Goal: Answer question/provide support

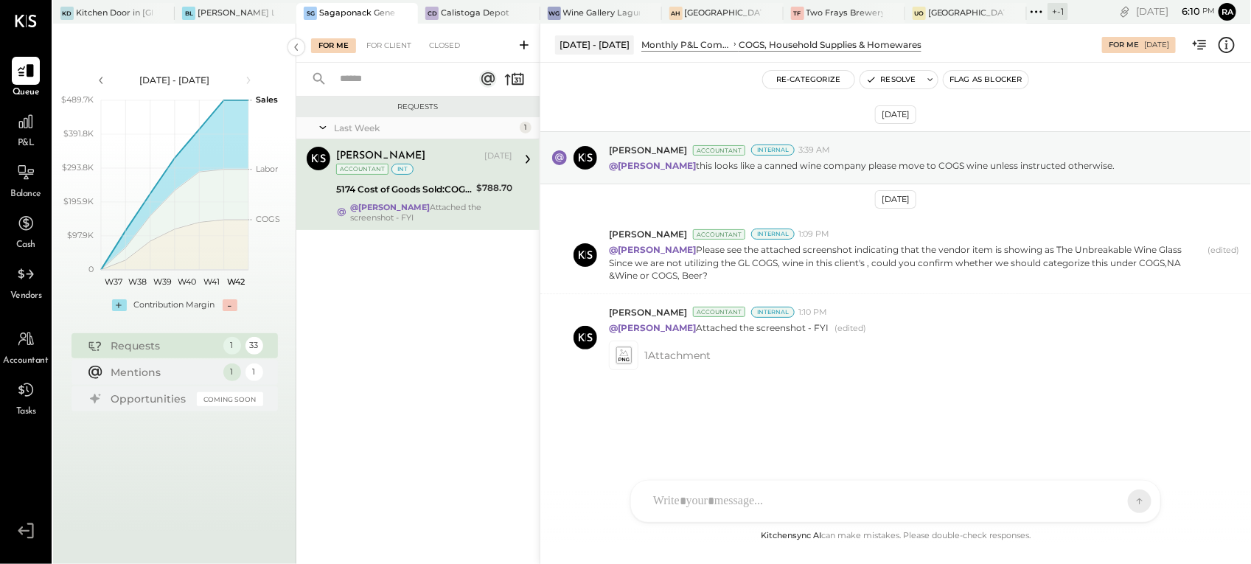
click at [435, 162] on div "[PERSON_NAME]" at bounding box center [408, 156] width 145 height 15
click at [440, 206] on div "@[PERSON_NAME] Attached the screenshot - FYI" at bounding box center [431, 212] width 162 height 21
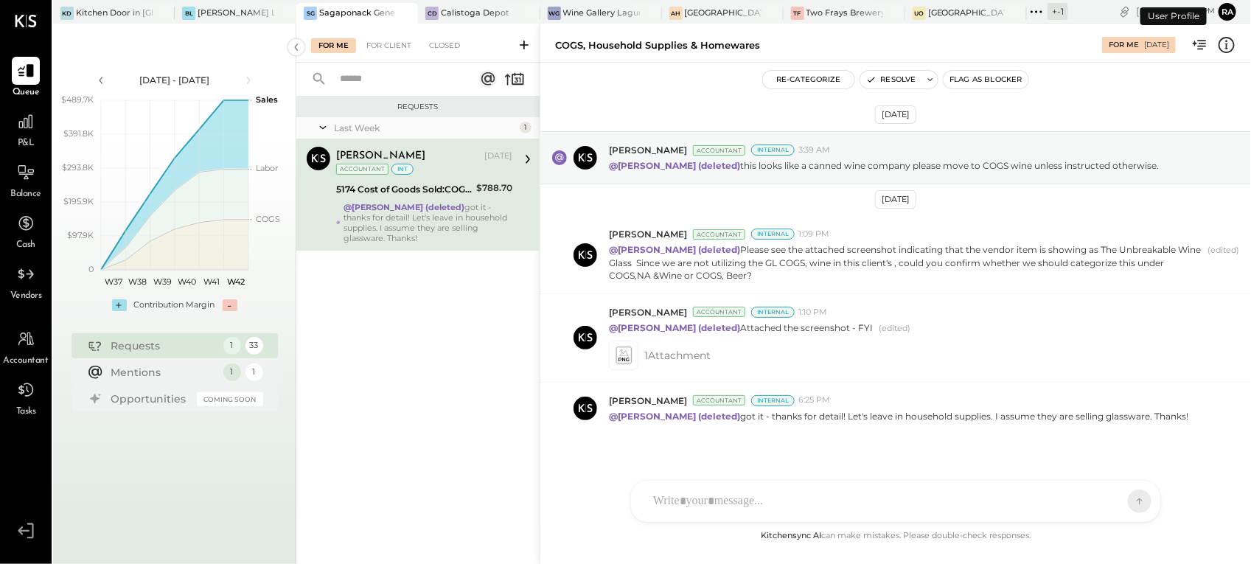
scroll to position [19, 0]
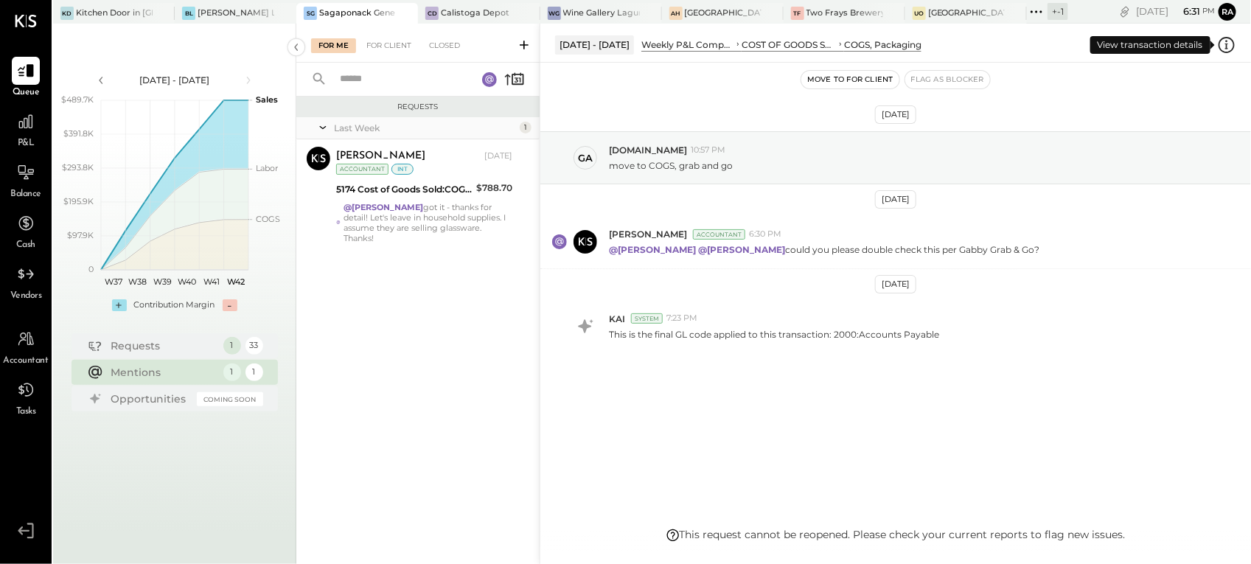
click at [1228, 43] on icon at bounding box center [1226, 44] width 19 height 19
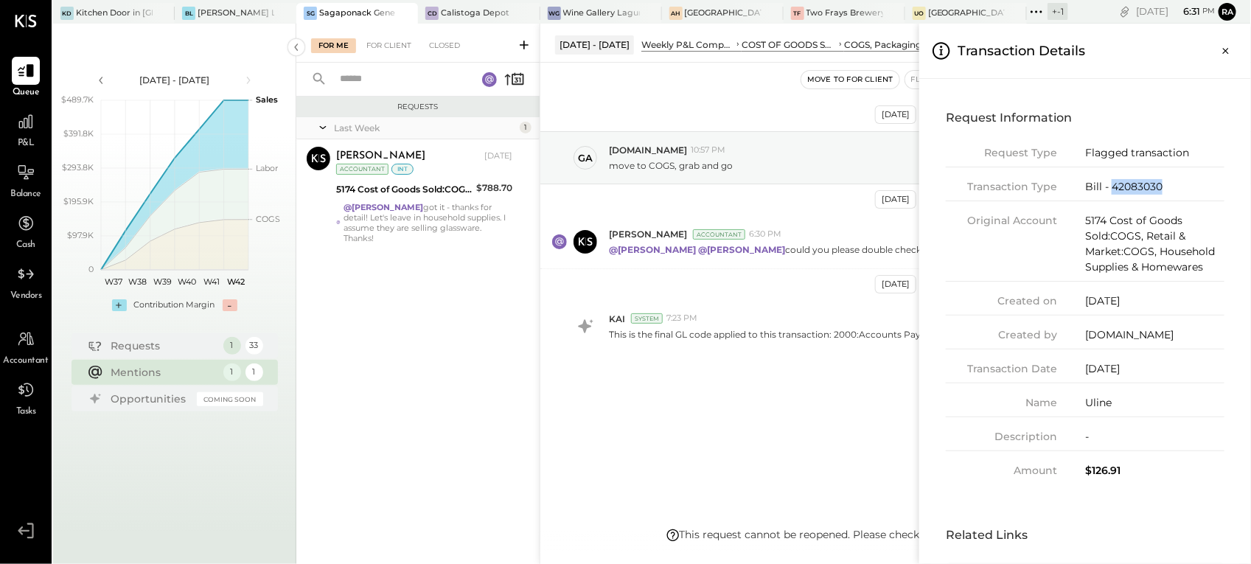
drag, startPoint x: 1159, startPoint y: 189, endPoint x: 1113, endPoint y: 190, distance: 46.4
click at [1113, 190] on div "Bill - 42083030" at bounding box center [1154, 186] width 139 height 15
copy div "42083030"
click at [1227, 49] on icon "Close panel" at bounding box center [1225, 50] width 15 height 15
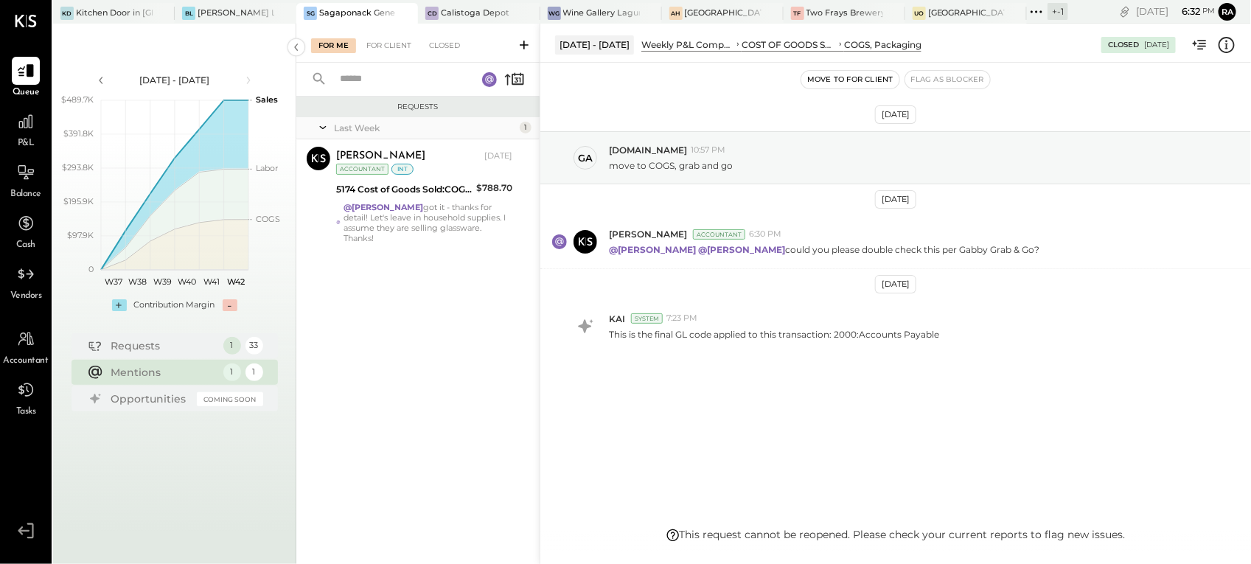
click at [1223, 48] on icon at bounding box center [1226, 44] width 19 height 19
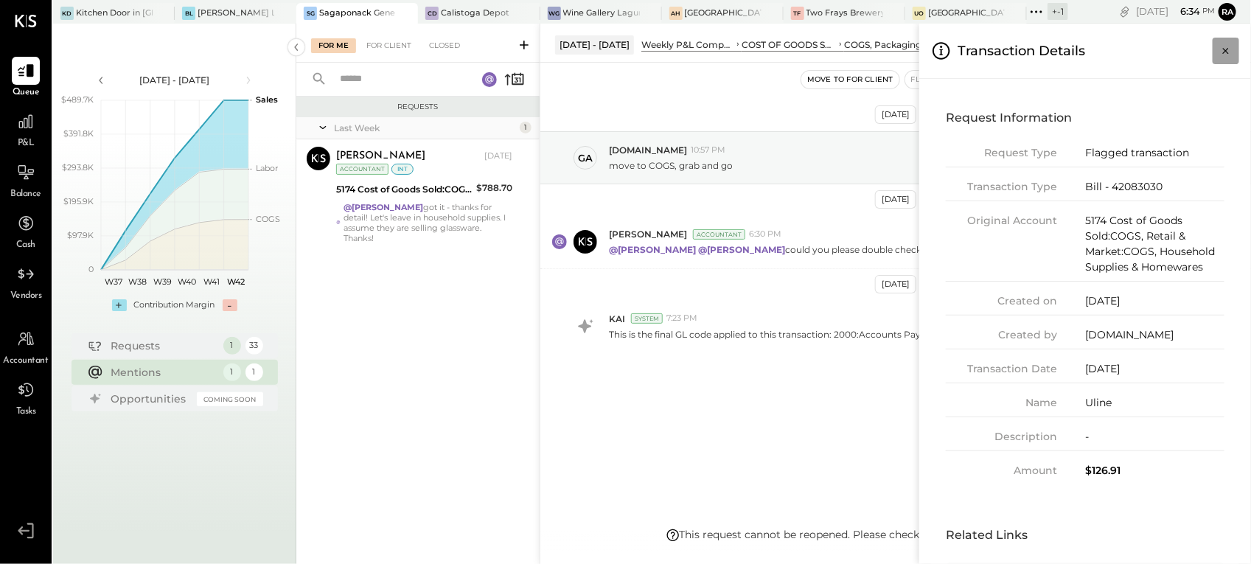
click at [1222, 45] on icon "Close panel" at bounding box center [1225, 50] width 15 height 15
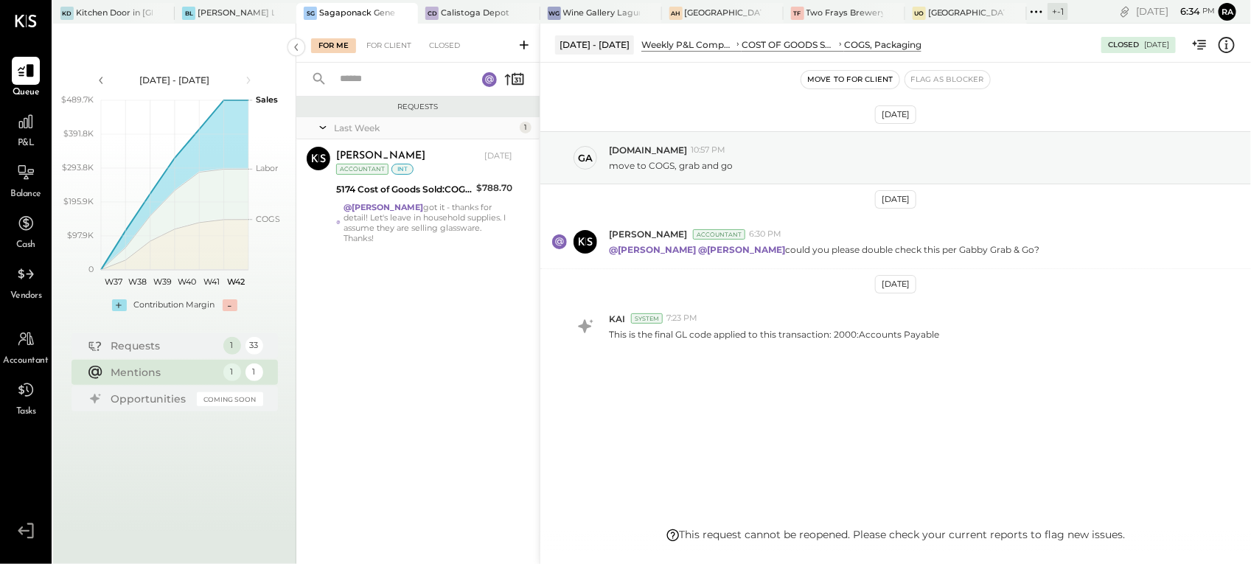
click at [707, 498] on div "Oct 1st, 2025 ga gabby.green 10:57 PM move to COGS, grab and go Oct 13th, 2025 …" at bounding box center [895, 295] width 710 height 464
click at [614, 46] on div "Sep 22 - 28, 2025" at bounding box center [594, 44] width 79 height 18
click at [678, 42] on div "Weekly P&L Comparison" at bounding box center [687, 44] width 93 height 13
click at [686, 436] on div "Oct 1st, 2025 ga gabby.green 10:57 PM move to COGS, grab and go Oct 13th, 2025 …" at bounding box center [895, 280] width 710 height 363
click at [760, 538] on div "Sep 22 - 28, 2025 Weekly P&L Comparison COST OF GOODS SOLD (COGS) COGS, Packagi…" at bounding box center [894, 294] width 711 height 540
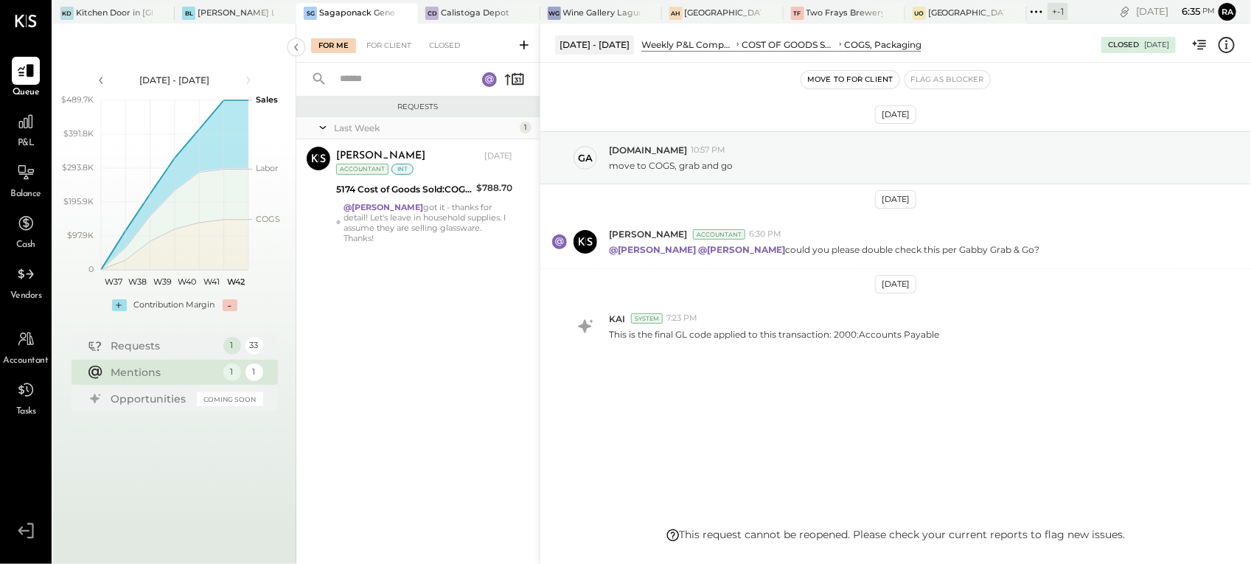
click at [1223, 44] on icon at bounding box center [1226, 44] width 19 height 19
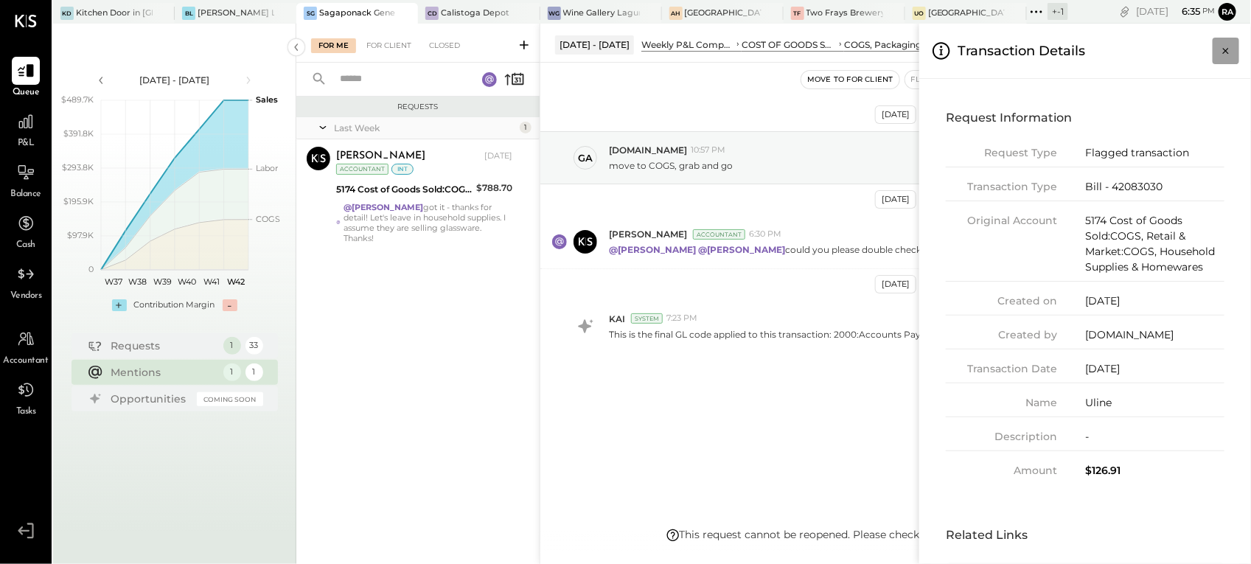
click at [1227, 44] on icon "Close panel" at bounding box center [1225, 50] width 15 height 15
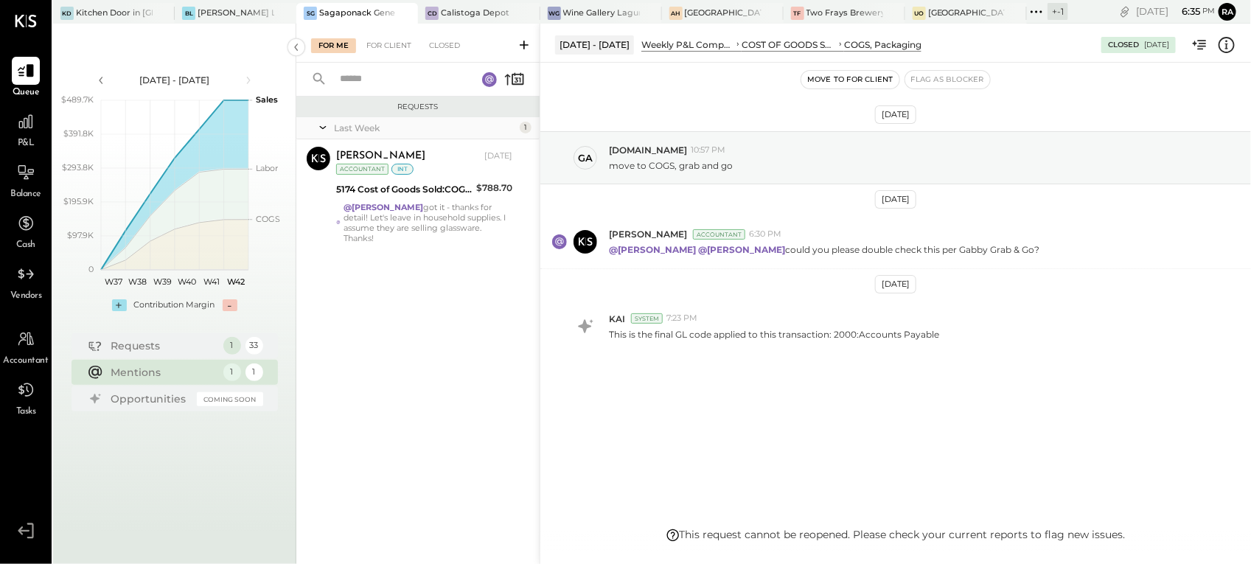
click at [1202, 39] on icon at bounding box center [1199, 44] width 19 height 19
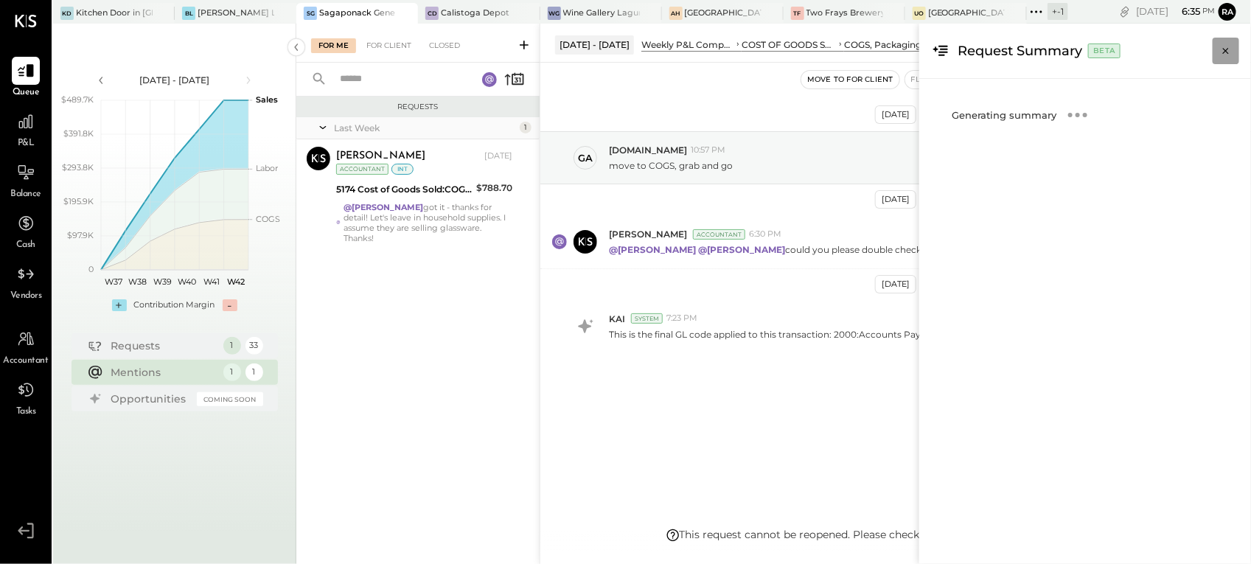
click at [1217, 49] on button "Close panel" at bounding box center [1225, 51] width 27 height 27
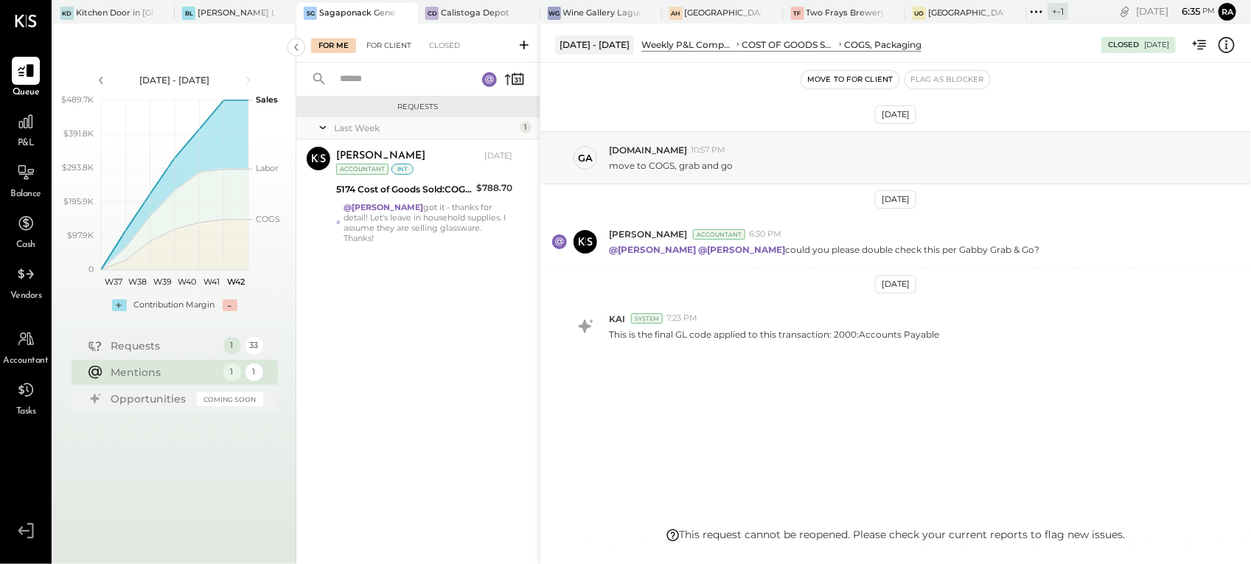
click at [402, 46] on div "For Client" at bounding box center [389, 45] width 60 height 15
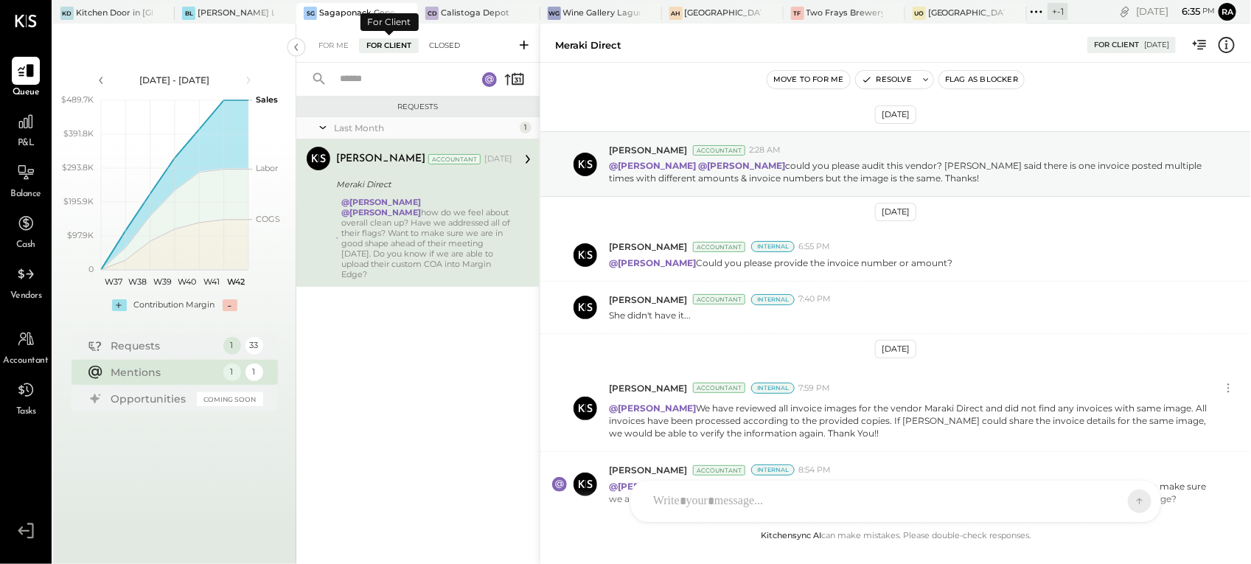
scroll to position [102, 0]
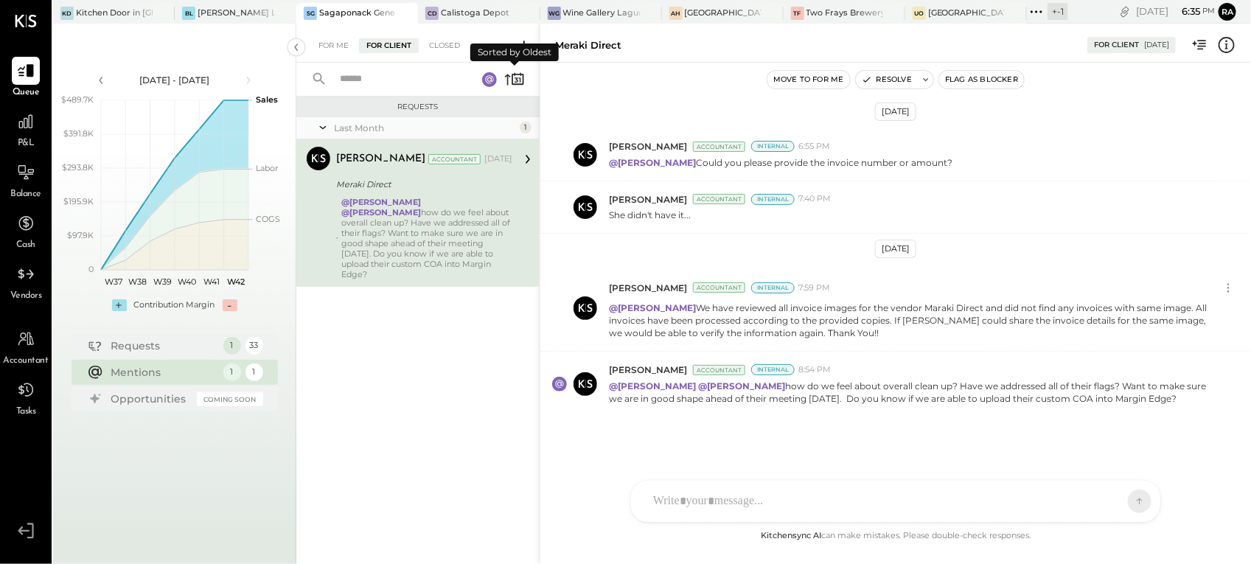
click at [517, 78] on icon at bounding box center [516, 80] width 4 height 5
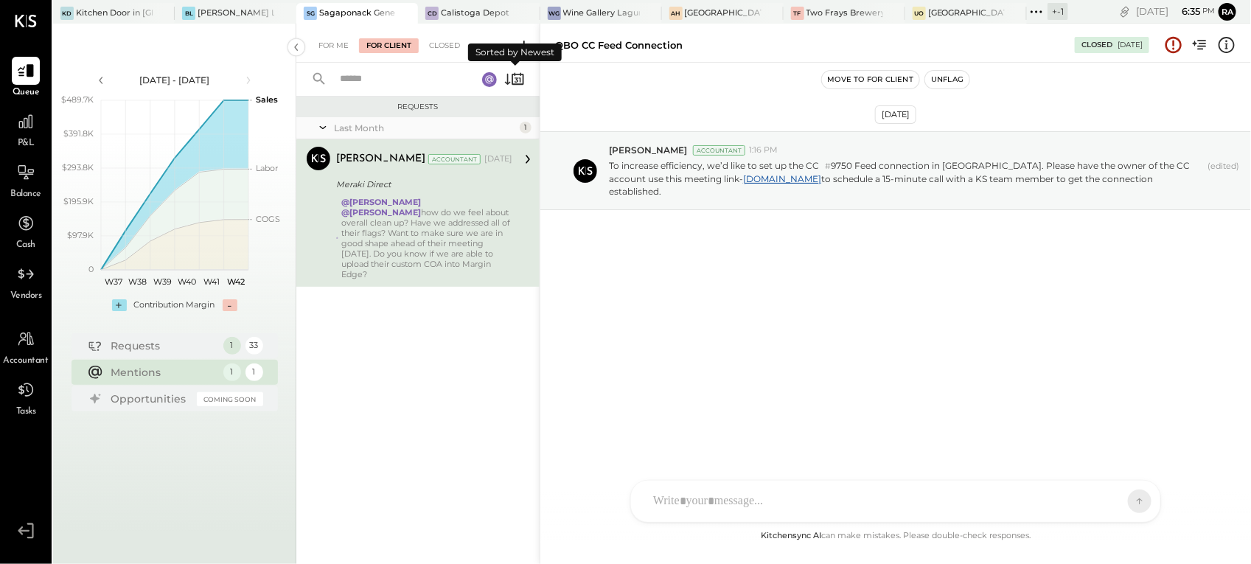
click at [517, 78] on icon at bounding box center [516, 80] width 4 height 5
click at [352, 125] on div "Last Month" at bounding box center [425, 128] width 182 height 13
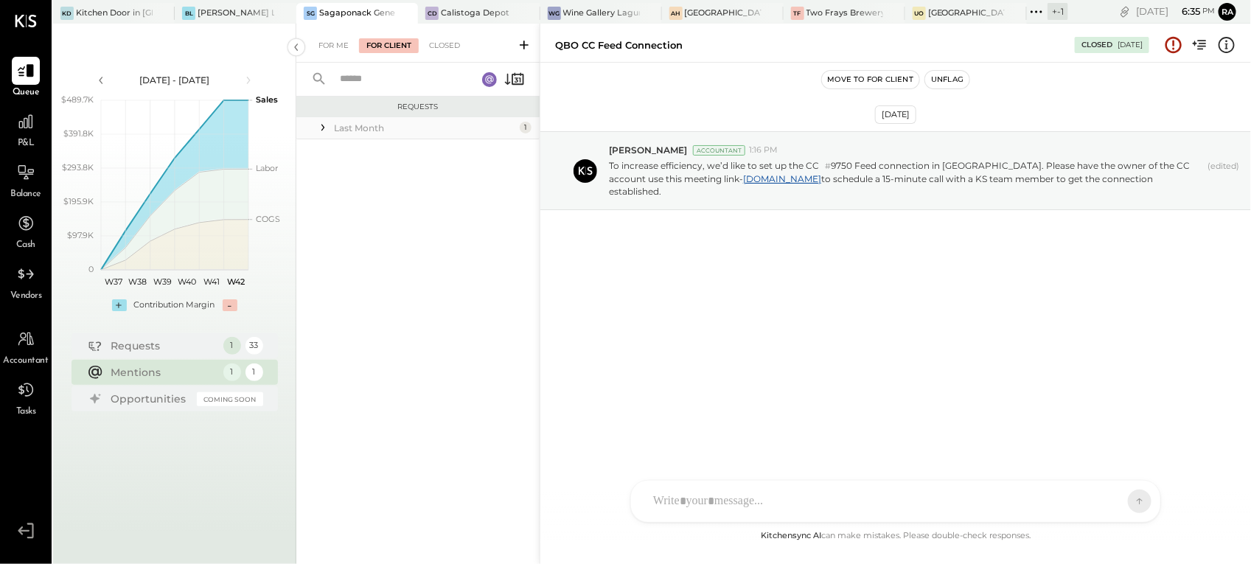
click at [352, 125] on div "Last Month" at bounding box center [425, 128] width 182 height 13
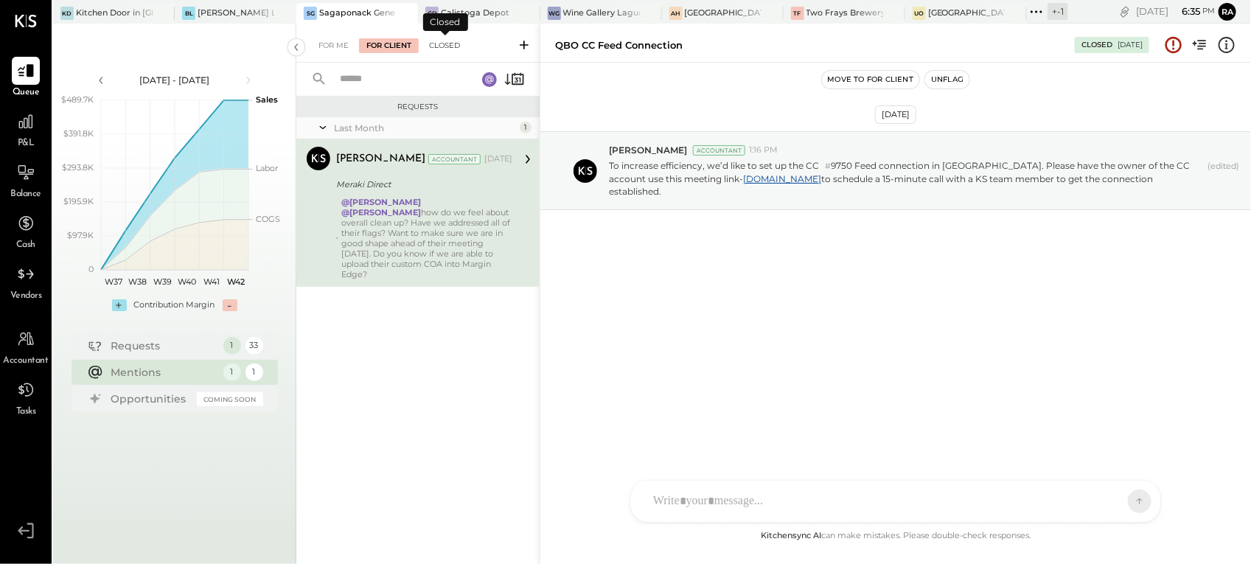
click at [442, 45] on div "Closed" at bounding box center [445, 45] width 46 height 15
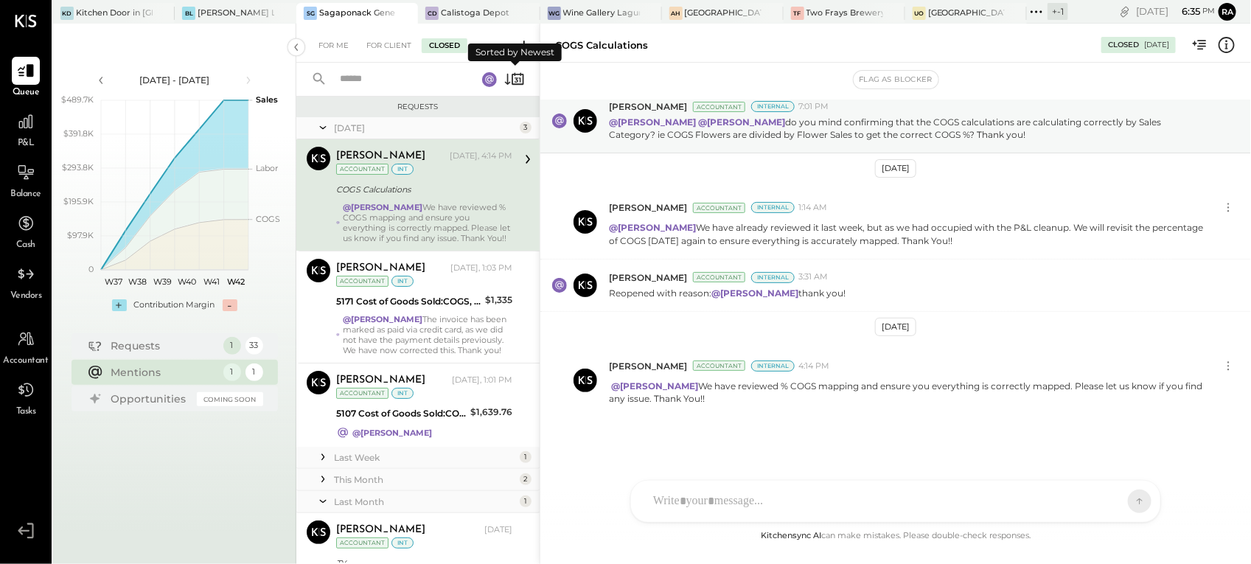
click at [520, 79] on icon at bounding box center [520, 80] width 2 height 5
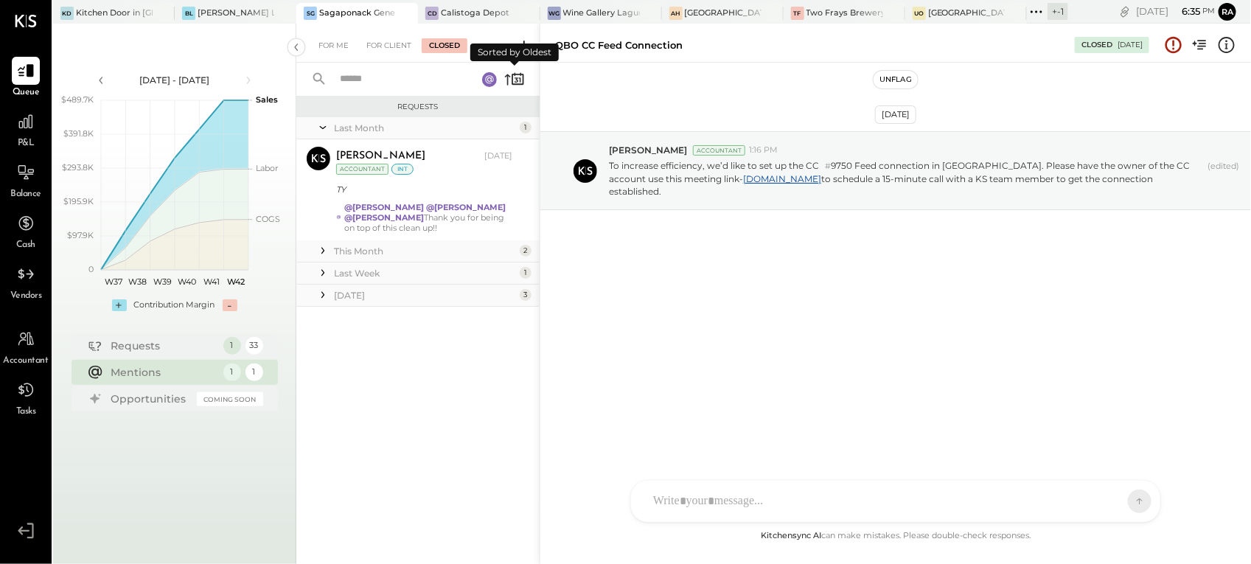
click at [520, 79] on icon at bounding box center [520, 80] width 2 height 5
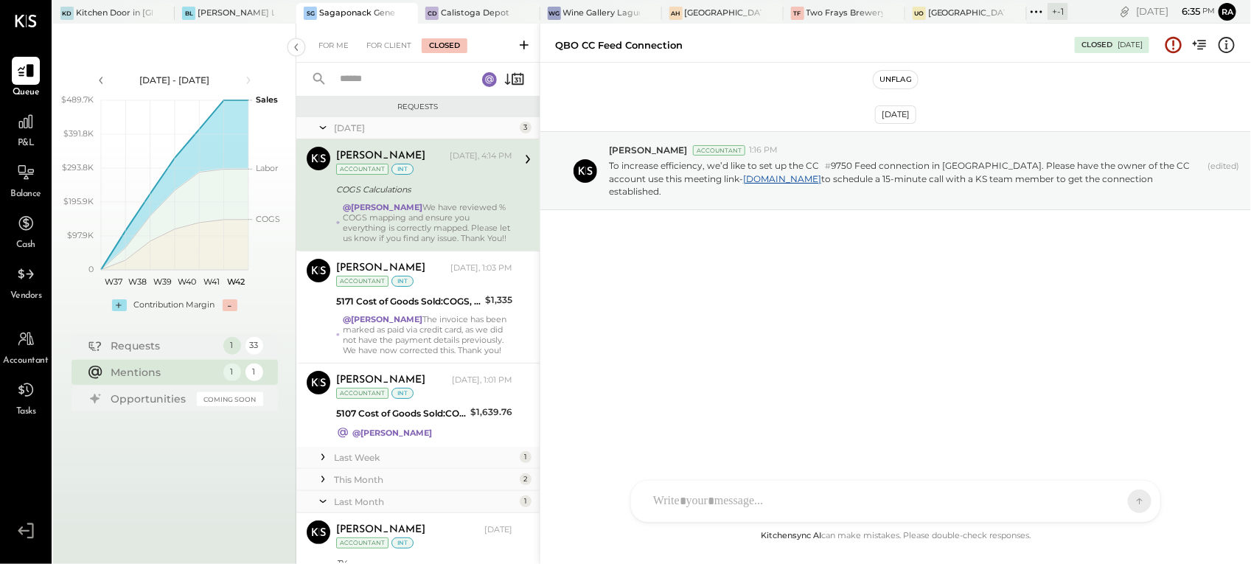
click at [377, 80] on input "text" at bounding box center [399, 79] width 136 height 24
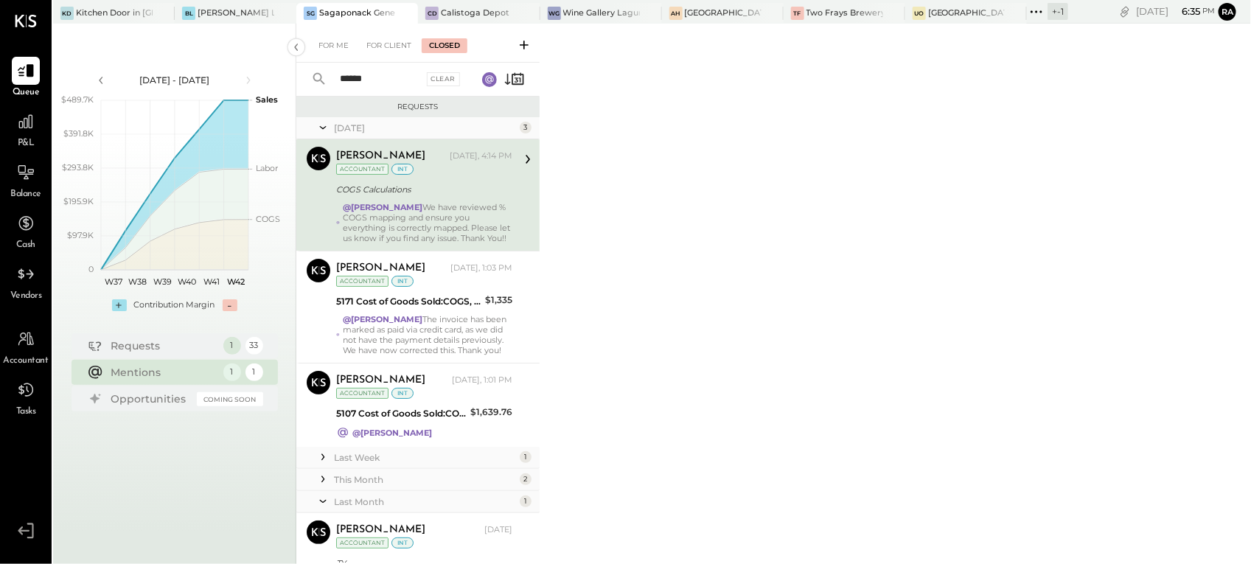
type input "******"
click at [389, 37] on div "For Me For Client Closed" at bounding box center [417, 43] width 243 height 39
click at [388, 45] on div "For Client" at bounding box center [389, 45] width 60 height 15
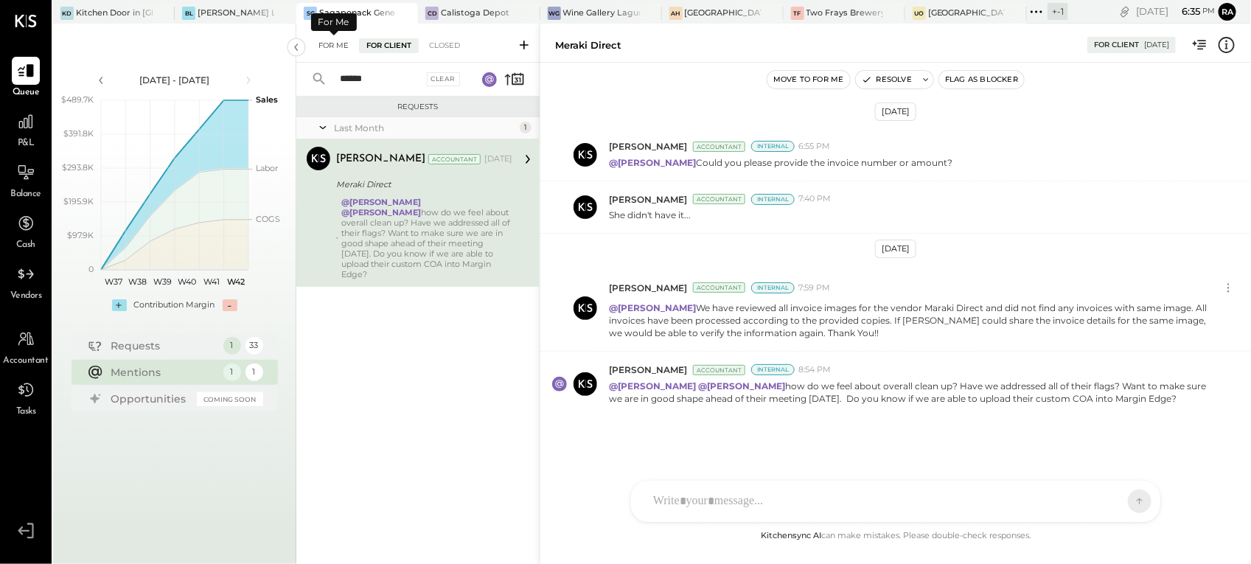
click at [337, 46] on div "For Me" at bounding box center [333, 45] width 45 height 15
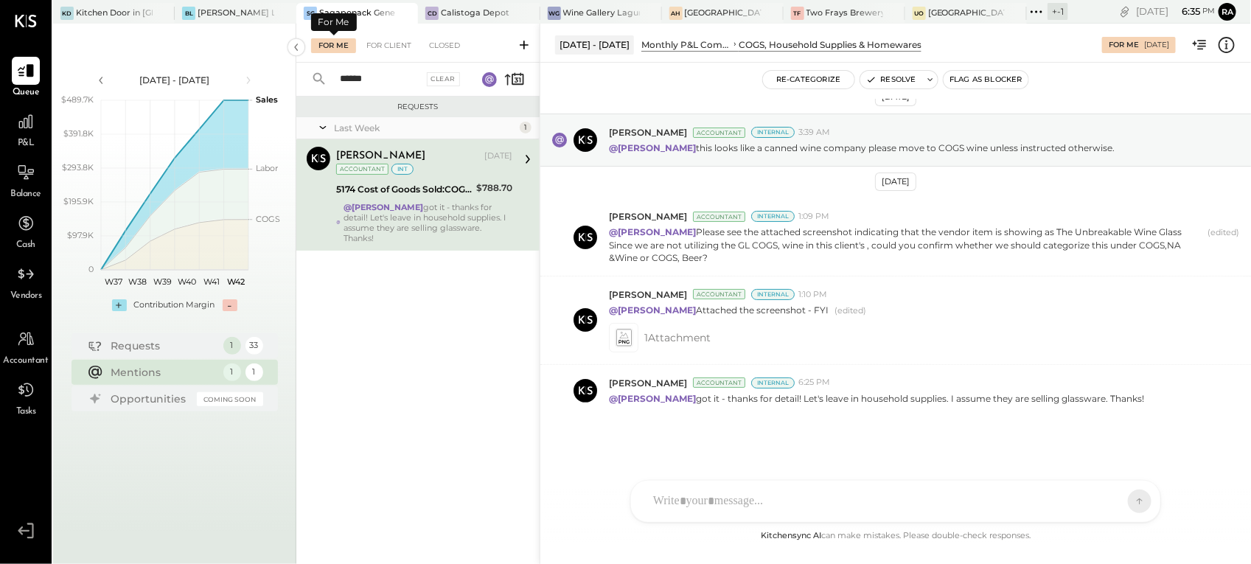
scroll to position [19, 0]
click at [400, 45] on div "For Client" at bounding box center [389, 45] width 60 height 15
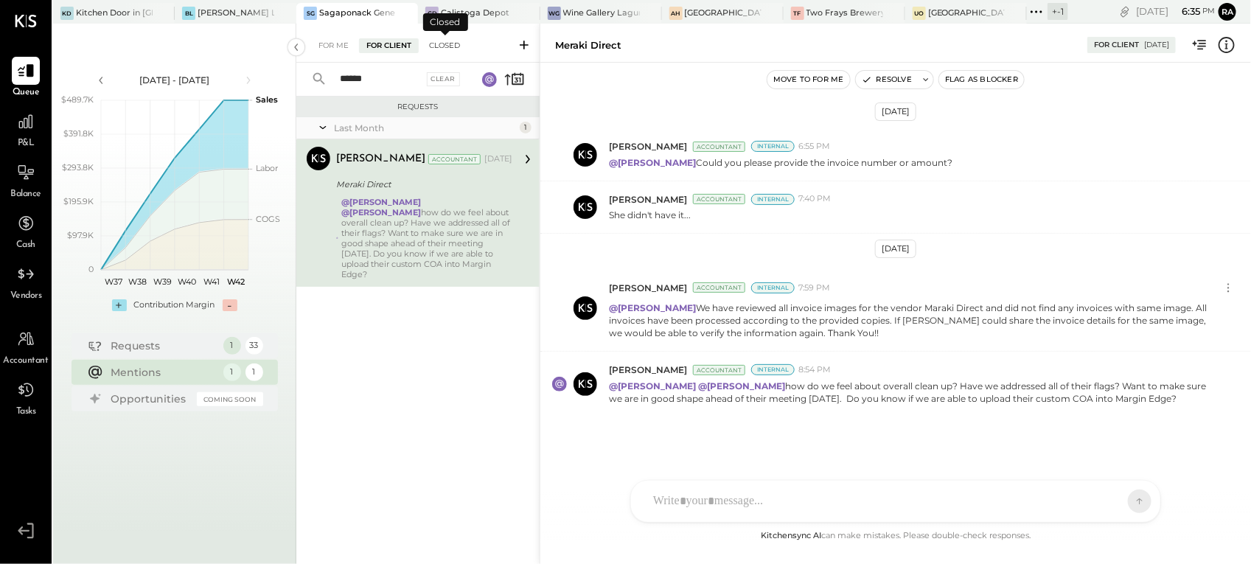
click at [431, 43] on div "Closed" at bounding box center [445, 45] width 46 height 15
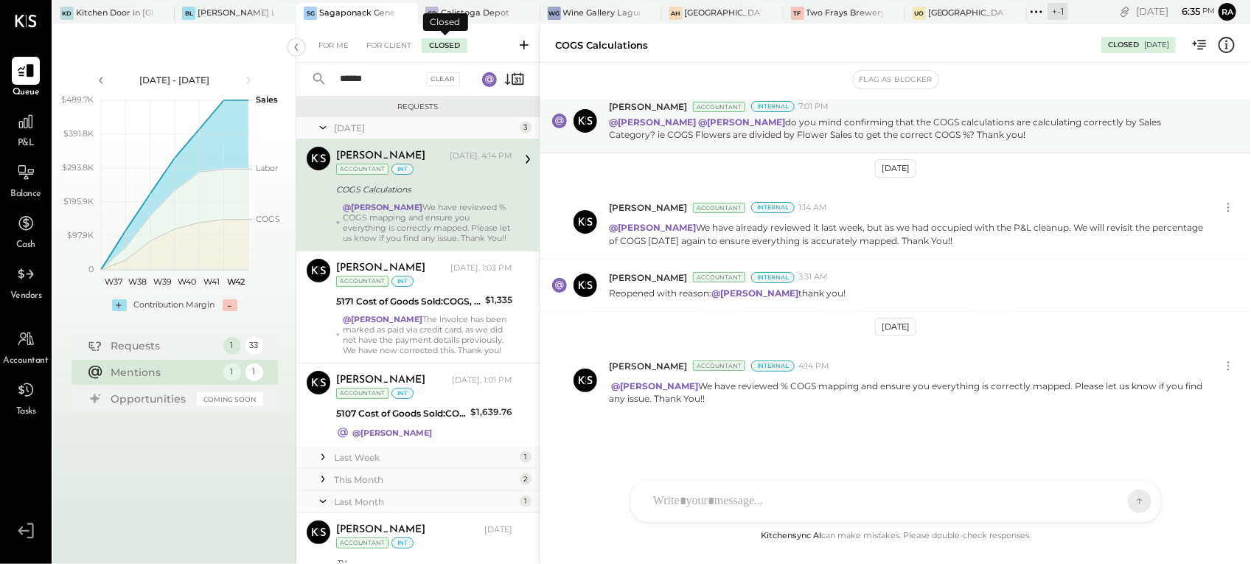
scroll to position [45, 0]
drag, startPoint x: 374, startPoint y: 79, endPoint x: 332, endPoint y: 88, distance: 42.4
click at [332, 88] on input "******" at bounding box center [377, 79] width 92 height 24
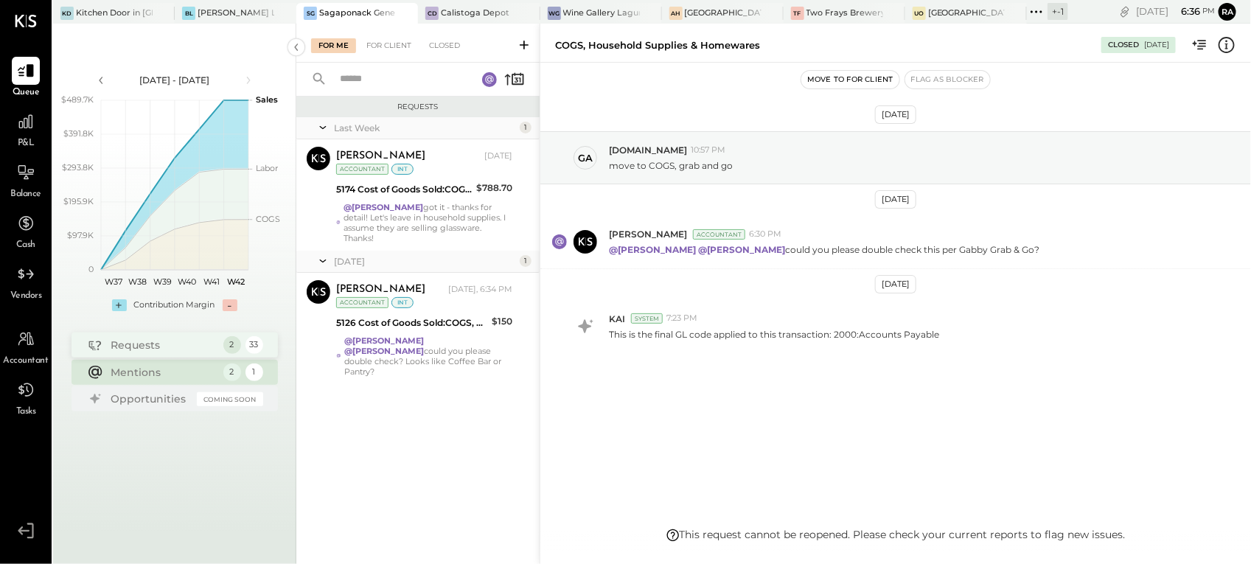
click at [177, 348] on div "Requests" at bounding box center [163, 345] width 105 height 15
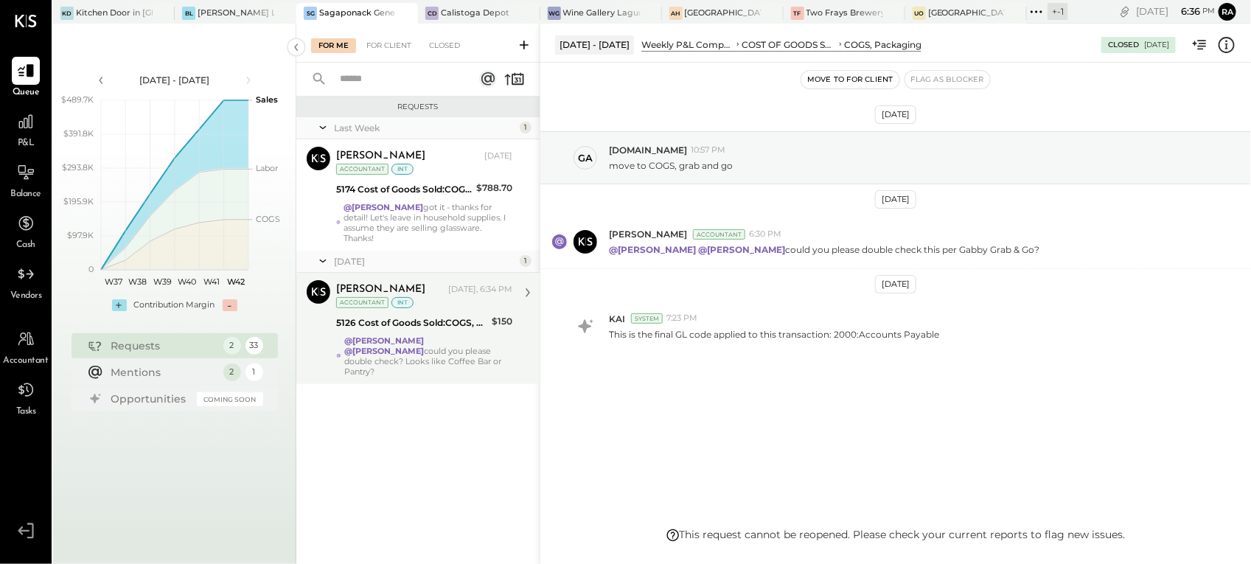
click at [428, 314] on div "5126 Cost of Goods Sold:COGS, House Made Food:COGS, Breakfast" at bounding box center [411, 323] width 151 height 18
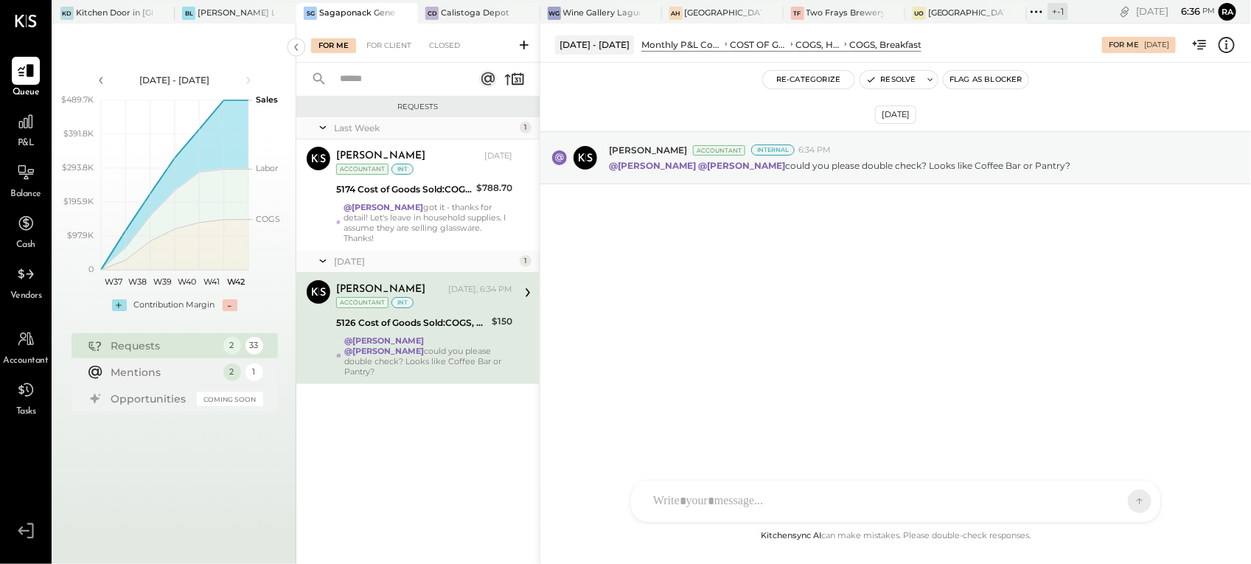
click at [1224, 46] on icon at bounding box center [1226, 44] width 19 height 19
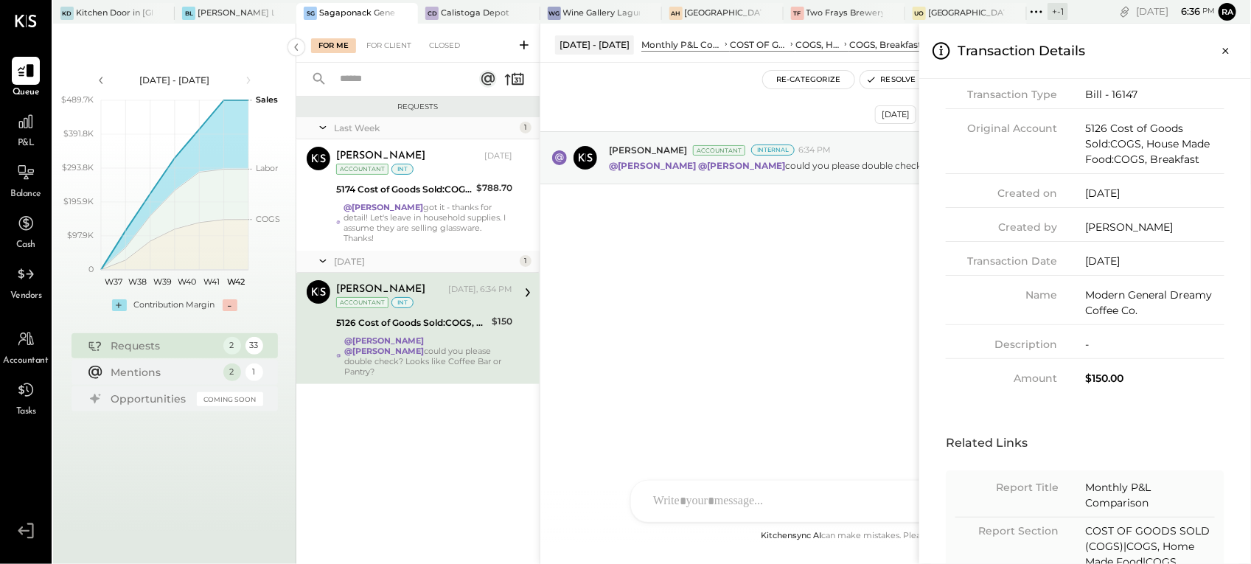
scroll to position [184, 0]
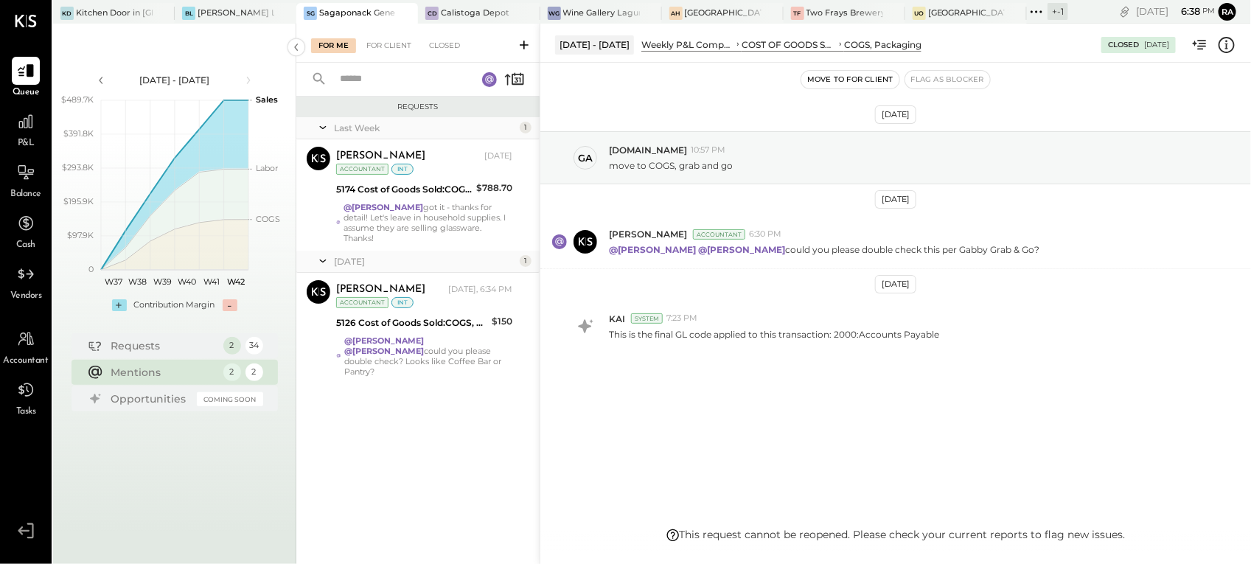
click at [775, 524] on div "Oct 1st, 2025 ga gabby.green 10:57 PM move to COGS, grab and go Oct 13th, 2025 …" at bounding box center [895, 295] width 710 height 464
click at [844, 83] on button "Move to for client" at bounding box center [850, 80] width 98 height 18
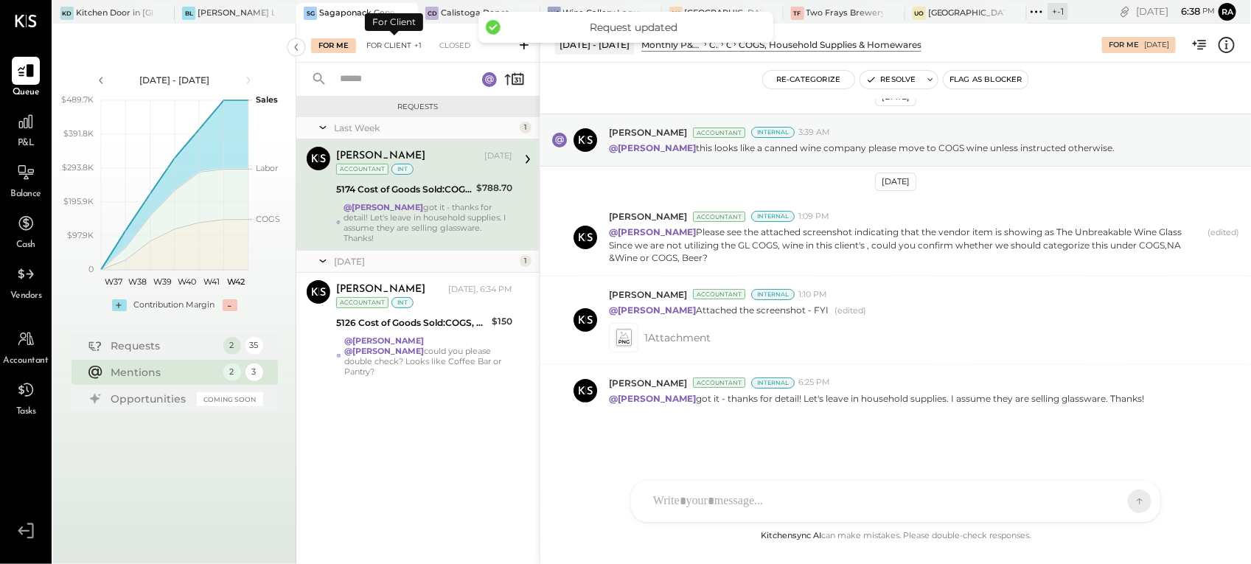
click at [389, 41] on div "For Client +1" at bounding box center [394, 45] width 70 height 15
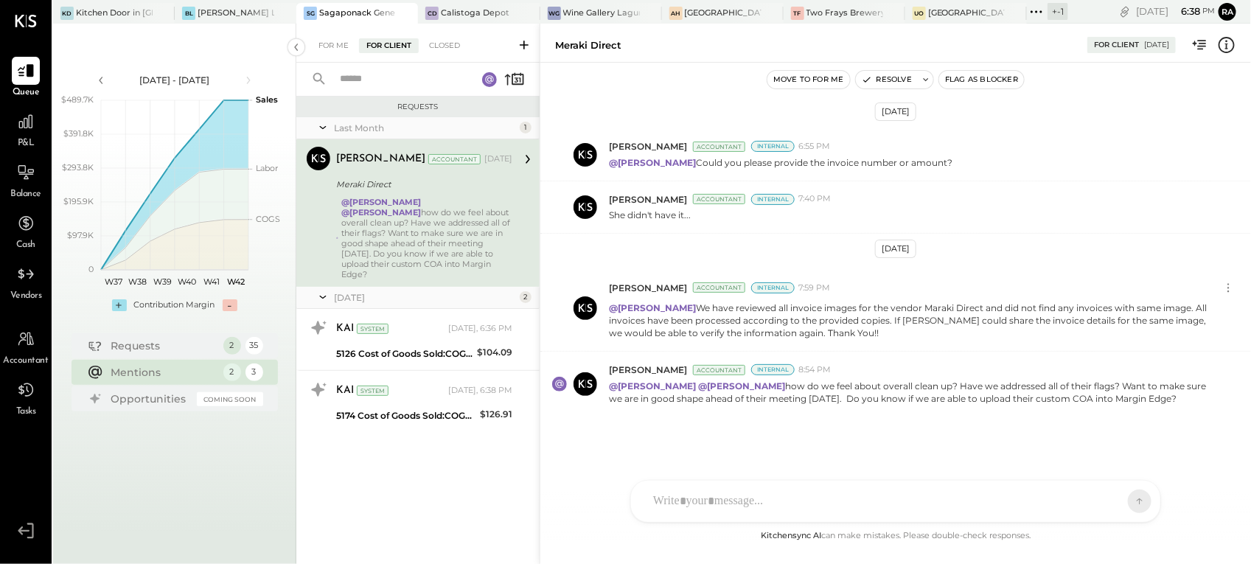
click at [399, 75] on input "text" at bounding box center [399, 79] width 136 height 24
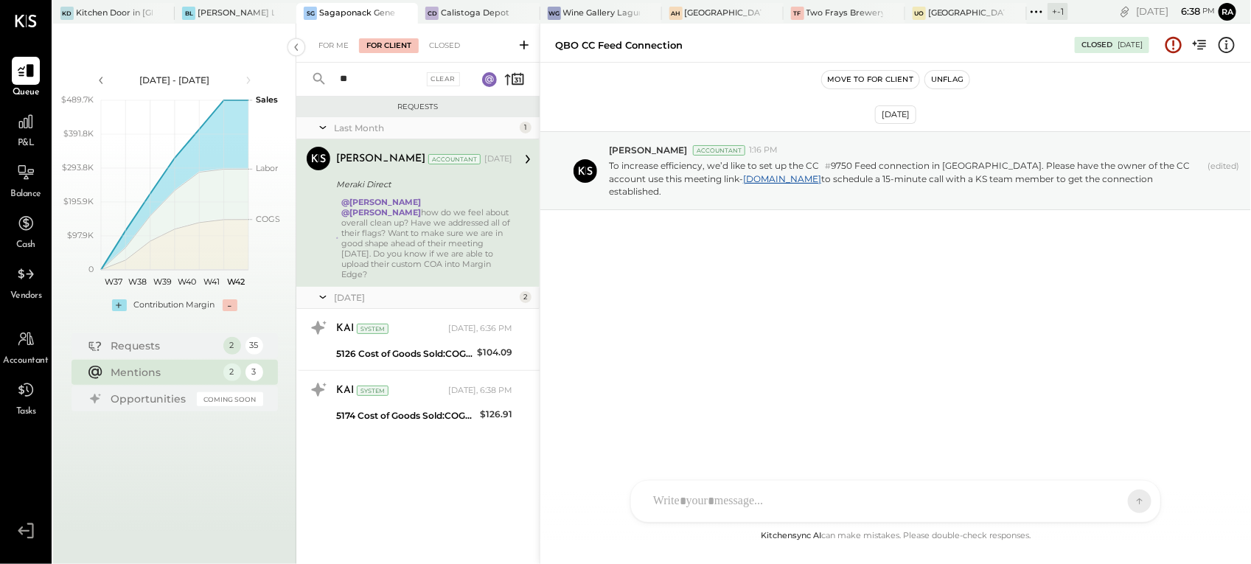
type input "*"
click at [348, 291] on div "[DATE]" at bounding box center [425, 297] width 182 height 13
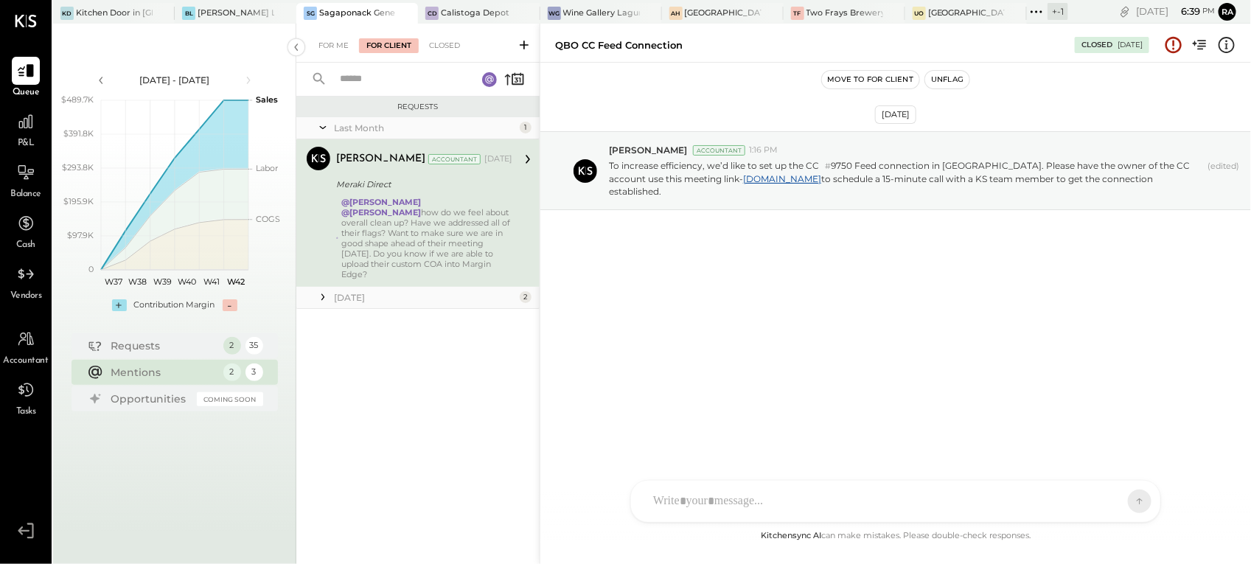
click at [348, 291] on div "[DATE]" at bounding box center [425, 297] width 182 height 13
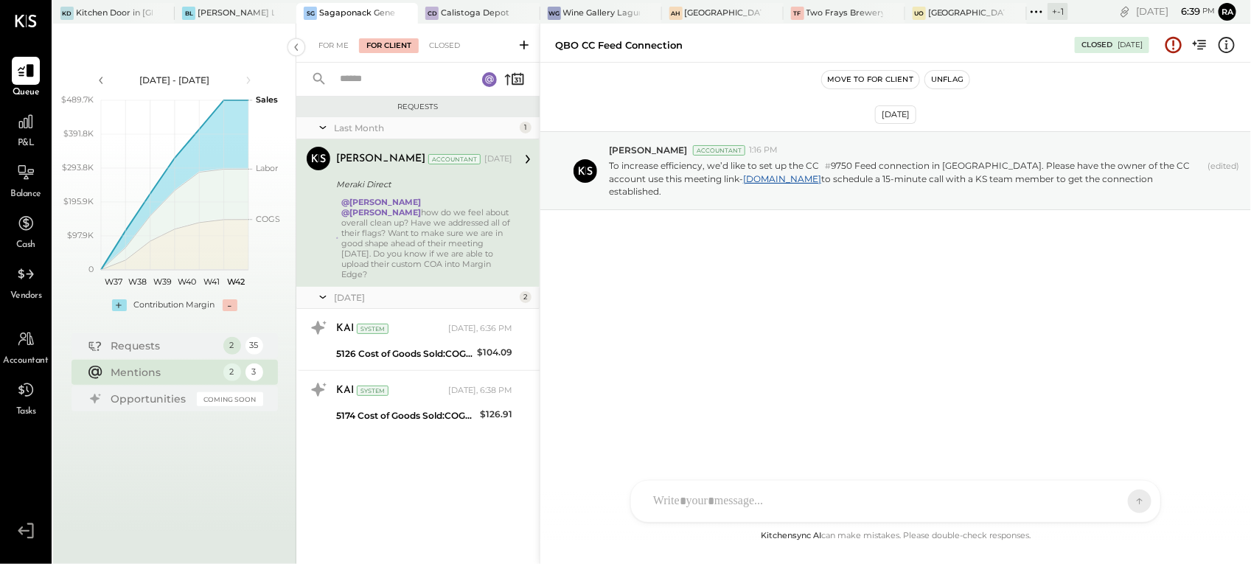
click at [358, 125] on div "Last Month" at bounding box center [425, 128] width 182 height 13
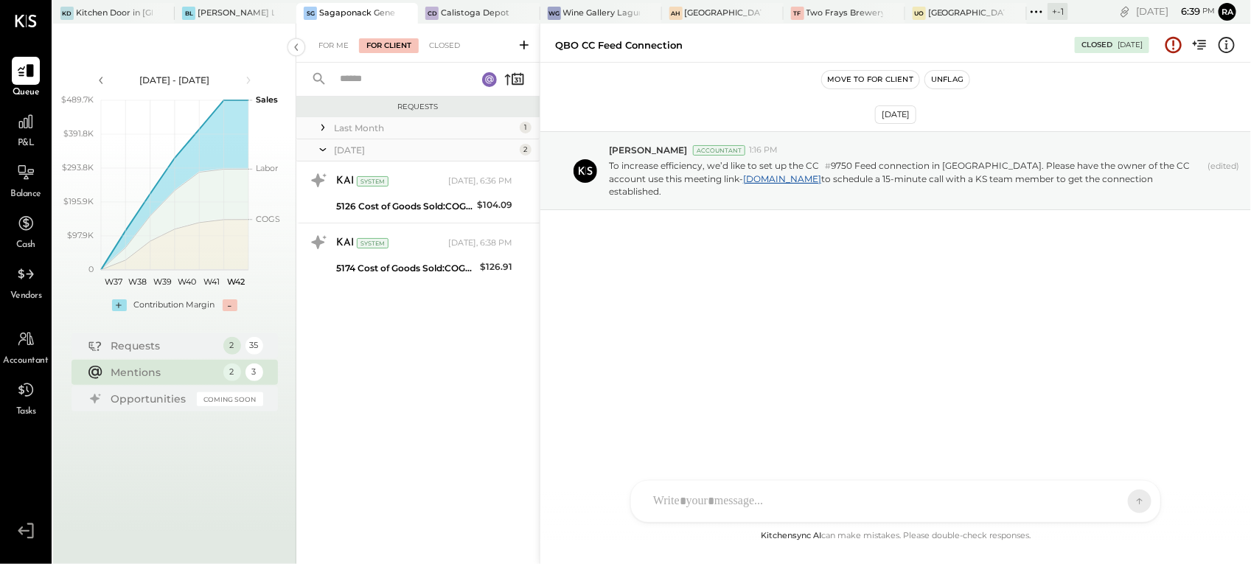
click at [358, 125] on div "Last Month" at bounding box center [425, 128] width 182 height 13
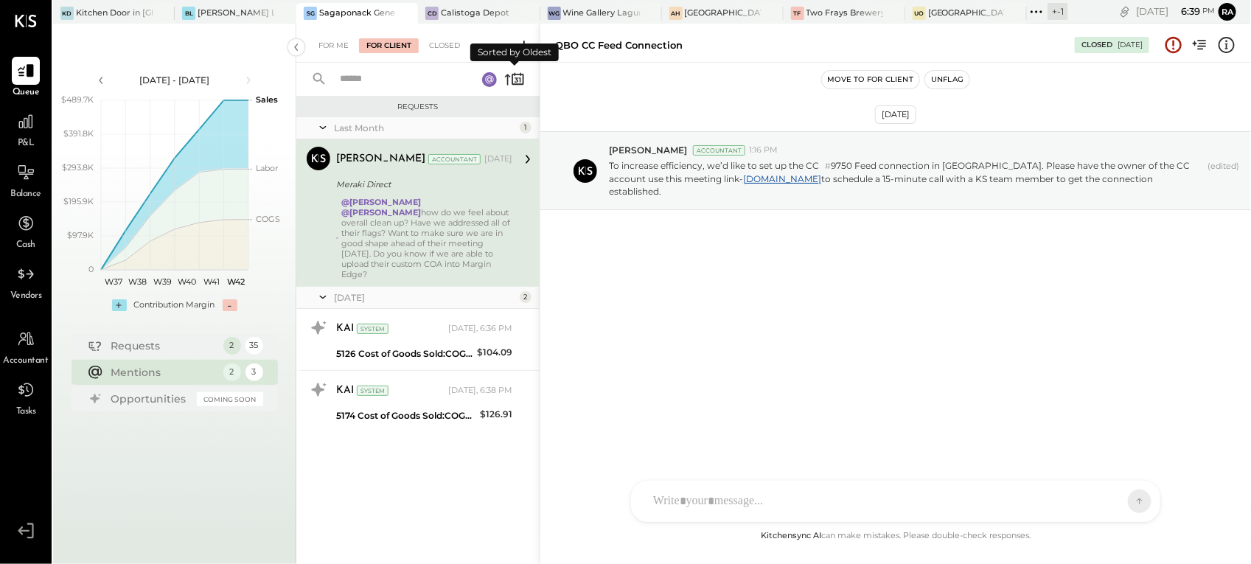
click at [522, 83] on icon at bounding box center [517, 79] width 12 height 11
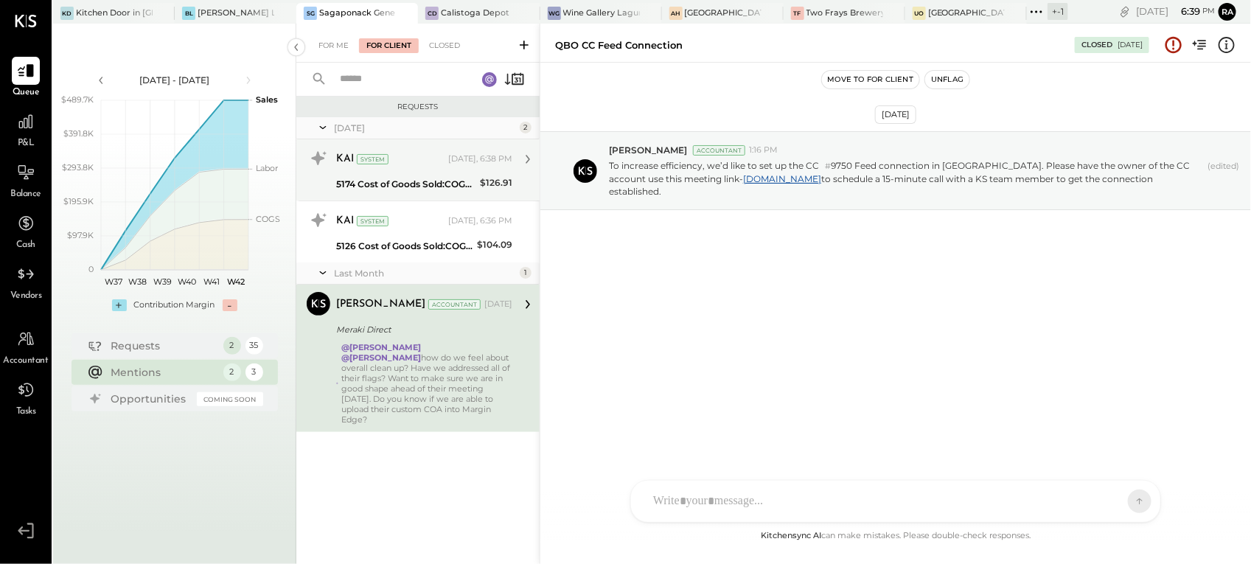
click at [424, 155] on div "KAI System" at bounding box center [390, 159] width 109 height 15
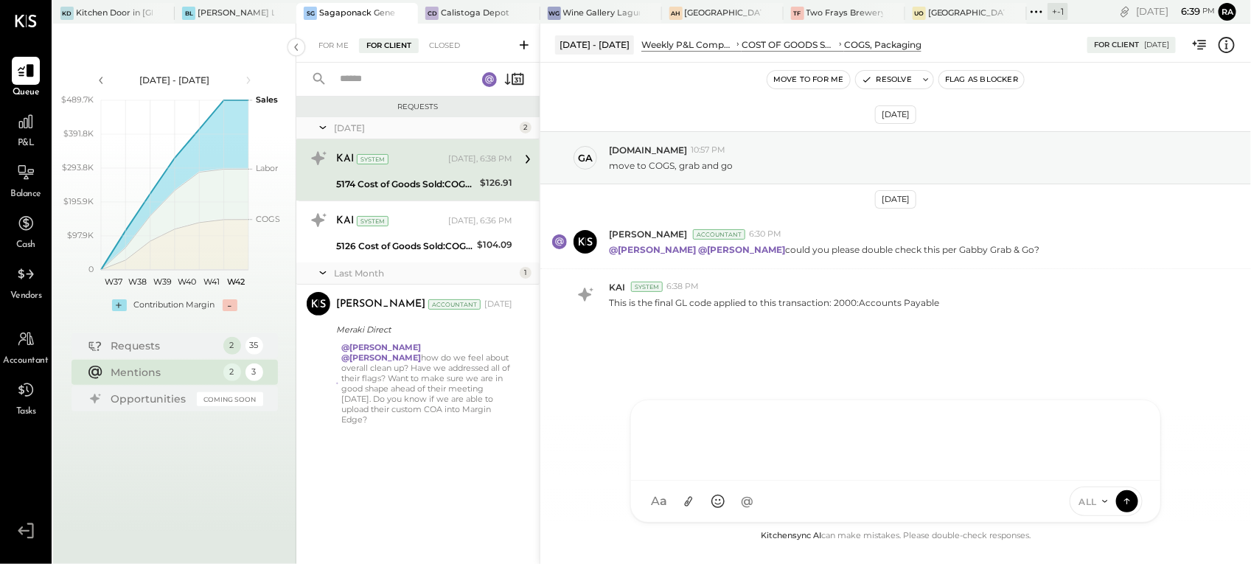
click at [705, 468] on div at bounding box center [896, 438] width 500 height 59
click at [791, 81] on button "Move to for me" at bounding box center [808, 80] width 83 height 18
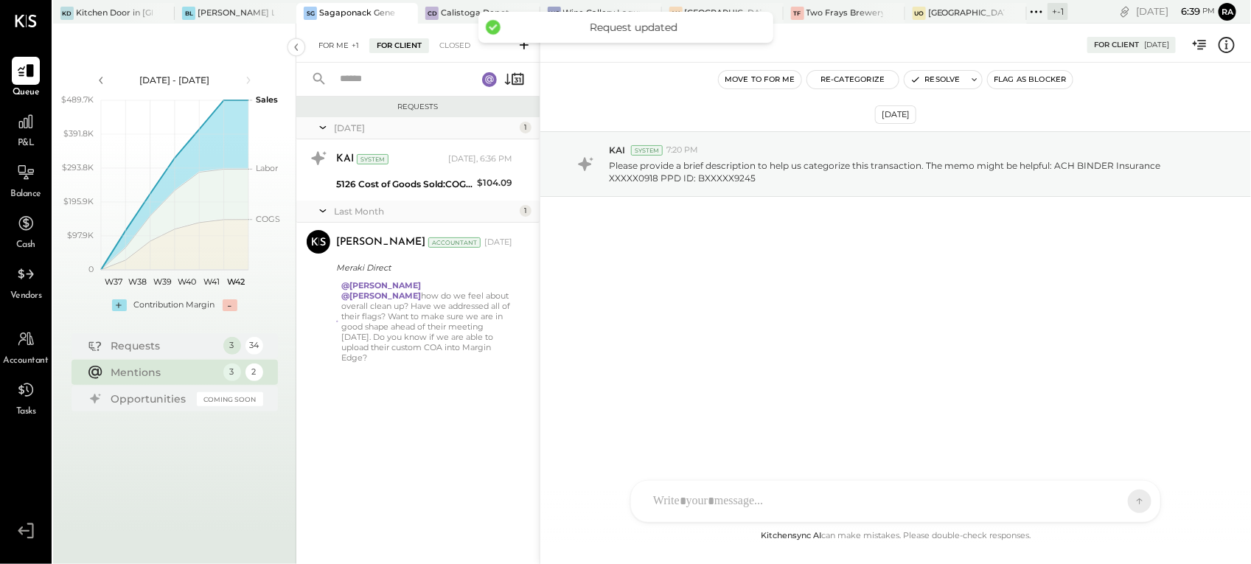
click at [334, 49] on div "For Me +1" at bounding box center [338, 45] width 55 height 15
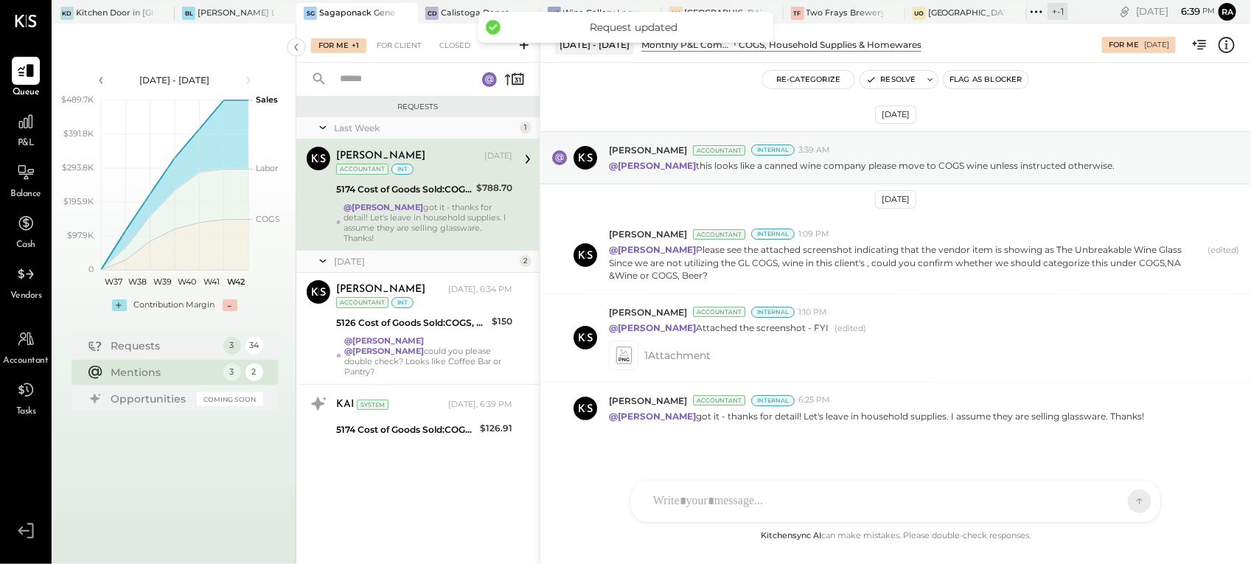
scroll to position [19, 0]
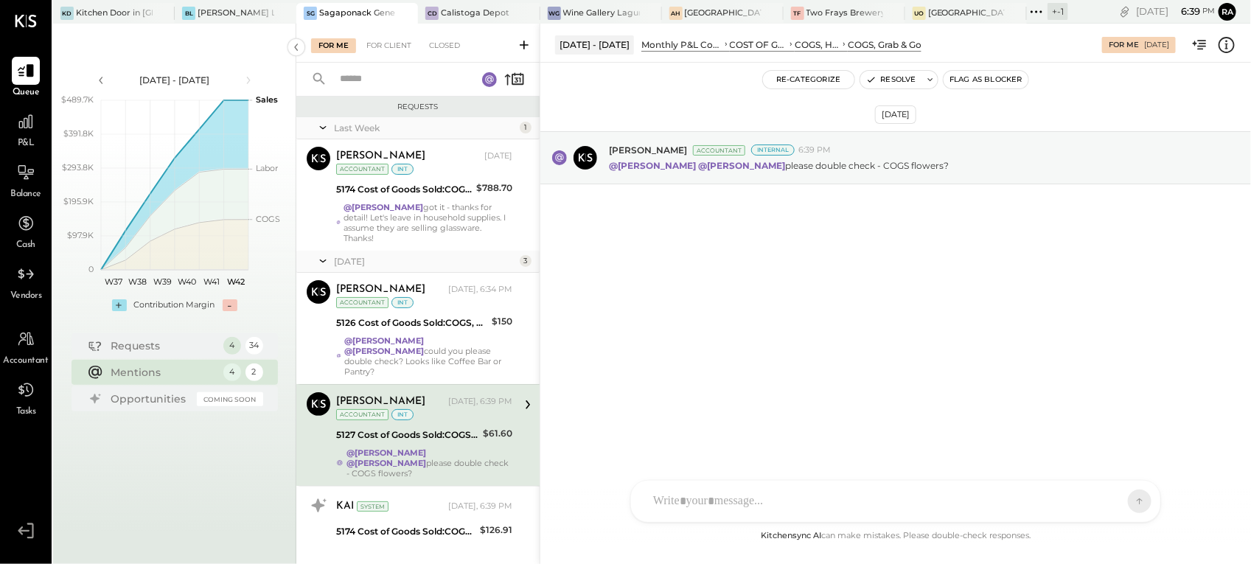
click at [424, 427] on div "5127 Cost of Goods Sold:COGS, House Made Food:COGS, Grab & Go" at bounding box center [407, 434] width 142 height 15
click at [1222, 43] on icon at bounding box center [1226, 44] width 19 height 19
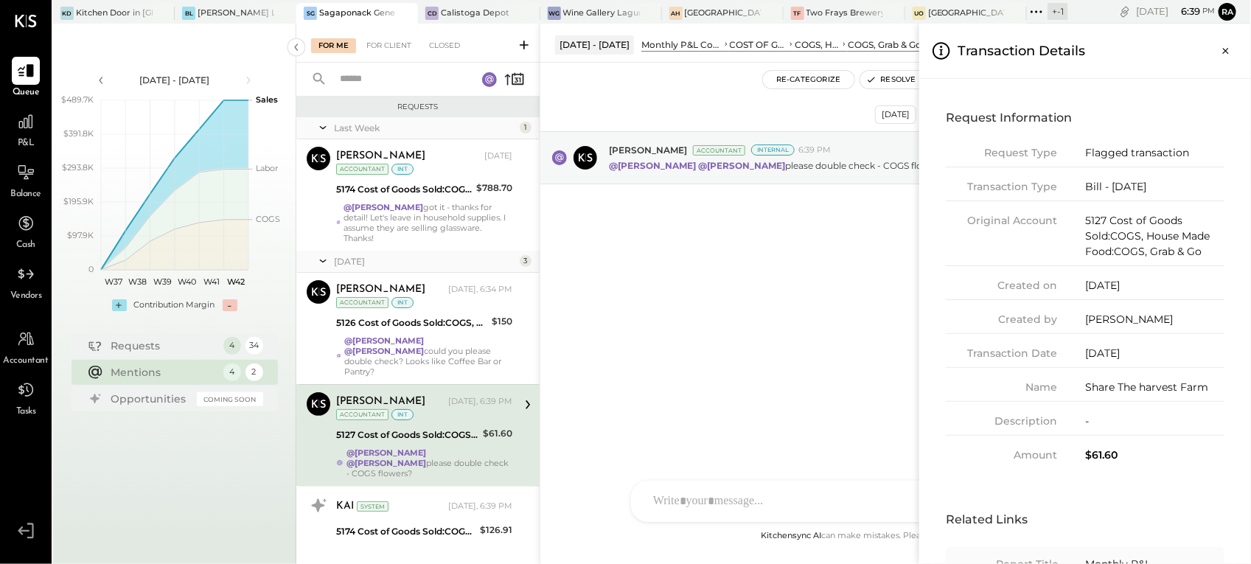
drag, startPoint x: 1178, startPoint y: 184, endPoint x: 1113, endPoint y: 186, distance: 64.9
click at [1113, 186] on div "Bill - 09-04-2025" at bounding box center [1154, 186] width 139 height 15
drag, startPoint x: 1081, startPoint y: 391, endPoint x: 1210, endPoint y: 391, distance: 129.0
click at [1210, 391] on div "Name Share The harvest Farm" at bounding box center [1084, 391] width 279 height 22
copy div "Share The harvest Farm"
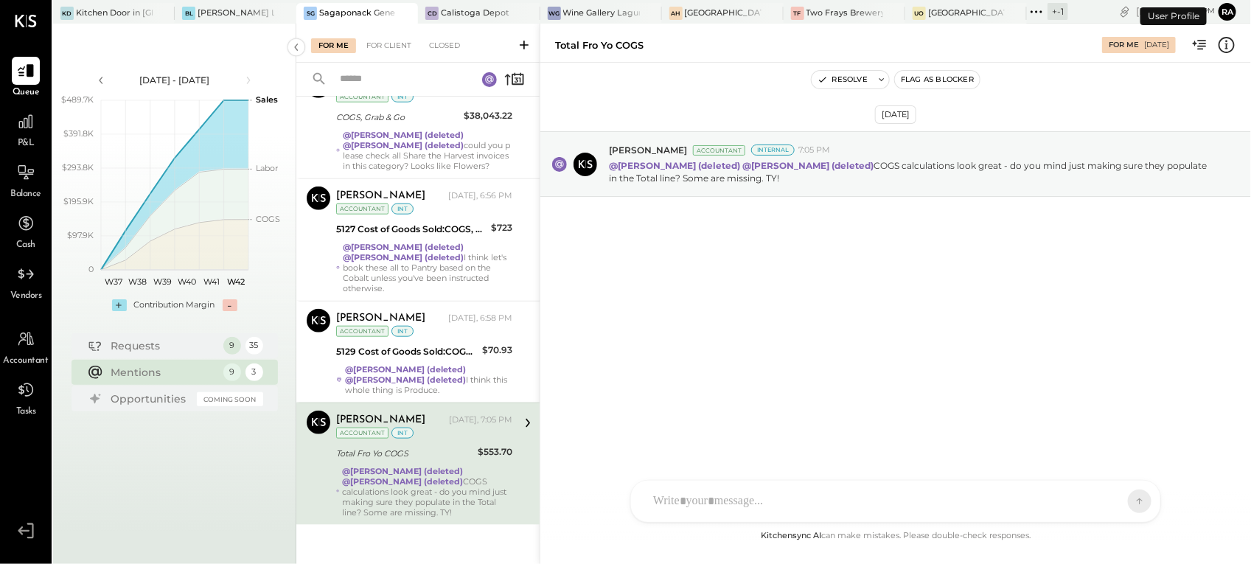
scroll to position [542, 0]
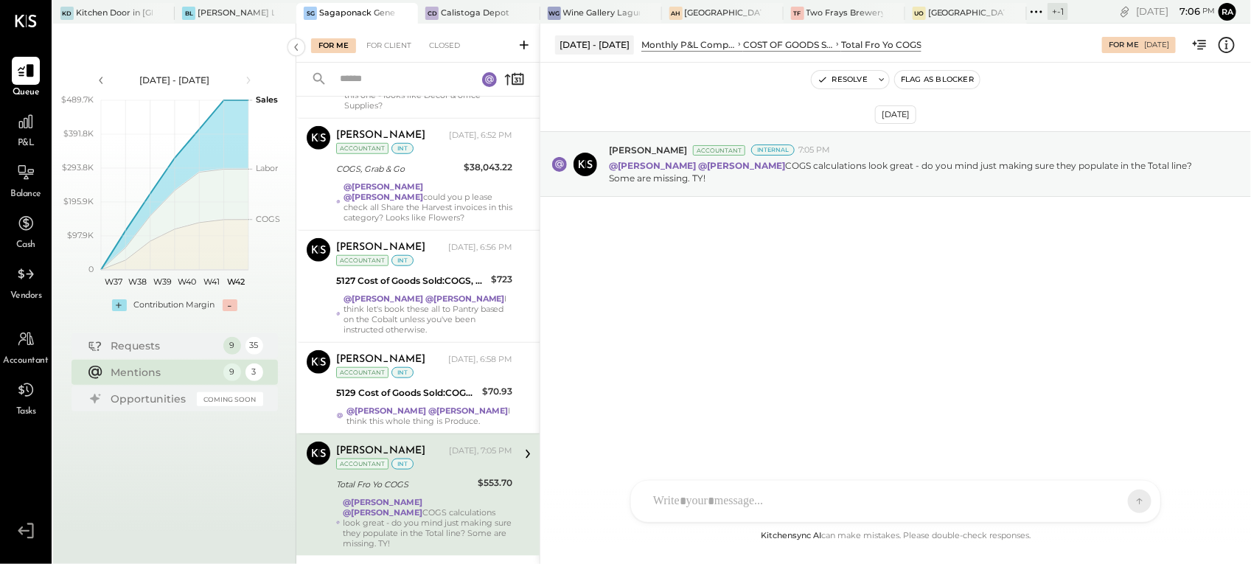
click at [1228, 46] on icon at bounding box center [1226, 44] width 19 height 19
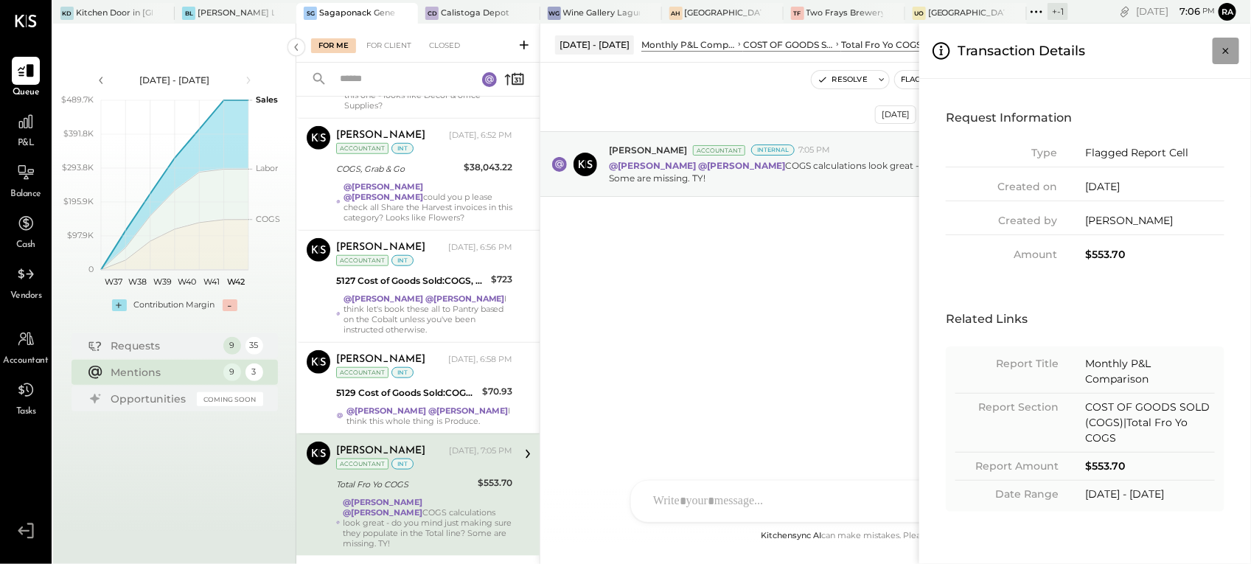
click at [1234, 44] on button "Close panel" at bounding box center [1225, 51] width 27 height 27
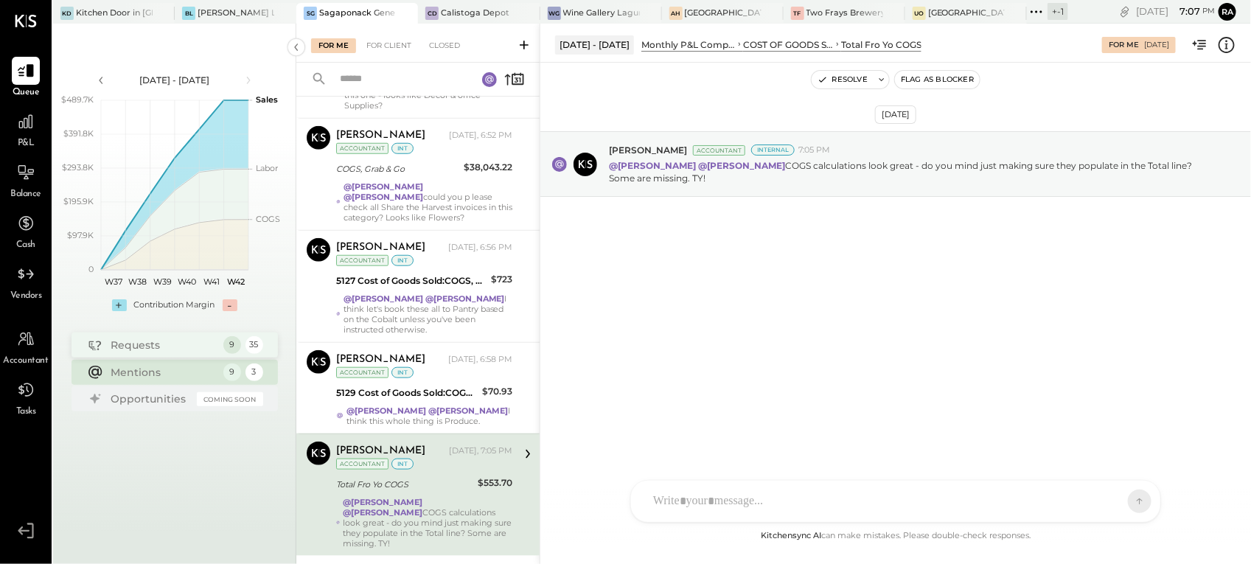
click at [148, 344] on div "Requests" at bounding box center [163, 345] width 105 height 15
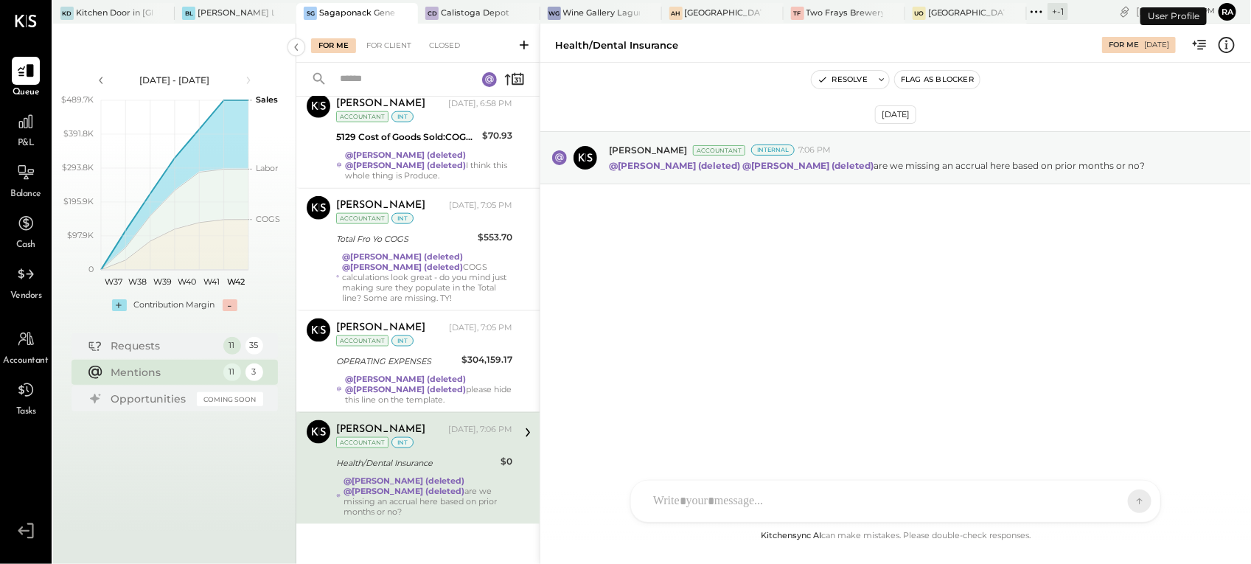
scroll to position [735, 0]
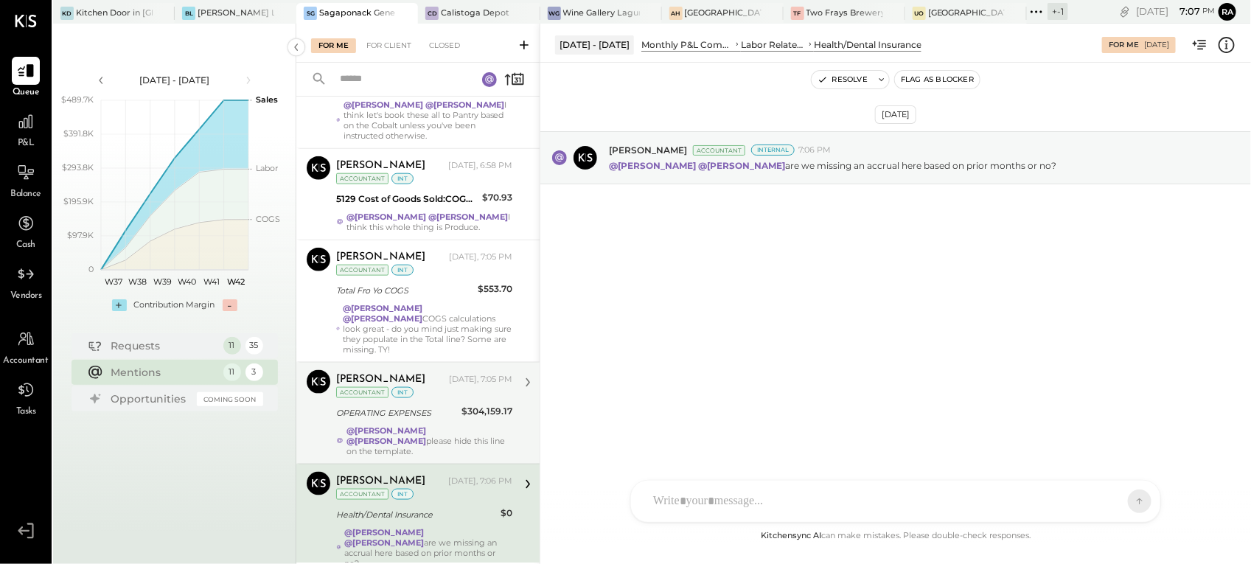
click at [416, 425] on strong "@[PERSON_NAME]" at bounding box center [386, 430] width 80 height 10
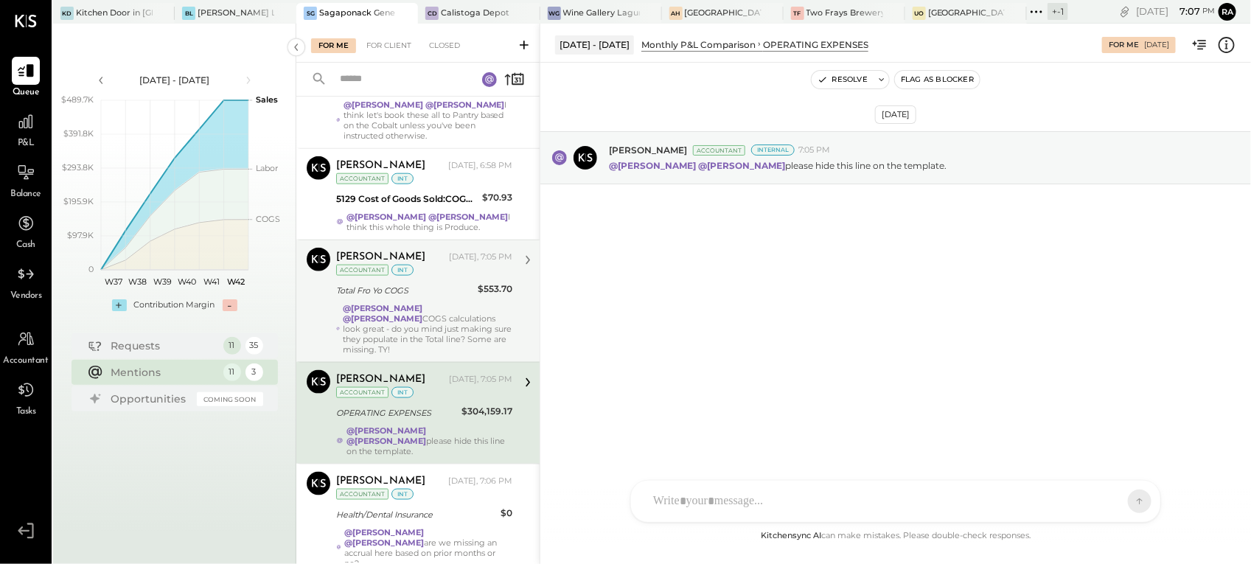
click at [420, 271] on div "[PERSON_NAME] [DATE], 7:05 PM Accountant int Total Fro Yo COGS $553.70 @[PERSON…" at bounding box center [424, 301] width 176 height 107
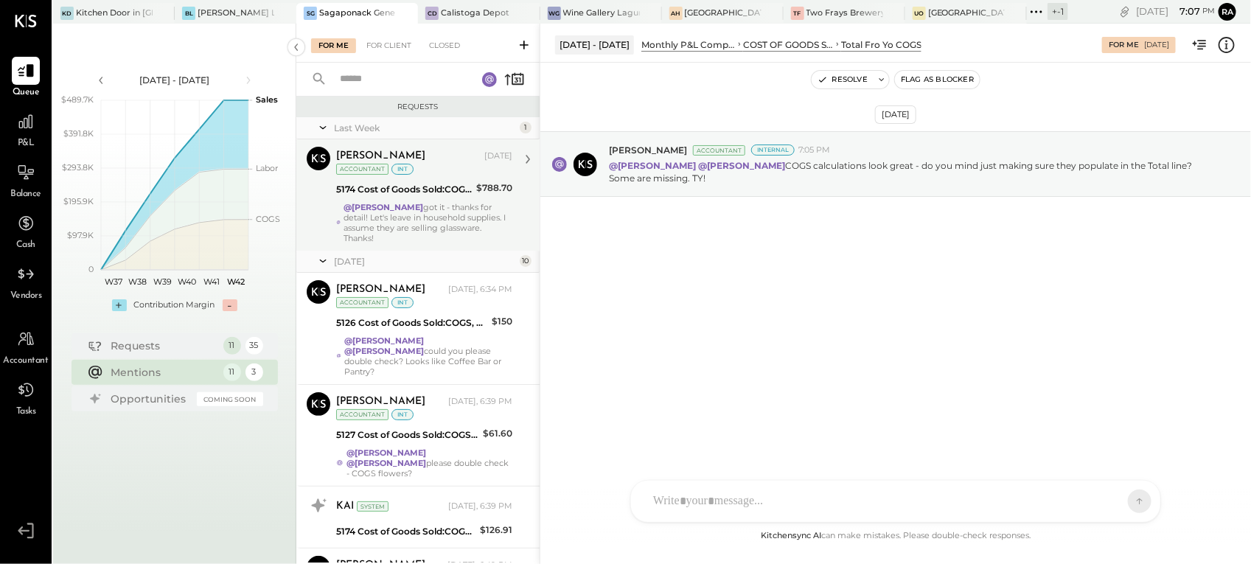
click at [405, 203] on div "@[PERSON_NAME] got it - thanks for detail! Let's leave in household supplies. I…" at bounding box center [427, 222] width 169 height 41
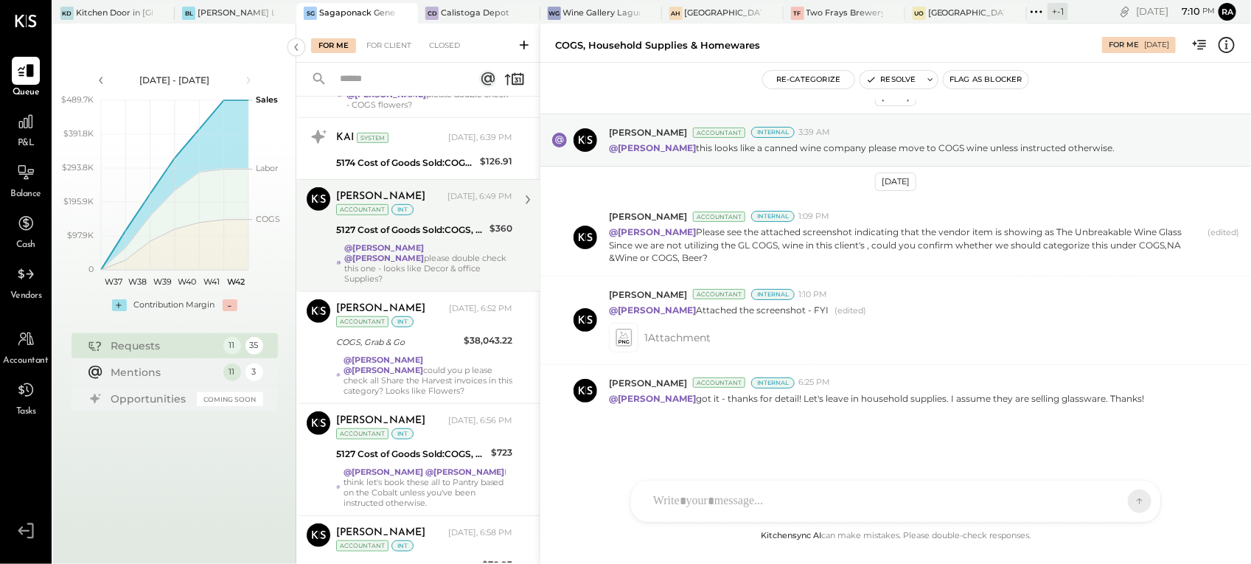
scroll to position [735, 0]
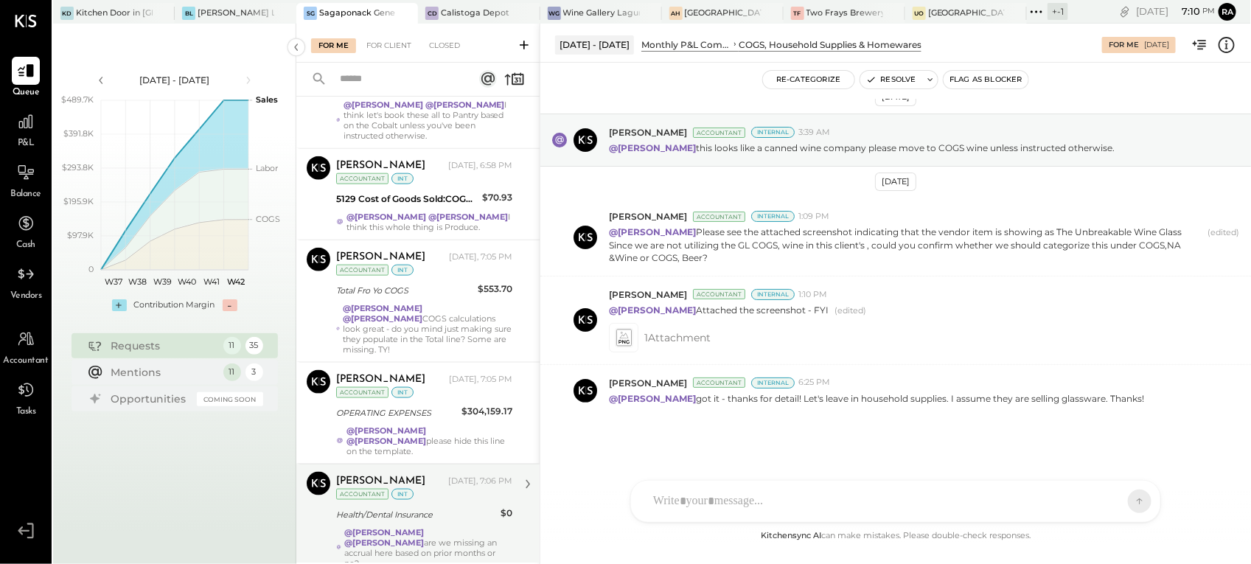
click at [437, 472] on div "[PERSON_NAME] [DATE], 7:06 PM Accountant int" at bounding box center [424, 487] width 176 height 30
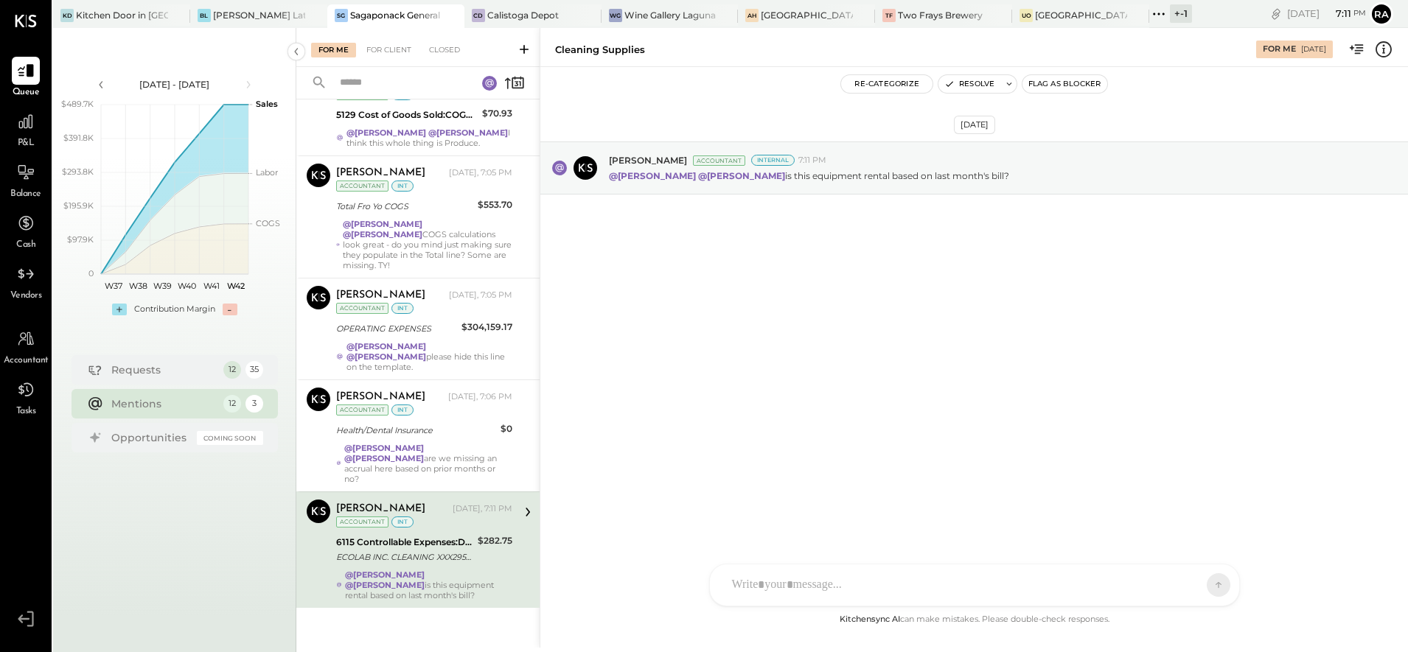
scroll to position [785, 0]
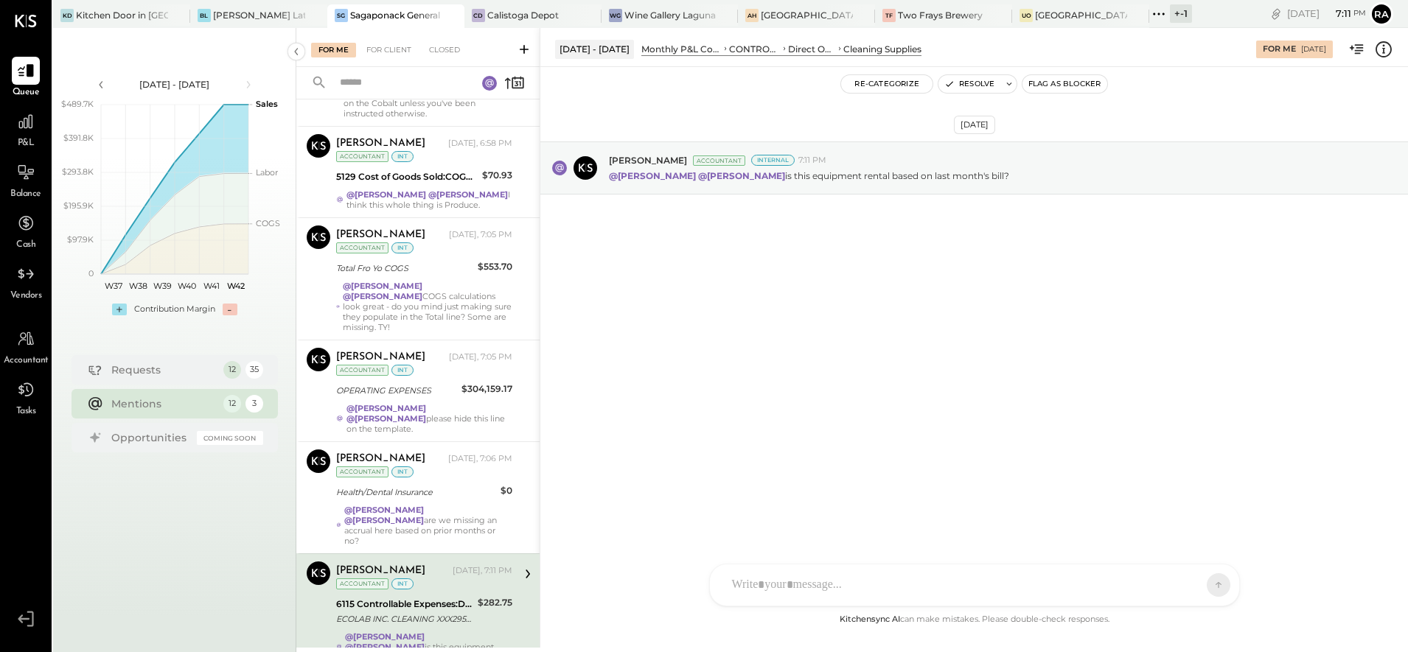
click at [1380, 52] on icon at bounding box center [1383, 49] width 19 height 19
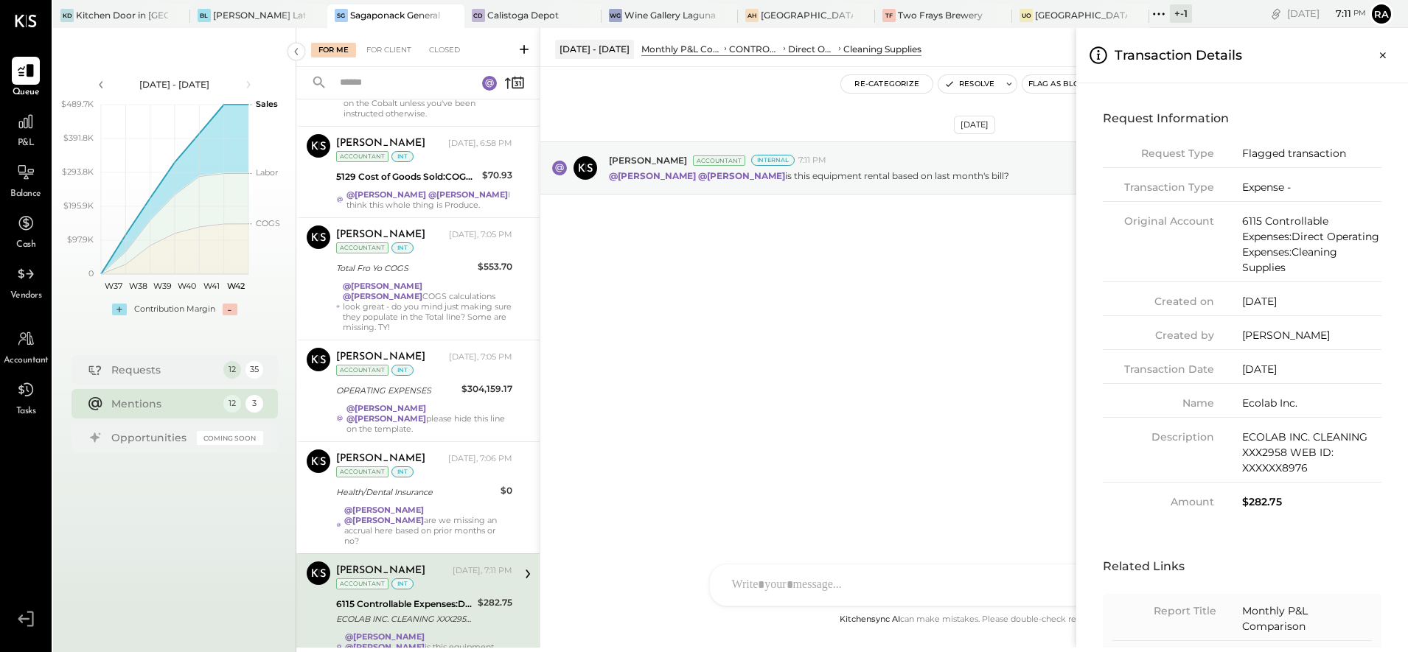
scroll to position [0, 0]
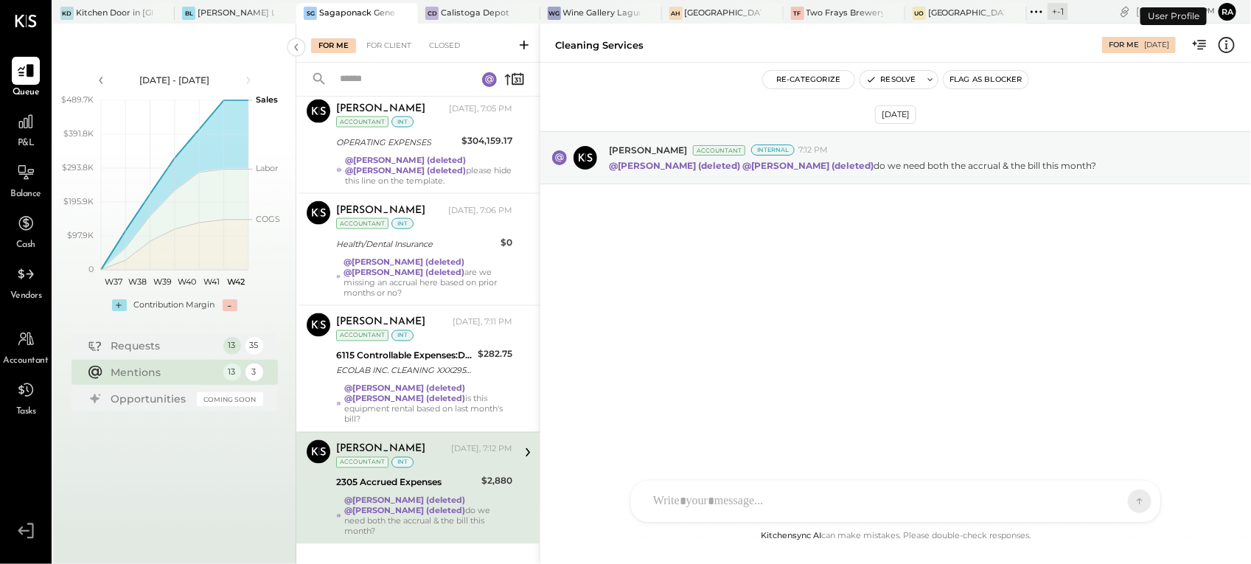
scroll to position [955, 0]
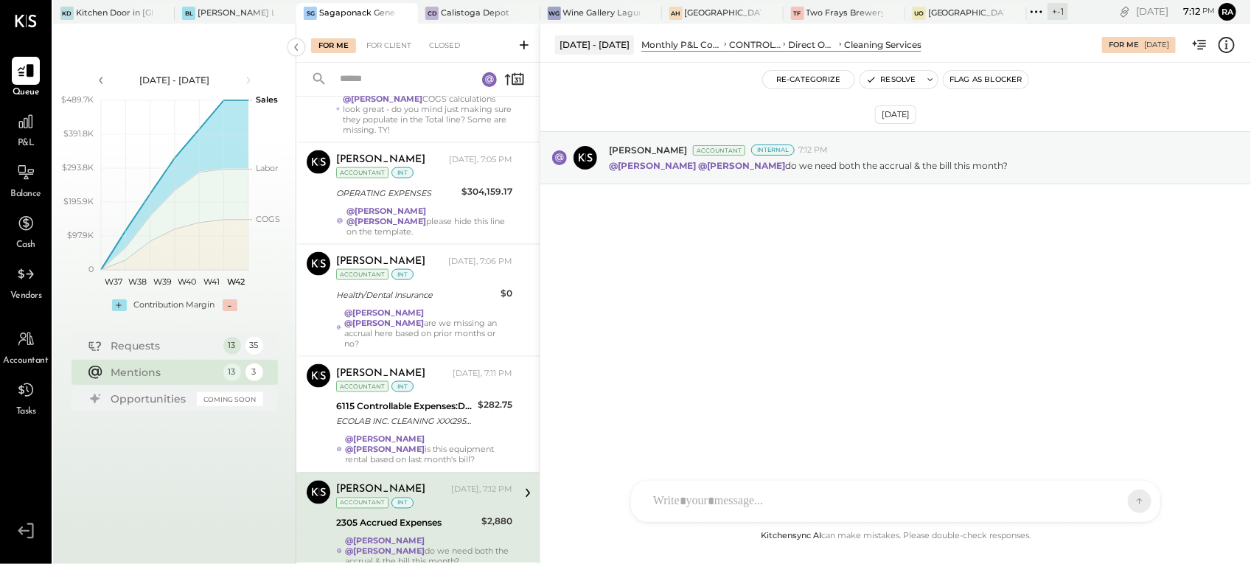
click at [472, 514] on div "2305 Accrued Expenses" at bounding box center [406, 523] width 141 height 18
click at [1231, 49] on icon at bounding box center [1226, 44] width 19 height 19
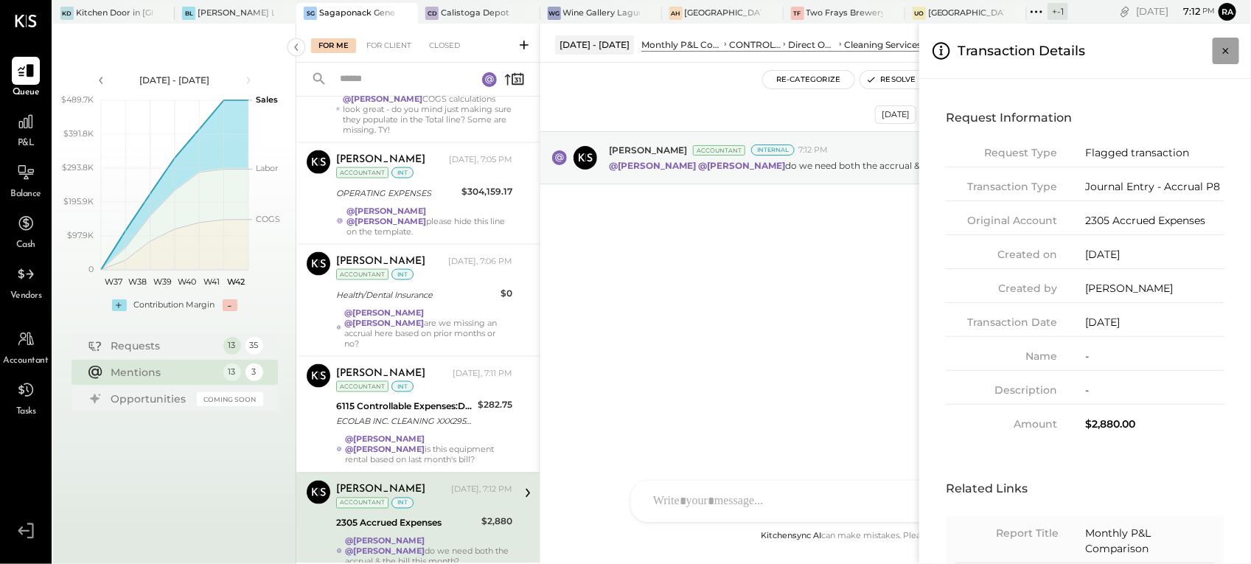
click at [1218, 49] on icon "Close panel" at bounding box center [1225, 50] width 15 height 15
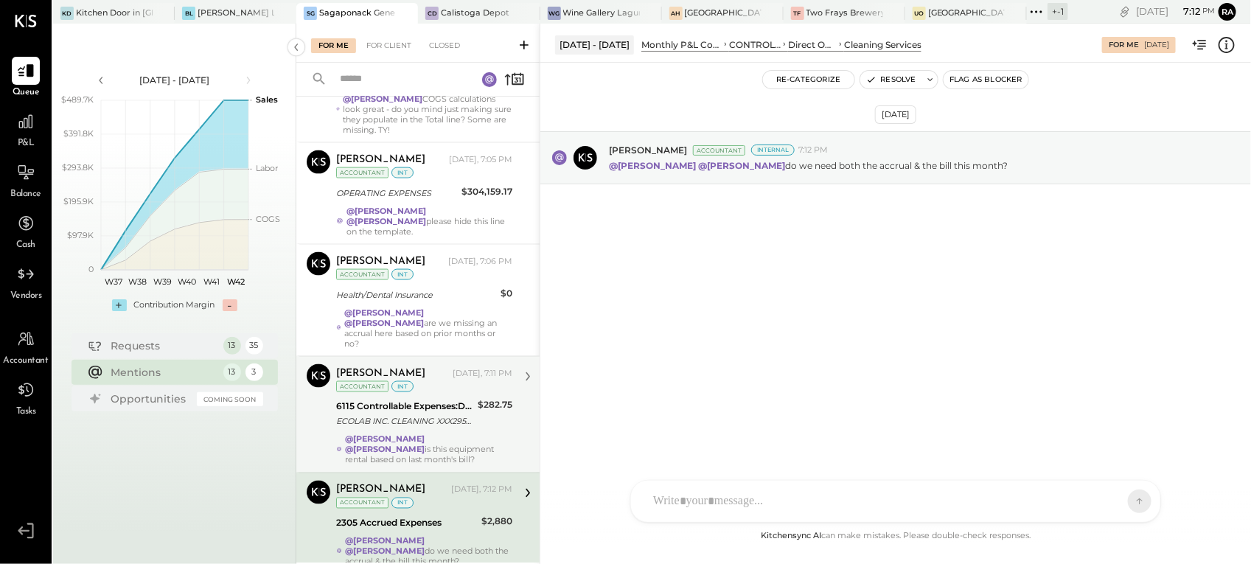
click at [424, 444] on strong "@[PERSON_NAME]" at bounding box center [385, 449] width 80 height 10
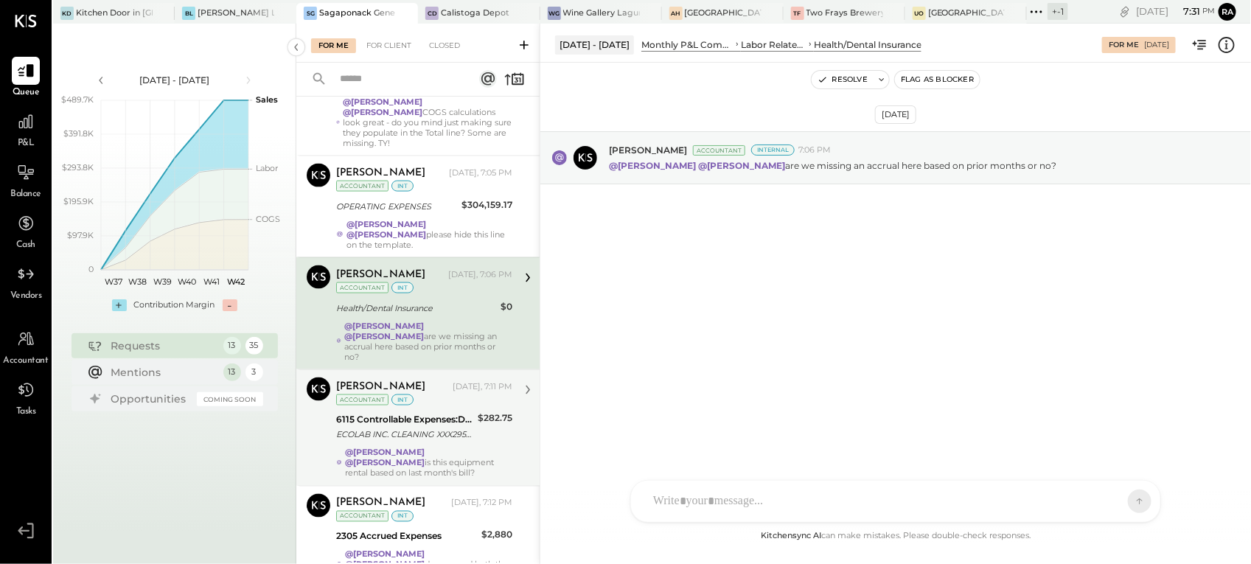
scroll to position [955, 0]
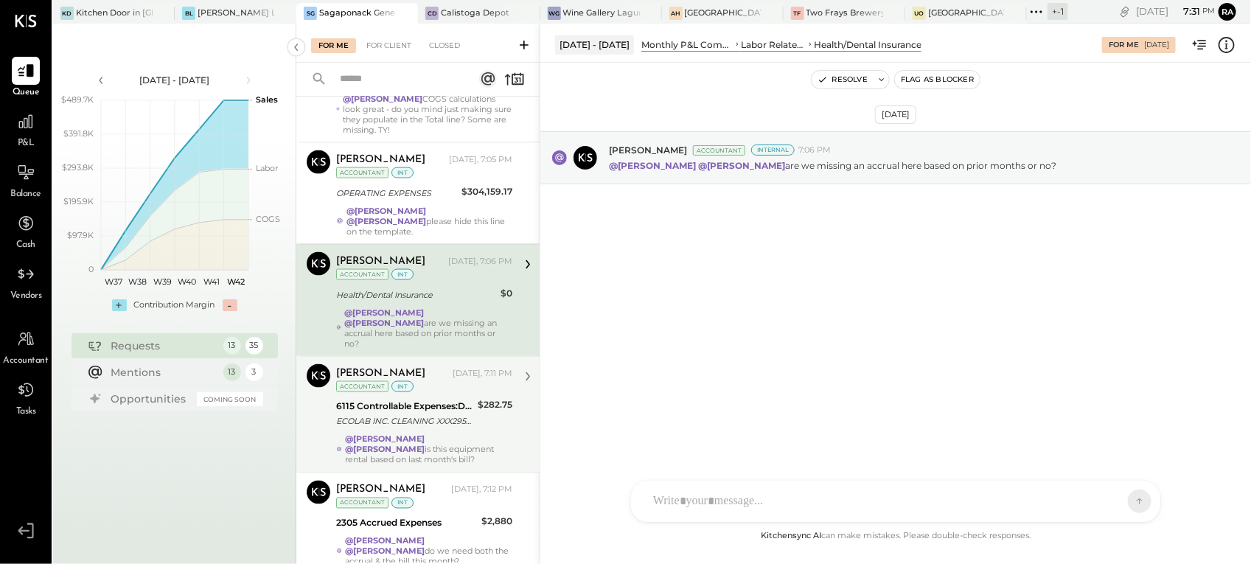
click at [453, 414] on div "ECOLAB INC. CLEANING XXX2958 WEB ID: XXXXXX8976" at bounding box center [404, 421] width 137 height 15
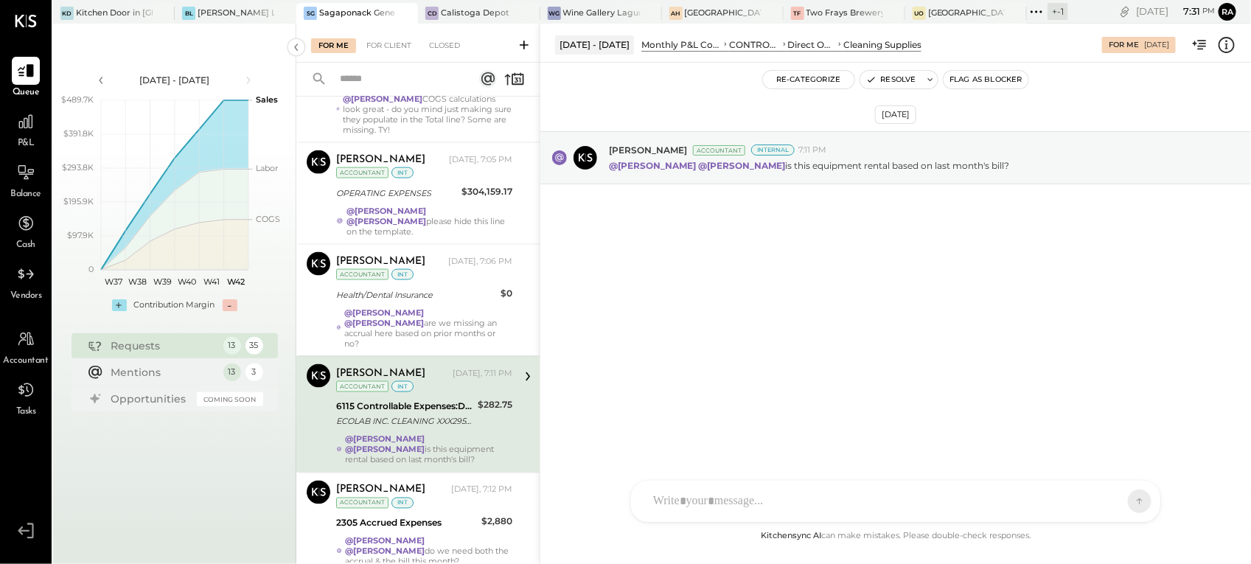
click at [1226, 46] on icon at bounding box center [1227, 44] width 2 height 9
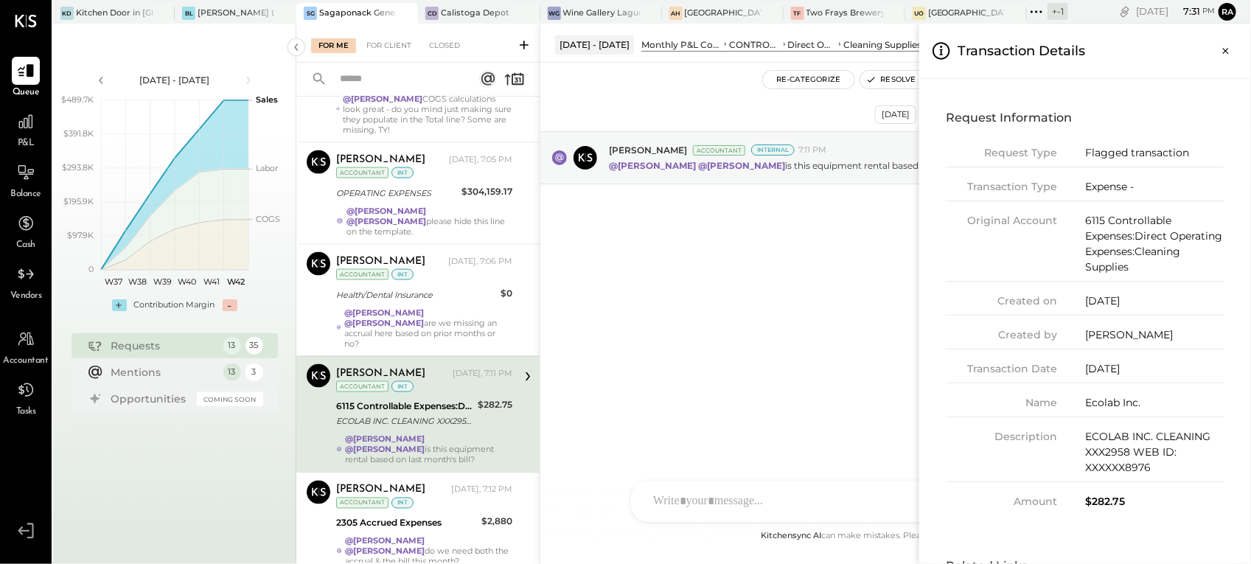
click at [816, 322] on div "For Me For Client Closed Requests Last Week 1 Margot Bloch Accountant Margot Bl…" at bounding box center [773, 294] width 954 height 540
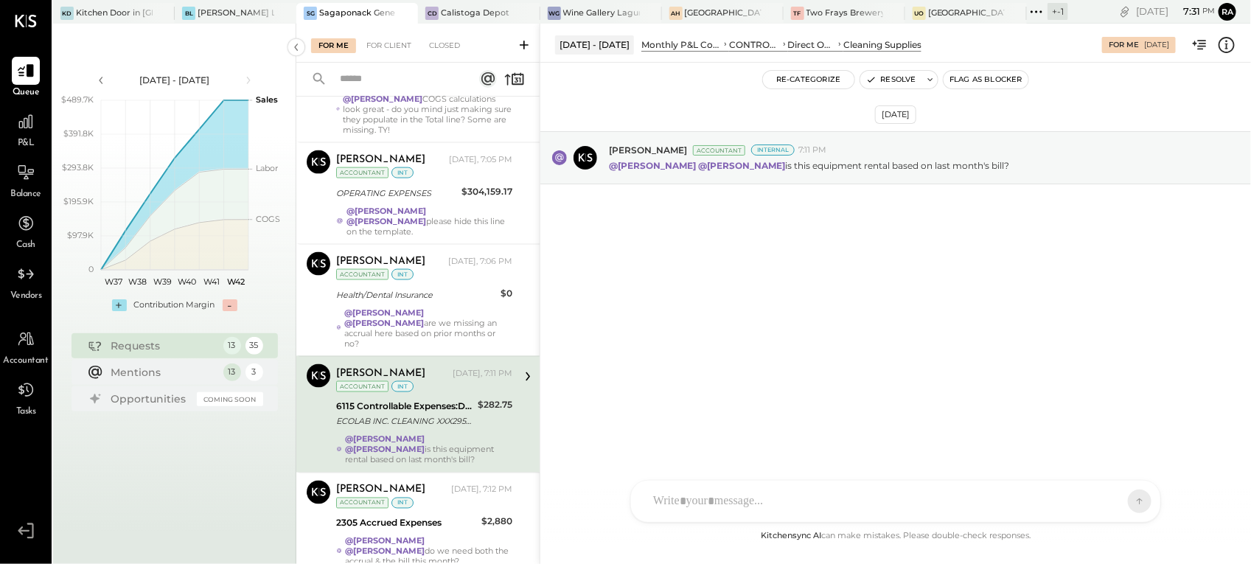
click at [706, 490] on div at bounding box center [882, 501] width 473 height 32
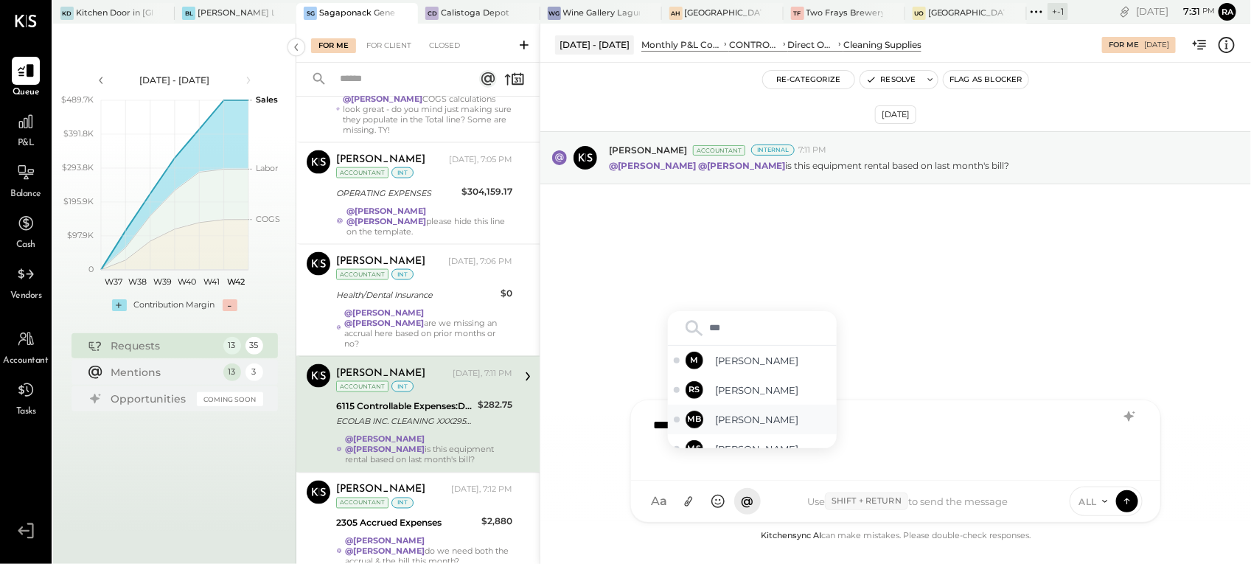
click at [721, 415] on span "[PERSON_NAME]" at bounding box center [773, 420] width 116 height 14
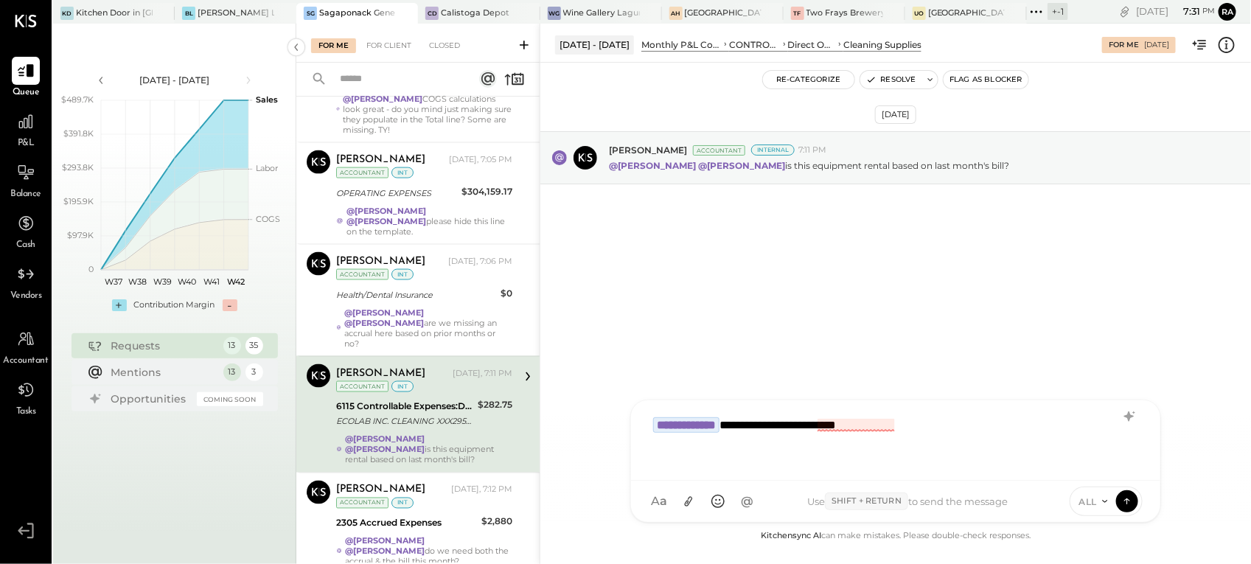
click at [830, 422] on div "**********" at bounding box center [896, 438] width 500 height 59
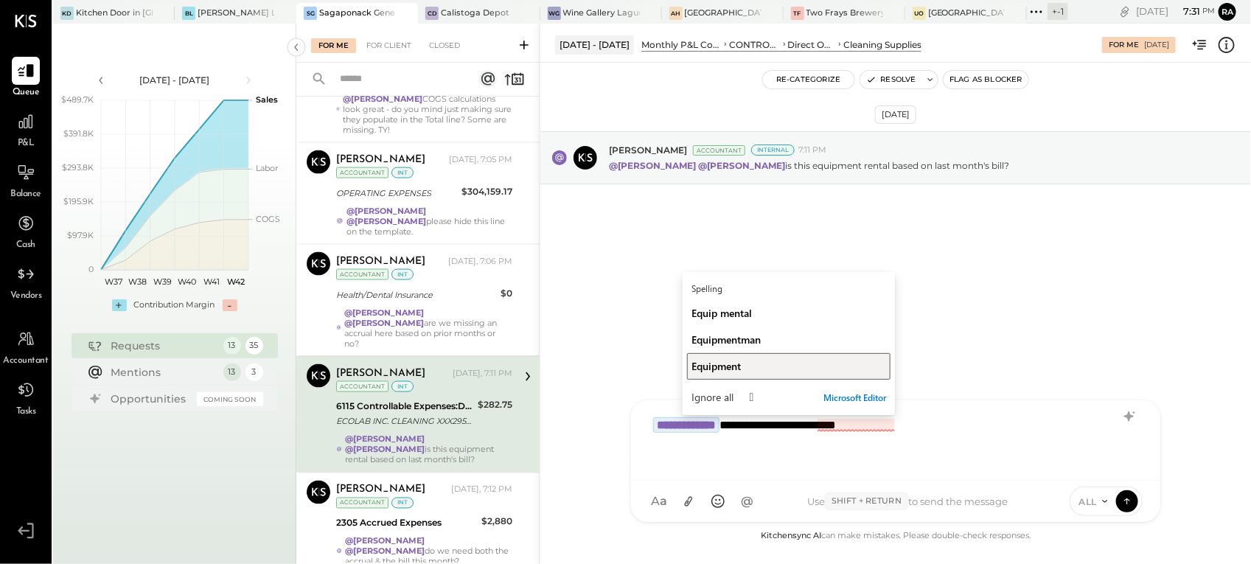
click at [728, 365] on span "Equipment" at bounding box center [715, 366] width 49 height 14
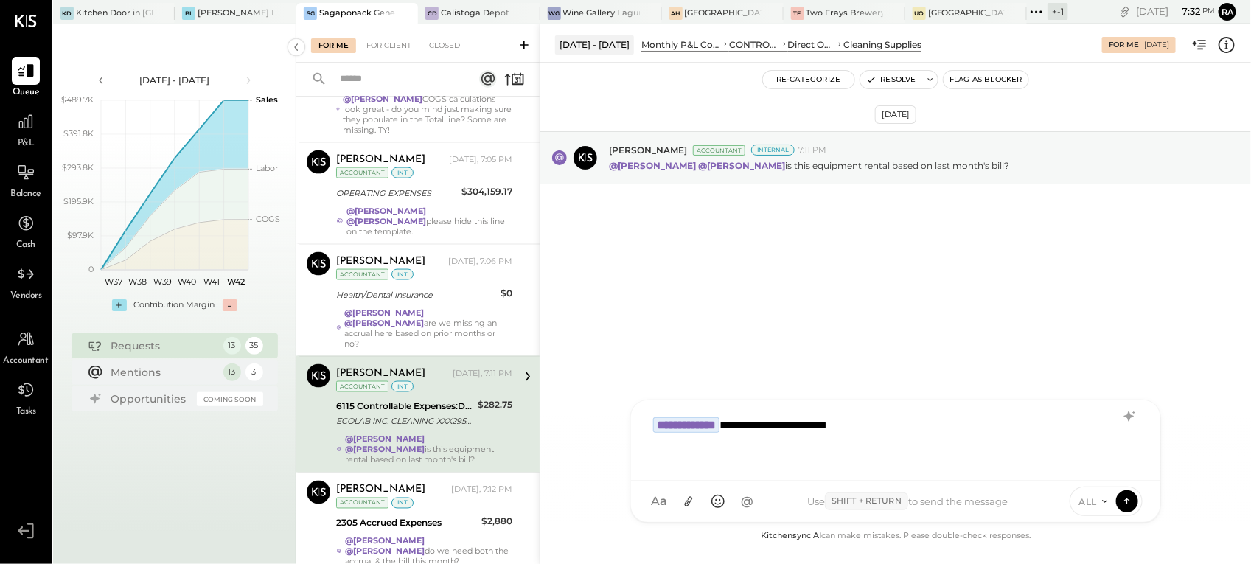
click at [925, 422] on div "**********" at bounding box center [896, 438] width 500 height 59
click at [1093, 498] on span "ALL" at bounding box center [1088, 501] width 18 height 13
click at [1091, 469] on div "INTERNAL" at bounding box center [1113, 464] width 87 height 24
click at [1128, 499] on icon at bounding box center [1127, 498] width 6 height 3
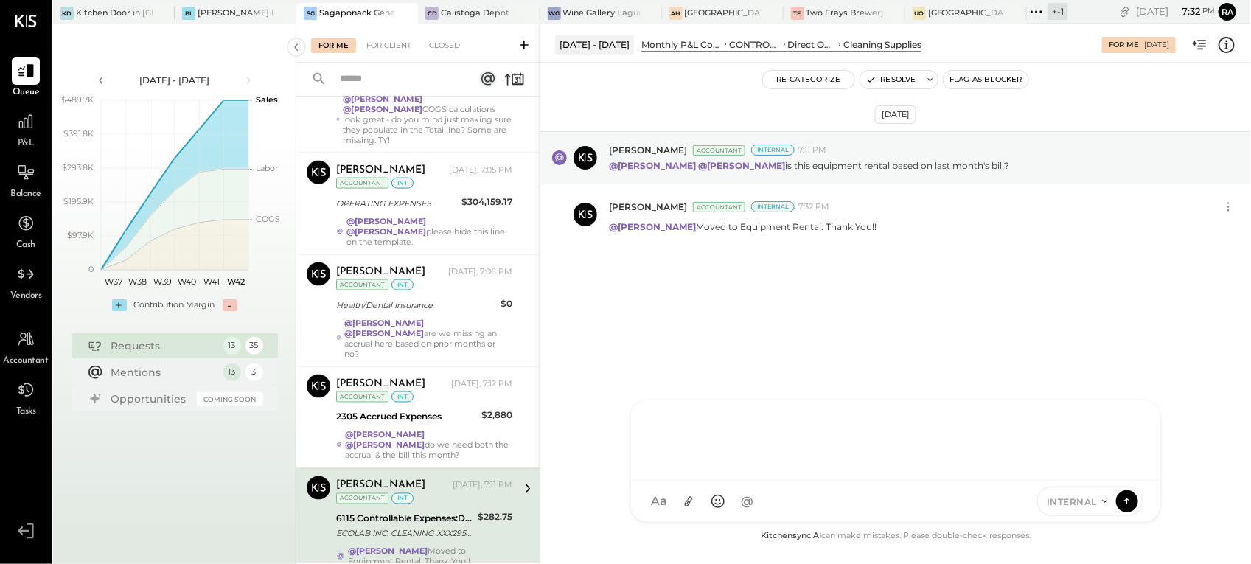
scroll to position [945, 0]
click at [886, 77] on button "Resolve" at bounding box center [891, 80] width 62 height 18
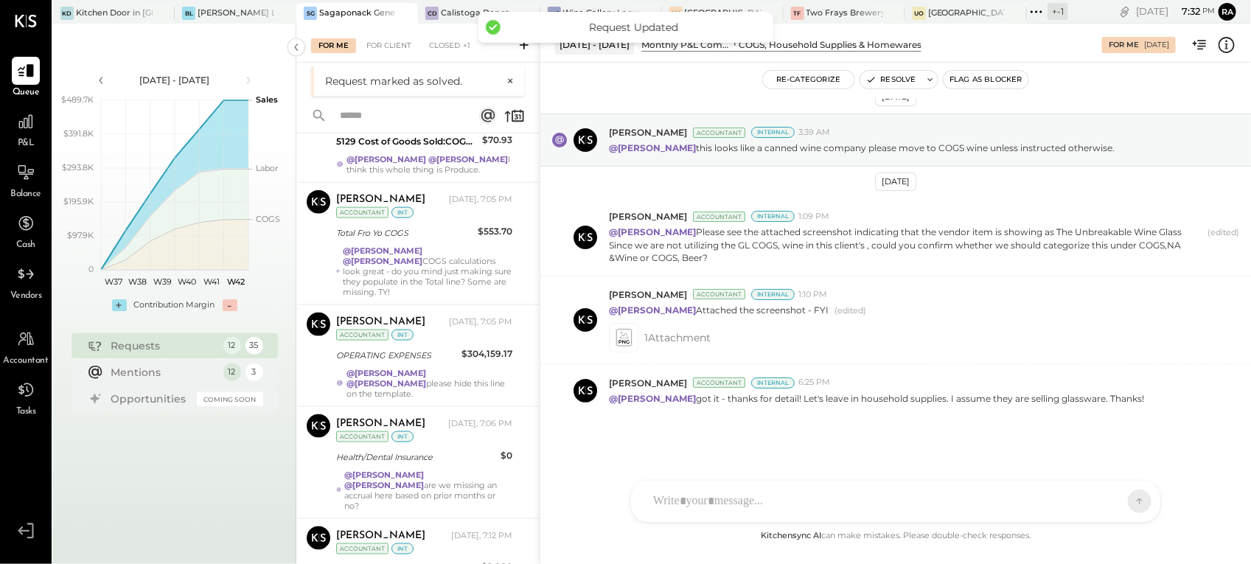
scroll to position [838, 0]
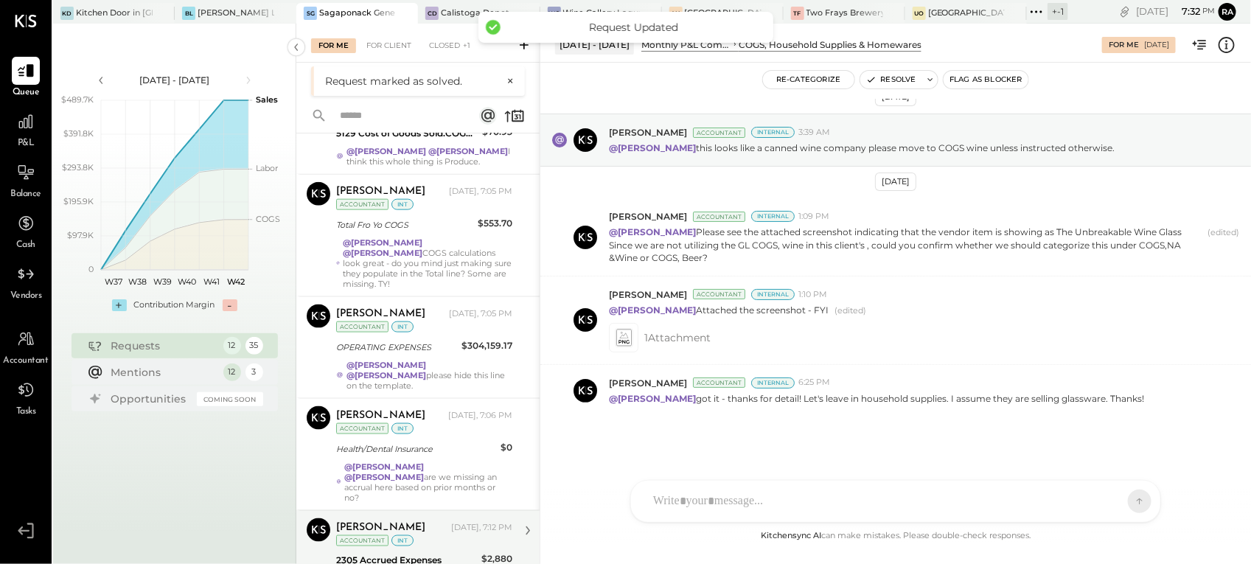
click at [440, 518] on div "Margot Bloch Today, 7:12 PM Accountant int" at bounding box center [424, 533] width 176 height 30
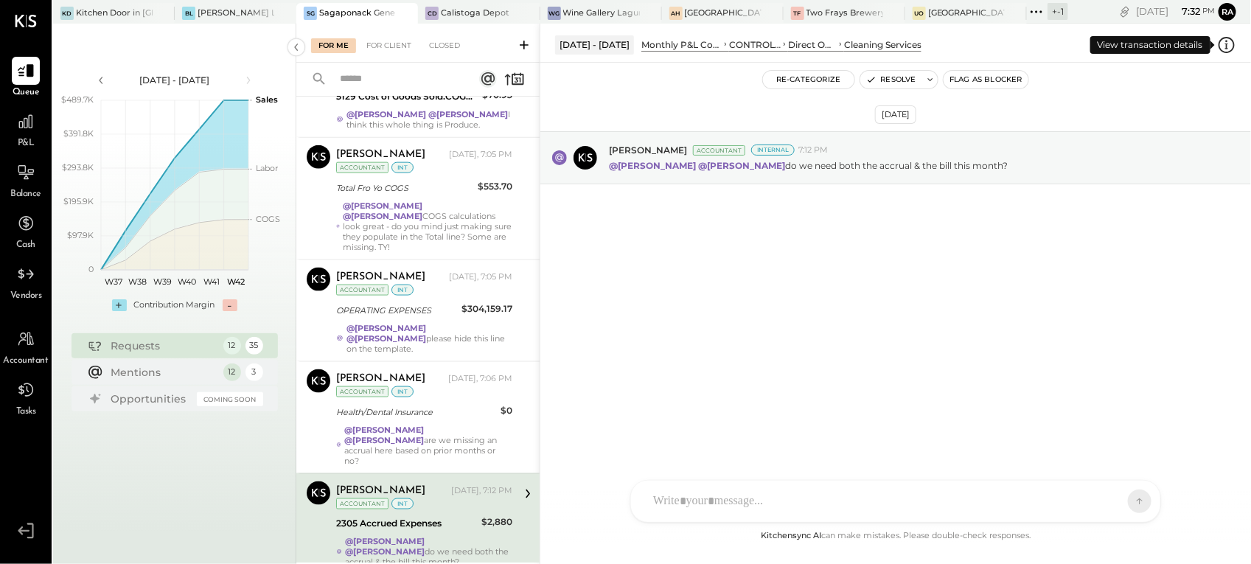
click at [1228, 43] on icon at bounding box center [1226, 44] width 19 height 19
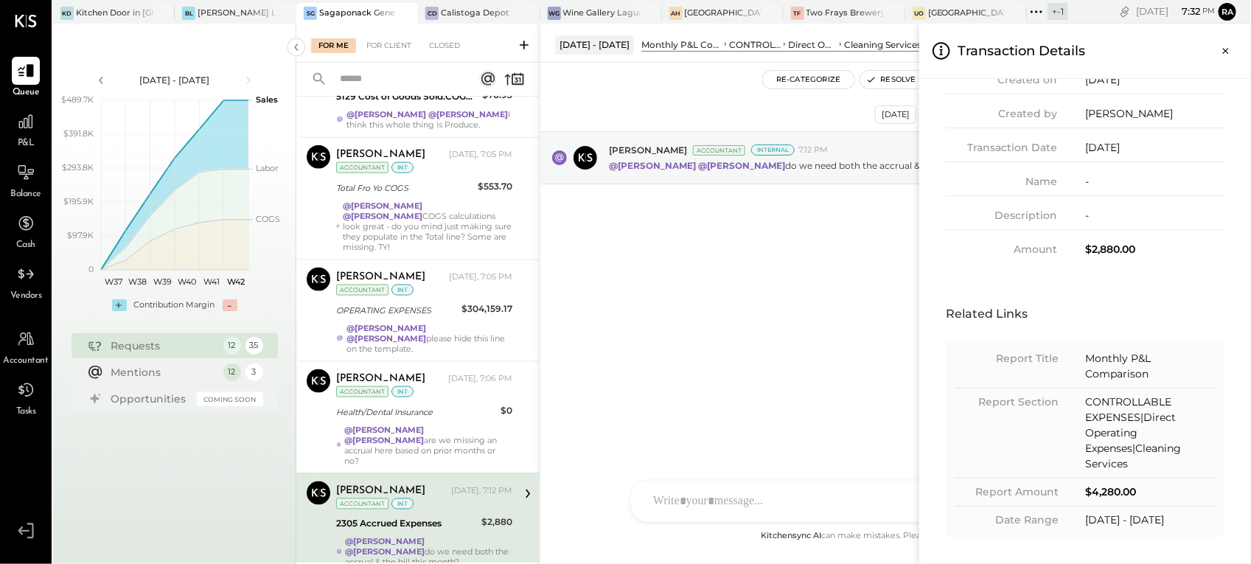
scroll to position [177, 0]
click at [1228, 49] on icon "Close panel" at bounding box center [1225, 50] width 15 height 15
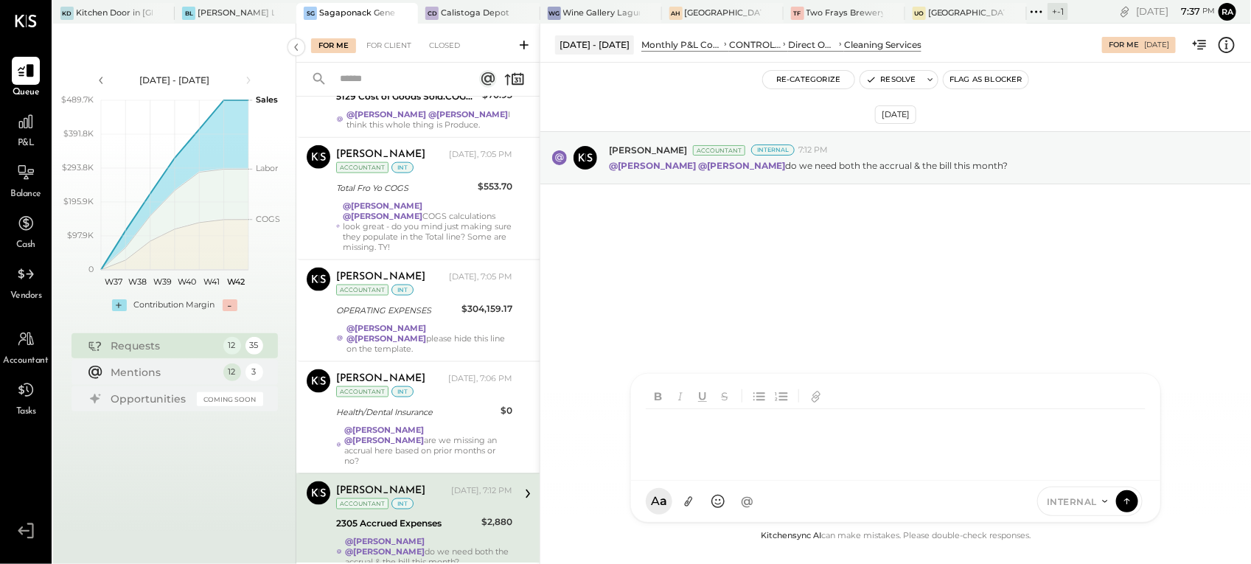
click at [727, 468] on div at bounding box center [898, 438] width 505 height 59
click at [732, 424] on div "MB Margot Bloch" at bounding box center [752, 433] width 169 height 29
drag, startPoint x: 783, startPoint y: 427, endPoint x: 763, endPoint y: 426, distance: 20.0
click at [763, 426] on div "**********" at bounding box center [896, 438] width 500 height 59
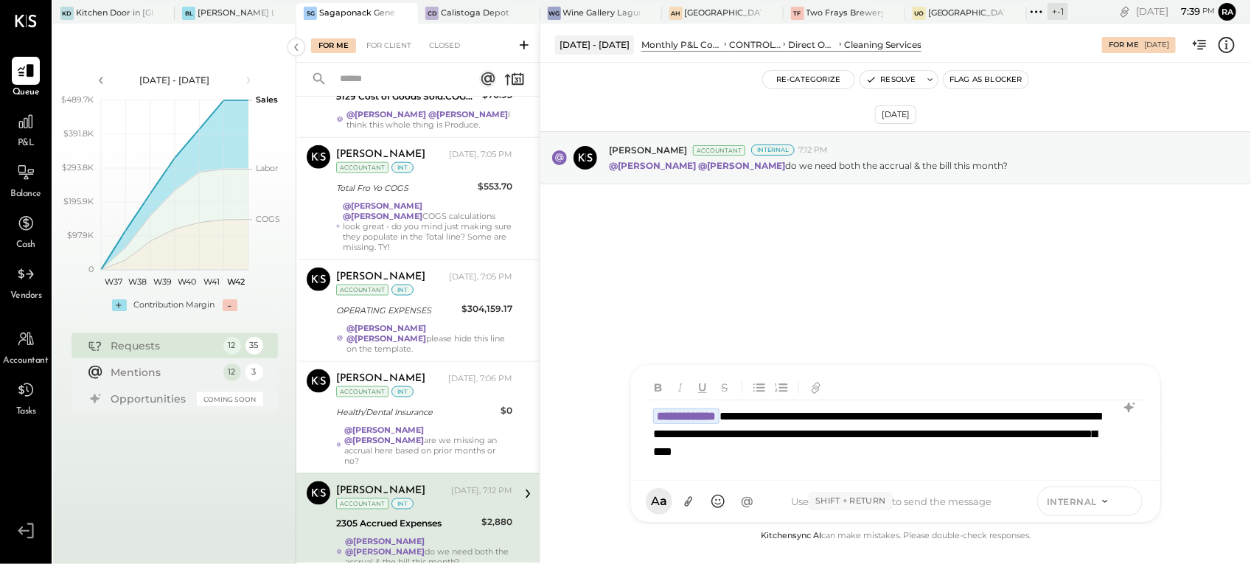
click at [1124, 497] on icon at bounding box center [1126, 500] width 13 height 15
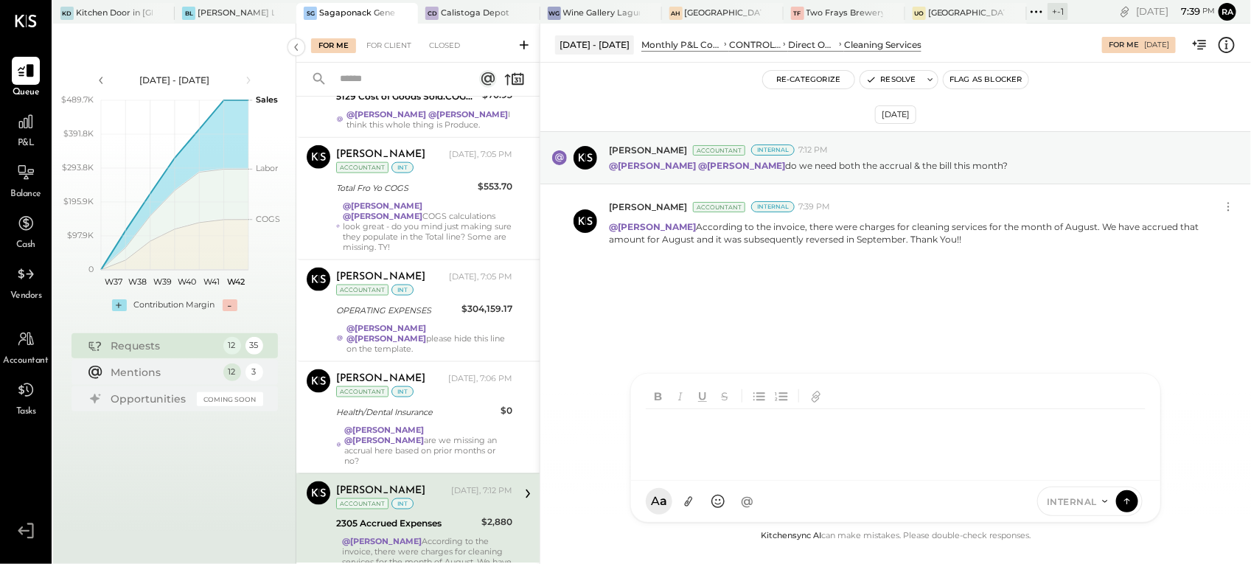
scroll to position [868, 0]
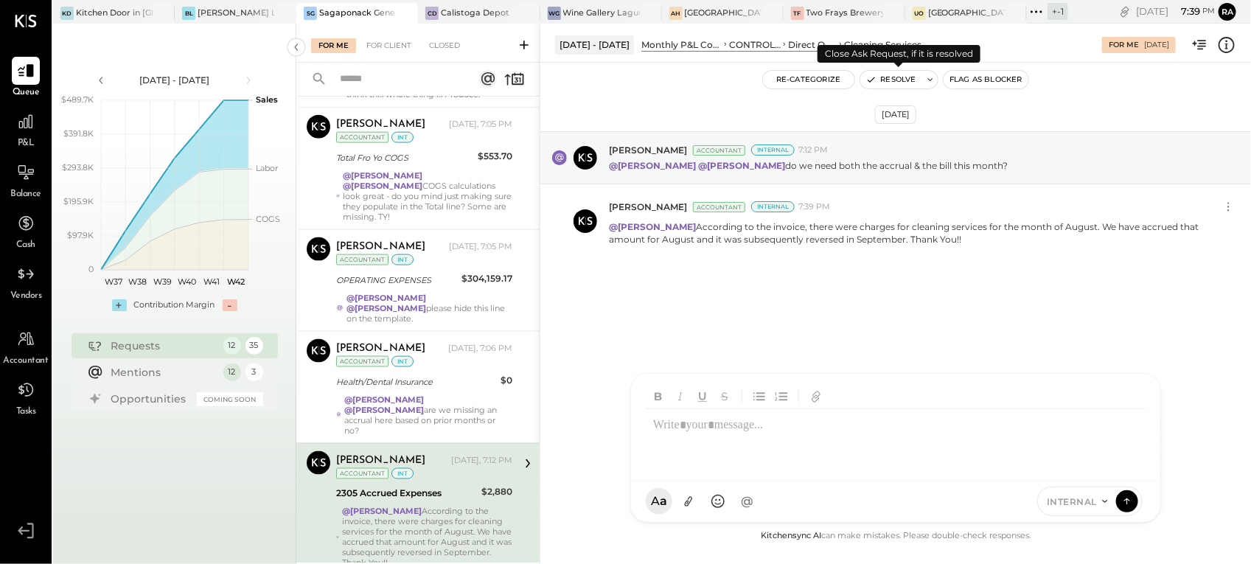
click at [879, 83] on button "Resolve" at bounding box center [891, 80] width 62 height 18
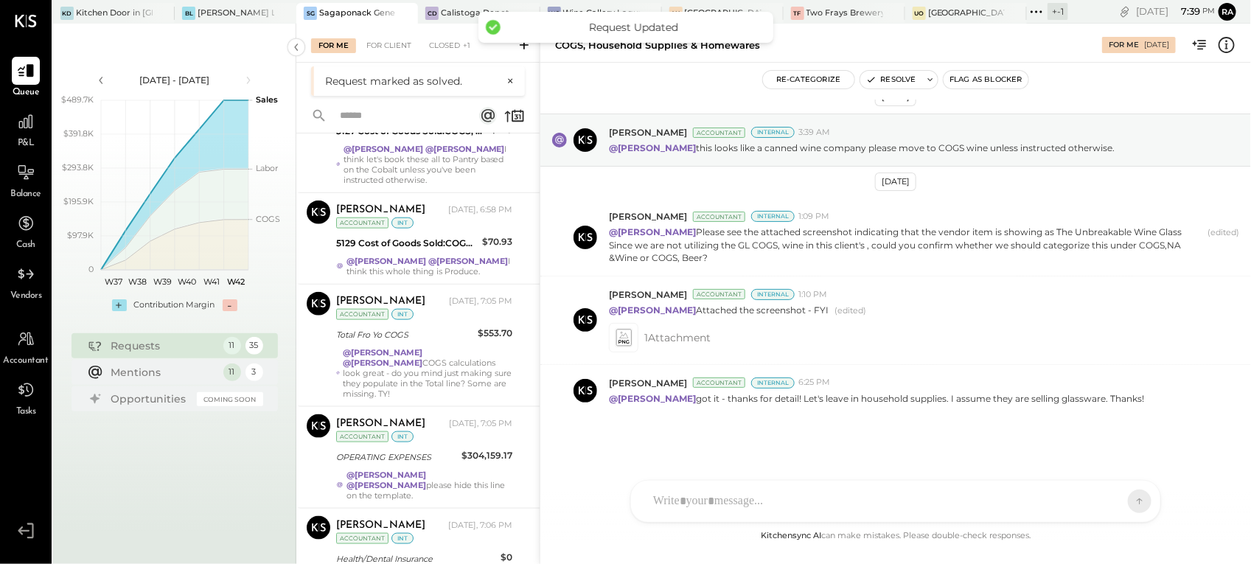
scroll to position [735, 0]
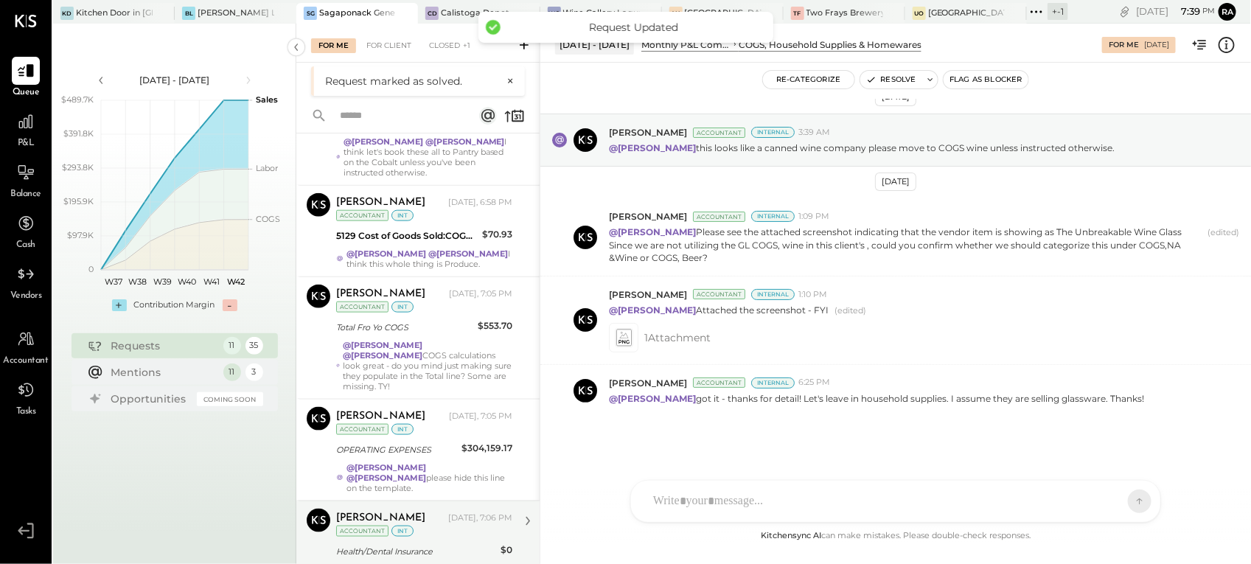
click at [466, 508] on div "Margot Bloch Today, 7:06 PM Accountant int" at bounding box center [424, 523] width 176 height 30
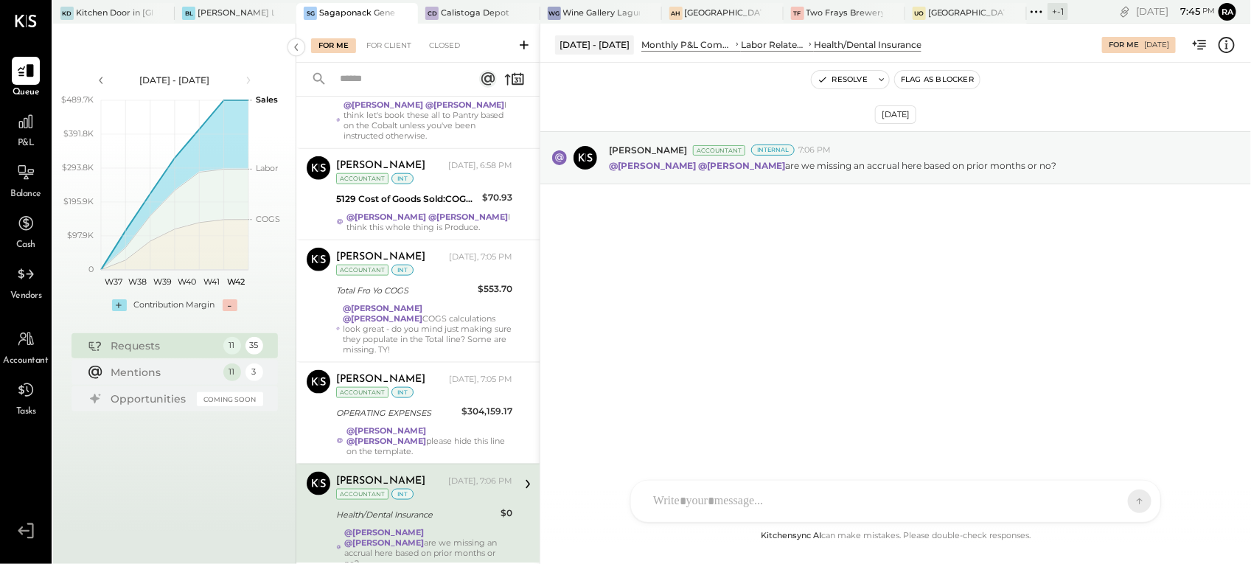
click at [739, 490] on div at bounding box center [882, 501] width 473 height 32
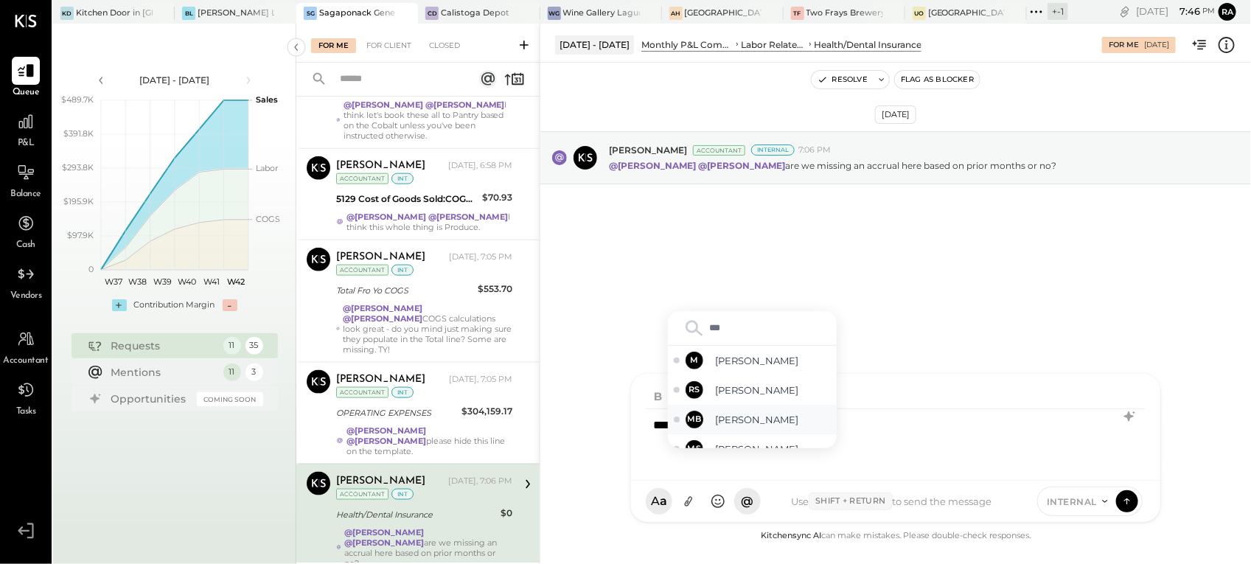
click at [745, 424] on span "[PERSON_NAME]" at bounding box center [773, 420] width 116 height 14
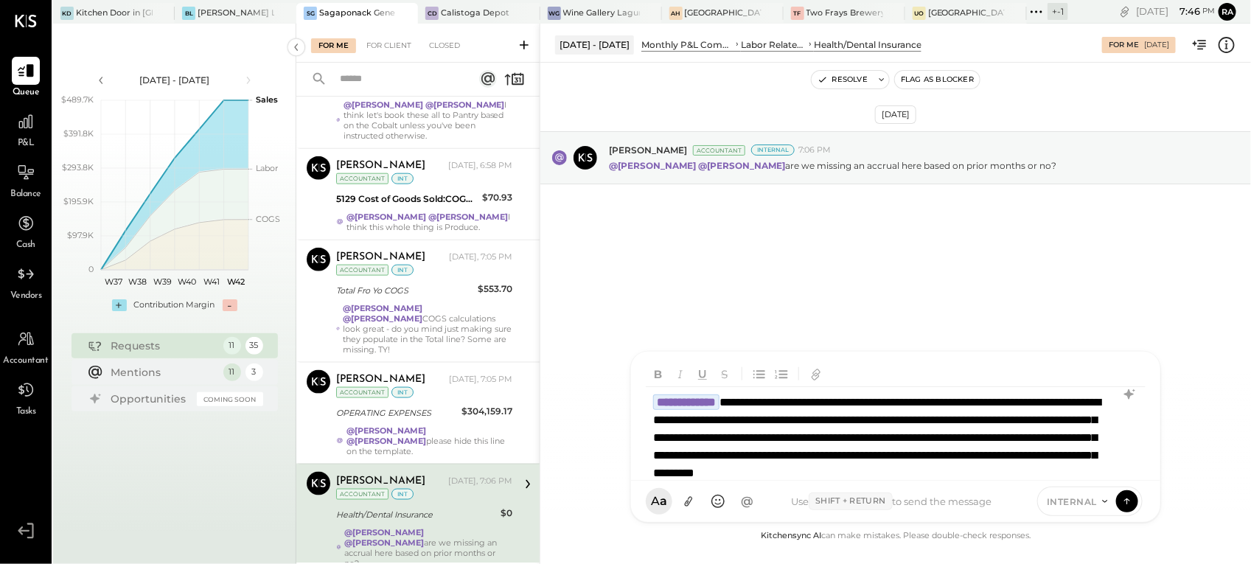
scroll to position [1, 0]
click at [1122, 494] on icon at bounding box center [1126, 500] width 13 height 15
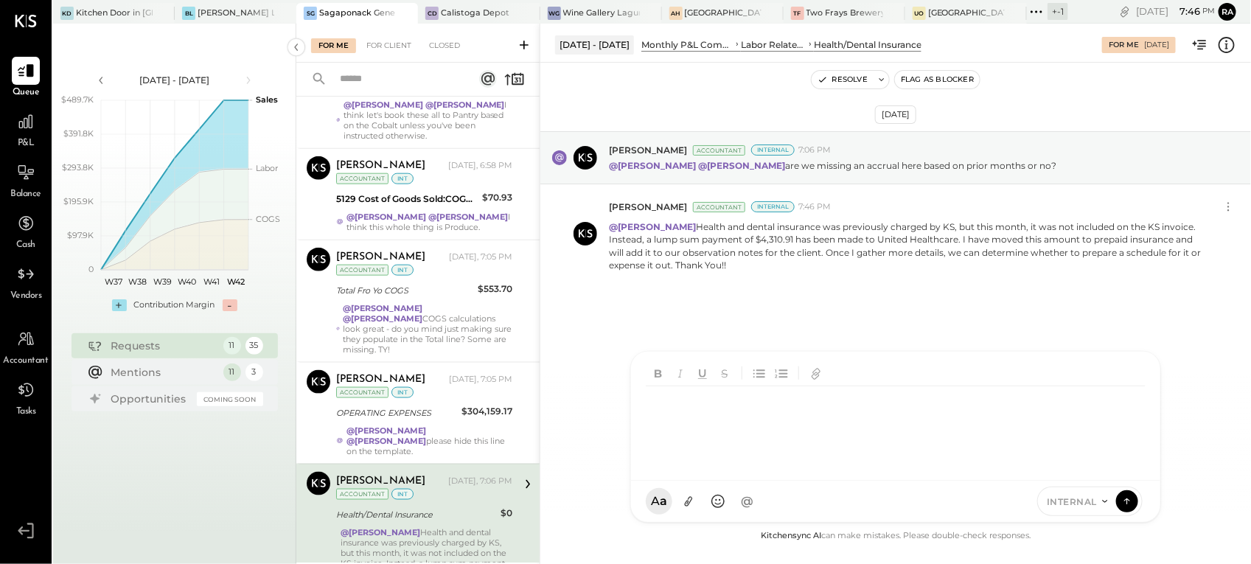
scroll to position [829, 0]
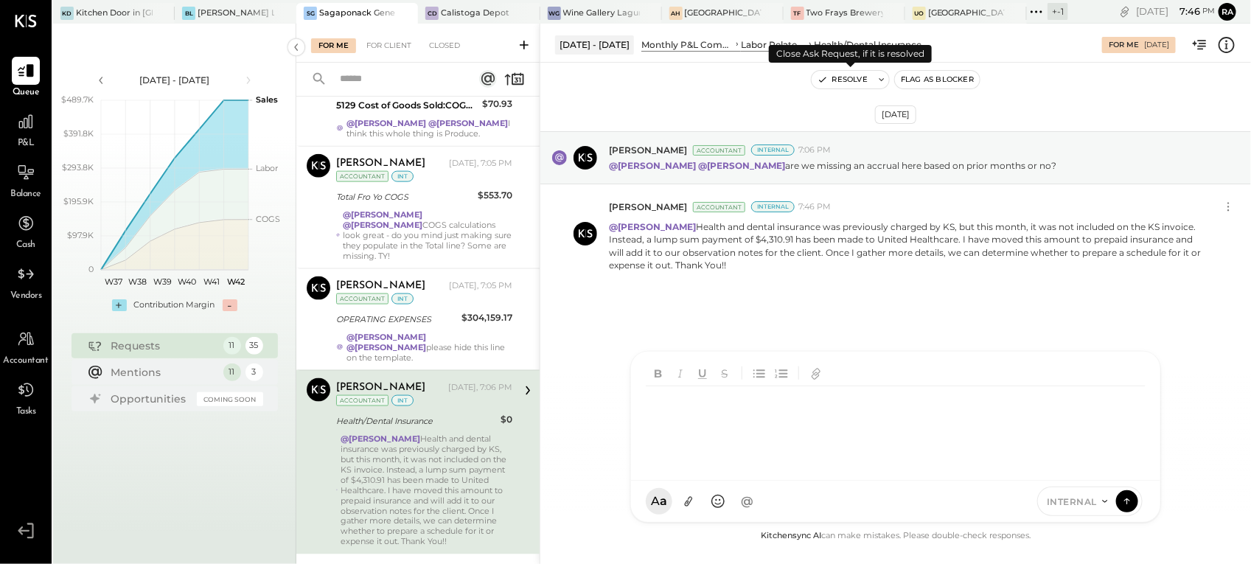
click at [841, 82] on button "Resolve" at bounding box center [842, 80] width 62 height 18
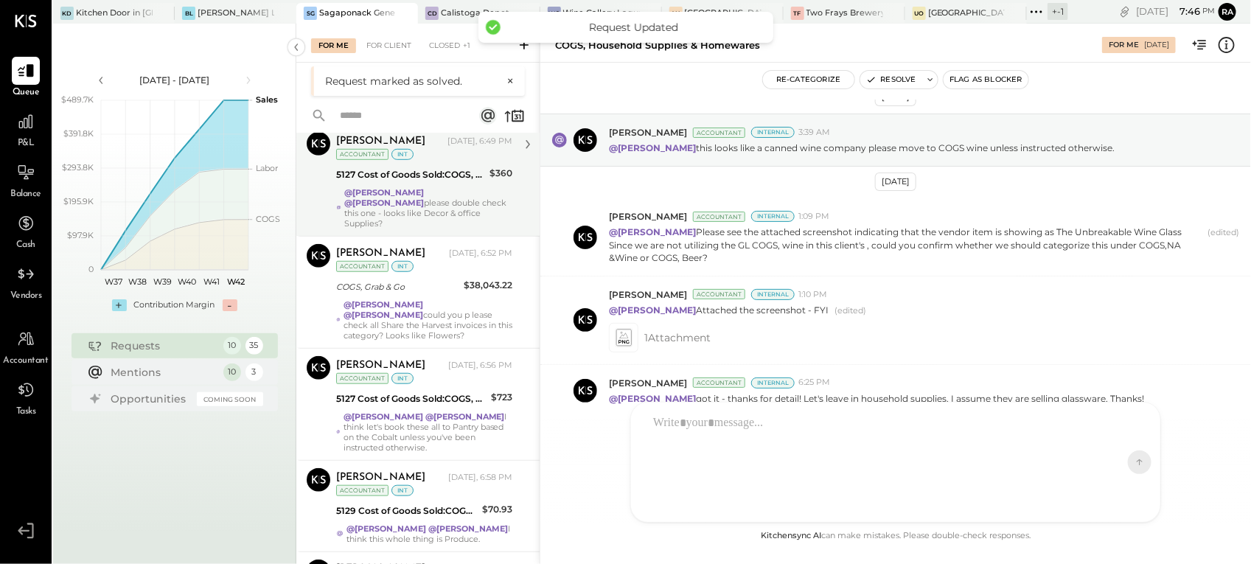
scroll to position [634, 0]
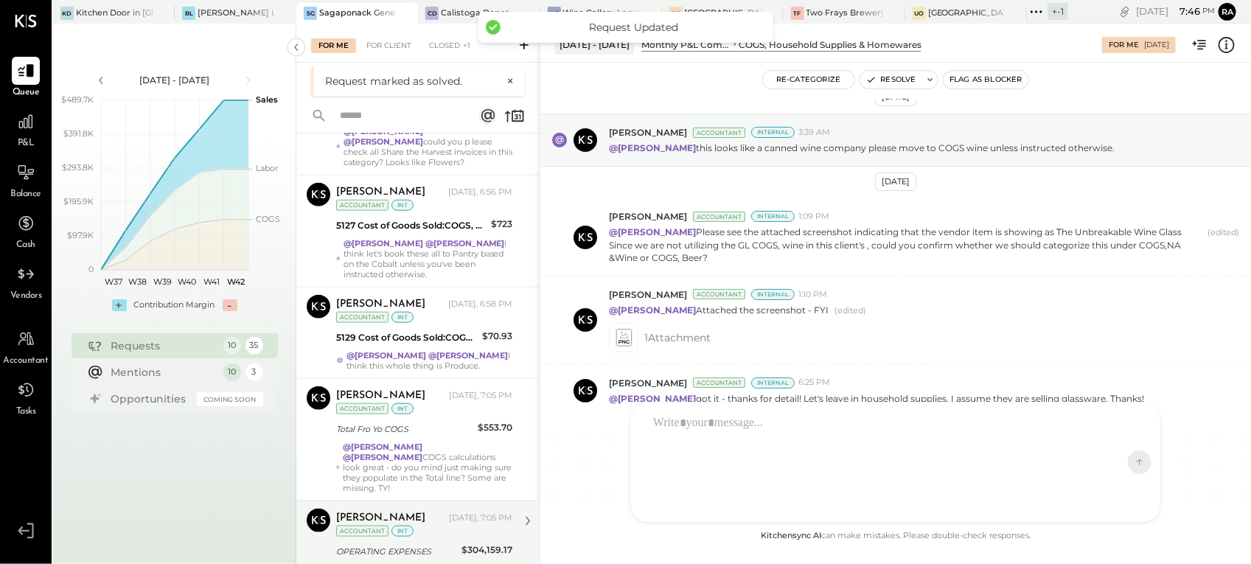
click at [446, 511] on div "[PERSON_NAME]" at bounding box center [391, 518] width 110 height 15
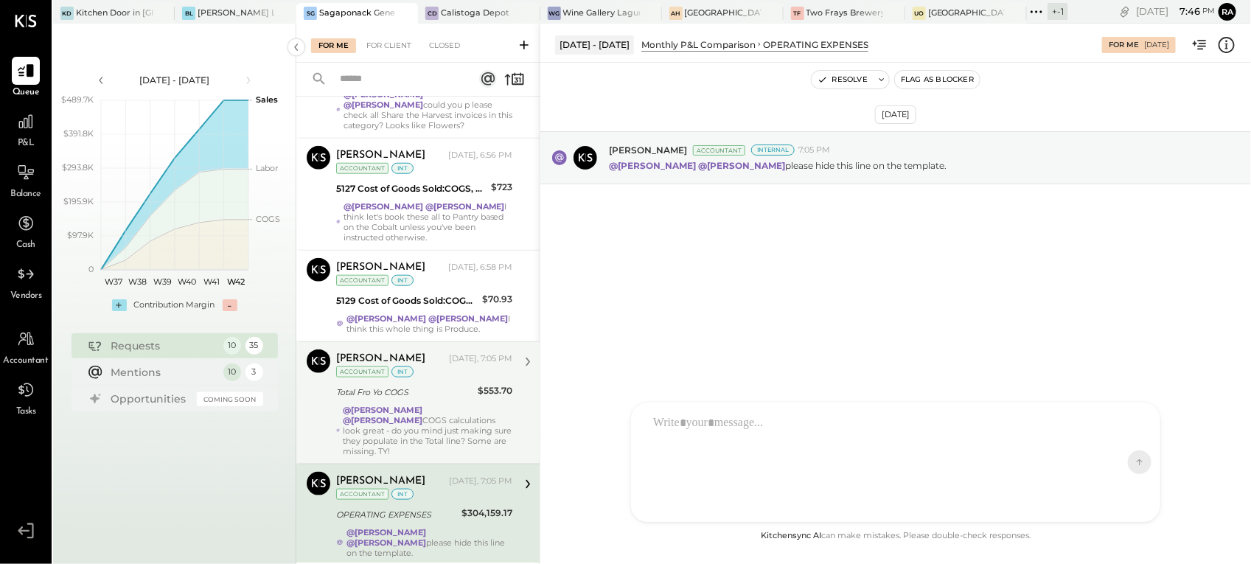
click at [425, 383] on div "Total Fro Yo COGS" at bounding box center [404, 392] width 137 height 18
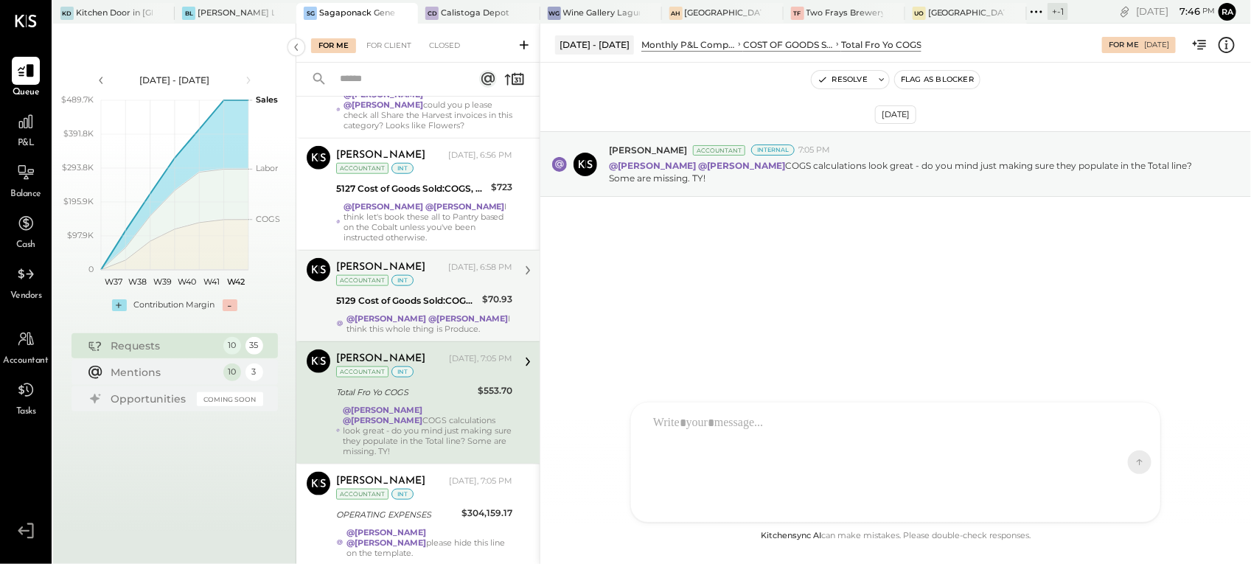
click at [407, 293] on div "5129 Cost of Goods Sold:COGS, House Made Food:COGS, Pastries" at bounding box center [406, 300] width 141 height 15
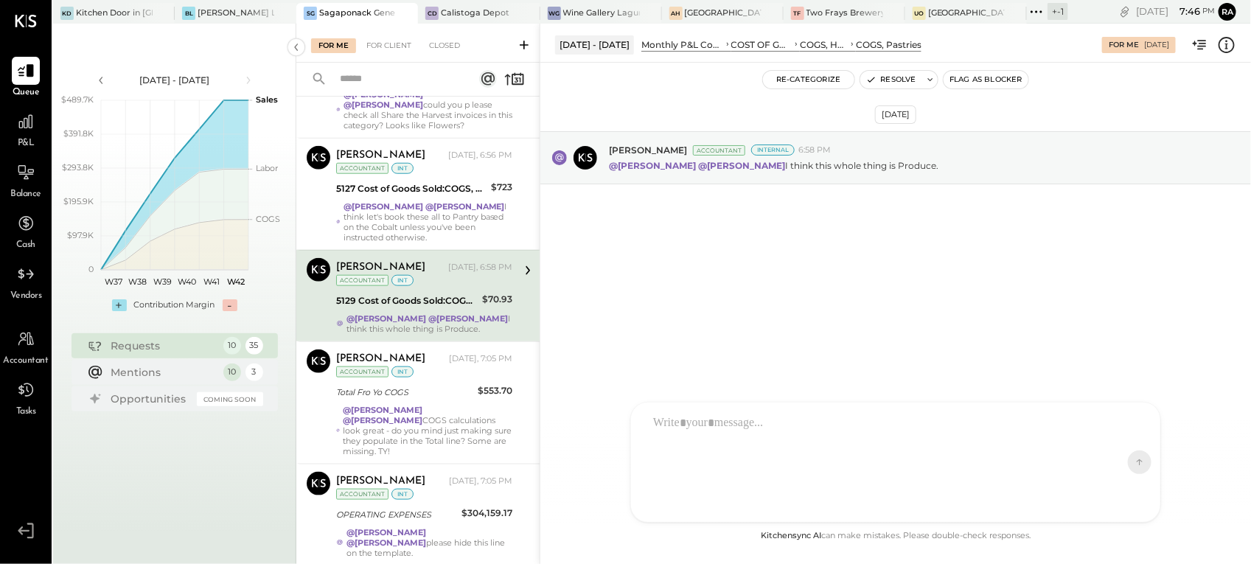
click at [1228, 49] on icon at bounding box center [1226, 44] width 19 height 19
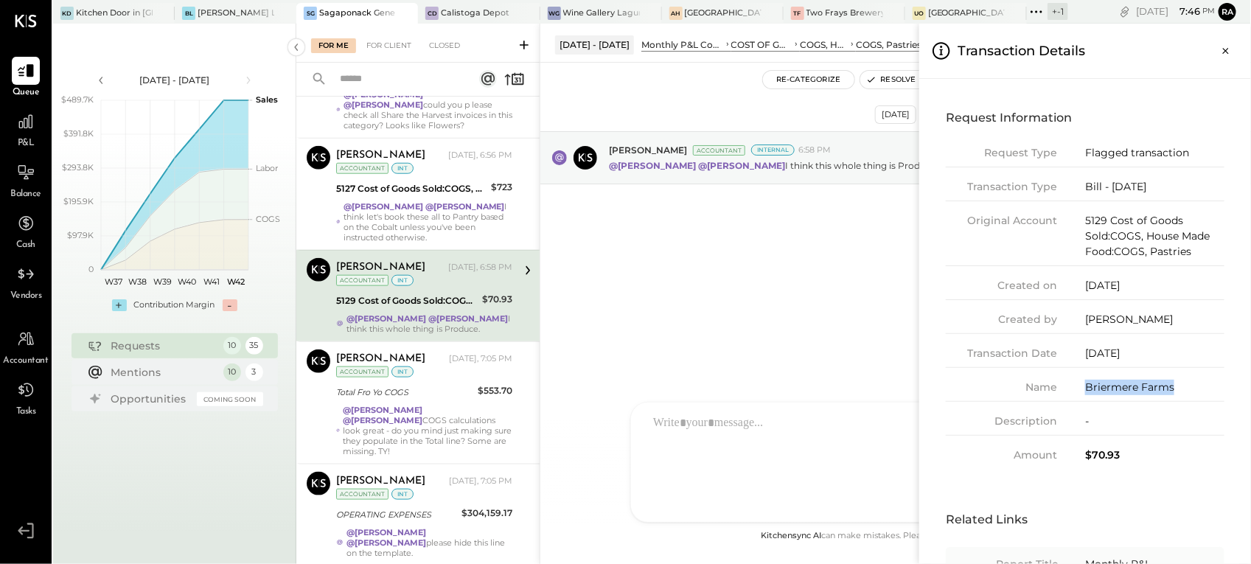
drag, startPoint x: 1188, startPoint y: 385, endPoint x: 1085, endPoint y: 392, distance: 103.4
click at [1085, 392] on div "Briermere Farms" at bounding box center [1154, 387] width 139 height 15
copy div "Briermere Farms"
drag, startPoint x: 1239, startPoint y: 50, endPoint x: 1220, endPoint y: 66, distance: 25.1
click at [1239, 50] on button "Close panel" at bounding box center [1225, 51] width 27 height 27
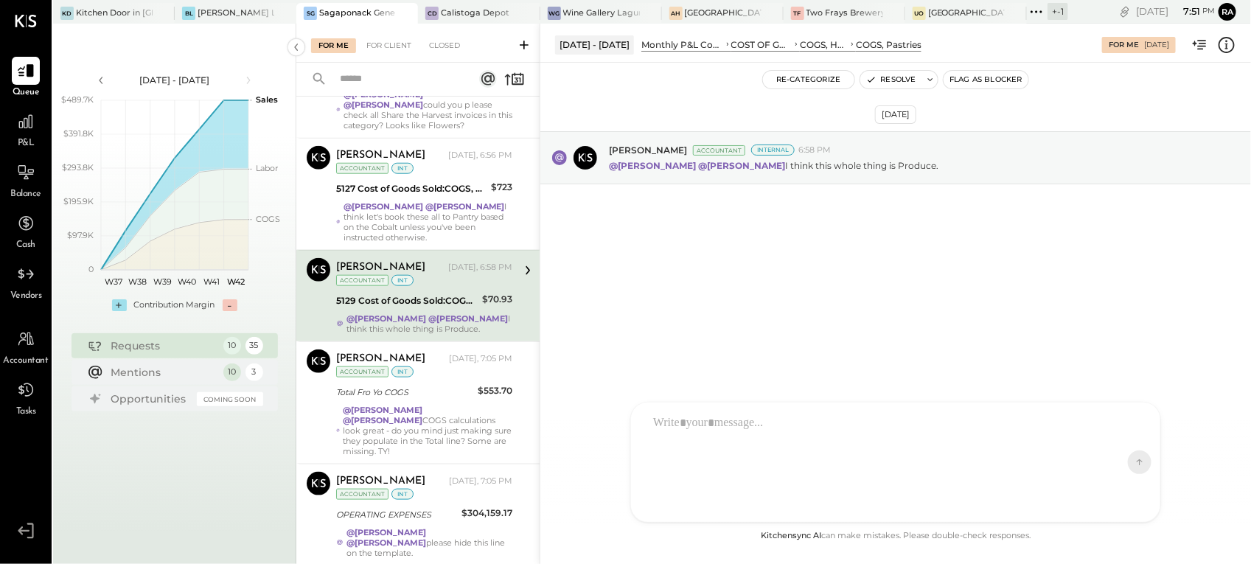
click at [731, 437] on div at bounding box center [882, 462] width 473 height 111
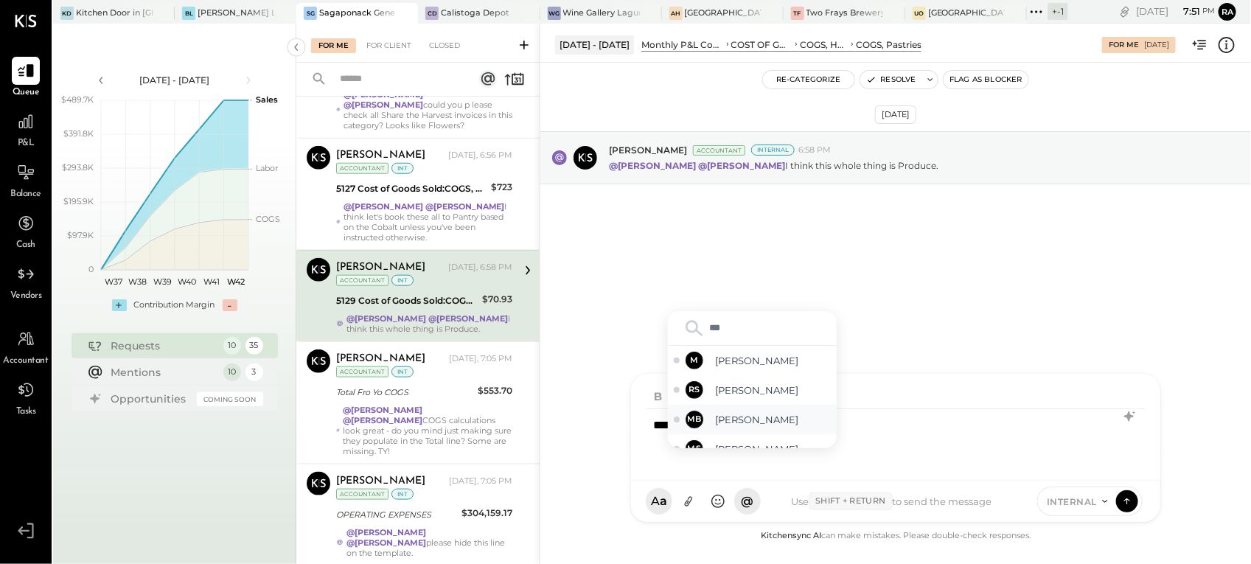
click at [712, 424] on div "MB Margot Bloch" at bounding box center [752, 419] width 169 height 29
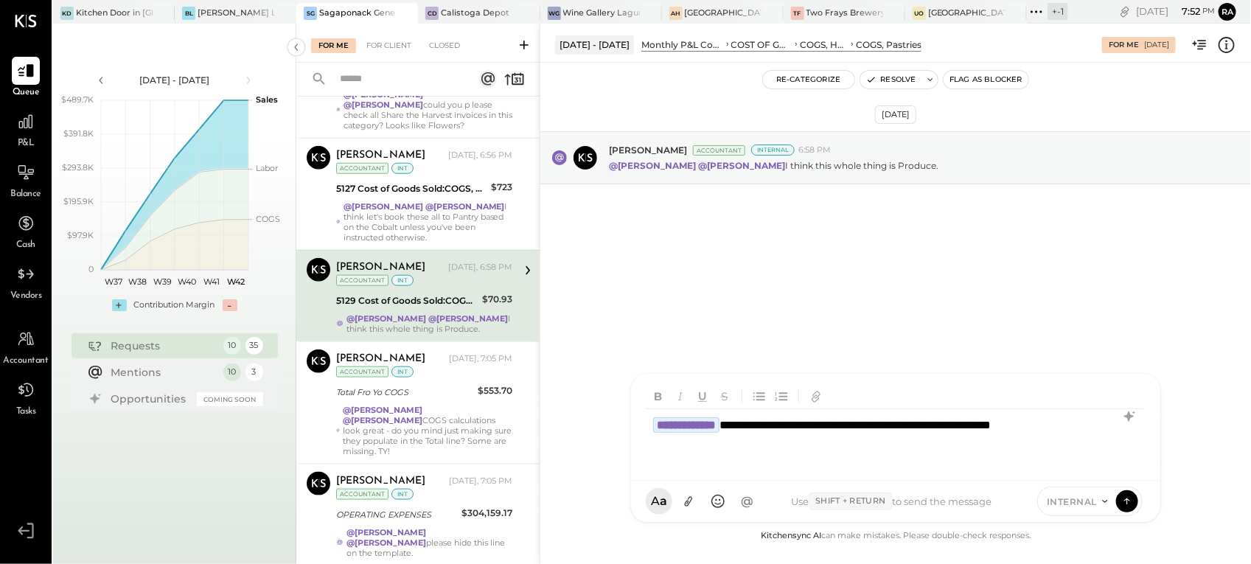
click at [739, 450] on div "**********" at bounding box center [896, 438] width 500 height 59
click at [672, 444] on div "**********" at bounding box center [896, 438] width 500 height 59
click at [719, 446] on div "**********" at bounding box center [896, 438] width 500 height 59
click at [689, 488] on button at bounding box center [688, 501] width 28 height 28
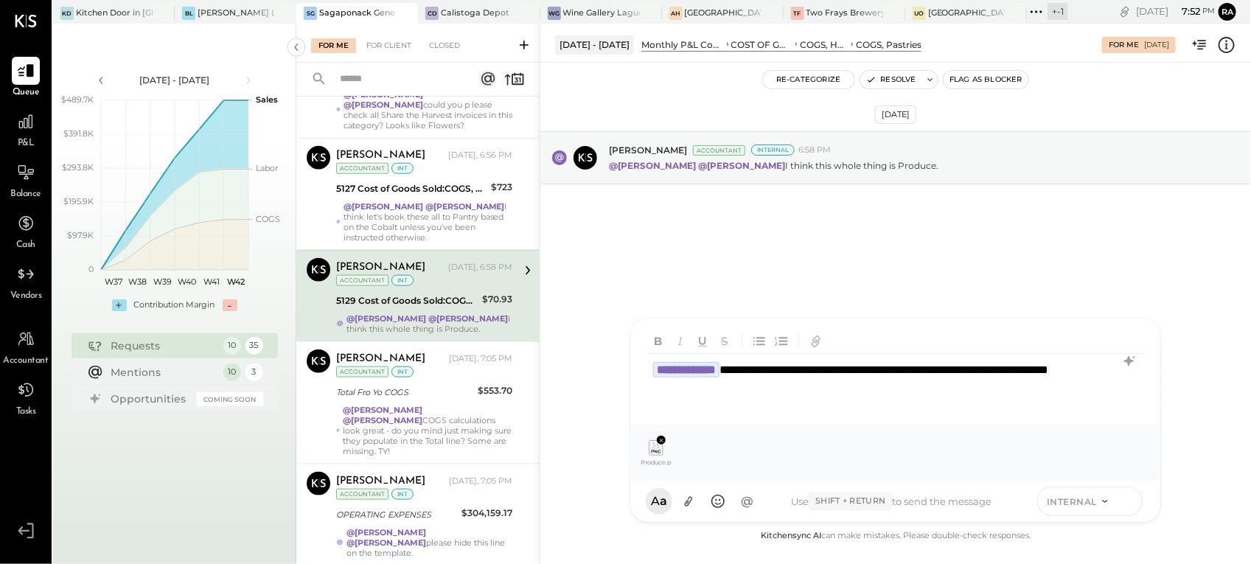
click at [1122, 495] on icon at bounding box center [1126, 500] width 13 height 15
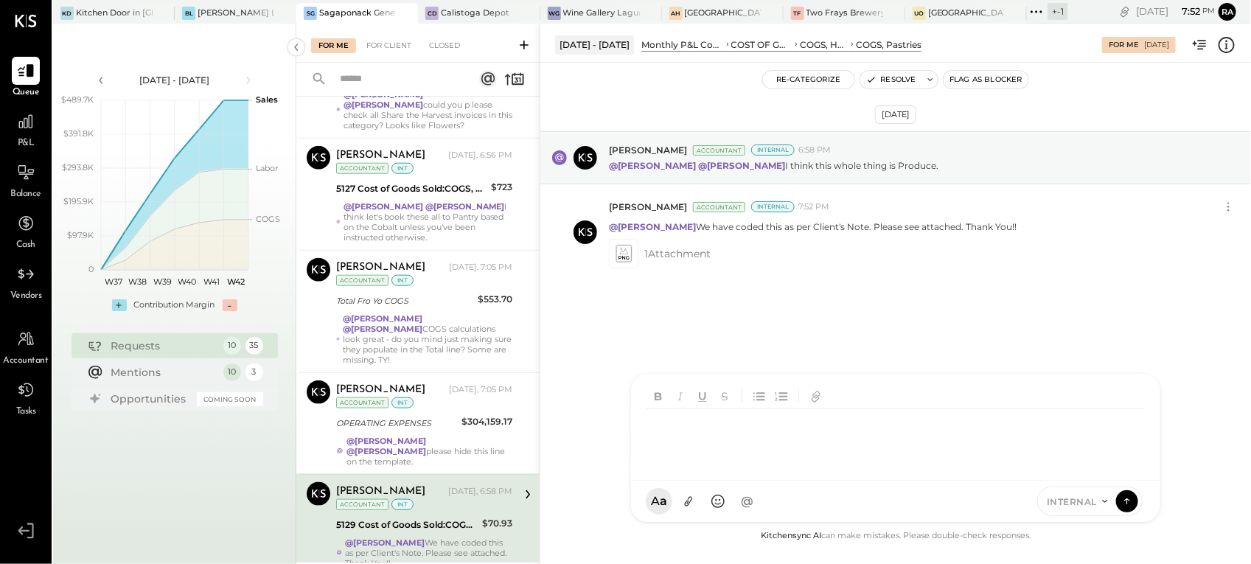
scroll to position [643, 0]
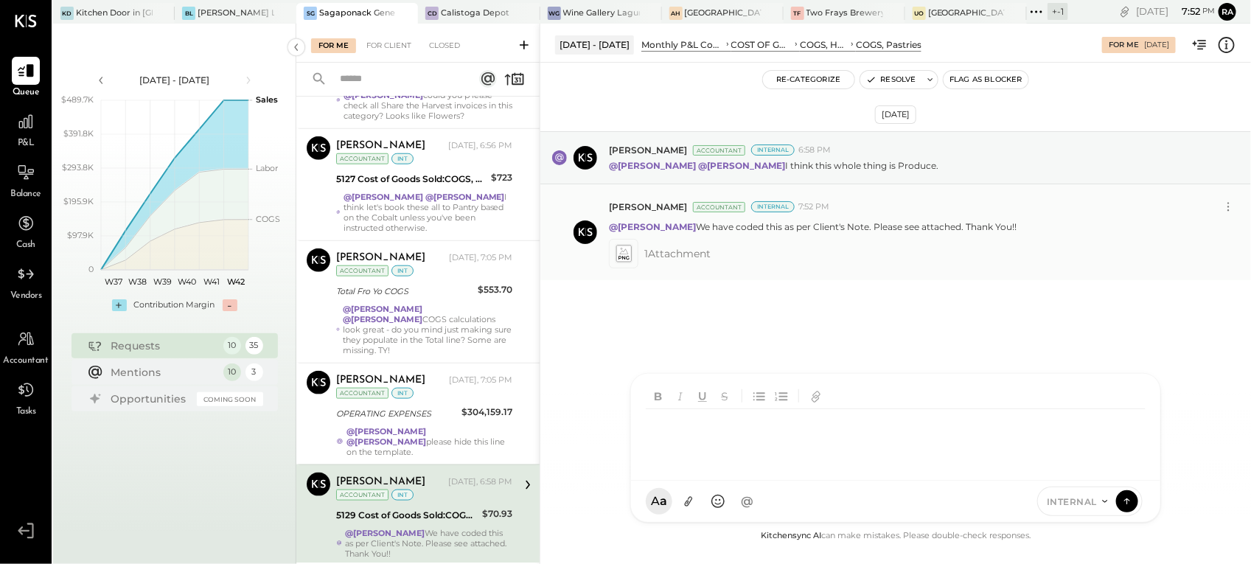
click at [620, 256] on icon at bounding box center [623, 258] width 10 height 4
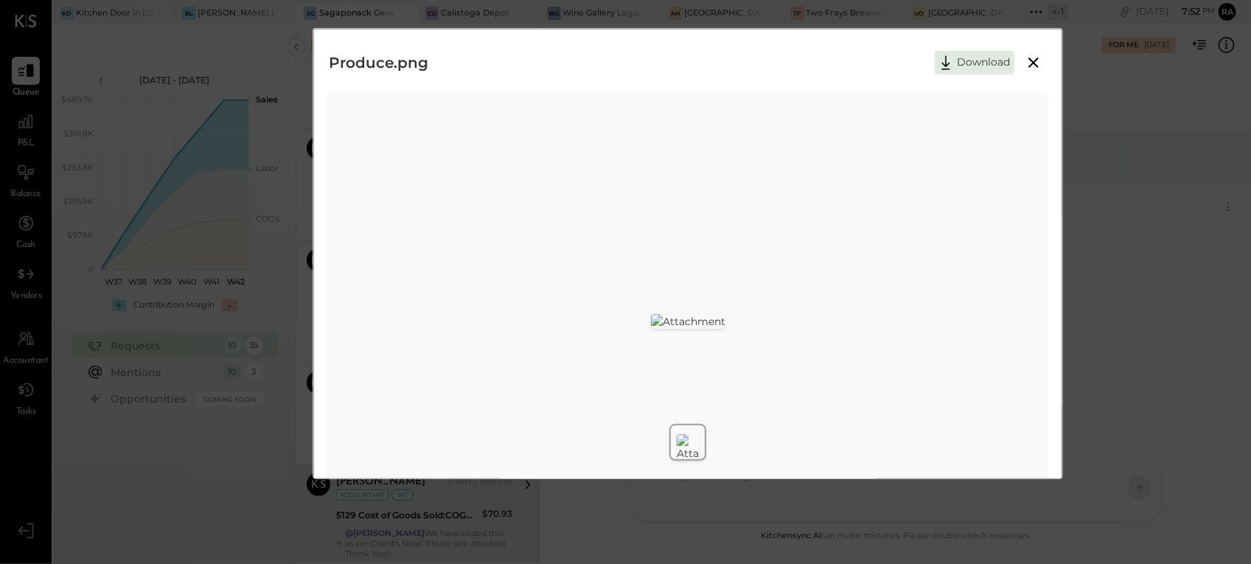
click at [1033, 59] on icon at bounding box center [1033, 63] width 18 height 18
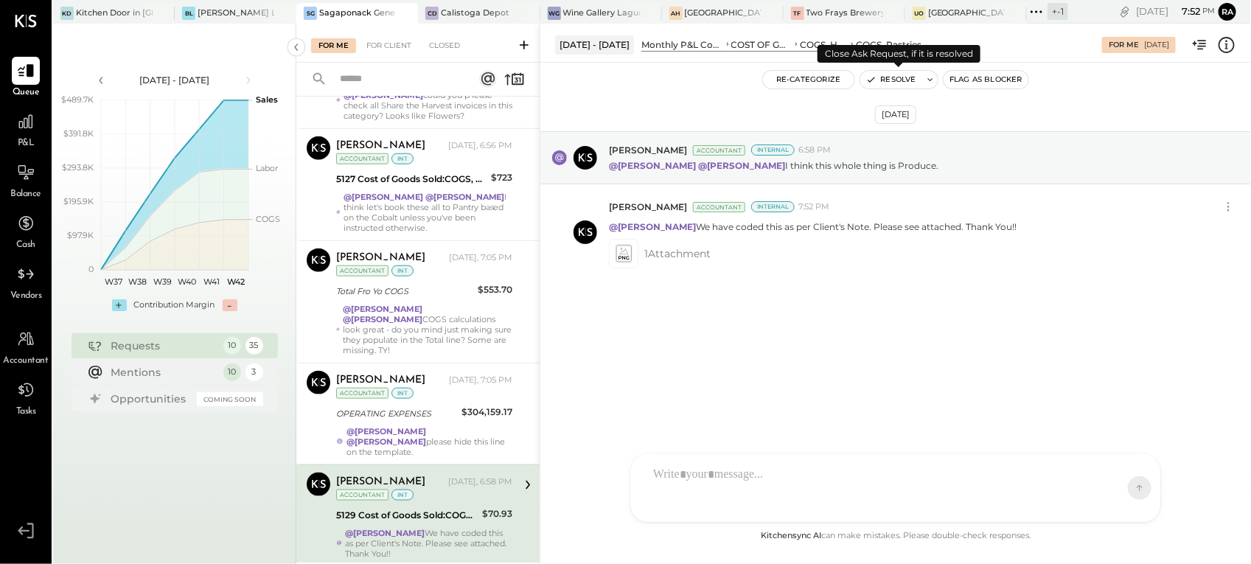
click at [872, 82] on icon "button" at bounding box center [871, 79] width 10 height 10
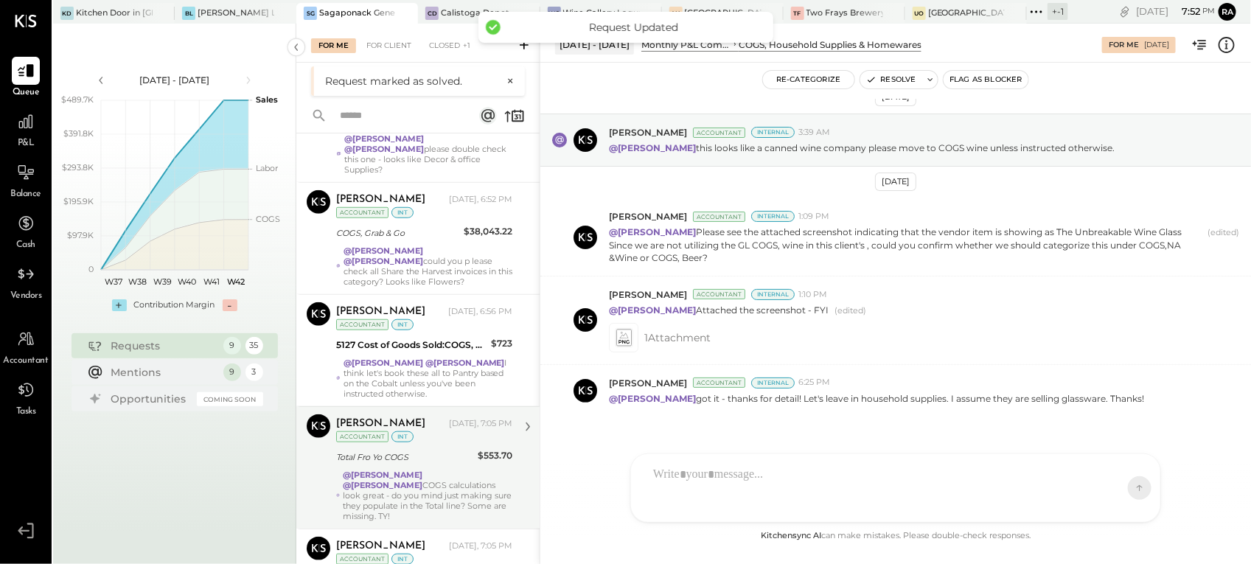
scroll to position [542, 0]
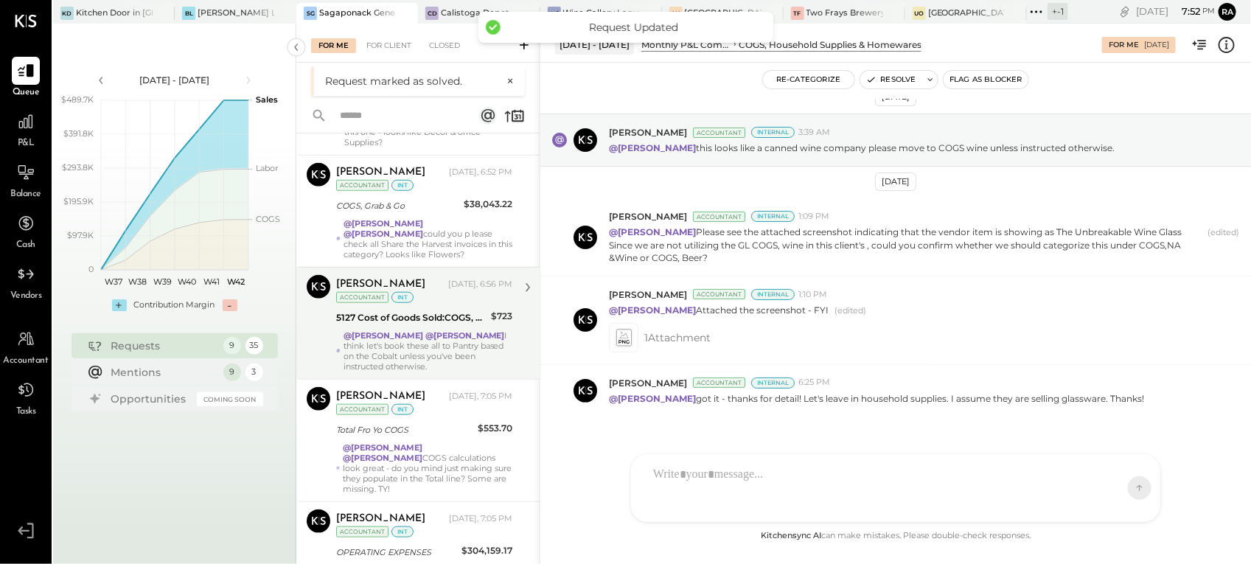
click at [433, 330] on div "@Janvi Soni @Ranjankumar Swain I think let's book these all to Pantry based on …" at bounding box center [427, 350] width 169 height 41
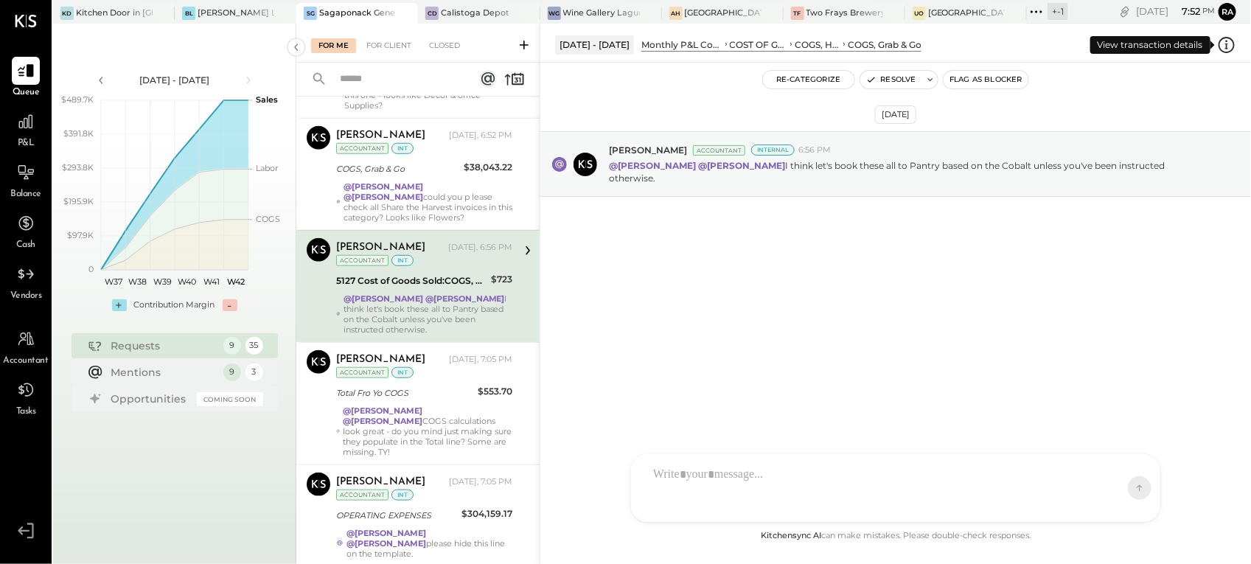
click at [1231, 44] on icon at bounding box center [1226, 44] width 19 height 19
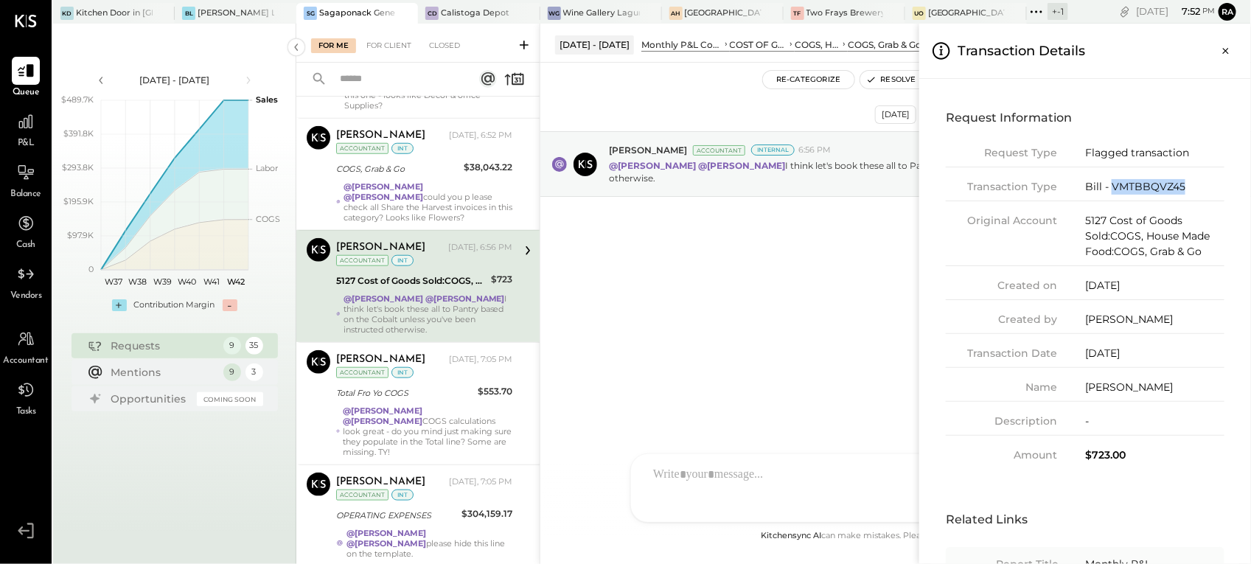
drag, startPoint x: 1189, startPoint y: 189, endPoint x: 1113, endPoint y: 189, distance: 75.9
click at [1113, 189] on div "Bill - VMTBBQVZ45" at bounding box center [1154, 186] width 139 height 15
copy div "VMTBBQVZ45"
click at [1228, 52] on icon "Close panel" at bounding box center [1225, 50] width 15 height 15
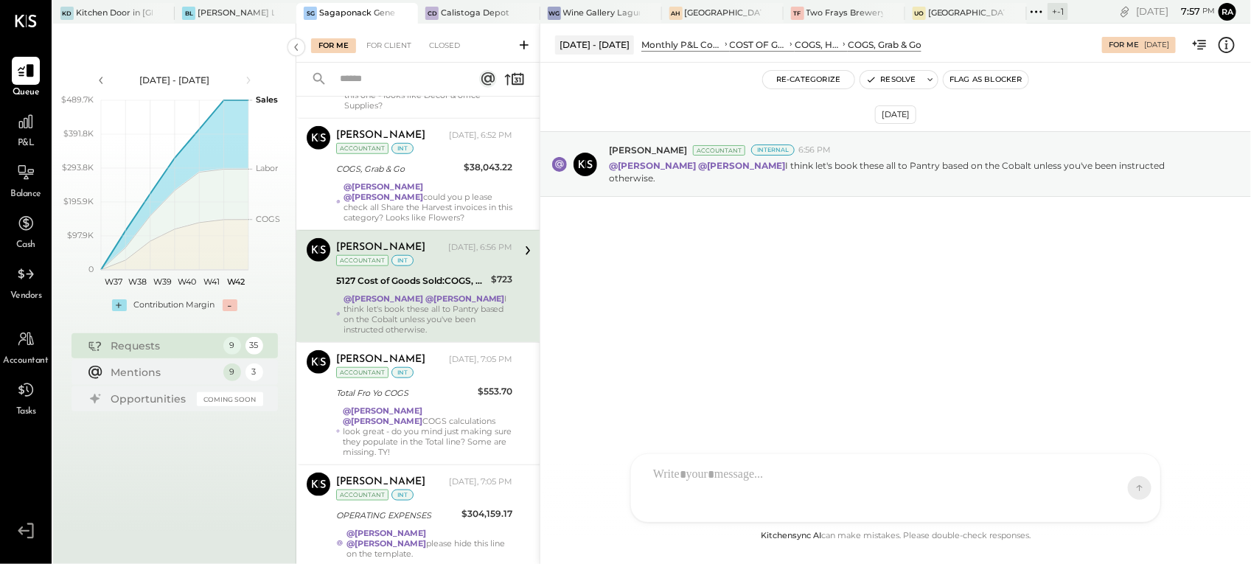
click at [683, 474] on div at bounding box center [882, 487] width 473 height 59
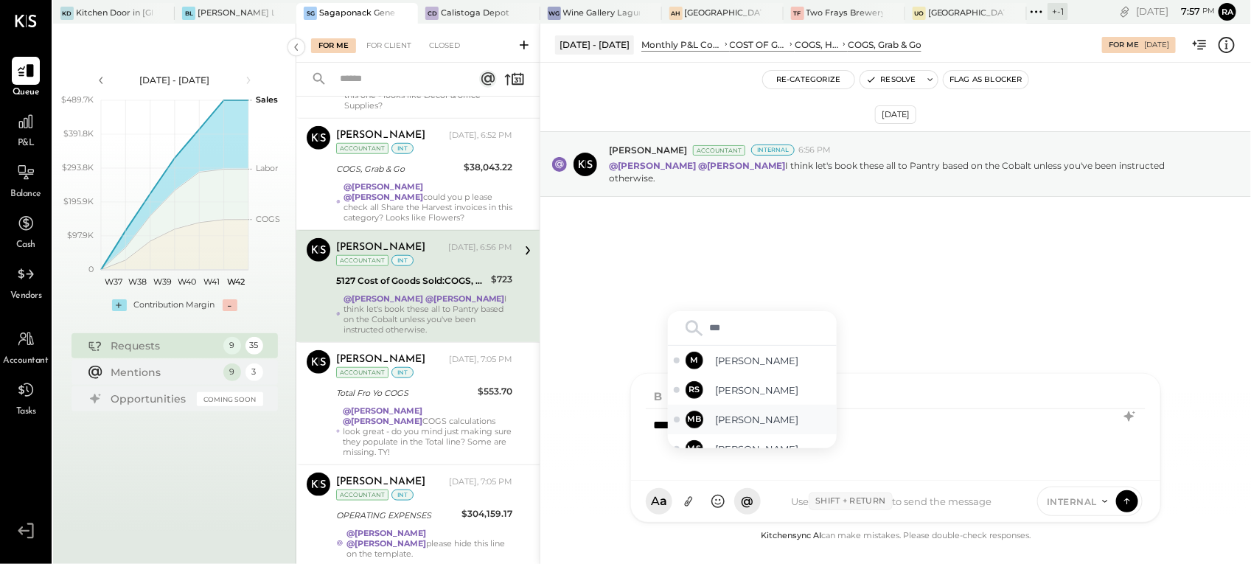
click at [727, 415] on span "[PERSON_NAME]" at bounding box center [773, 420] width 116 height 14
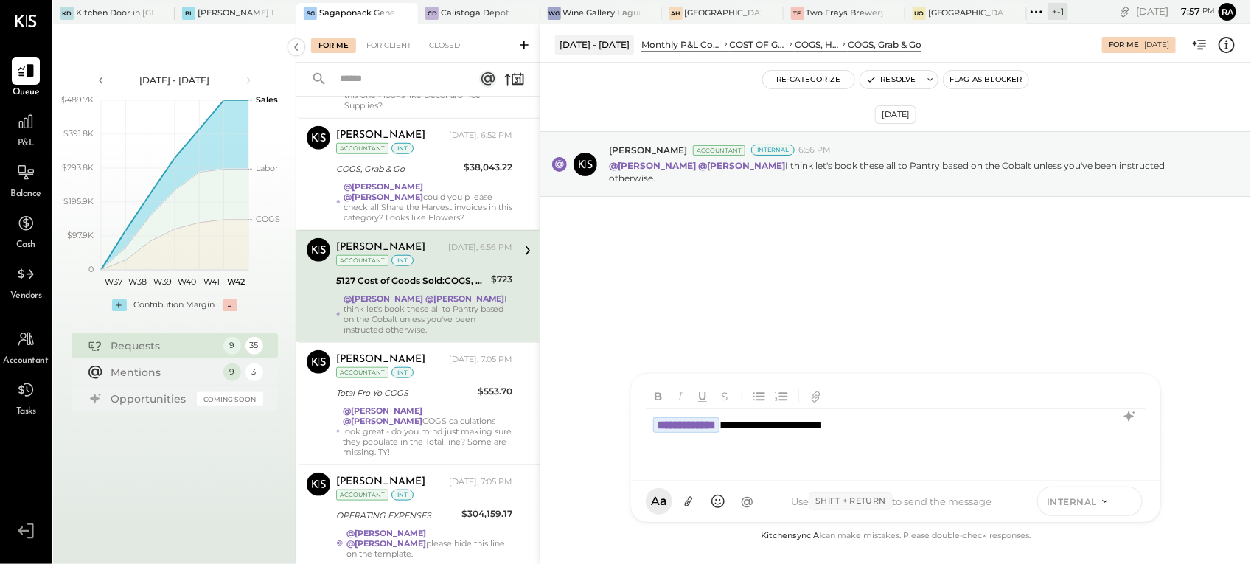
click at [1124, 501] on icon at bounding box center [1126, 500] width 13 height 15
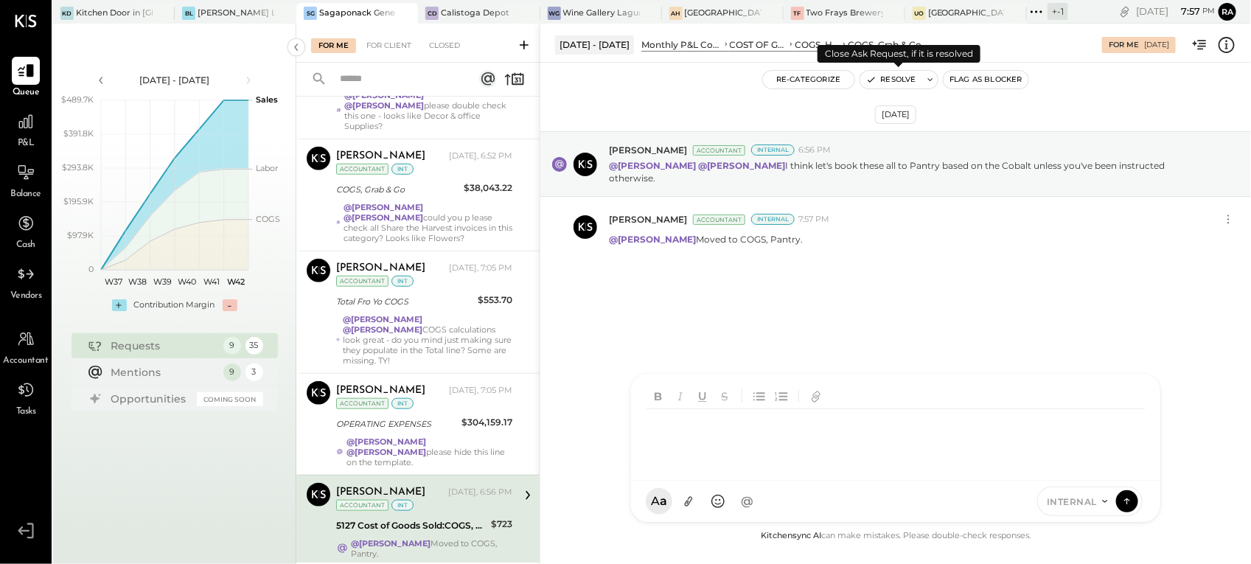
scroll to position [521, 0]
click at [892, 82] on button "Resolve" at bounding box center [891, 80] width 62 height 18
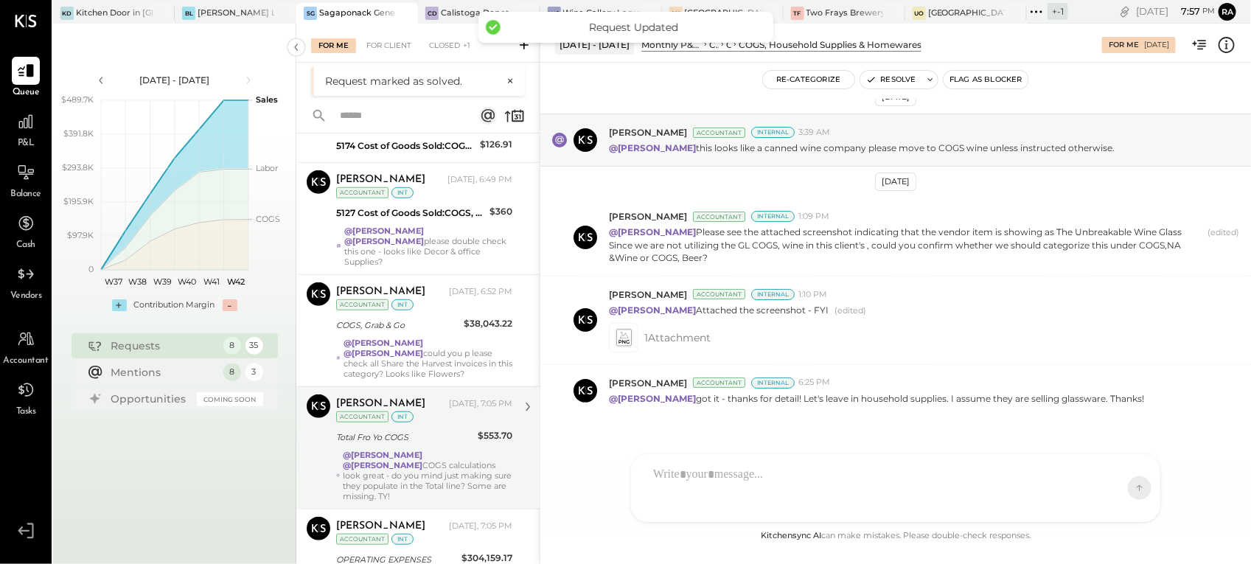
scroll to position [429, 0]
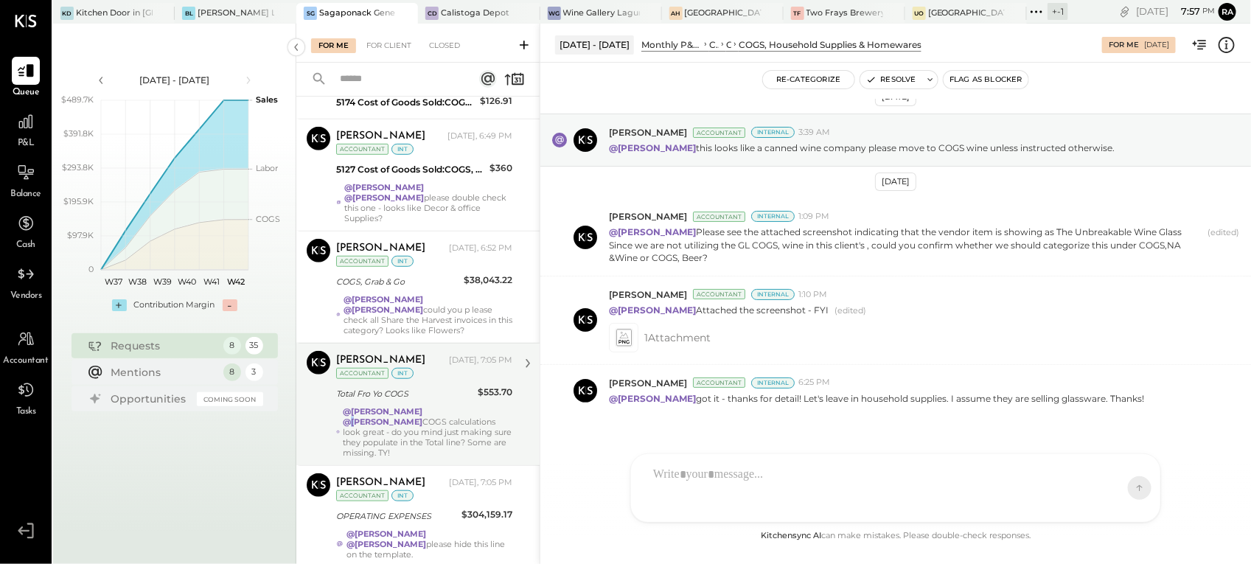
click at [450, 376] on div "Margot Bloch Today, 7:05 PM Accountant int Total Fro Yo COGS $553.70 @Ranjankum…" at bounding box center [424, 404] width 176 height 107
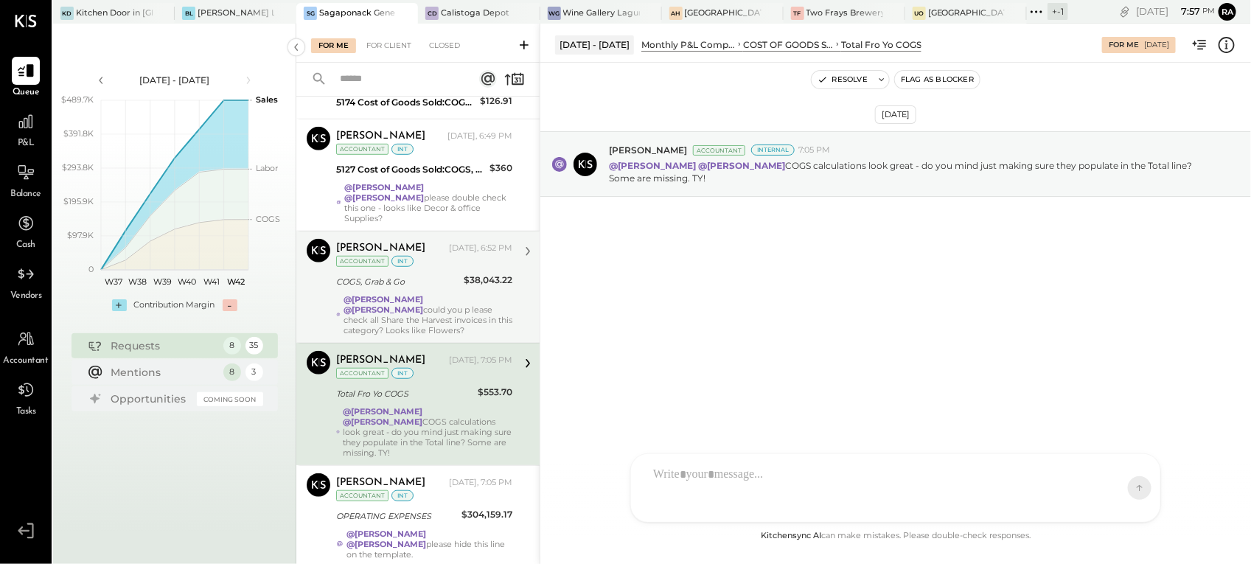
click at [436, 294] on div "@Janvi Soni @Ranjankumar Swain could you p lease check all Share the Harvest in…" at bounding box center [427, 314] width 169 height 41
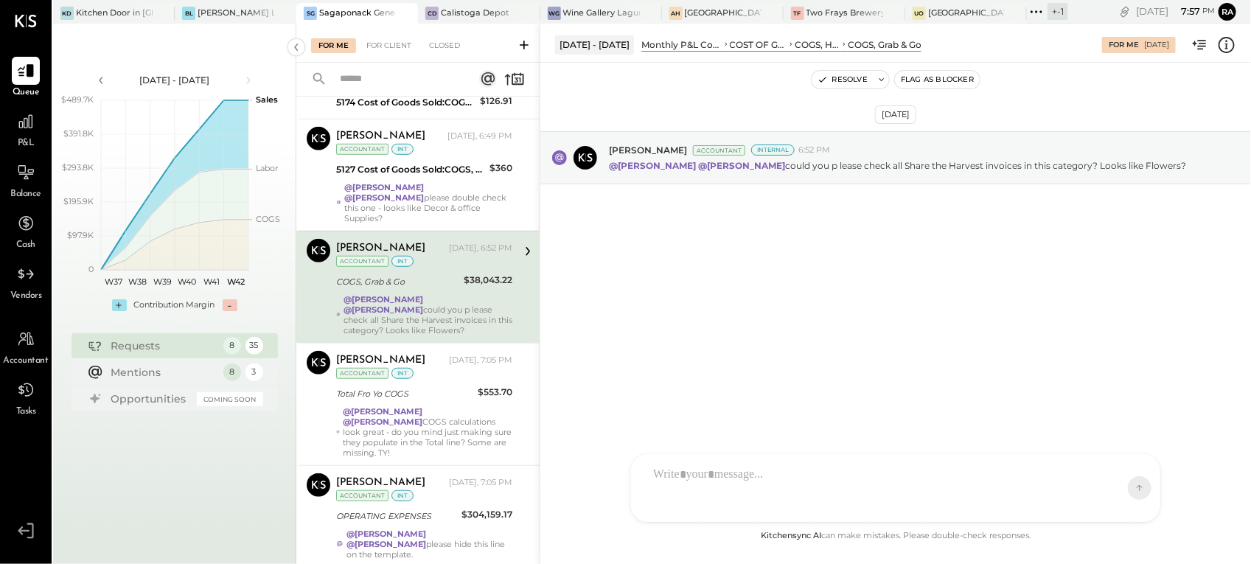
click at [1228, 52] on icon at bounding box center [1226, 45] width 16 height 16
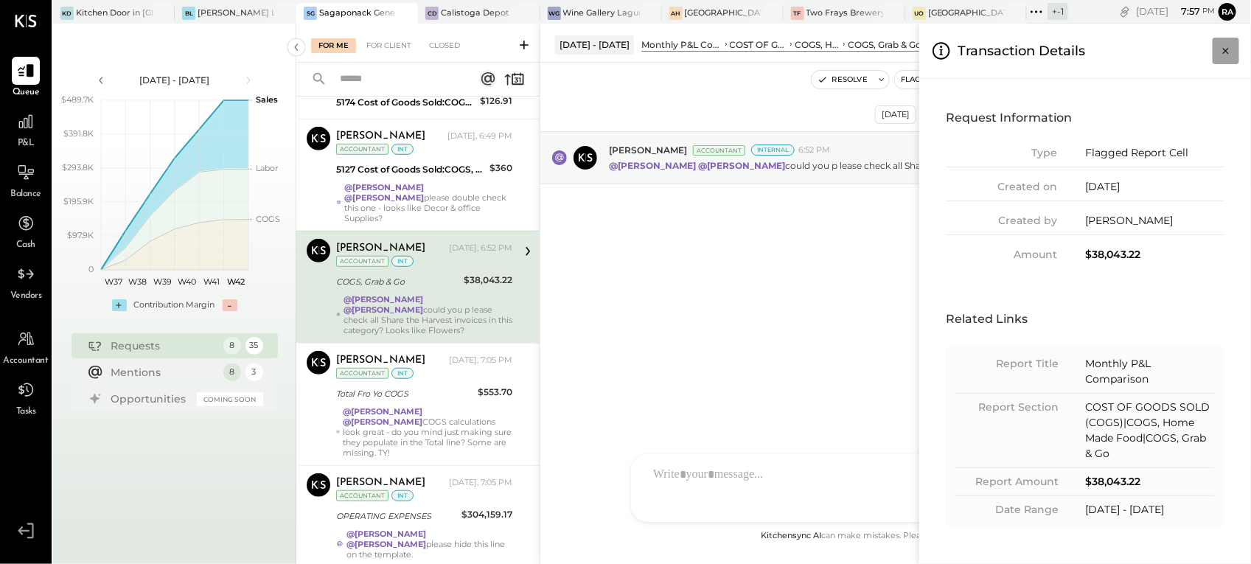
click at [1226, 56] on icon "Close panel" at bounding box center [1225, 50] width 15 height 15
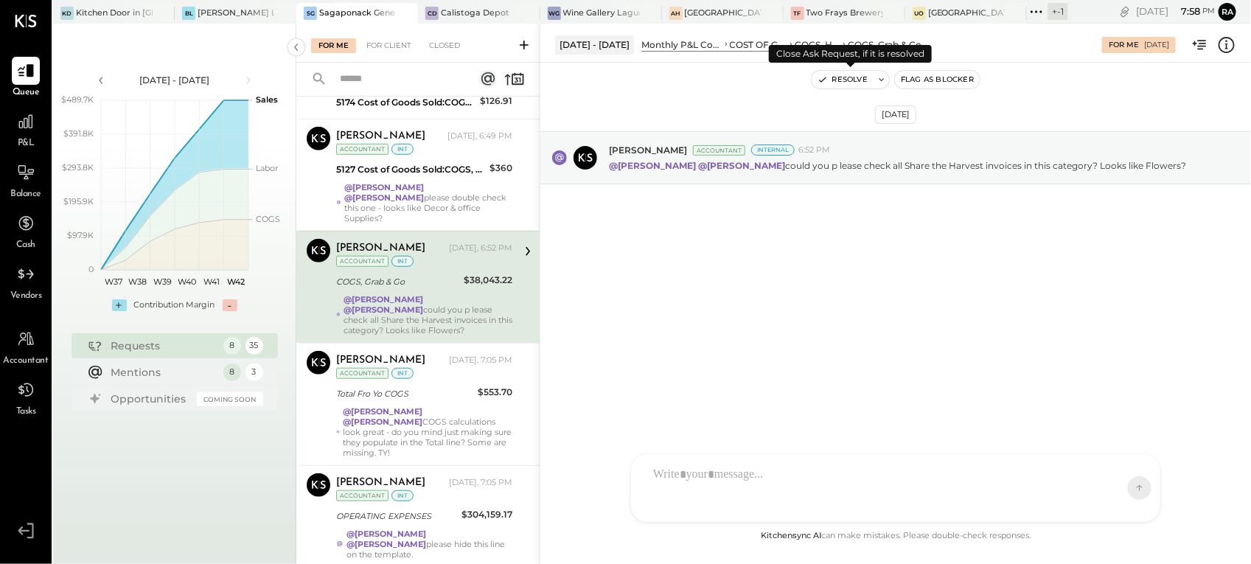
click at [852, 78] on button "Resolve" at bounding box center [842, 80] width 62 height 18
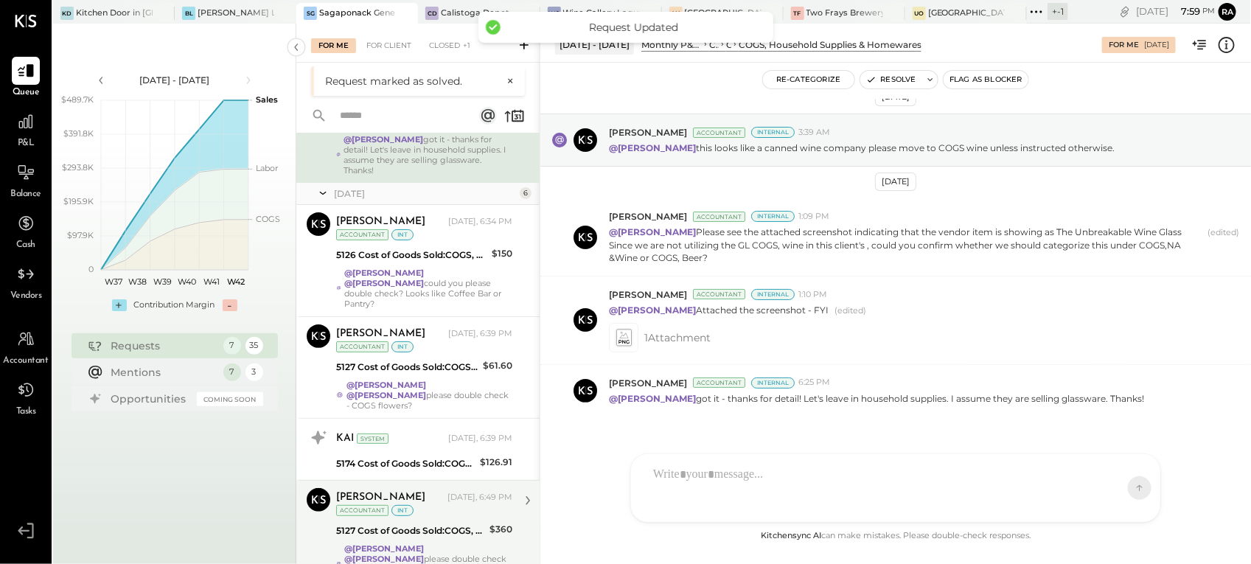
scroll to position [317, 0]
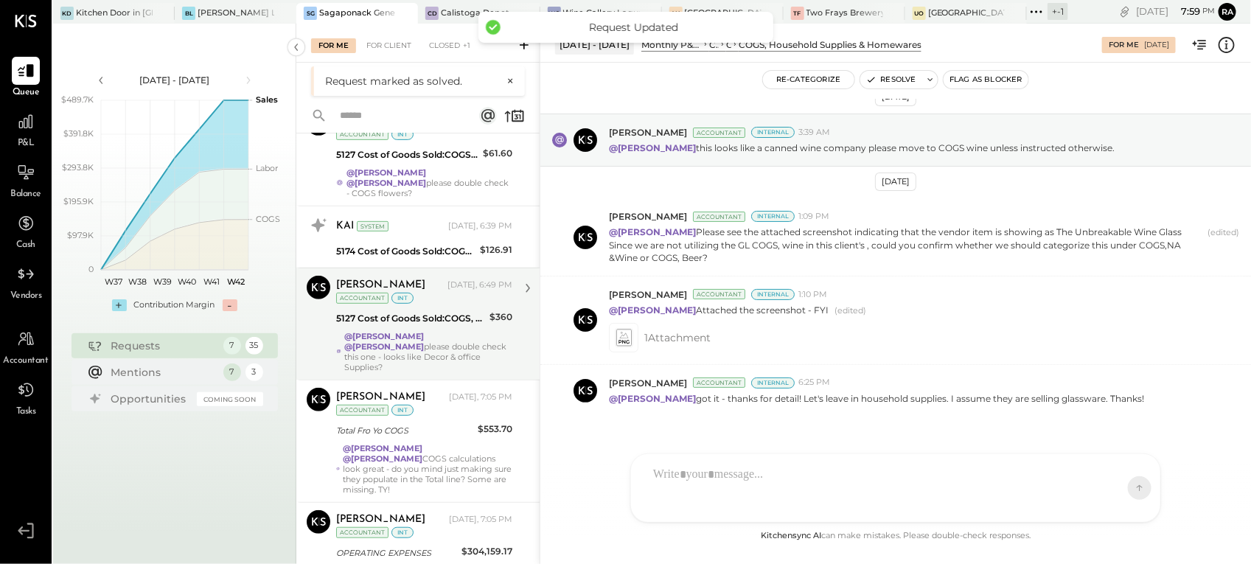
click at [489, 310] on div "$360" at bounding box center [500, 317] width 23 height 15
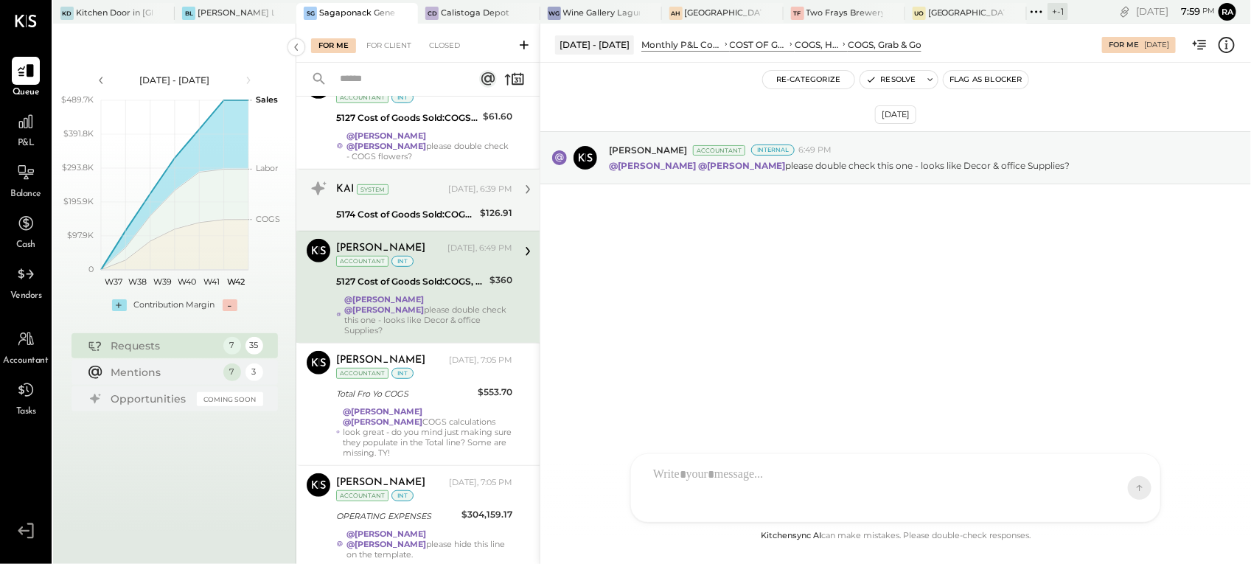
click at [464, 179] on div "KAI System Today, 6:39 PM" at bounding box center [424, 189] width 176 height 21
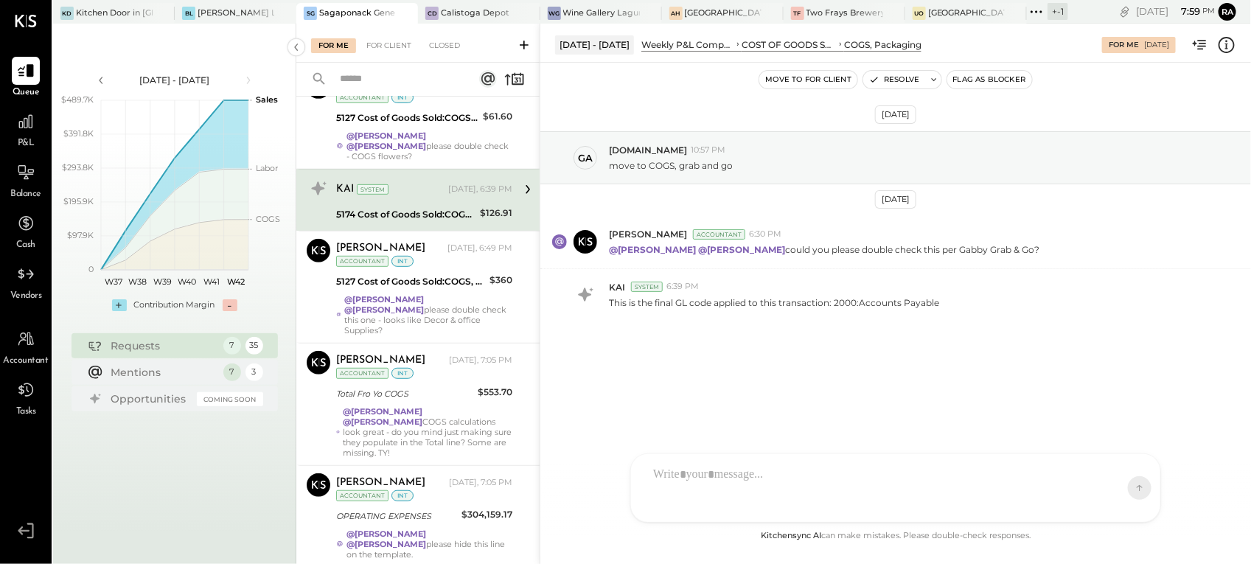
click at [719, 469] on div at bounding box center [882, 487] width 473 height 59
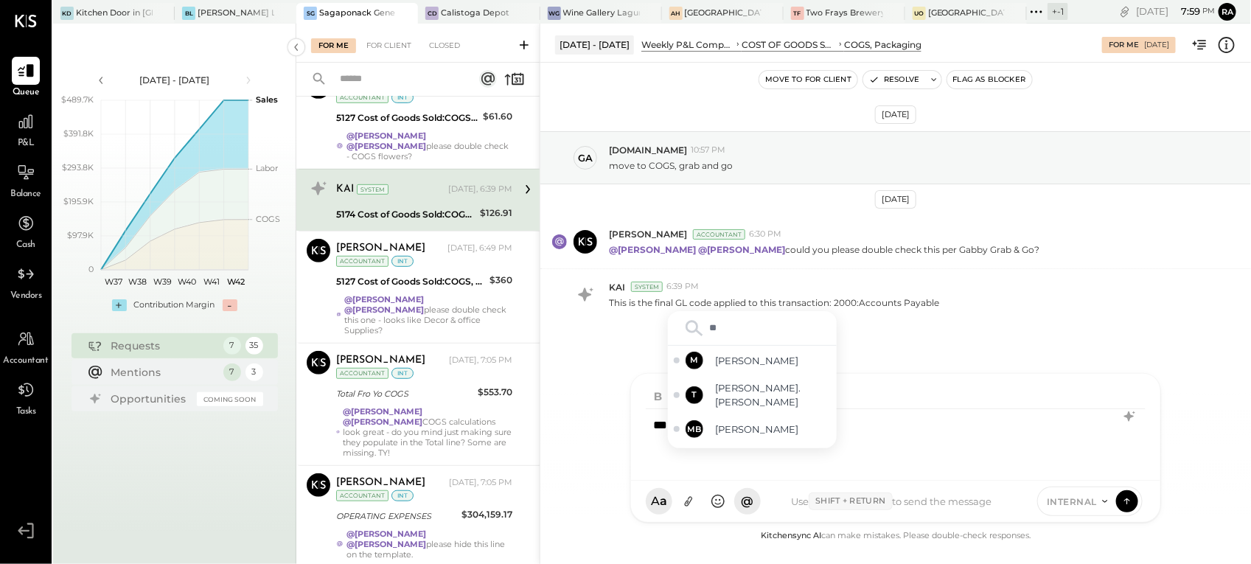
type input "***"
click at [716, 416] on span "[PERSON_NAME]" at bounding box center [773, 420] width 116 height 14
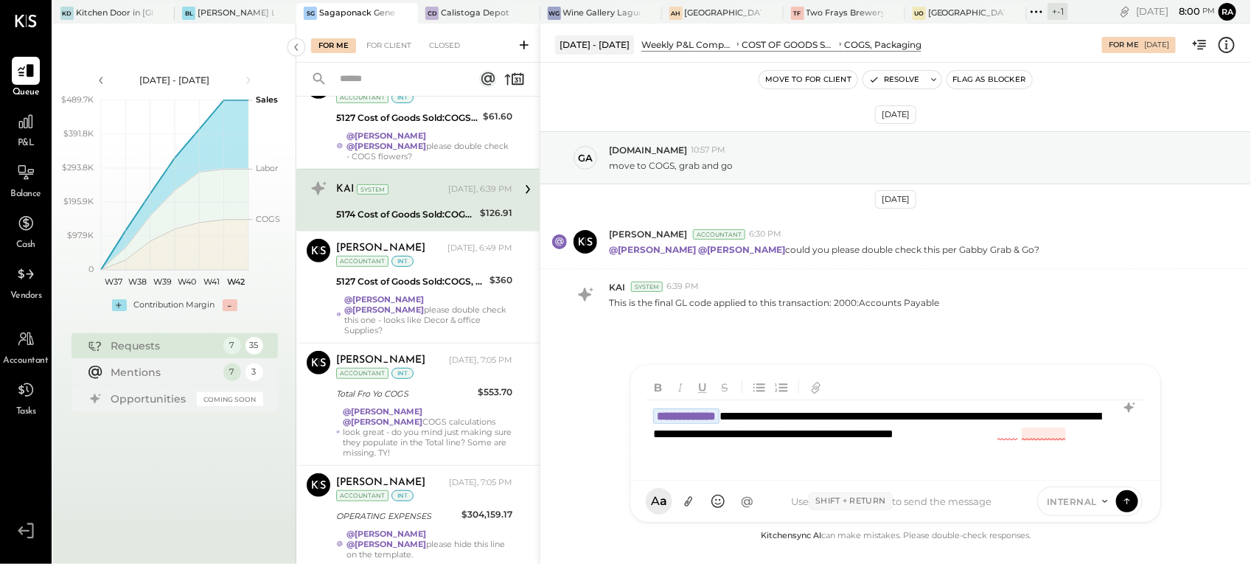
click at [1024, 435] on div "**********" at bounding box center [896, 434] width 500 height 68
click at [785, 455] on div "**********" at bounding box center [896, 434] width 500 height 68
click at [811, 414] on div "**********" at bounding box center [896, 434] width 500 height 68
click at [800, 435] on div "**********" at bounding box center [896, 434] width 500 height 68
click at [693, 505] on icon at bounding box center [688, 501] width 15 height 15
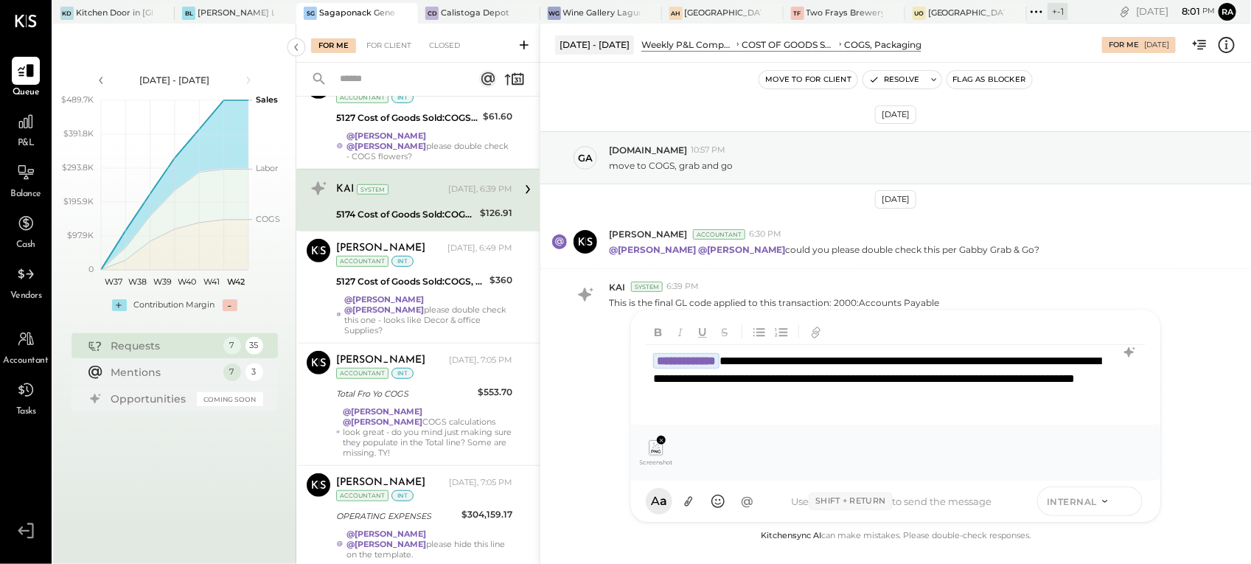
click at [1122, 500] on icon at bounding box center [1126, 500] width 13 height 15
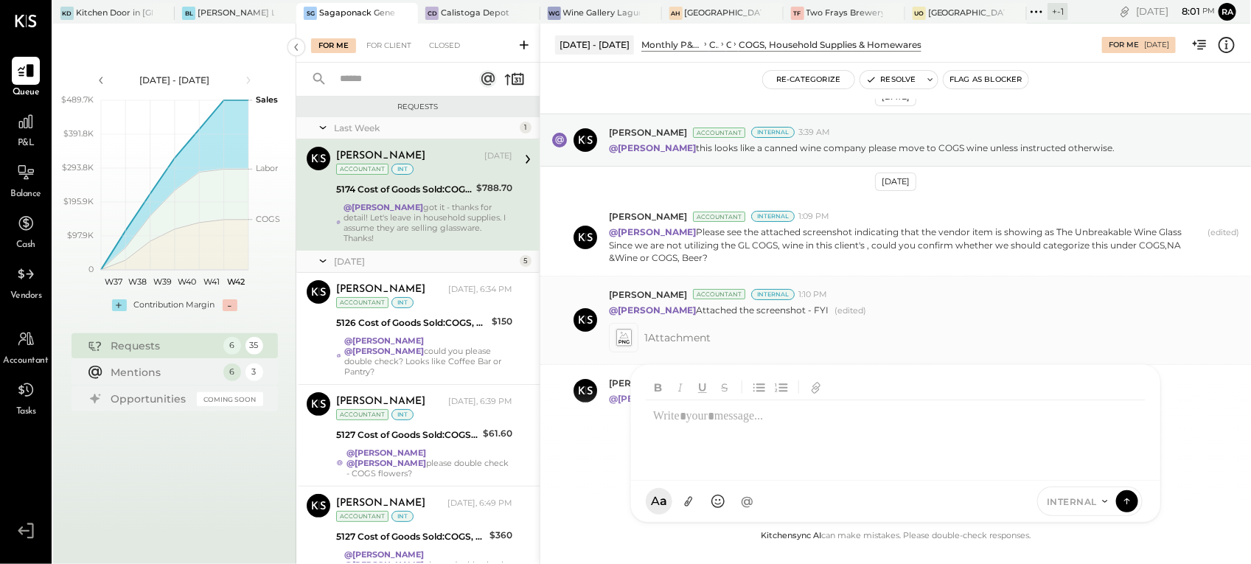
click at [903, 323] on div "1 Attachment" at bounding box center [924, 337] width 630 height 29
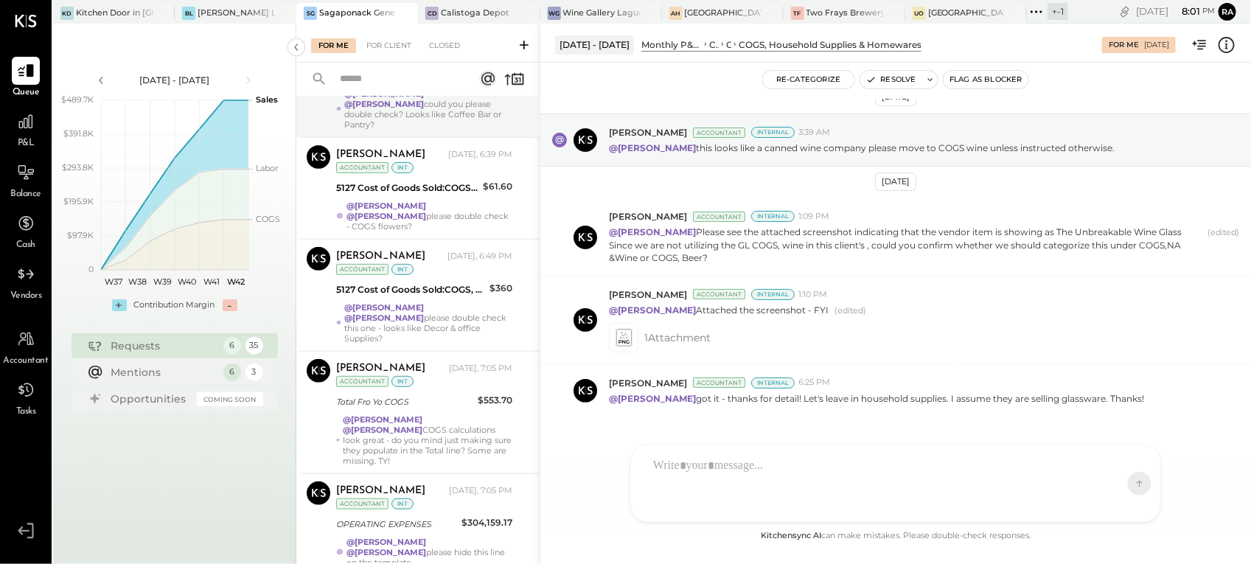
scroll to position [254, 0]
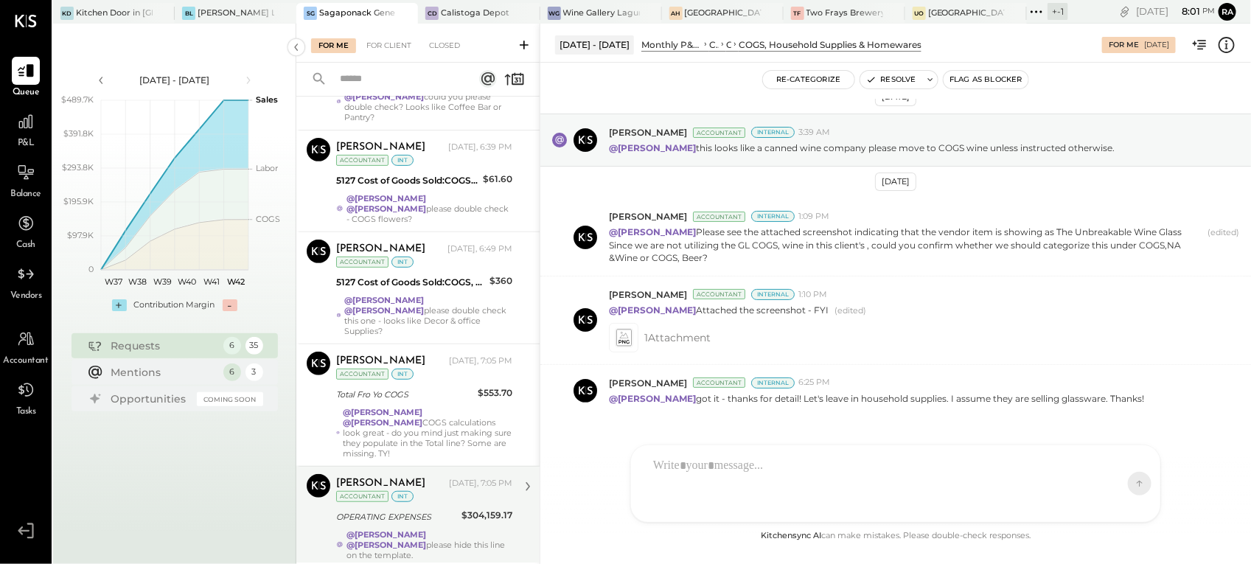
click at [442, 474] on div "Margot Bloch Today, 7:05 PM Accountant int" at bounding box center [424, 489] width 176 height 30
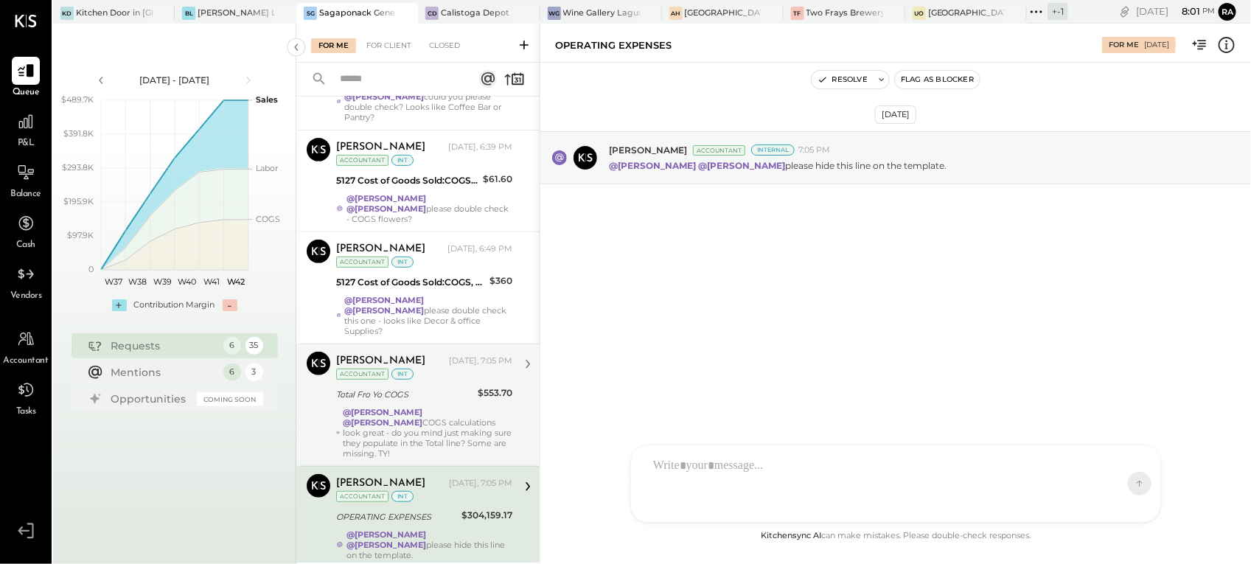
click at [455, 376] on div "Margot Bloch Today, 7:05 PM Accountant int Total Fro Yo COGS $553.70 @Ranjankum…" at bounding box center [424, 405] width 176 height 107
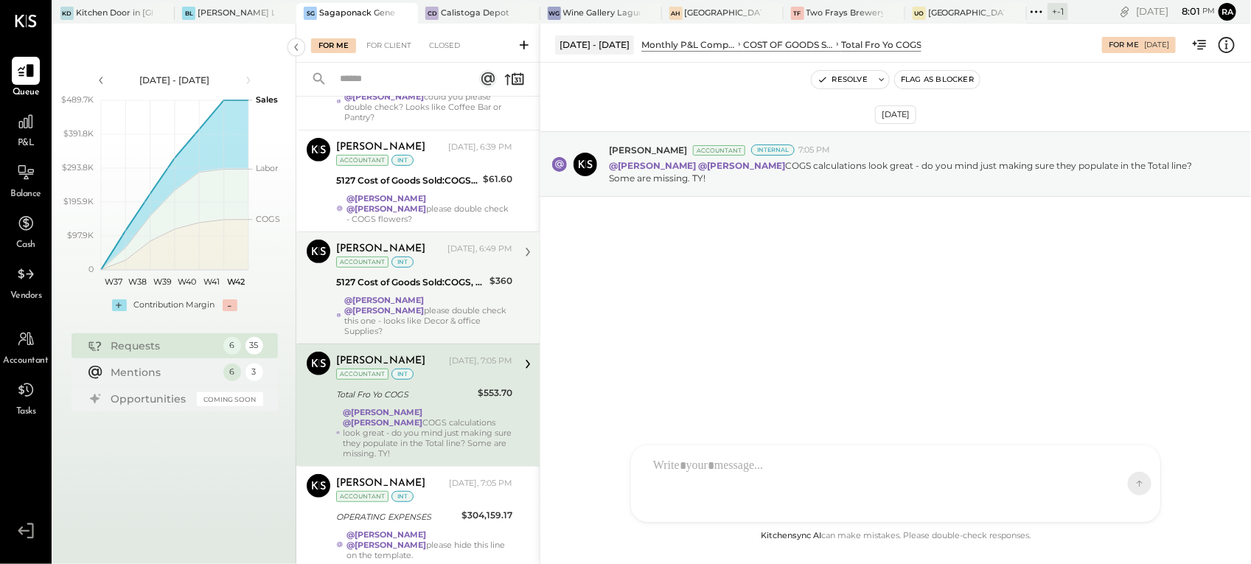
click at [444, 273] on div "Margot Bloch Today, 6:49 PM Accountant int 5127 Cost of Goods Sold:COGS, House …" at bounding box center [424, 288] width 176 height 97
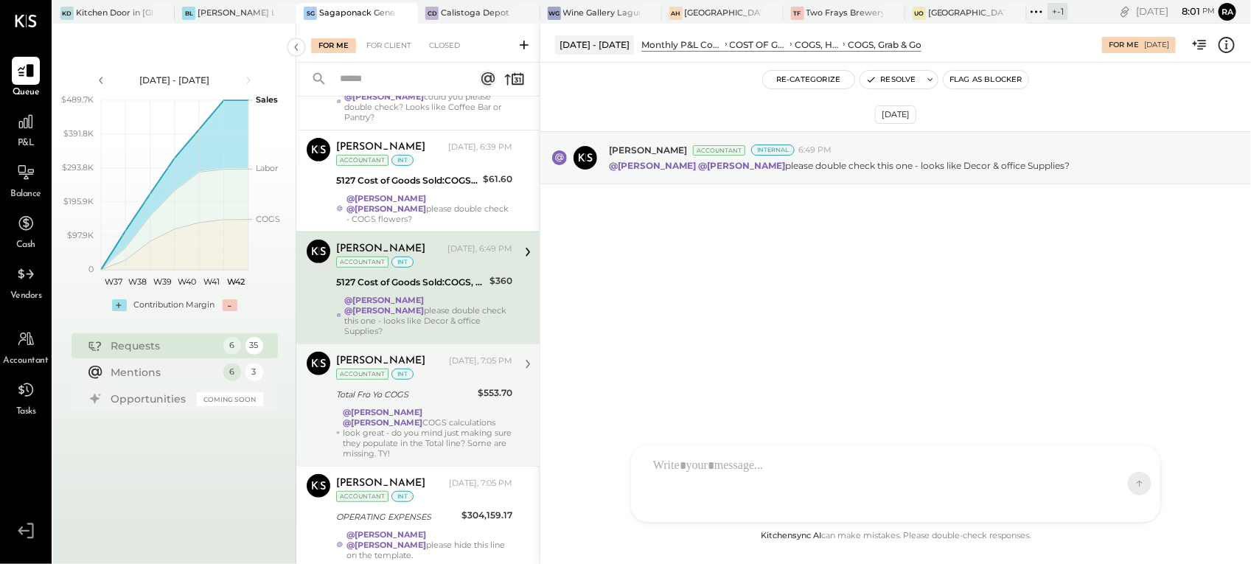
scroll to position [162, 0]
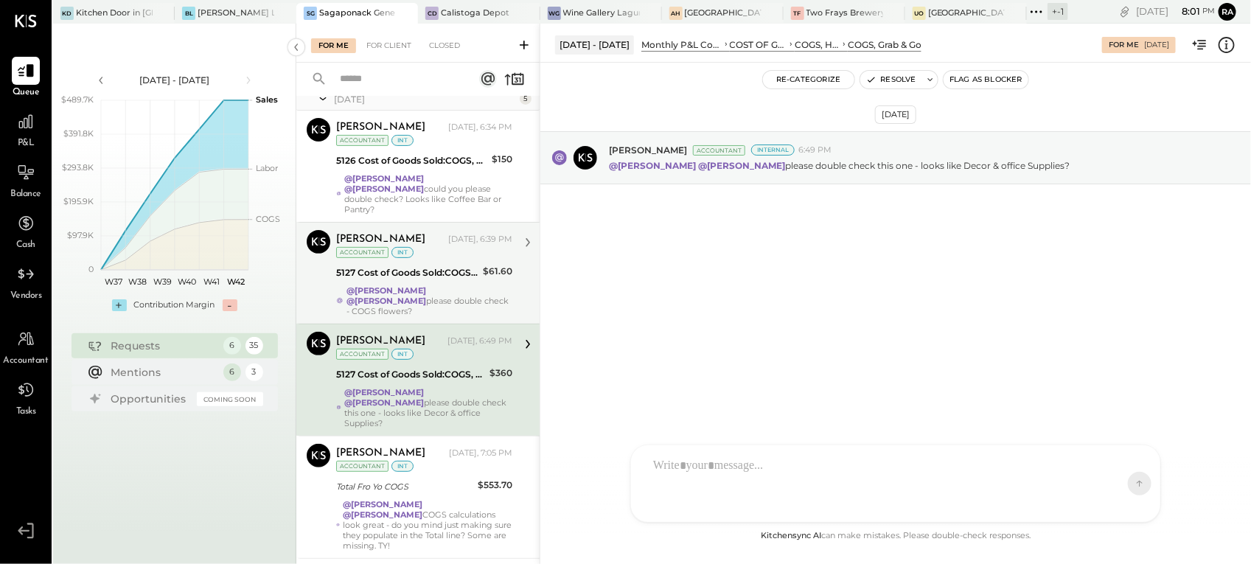
click at [457, 265] on div "5127 Cost of Goods Sold:COGS, House Made Food:COGS, Grab & Go" at bounding box center [407, 272] width 142 height 15
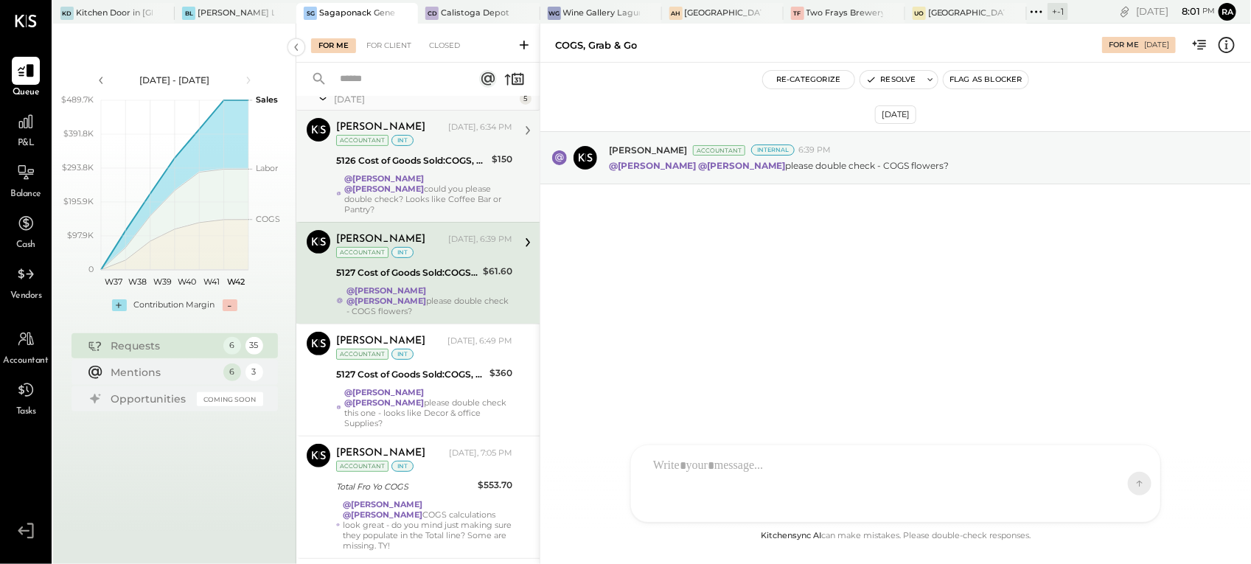
click at [435, 185] on div "@Janvi Soni @Ranjankumar Swain could you please double check? Looks like Coffee…" at bounding box center [428, 193] width 168 height 41
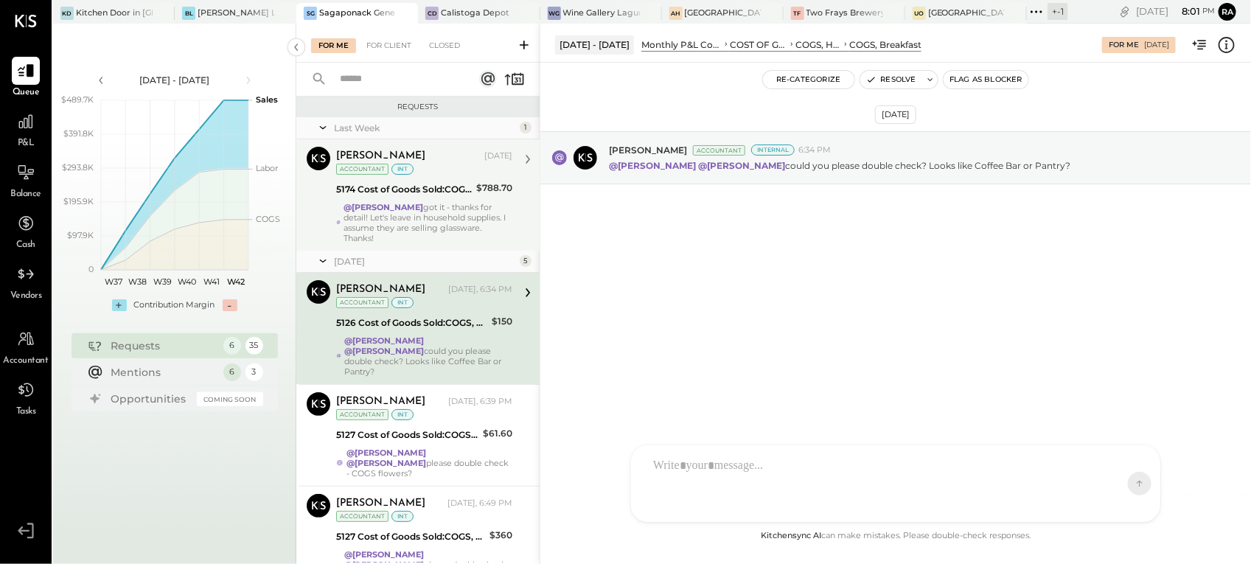
click at [436, 226] on div "@Janvi Soni got it - thanks for detail! Let's leave in household supplies. I as…" at bounding box center [427, 222] width 169 height 41
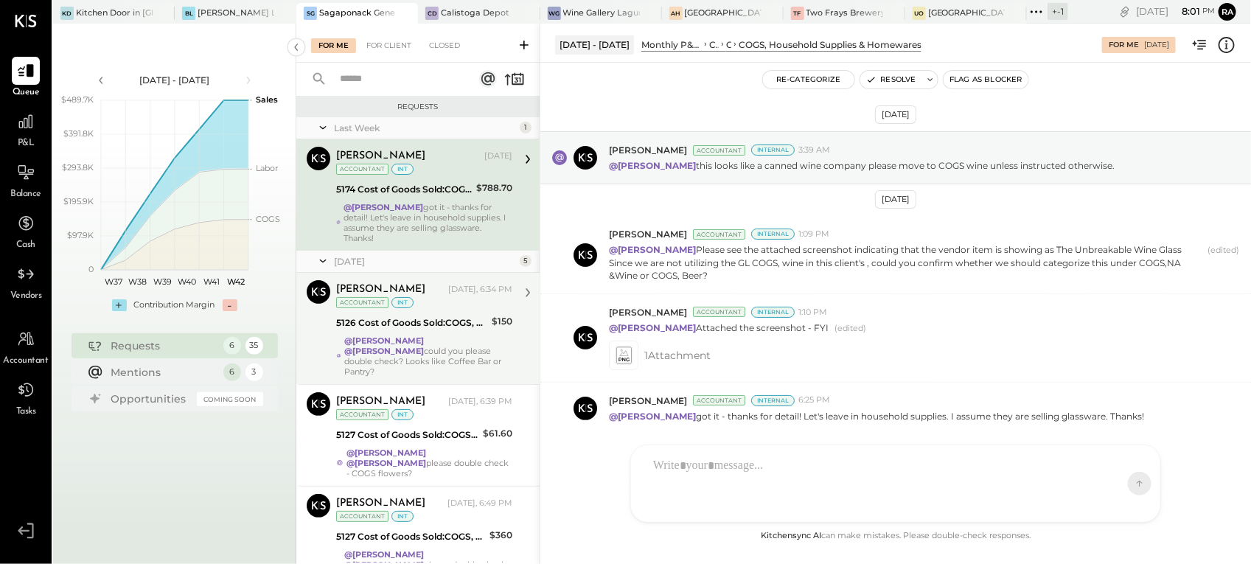
scroll to position [19, 0]
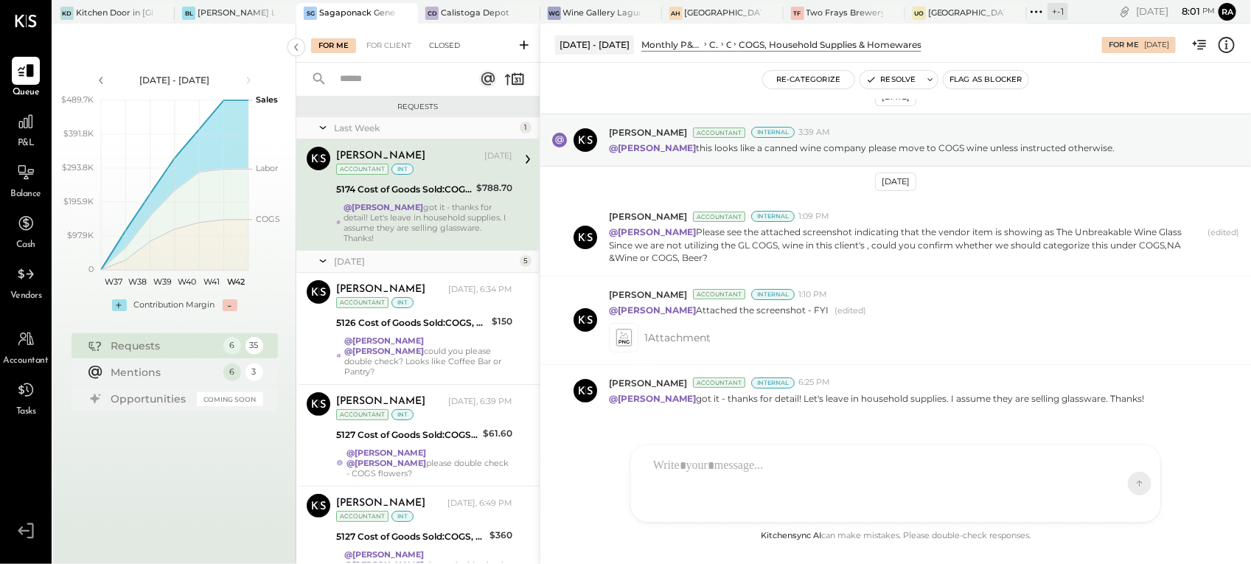
click at [461, 52] on div "Closed" at bounding box center [445, 45] width 46 height 15
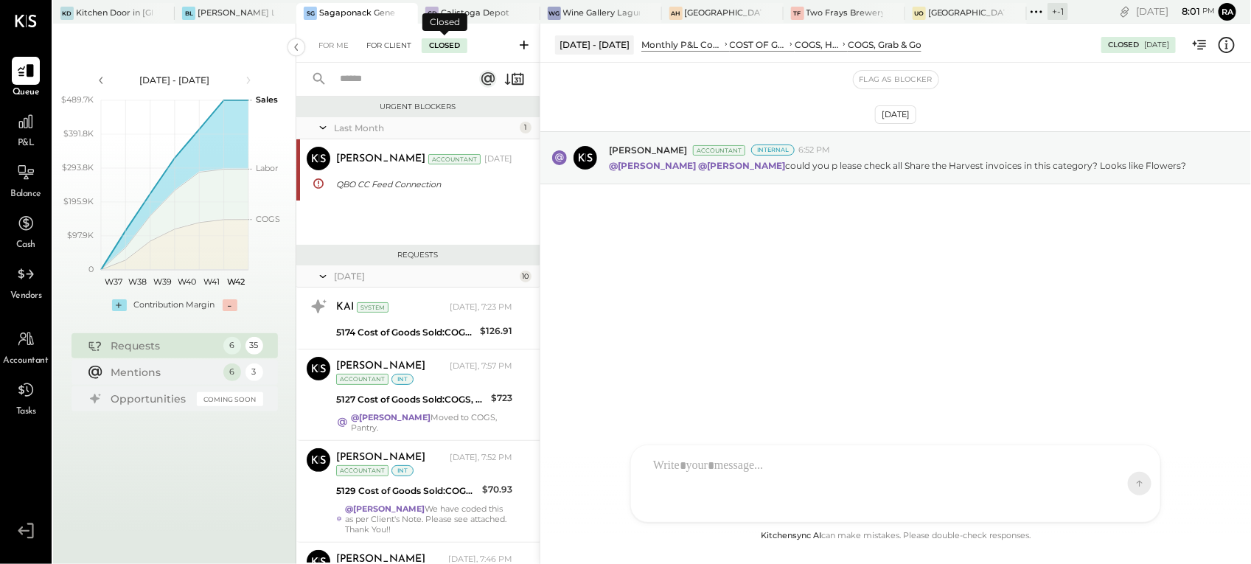
scroll to position [705, 0]
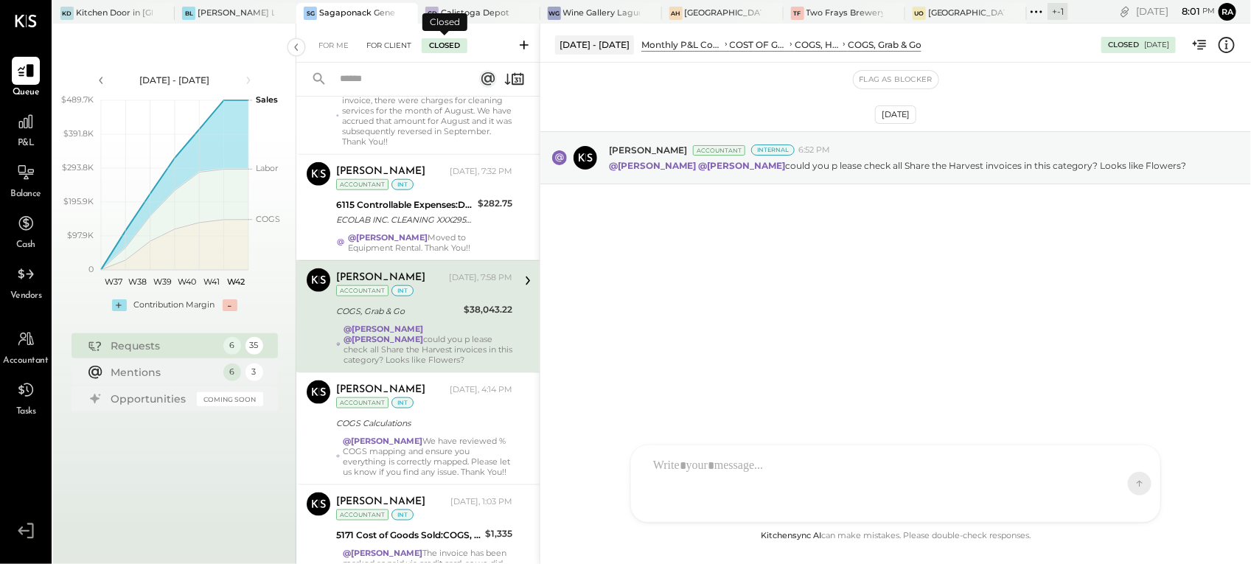
click at [396, 43] on div "For Client" at bounding box center [389, 45] width 60 height 15
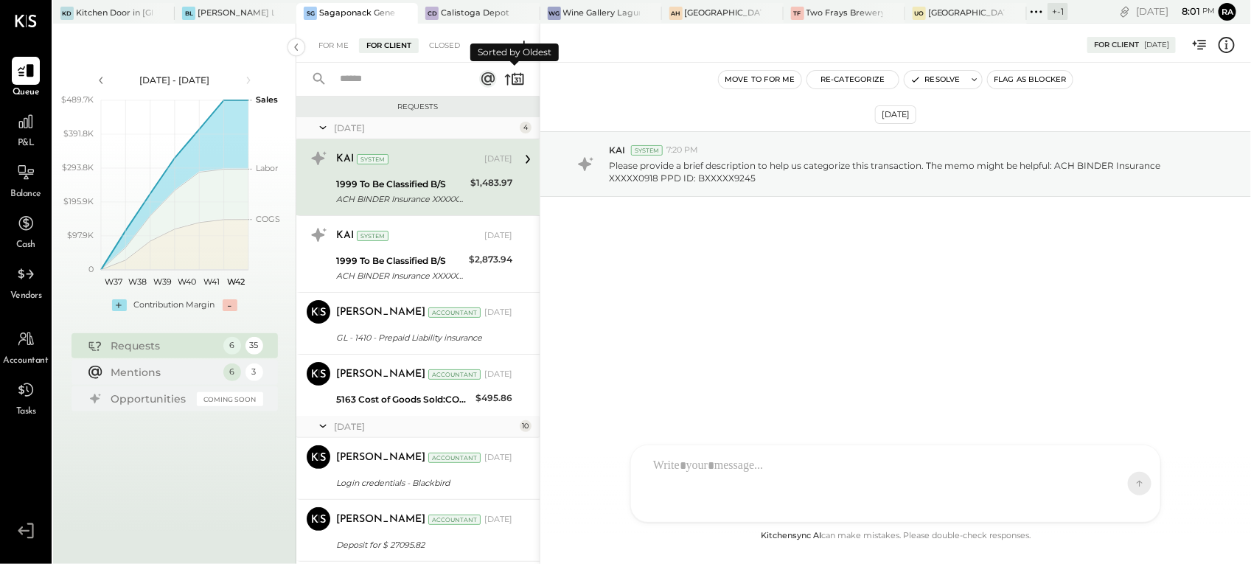
click at [511, 74] on icon at bounding box center [514, 79] width 21 height 21
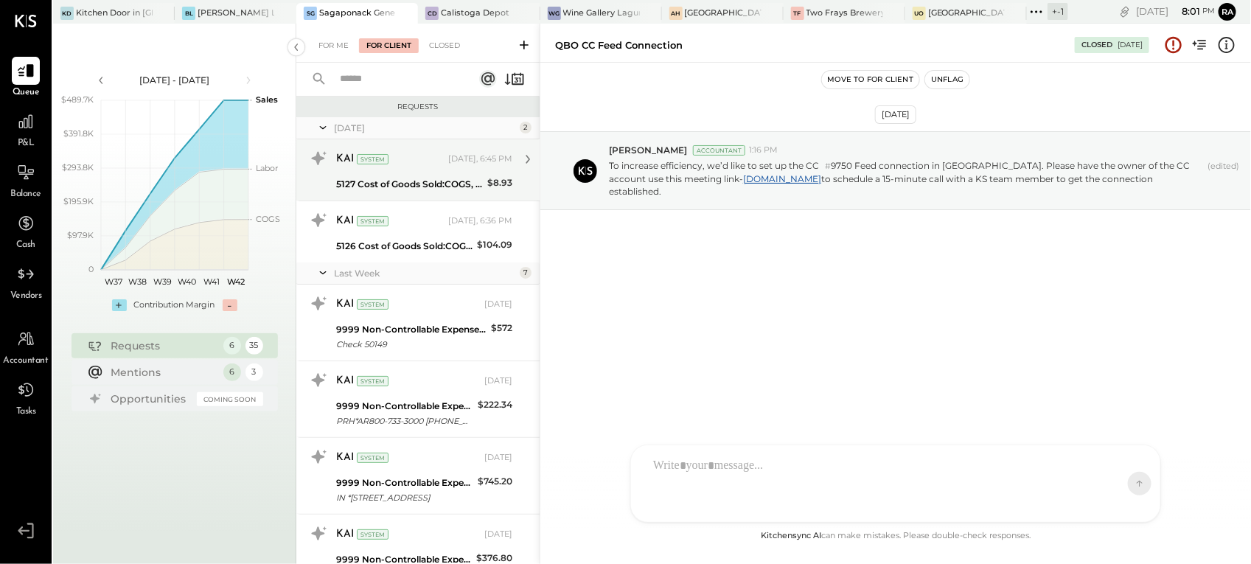
click at [431, 172] on div "KAI System Today, 6:45 PM 5127 Cost of Goods Sold:COGS, House Made Food:COGS, G…" at bounding box center [424, 170] width 176 height 46
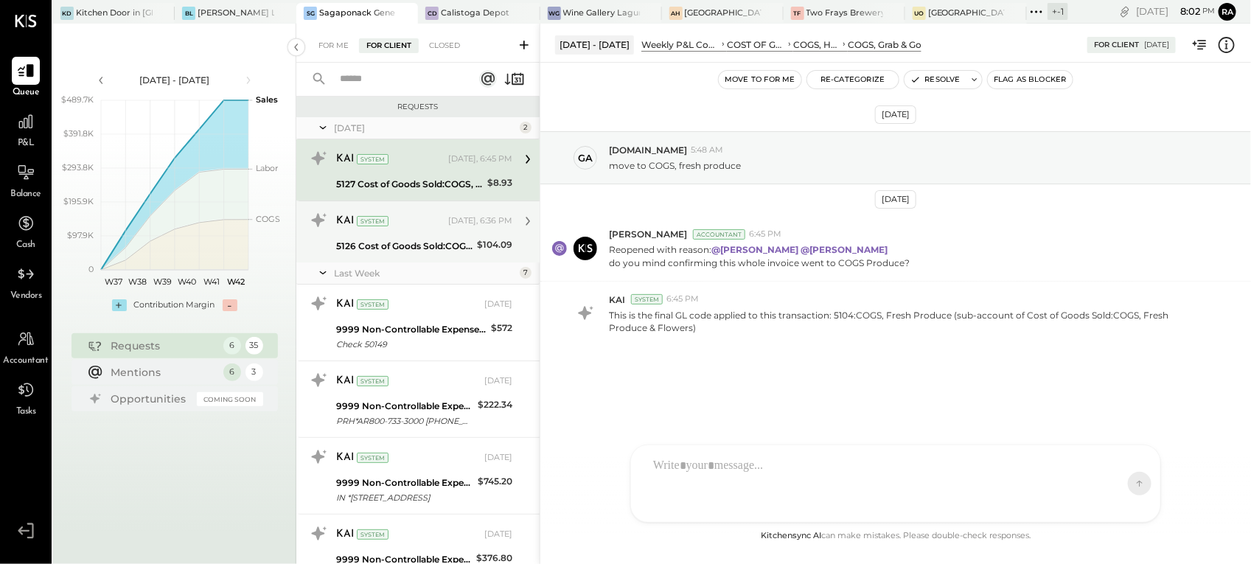
click at [461, 240] on div "5126 Cost of Goods Sold:COGS, House Made Food:COGS, Breakfast" at bounding box center [404, 246] width 136 height 15
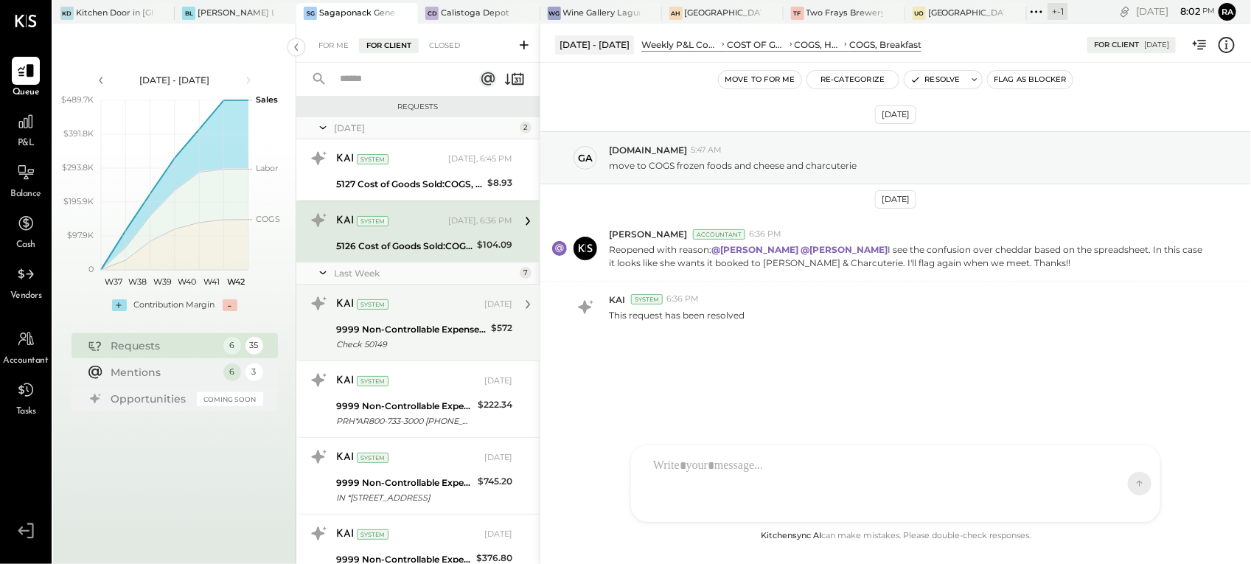
click at [414, 328] on div "9999 Non-Controllable Expenses:Other Income and Expenses:To Be Classified P&L" at bounding box center [411, 329] width 150 height 15
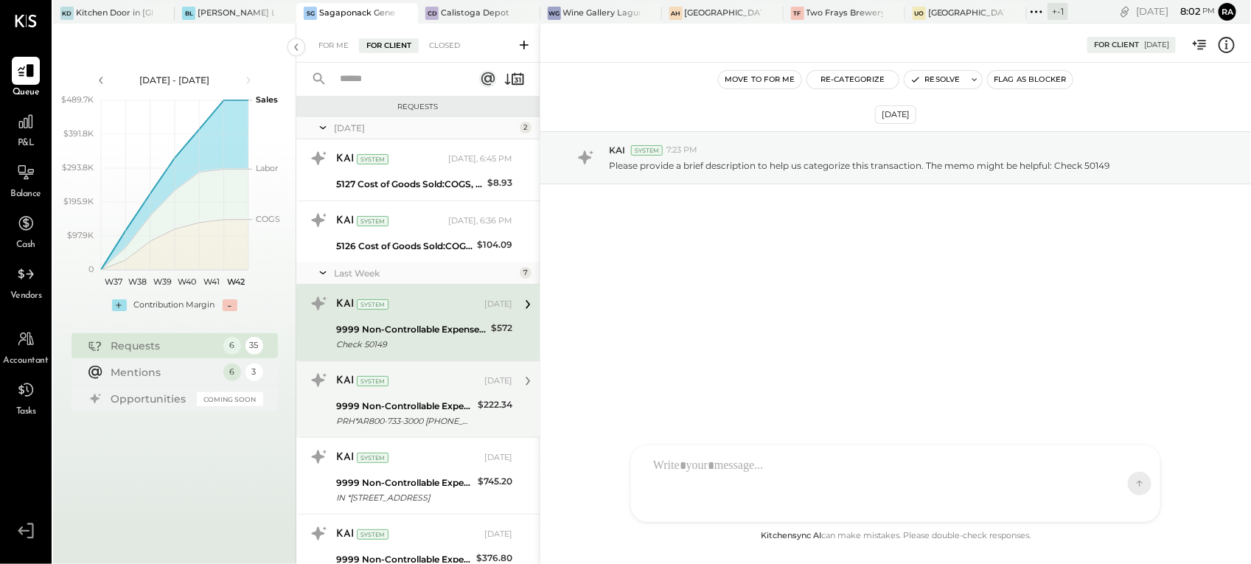
click at [409, 392] on div "KAI System Oct 10, 2025" at bounding box center [424, 380] width 176 height 25
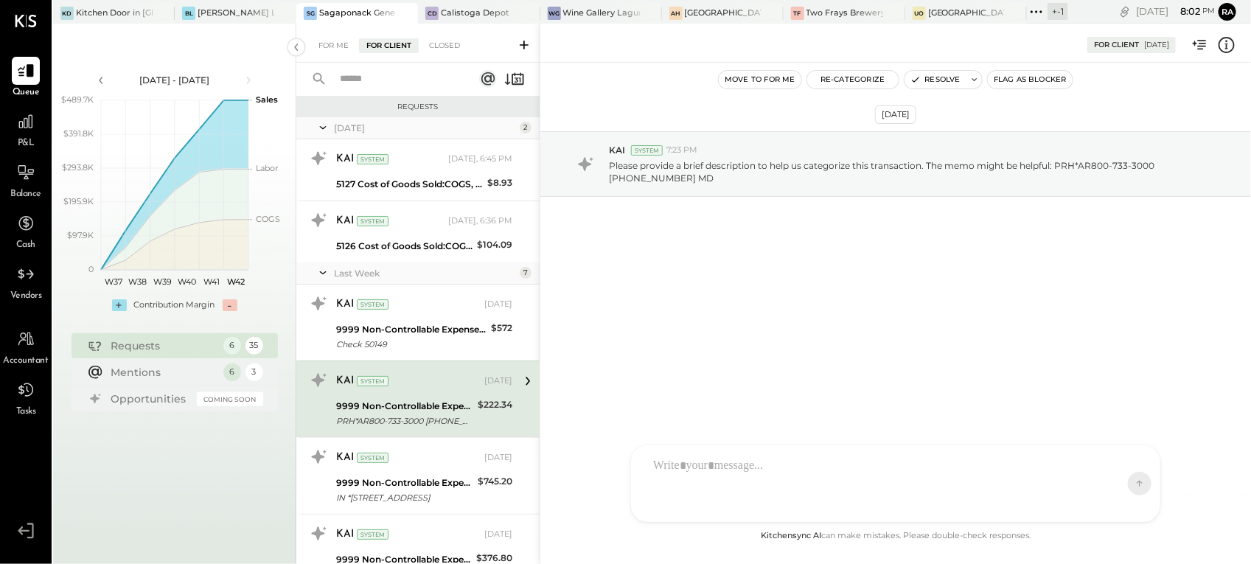
click at [366, 71] on input "text" at bounding box center [397, 79] width 133 height 24
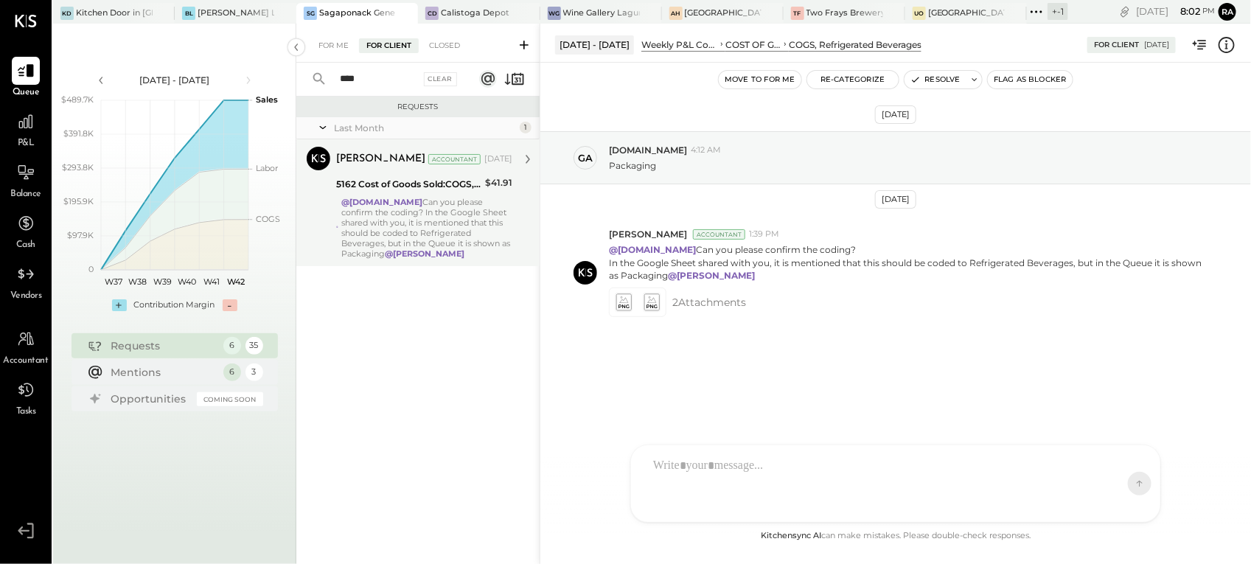
type input "****"
click at [444, 233] on div "@gabby.green Can you please confirm the coding? In the Google Sheet shared with…" at bounding box center [426, 228] width 171 height 62
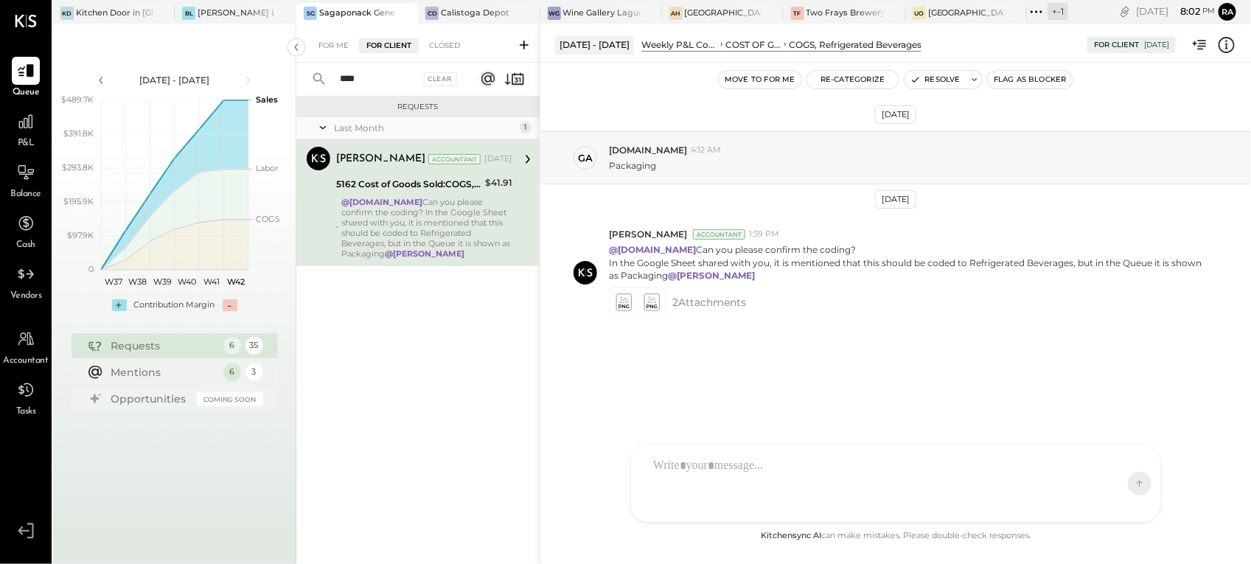
drag, startPoint x: 362, startPoint y: 74, endPoint x: 334, endPoint y: 74, distance: 28.0
click at [334, 74] on input "****" at bounding box center [375, 79] width 89 height 24
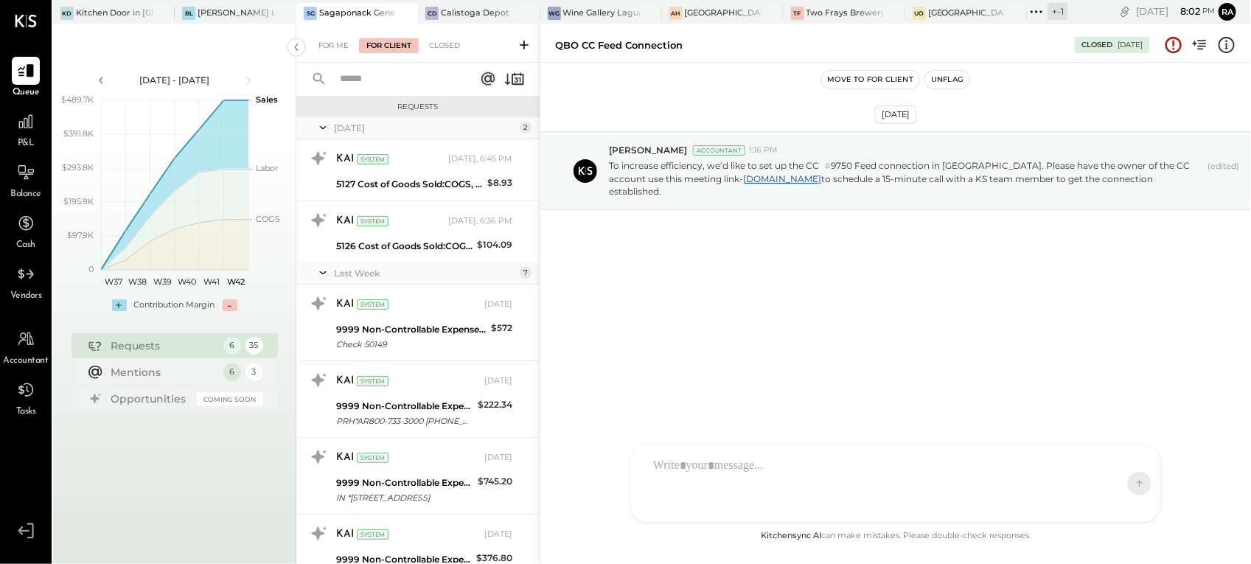
click at [388, 122] on div "[DATE]" at bounding box center [425, 128] width 182 height 13
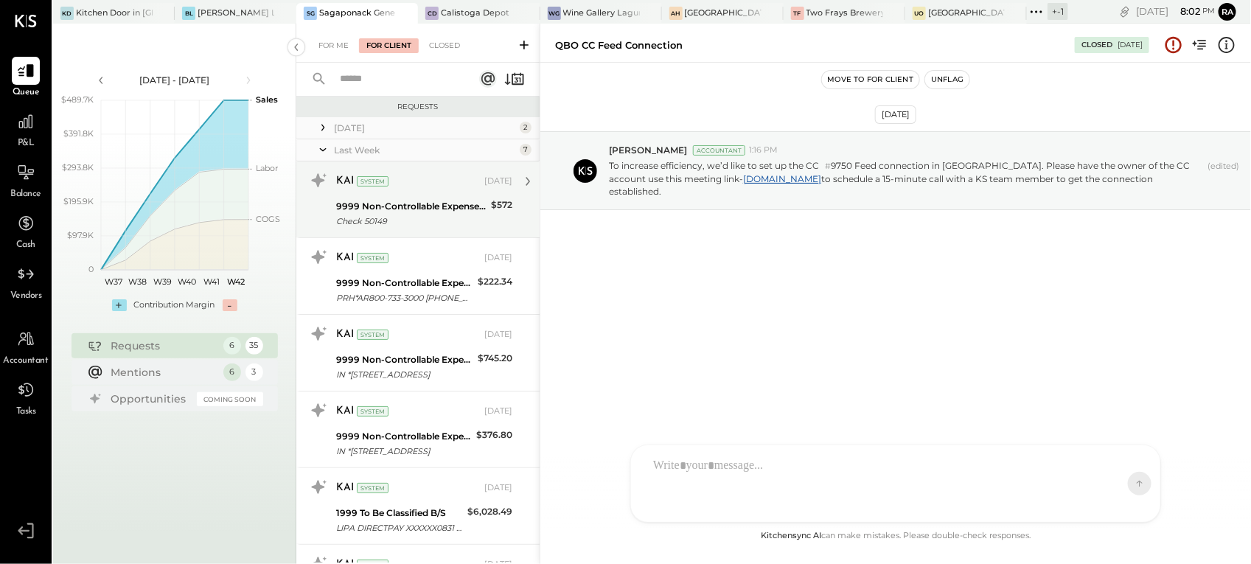
click at [408, 182] on div "KAI System" at bounding box center [408, 181] width 145 height 15
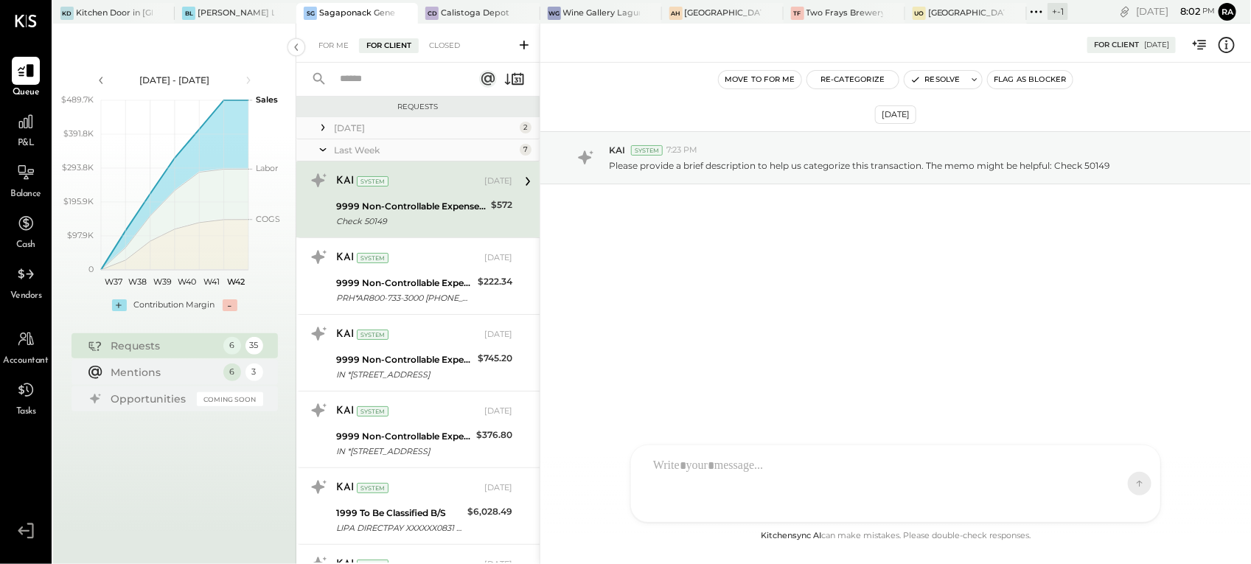
click at [334, 129] on div "[DATE]" at bounding box center [425, 128] width 182 height 13
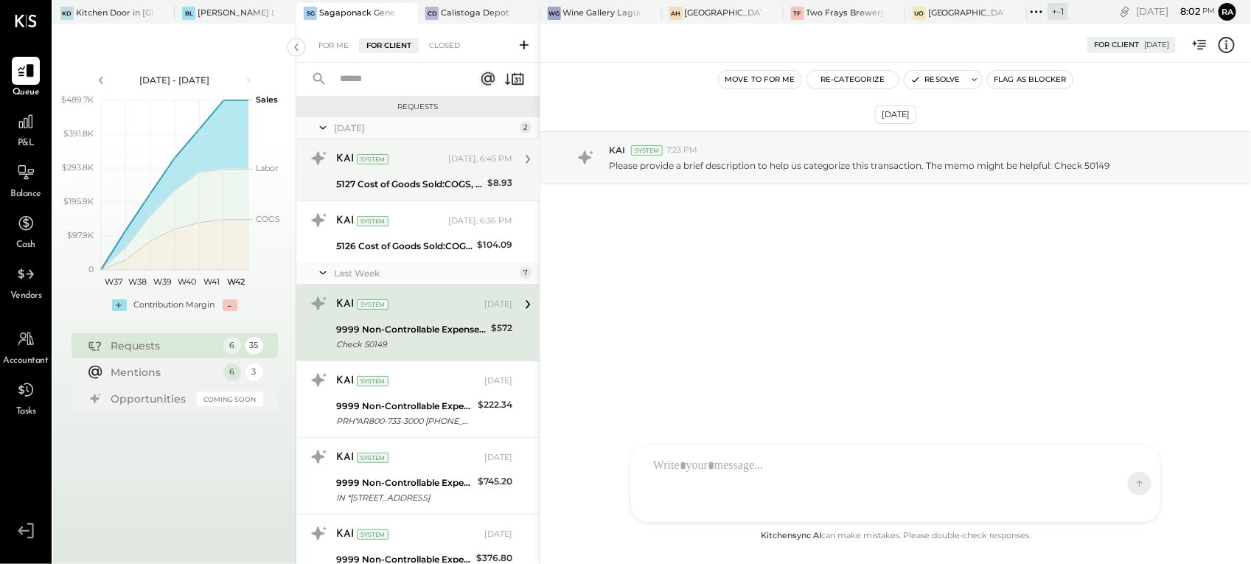
click at [366, 174] on div "KAI System Today, 6:45 PM 5127 Cost of Goods Sold:COGS, House Made Food:COGS, G…" at bounding box center [424, 170] width 176 height 46
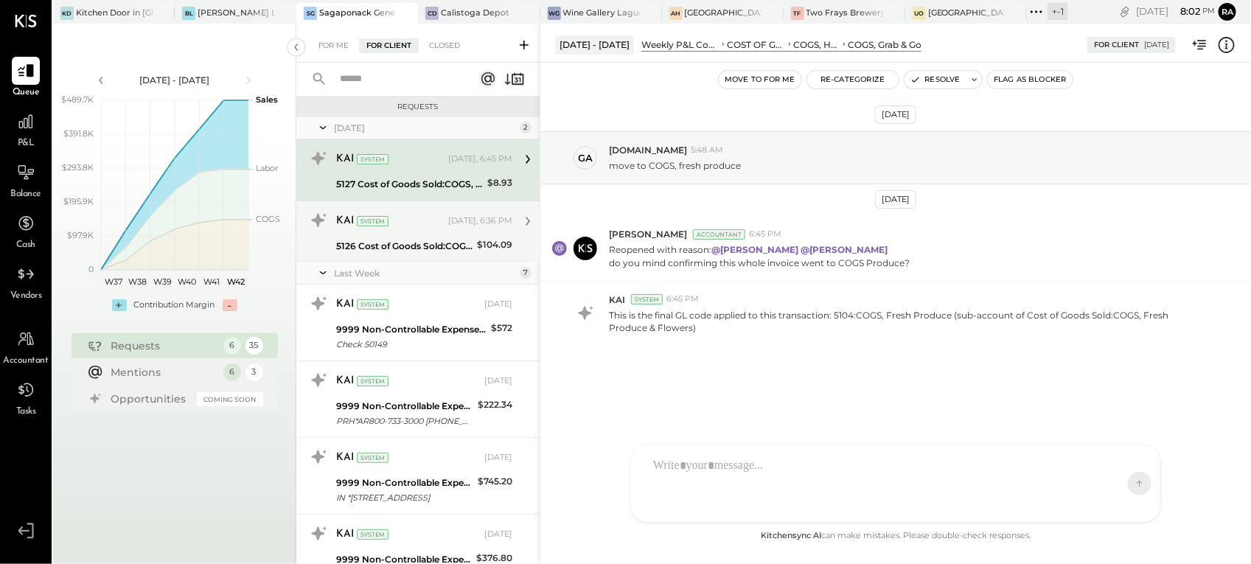
click at [432, 247] on div "5126 Cost of Goods Sold:COGS, House Made Food:COGS, Breakfast" at bounding box center [404, 246] width 136 height 15
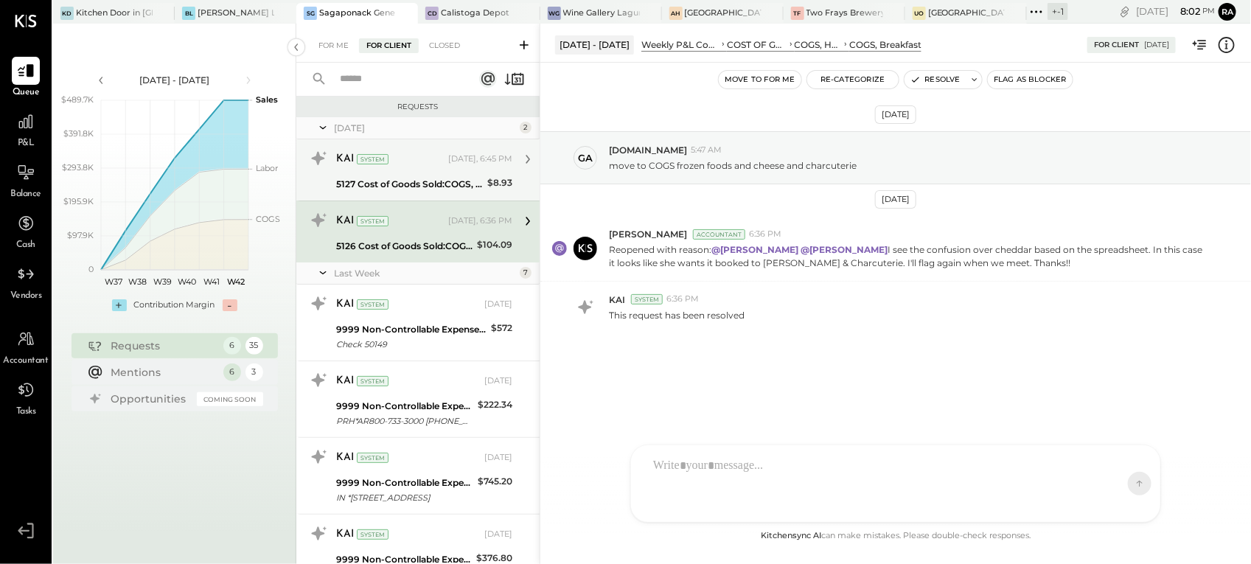
click at [429, 167] on div "KAI System Today, 6:45 PM" at bounding box center [424, 159] width 176 height 21
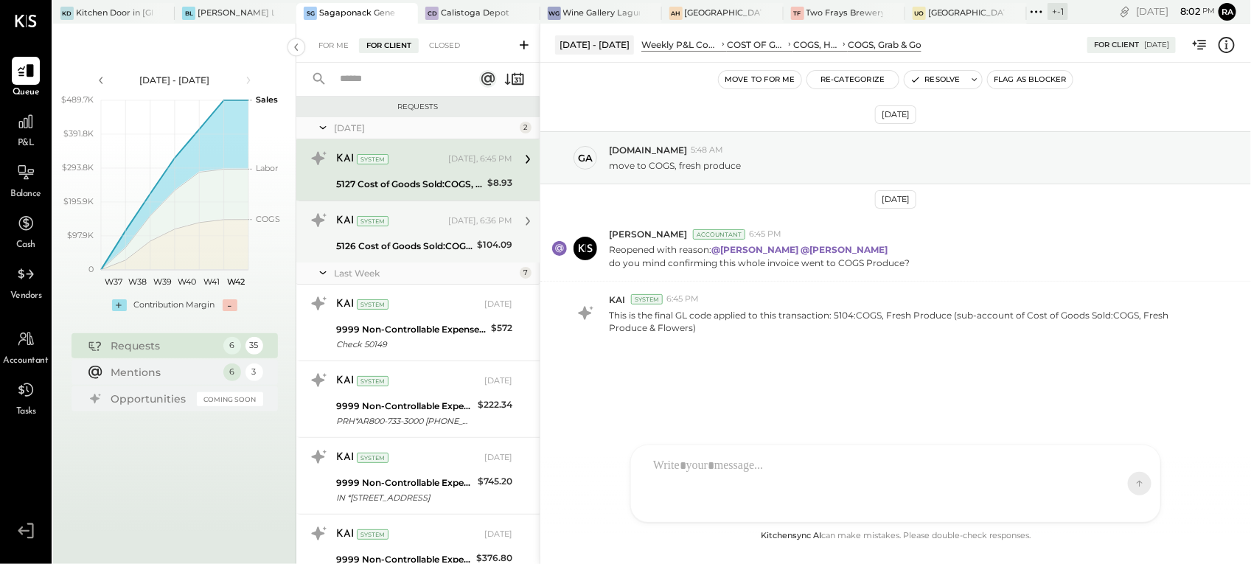
click at [416, 228] on div "KAI System" at bounding box center [390, 221] width 109 height 15
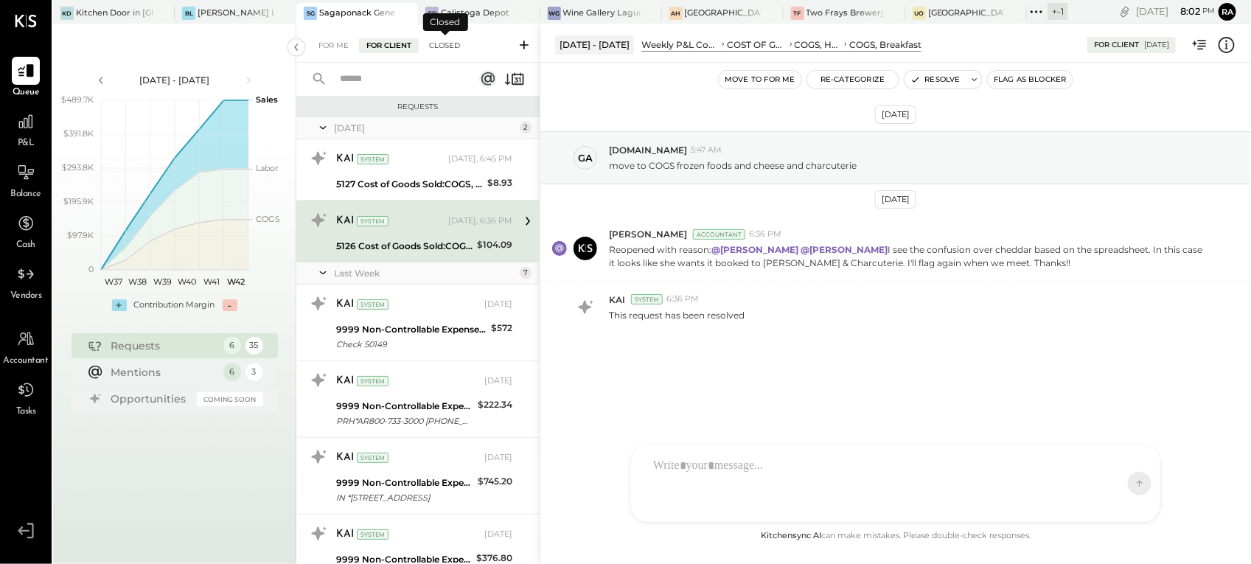
click at [432, 45] on div "Closed" at bounding box center [445, 45] width 46 height 15
click at [436, 45] on div "Closed" at bounding box center [445, 45] width 46 height 15
click at [442, 45] on div "Closed" at bounding box center [445, 45] width 46 height 15
click at [325, 41] on div "For Me" at bounding box center [333, 45] width 45 height 15
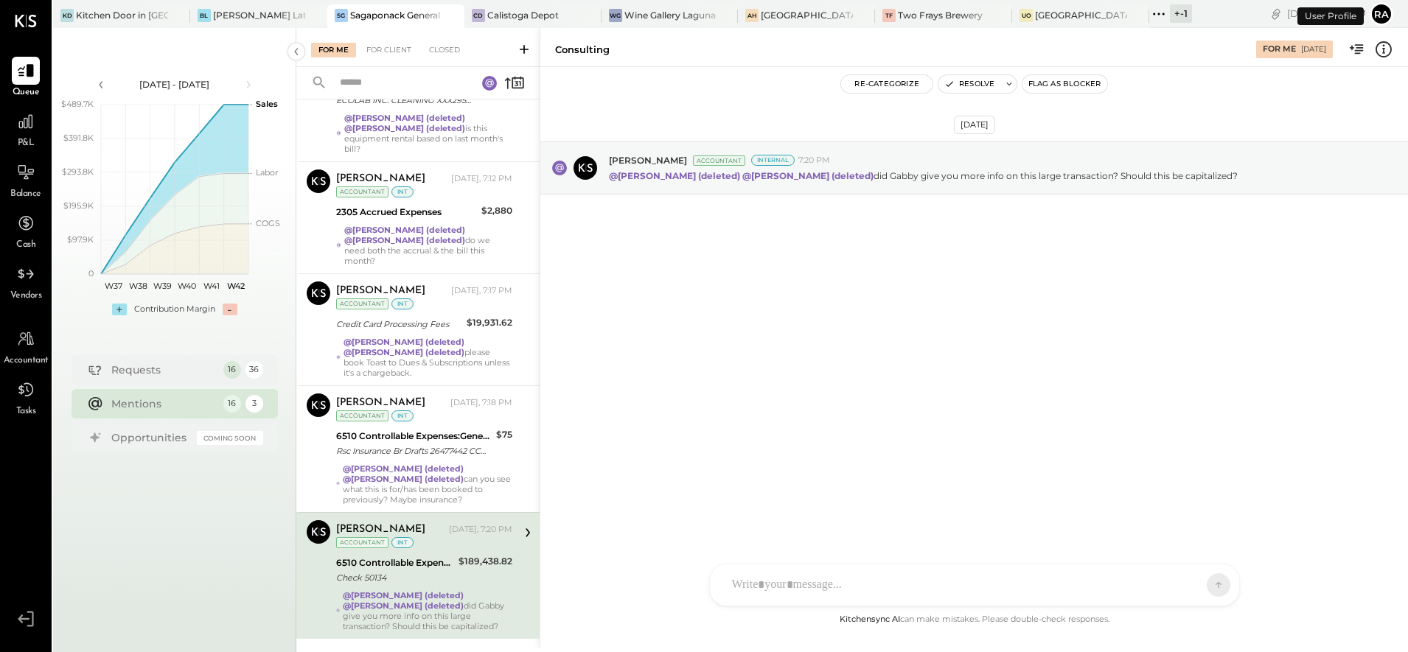
scroll to position [1221, 0]
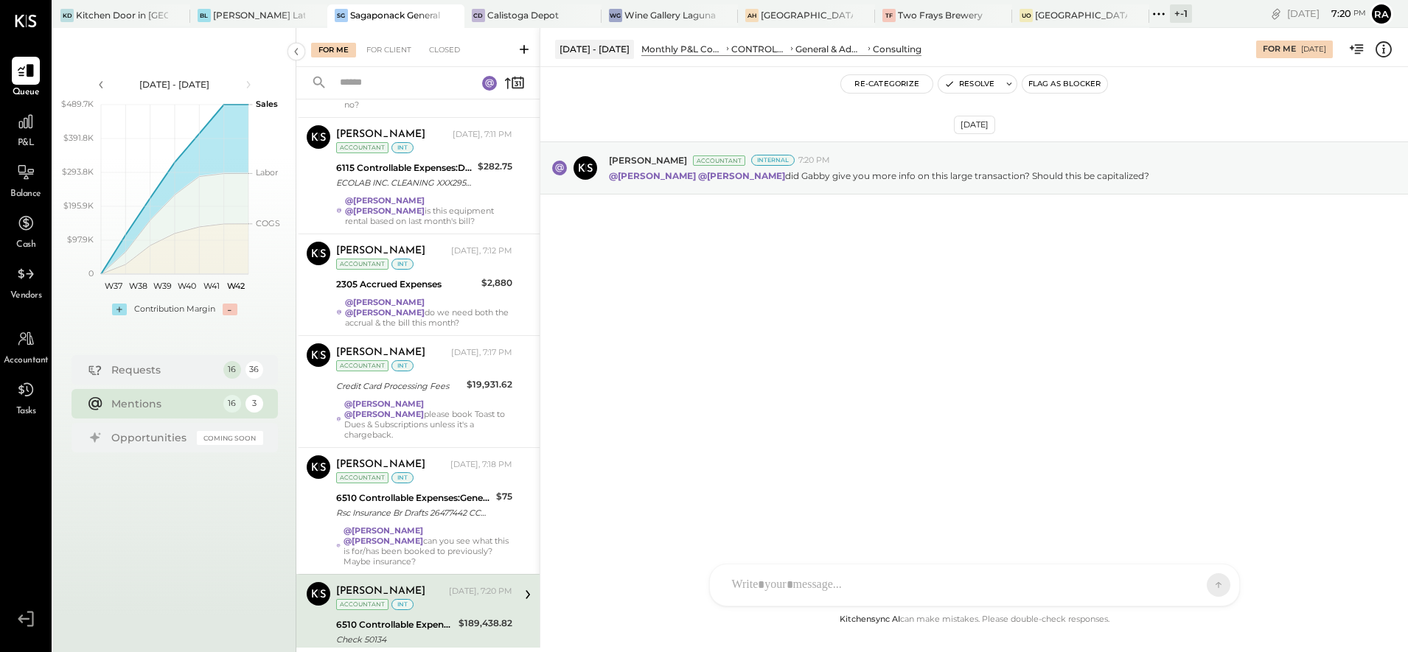
click at [1388, 52] on icon at bounding box center [1383, 49] width 19 height 19
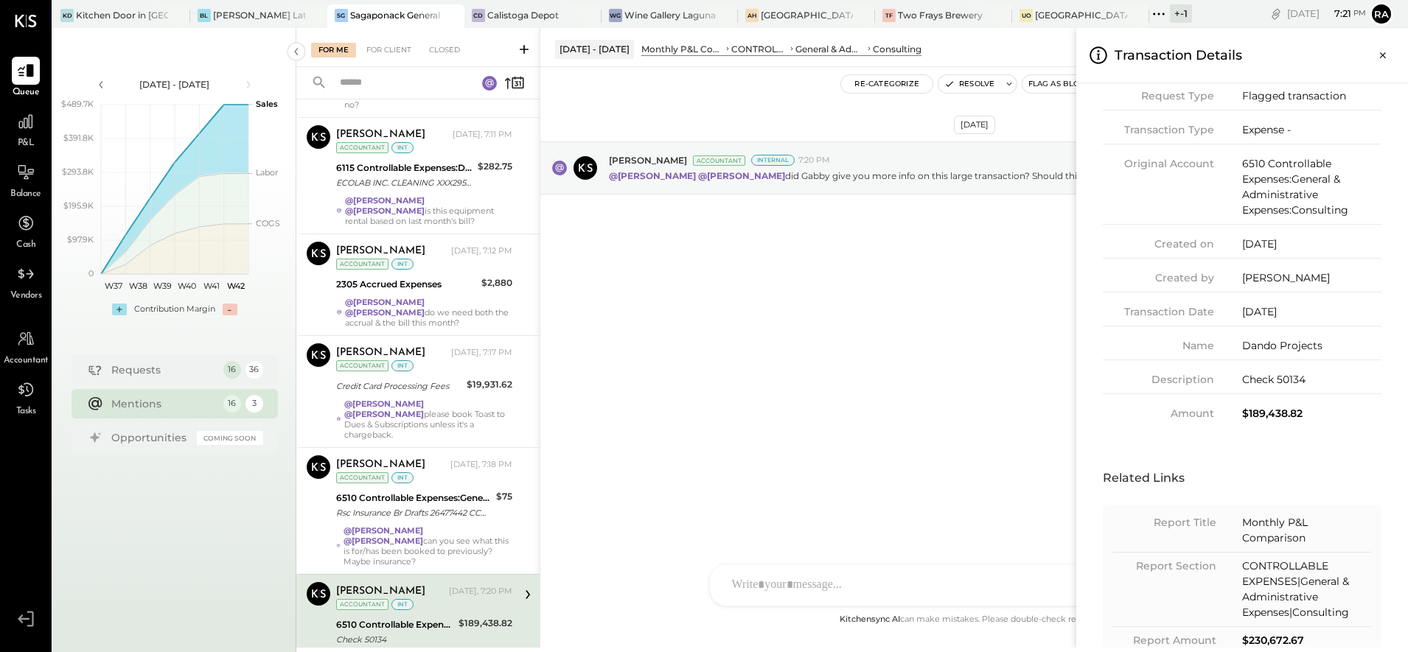
scroll to position [126, 0]
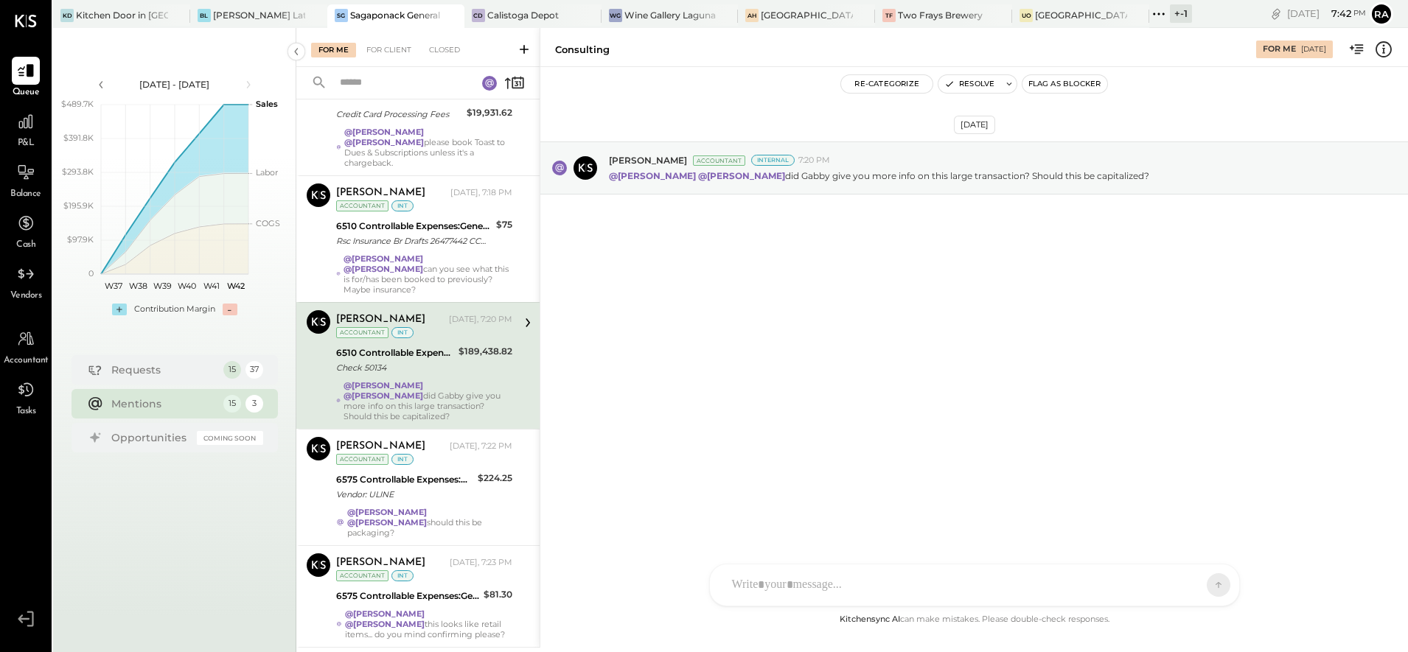
scroll to position [892, 0]
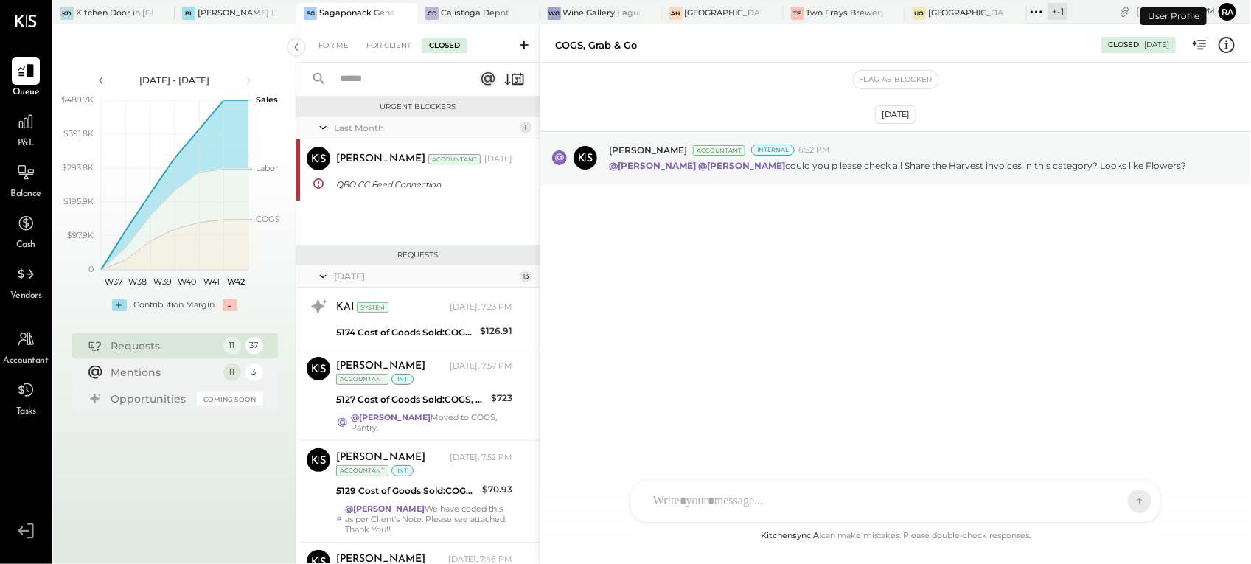
scroll to position [984, 0]
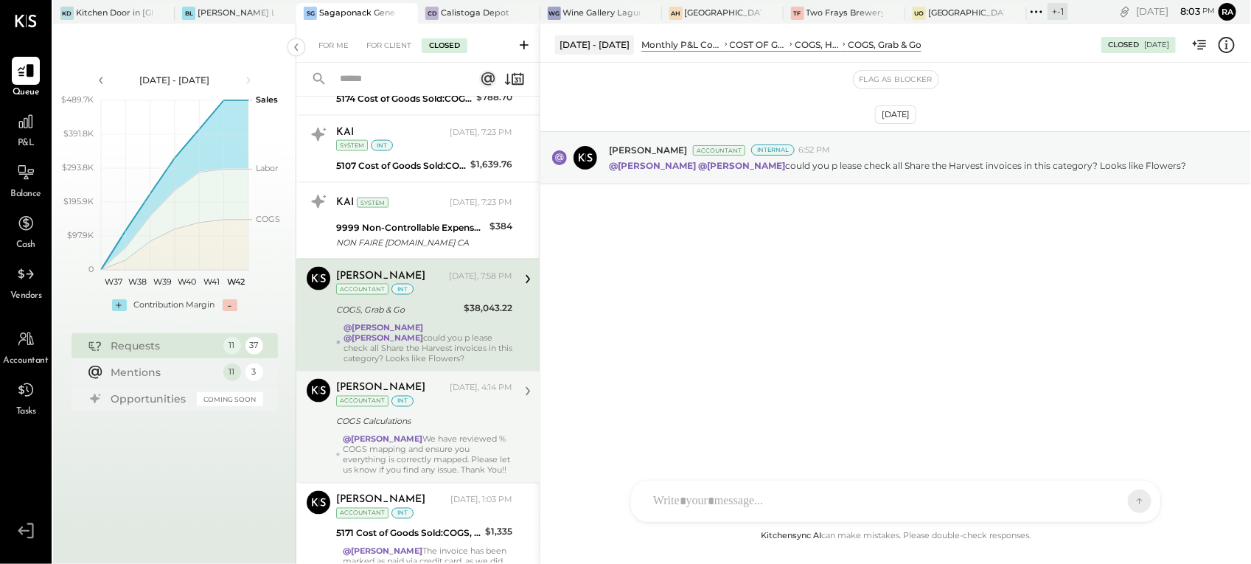
click at [418, 466] on div "@Margot Bloch We have reviewed % COGS mapping and ensure you everything is corr…" at bounding box center [427, 454] width 169 height 41
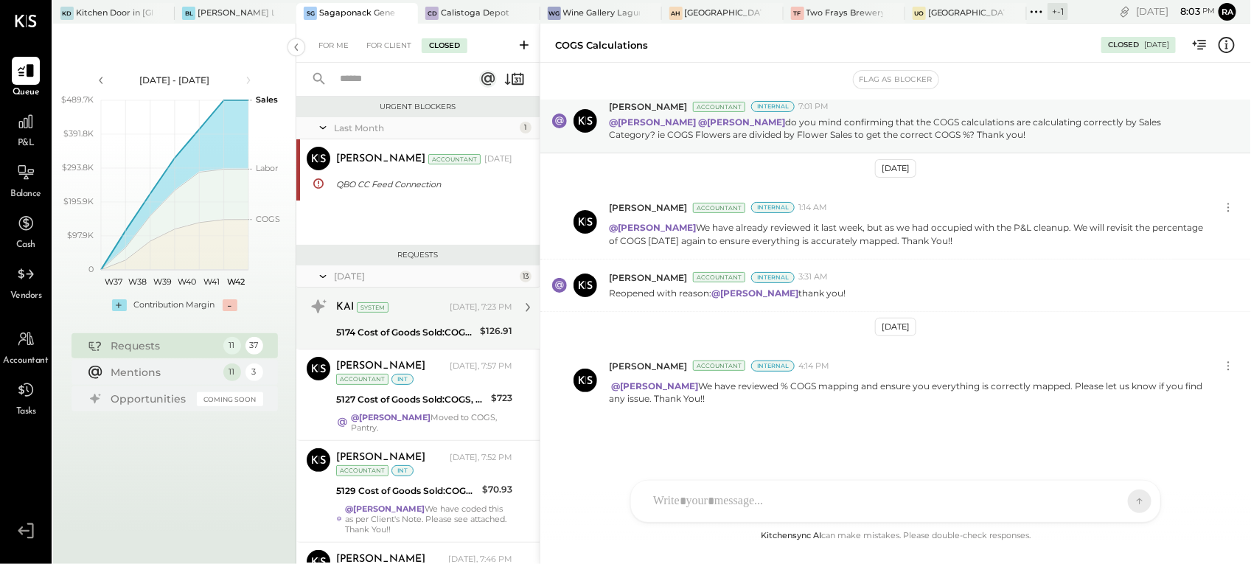
click at [459, 328] on div "5174 Cost of Goods Sold:COGS, Retail & Market:COGS, Household Supplies & Homewa…" at bounding box center [405, 332] width 139 height 15
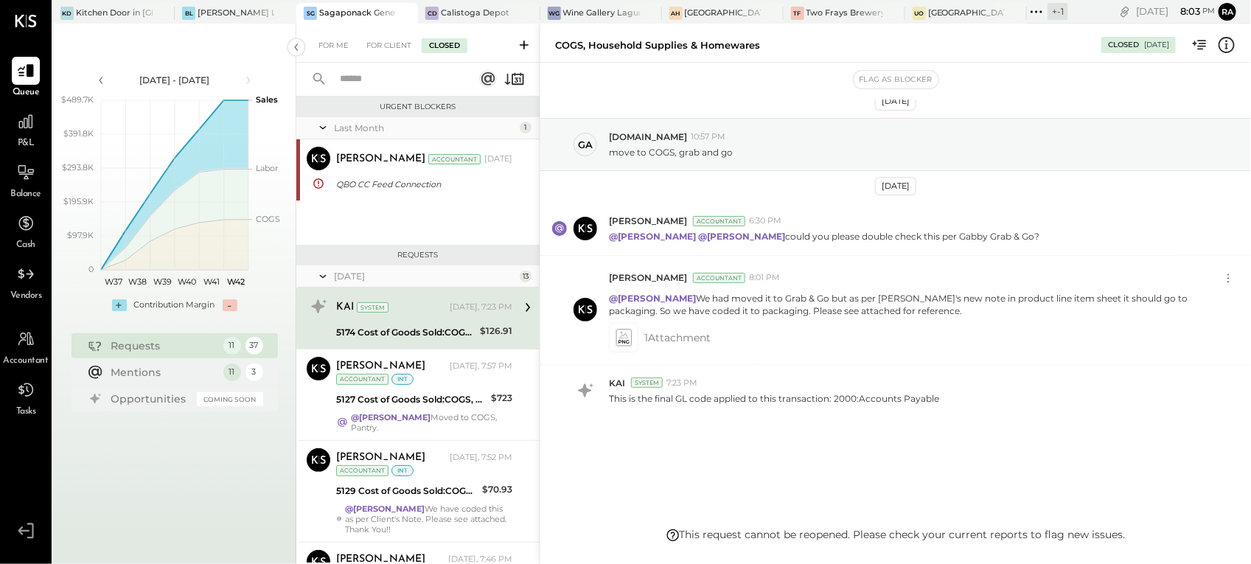
scroll to position [15, 0]
click at [621, 334] on icon at bounding box center [623, 335] width 9 height 7
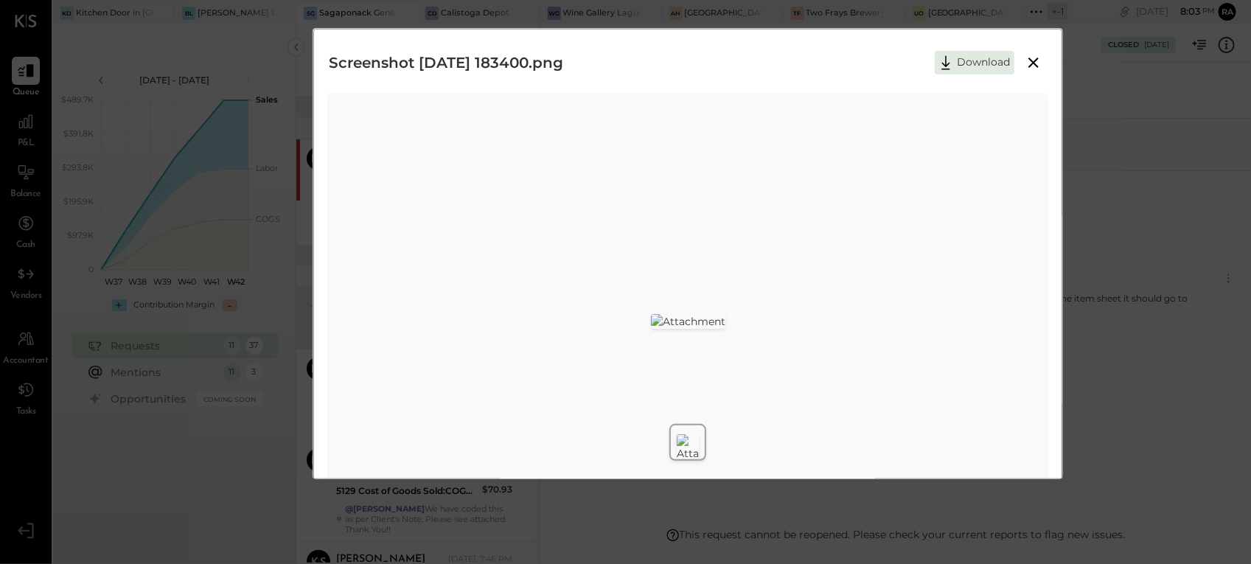
click at [1041, 63] on icon at bounding box center [1033, 63] width 18 height 18
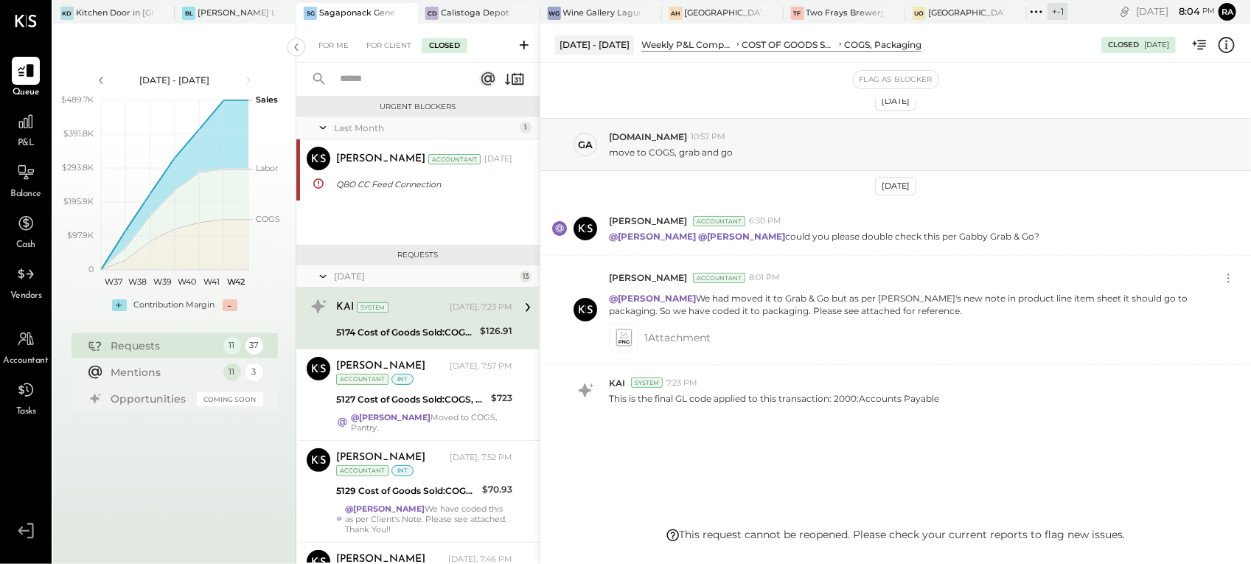
click at [340, 53] on div "For Me For Client Closed" at bounding box center [417, 43] width 243 height 39
click at [339, 46] on div "For Me" at bounding box center [333, 45] width 45 height 15
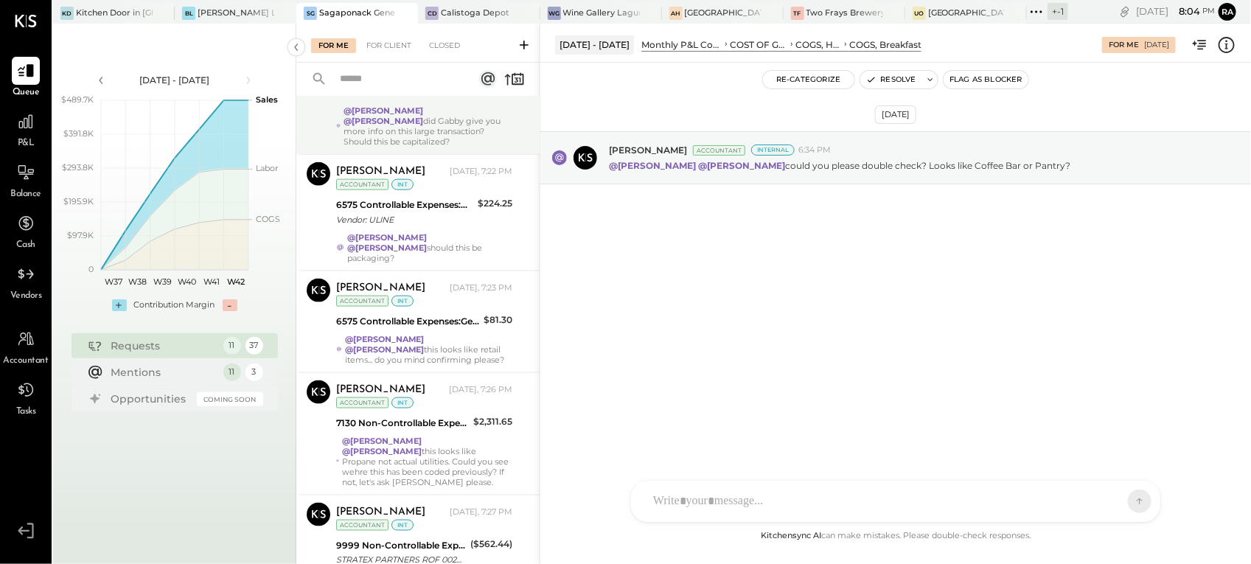
scroll to position [803, 0]
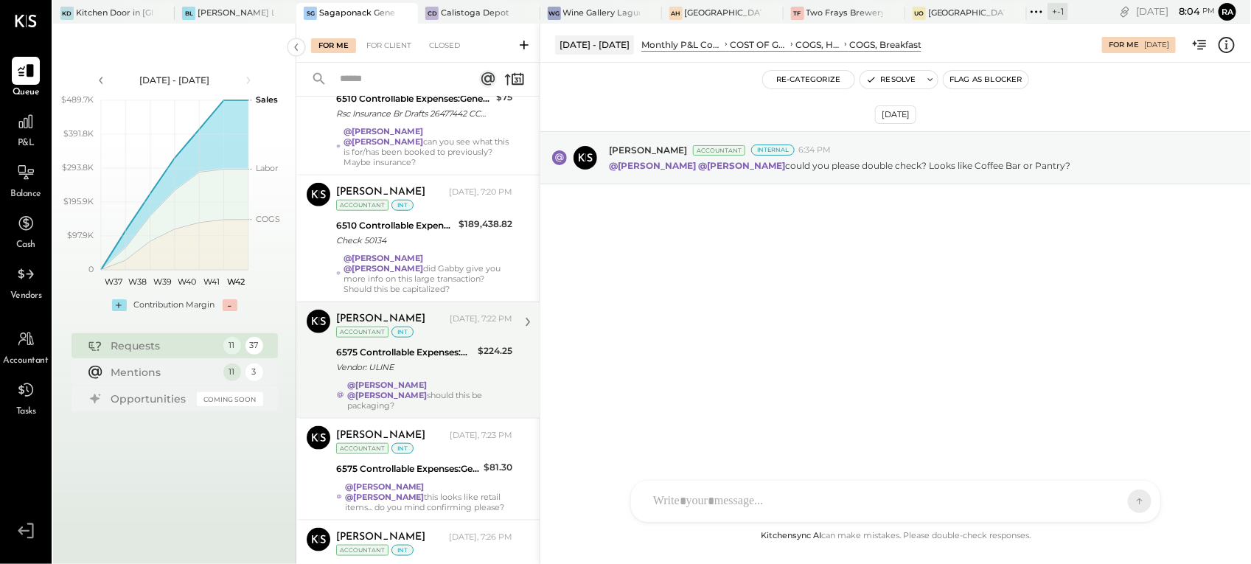
scroll to position [803, 0]
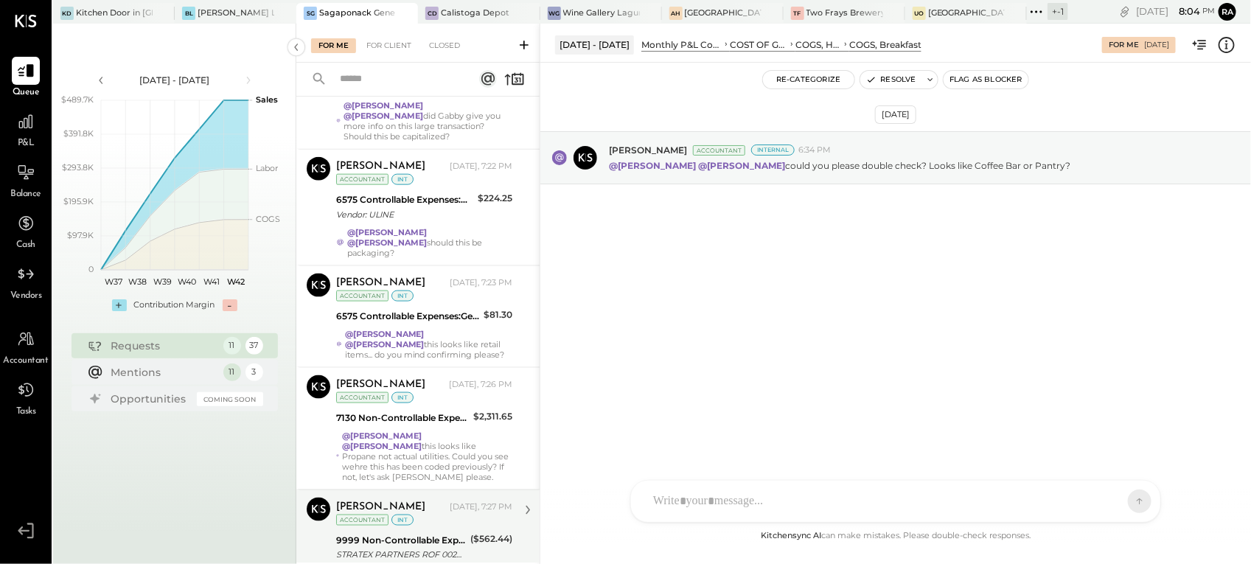
click at [442, 533] on div "9999 Non-Controllable Expenses:Other Income and Expenses:To Be Classified P&L" at bounding box center [401, 540] width 130 height 15
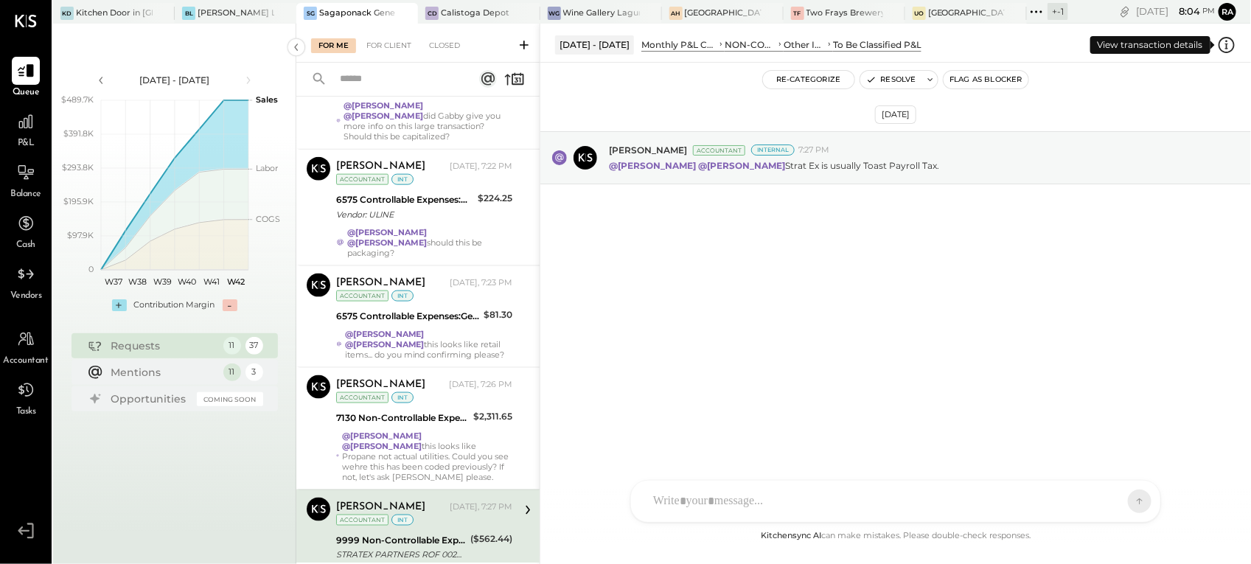
click at [1226, 41] on icon at bounding box center [1227, 44] width 2 height 9
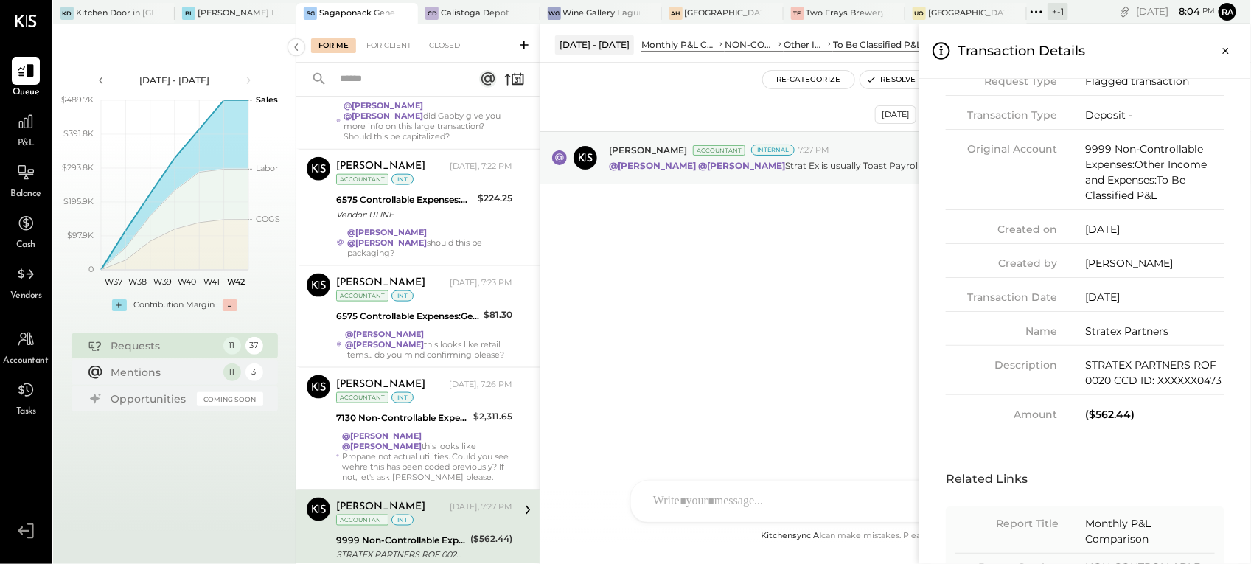
scroll to position [39, 0]
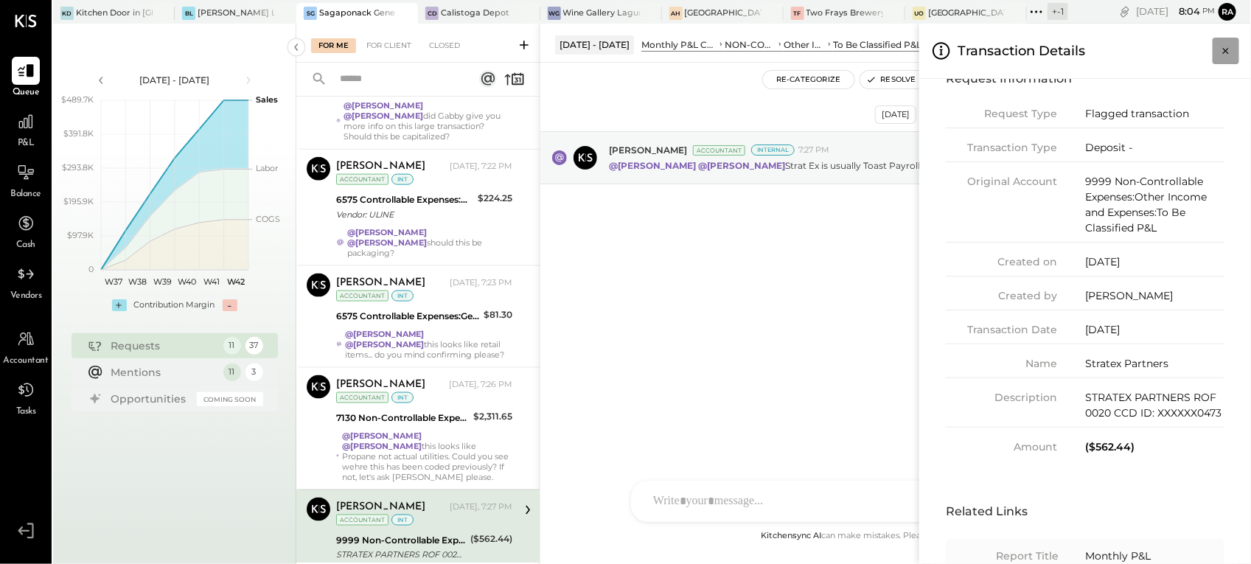
click at [1225, 52] on icon "Close panel" at bounding box center [1226, 51] width 6 height 6
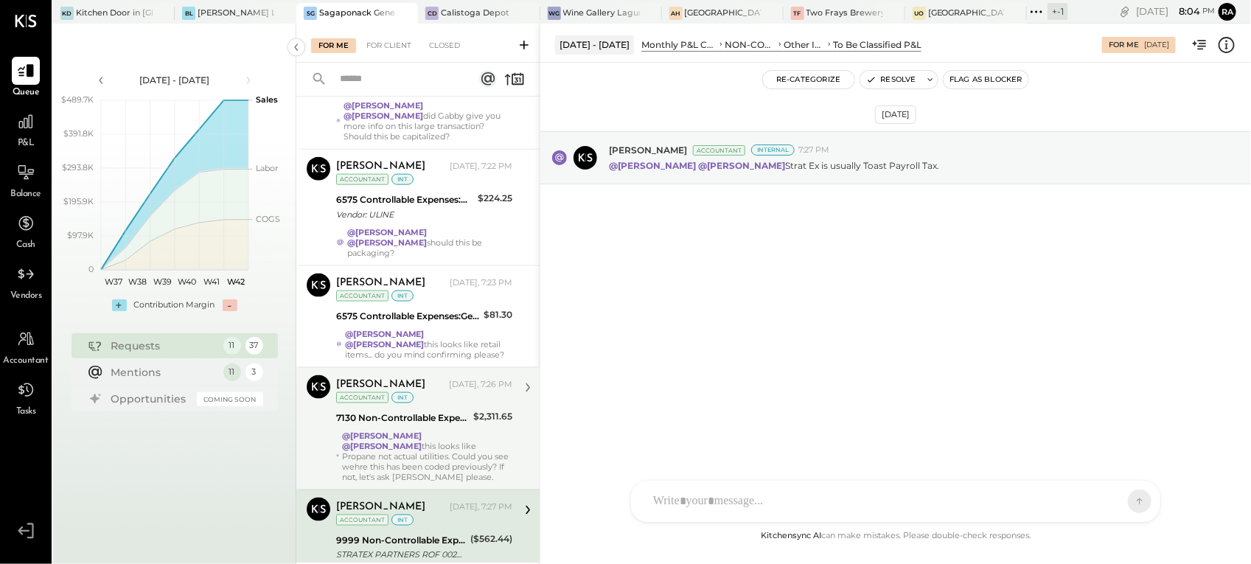
click at [396, 441] on strong "@[PERSON_NAME]" at bounding box center [382, 446] width 80 height 10
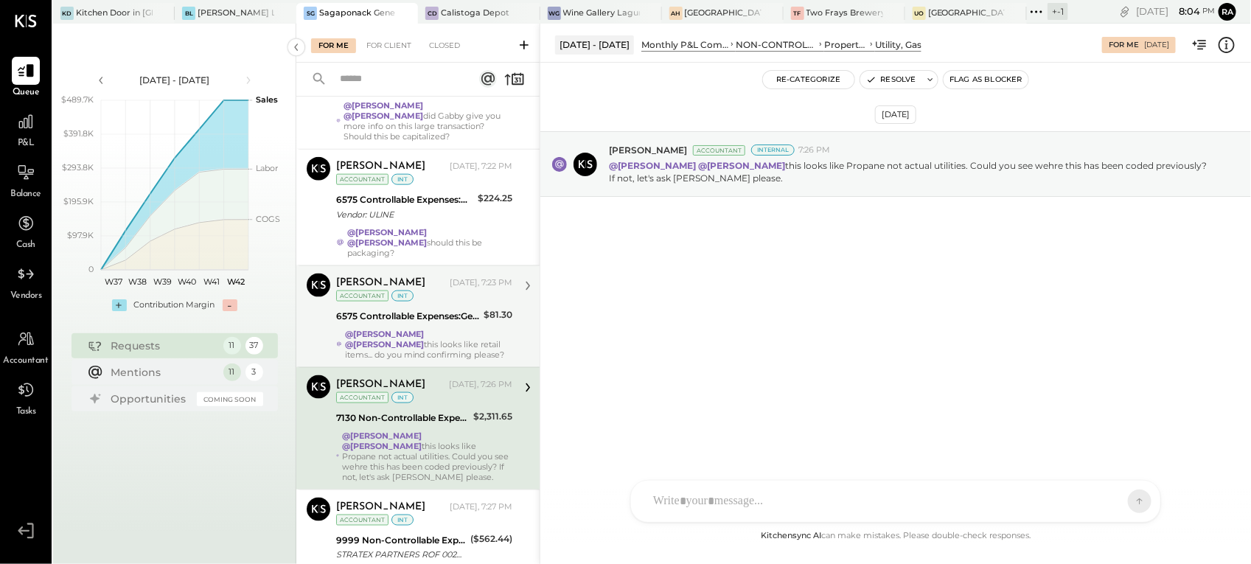
click at [424, 329] on div "@[PERSON_NAME] @[PERSON_NAME] this looks like retail items... do you mind confi…" at bounding box center [428, 344] width 167 height 31
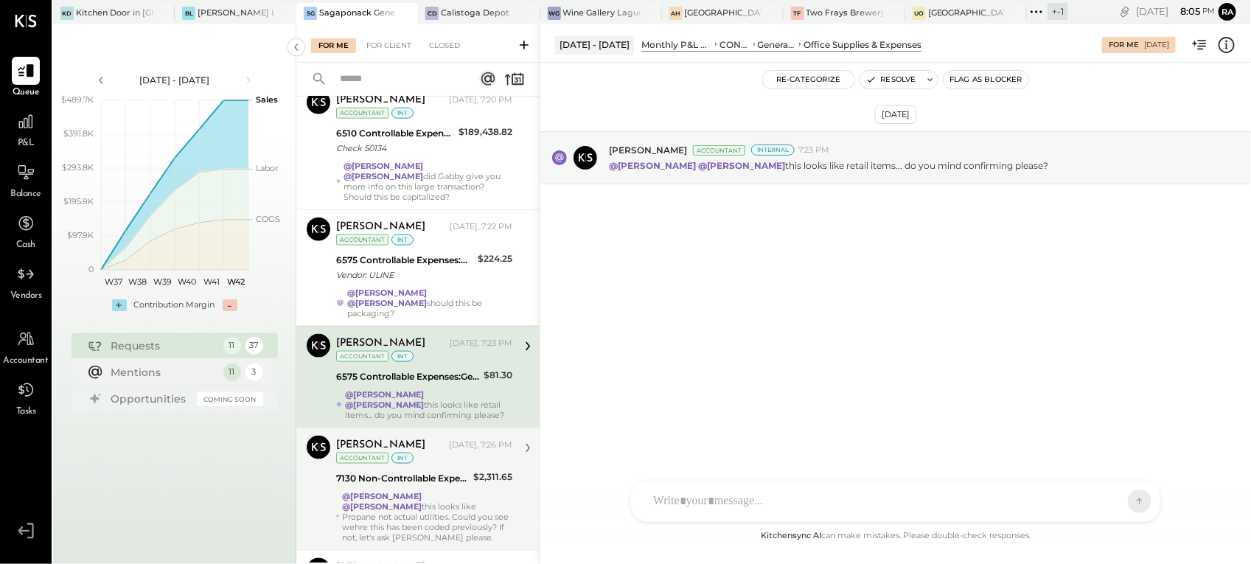
scroll to position [711, 0]
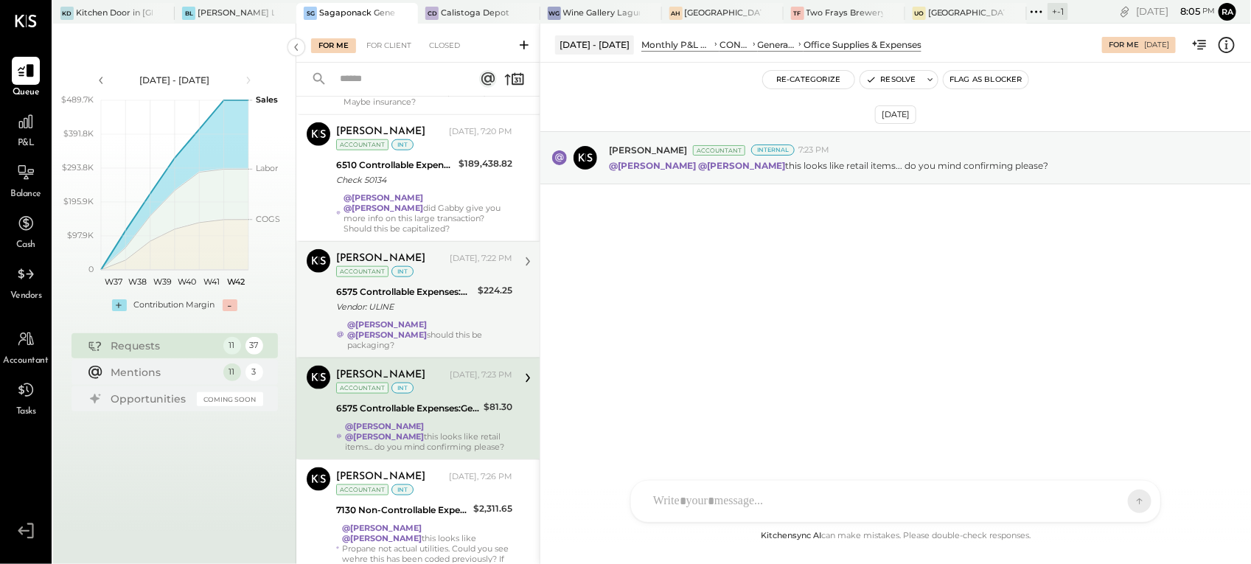
click at [427, 329] on strong "@[PERSON_NAME]" at bounding box center [387, 334] width 80 height 10
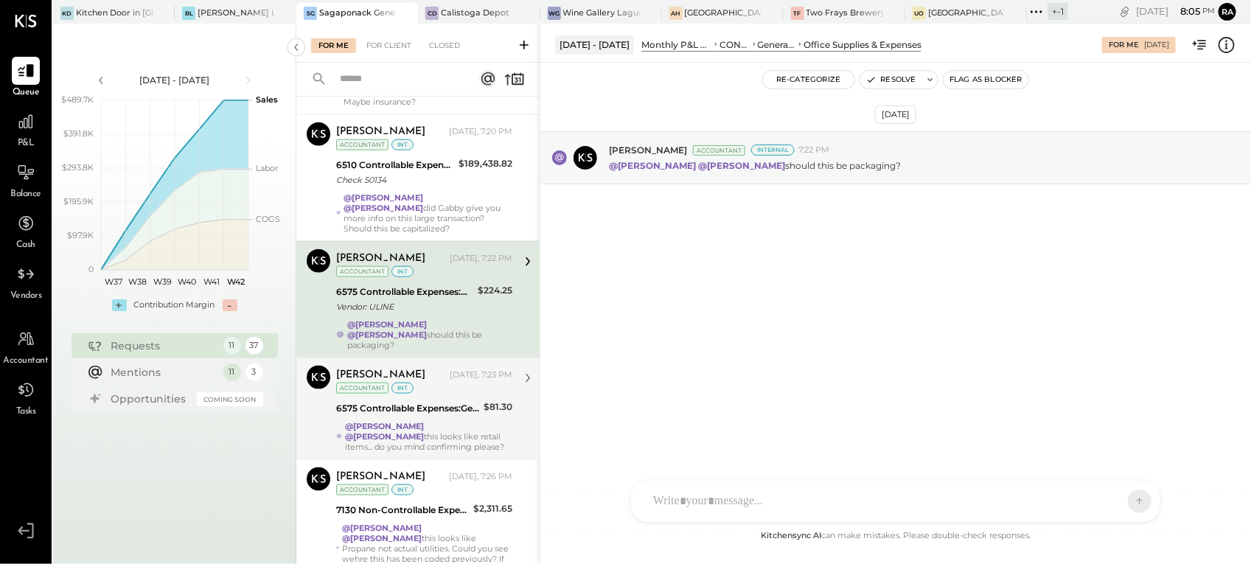
click at [437, 299] on div "Vendor: ULINE" at bounding box center [404, 306] width 137 height 15
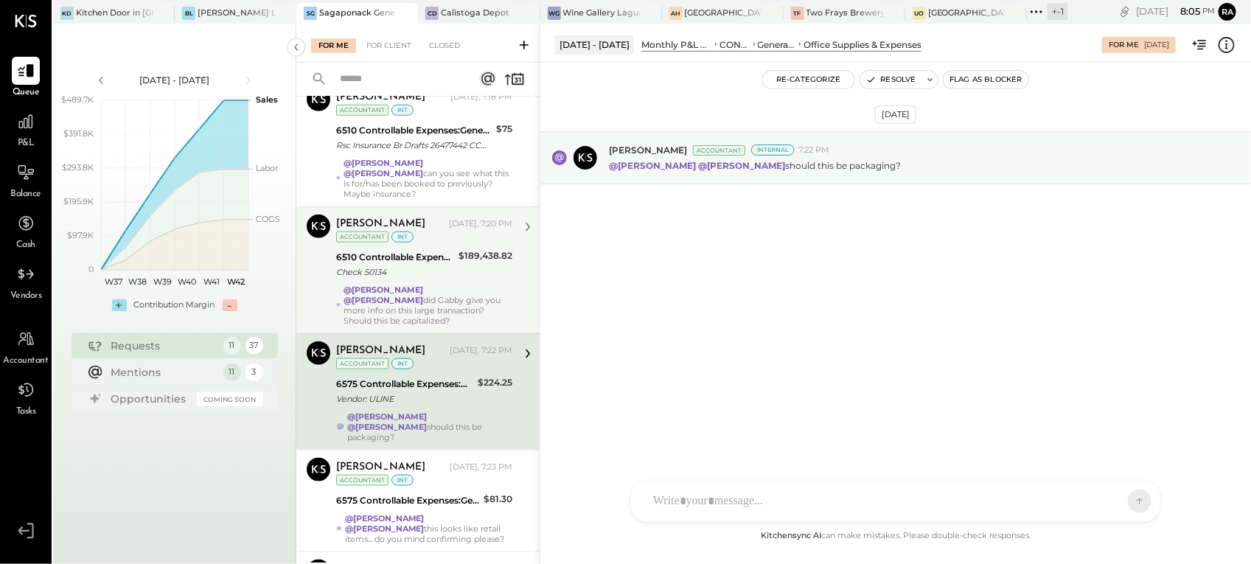
click at [447, 223] on div "[PERSON_NAME] [DATE], 7:20 PM Accountant int 6510 Controllable Expenses:General…" at bounding box center [424, 269] width 176 height 111
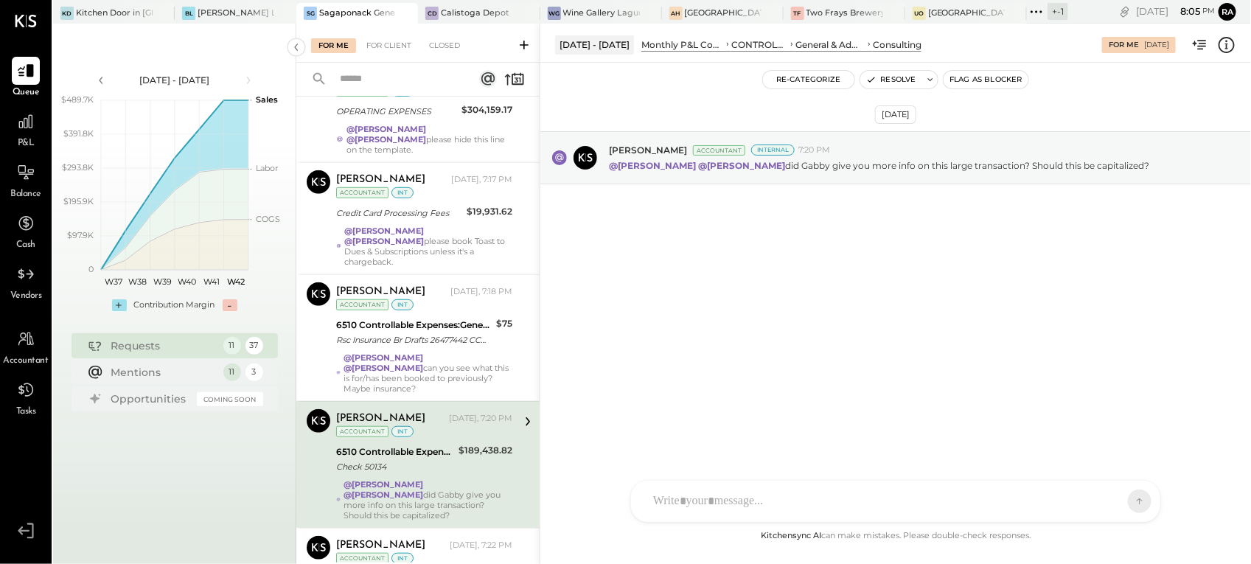
scroll to position [435, 0]
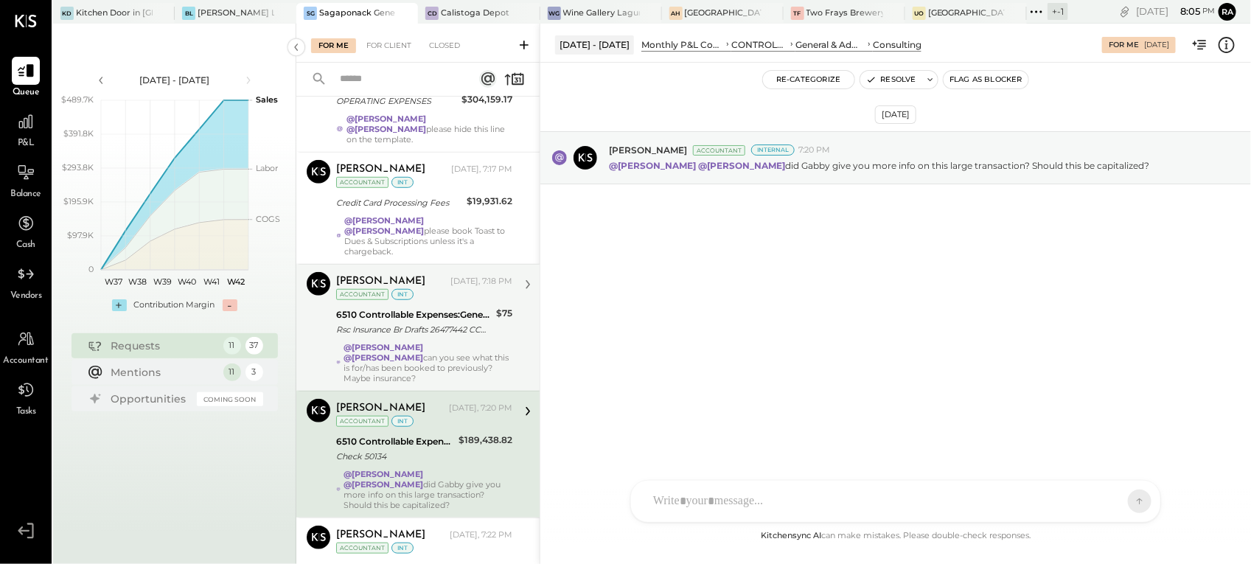
click at [450, 307] on div "6510 Controllable Expenses:General & Administrative Expenses:Consulting" at bounding box center [413, 314] width 155 height 15
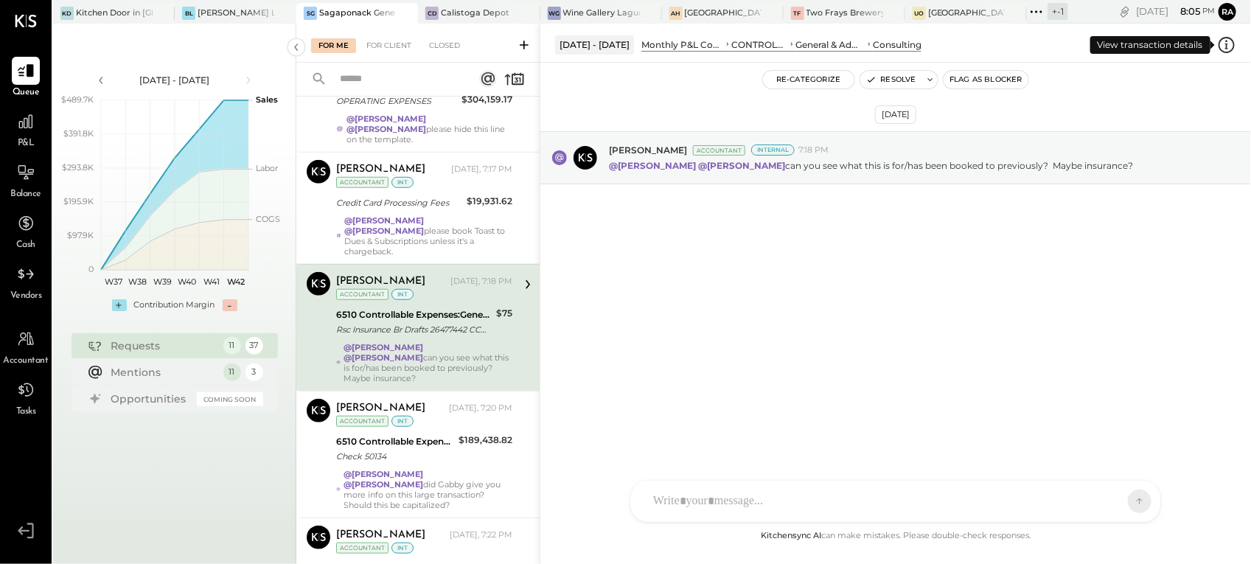
click at [1232, 50] on icon at bounding box center [1226, 44] width 19 height 19
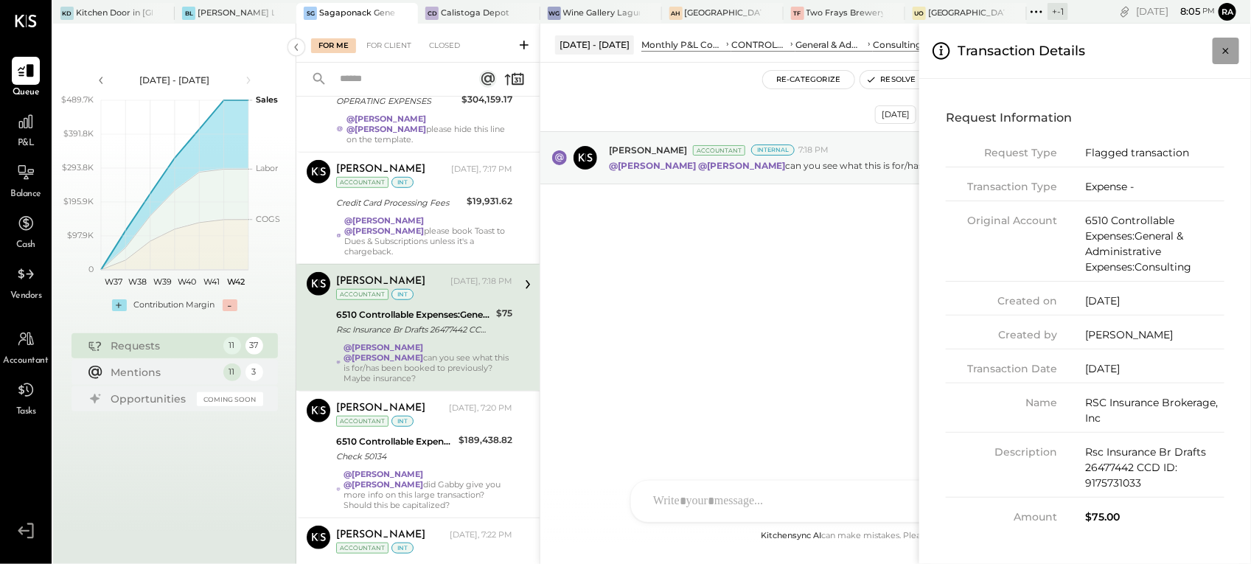
click at [1224, 49] on icon "Close panel" at bounding box center [1226, 51] width 6 height 6
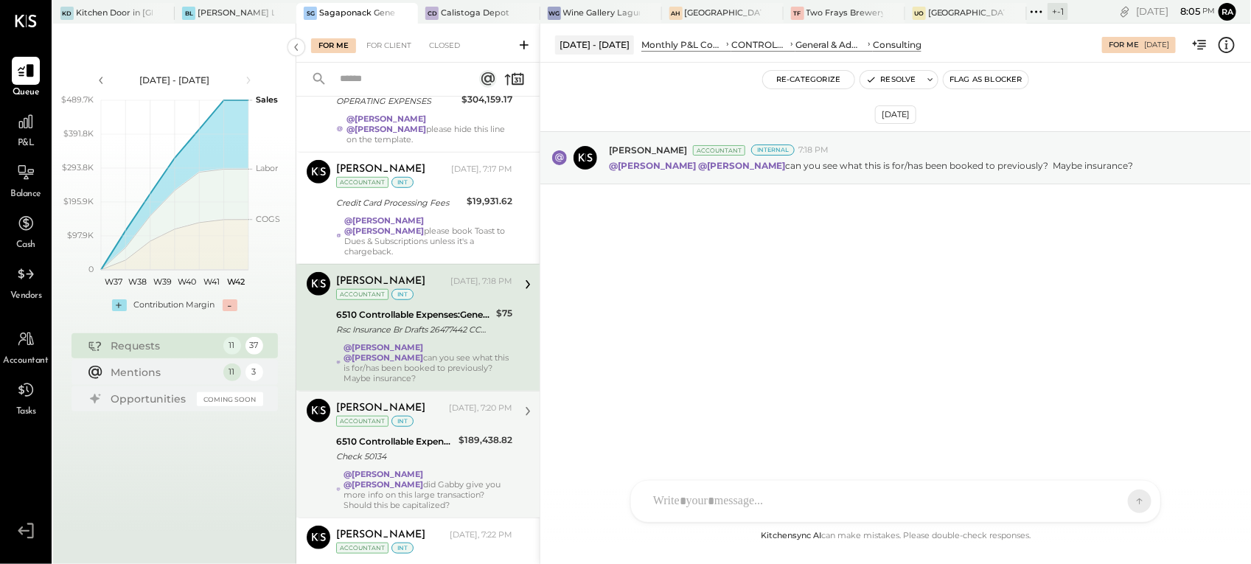
click at [420, 434] on div "6510 Controllable Expenses:General & Administrative Expenses:Consulting" at bounding box center [395, 441] width 118 height 15
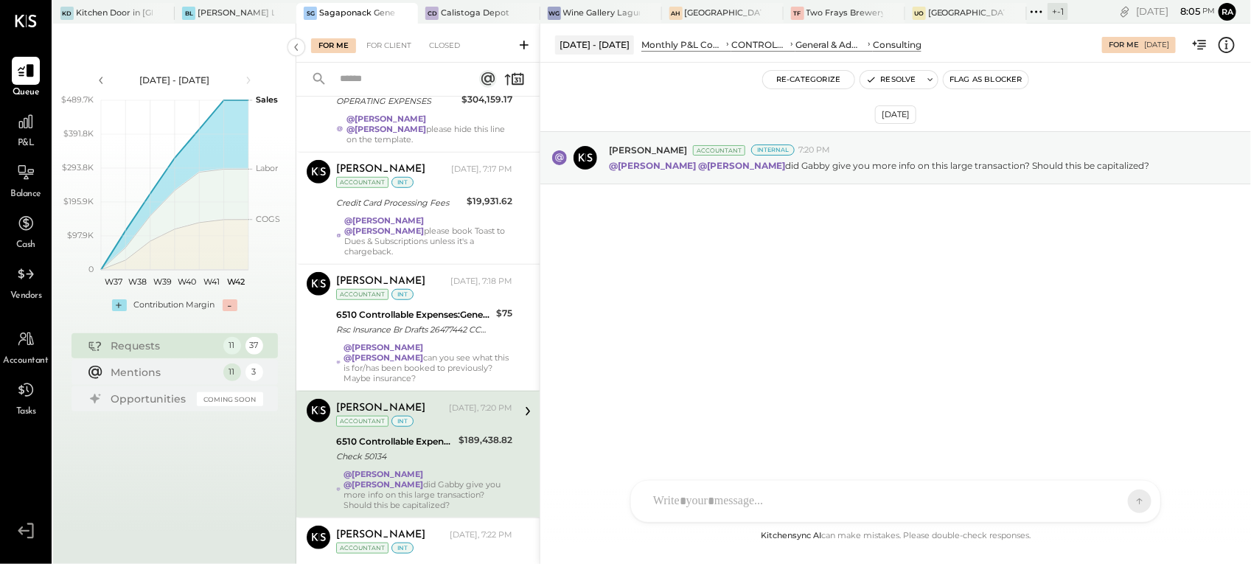
click at [1227, 48] on icon at bounding box center [1227, 44] width 2 height 9
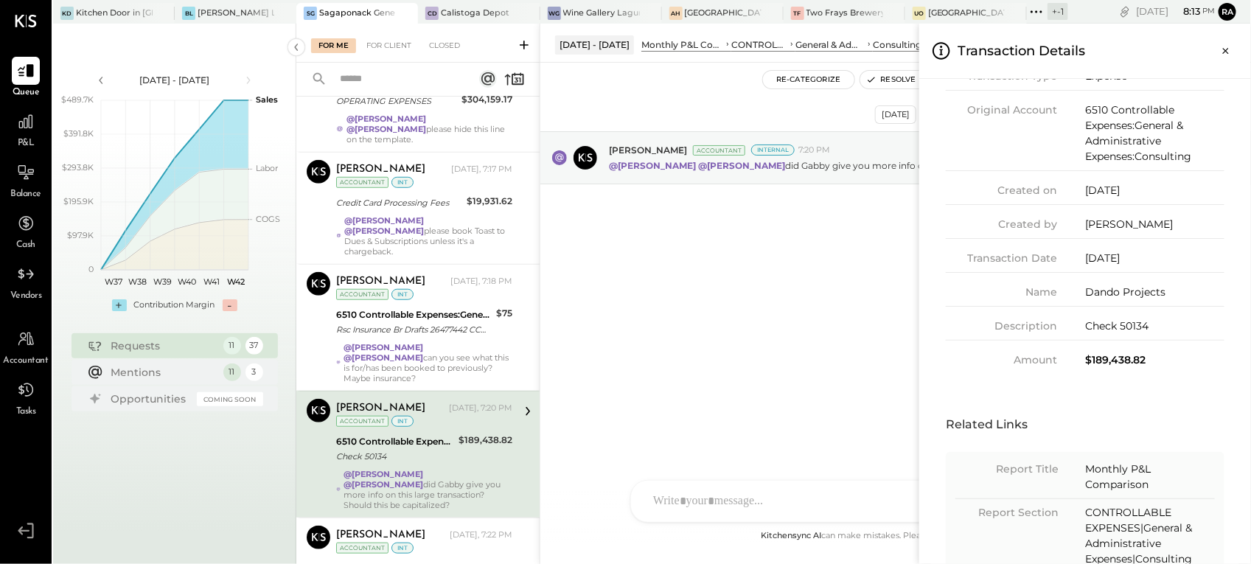
scroll to position [24, 0]
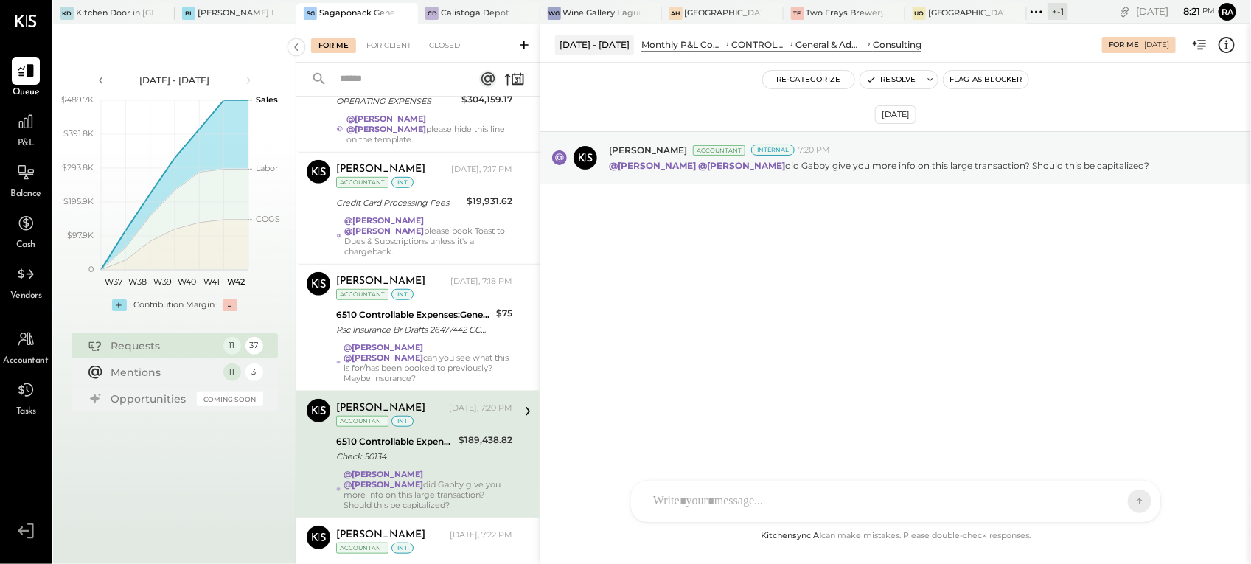
click at [410, 296] on div "For Me For Client Closed Requests [DATE] 11 [PERSON_NAME] Accountant [PERSON_NA…" at bounding box center [773, 294] width 954 height 540
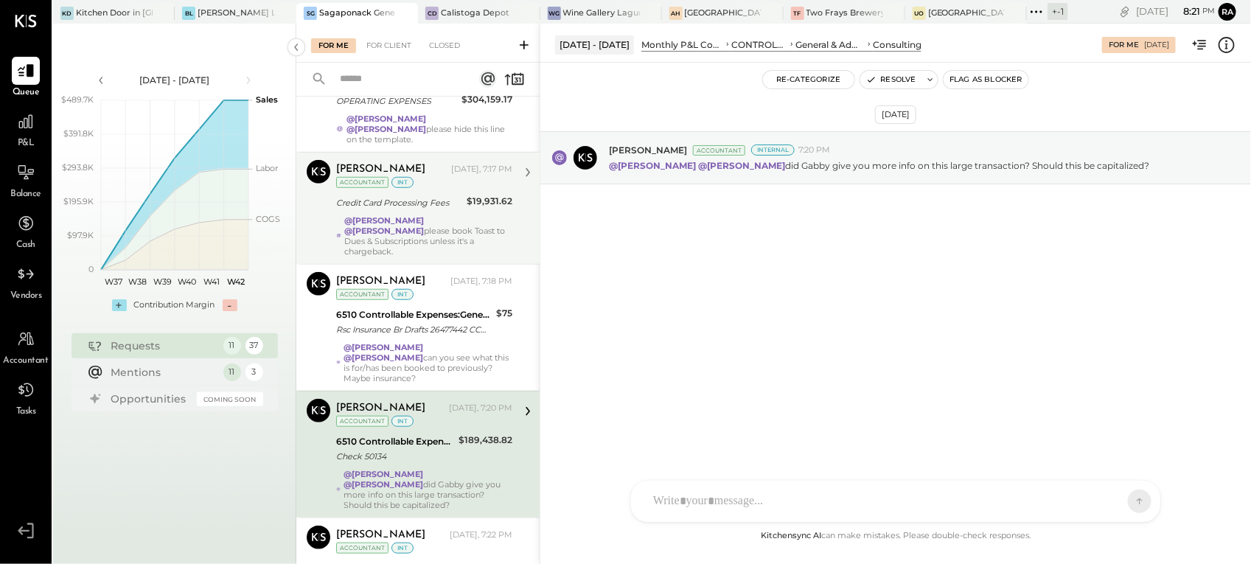
click at [424, 195] on div "Credit Card Processing Fees" at bounding box center [399, 202] width 126 height 15
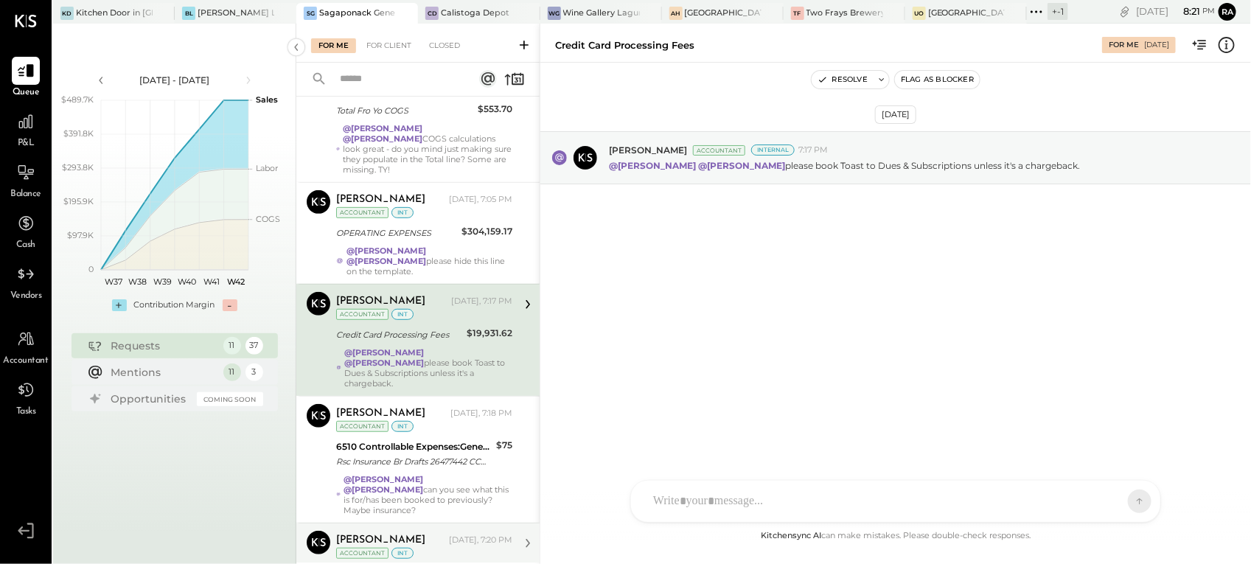
scroll to position [251, 0]
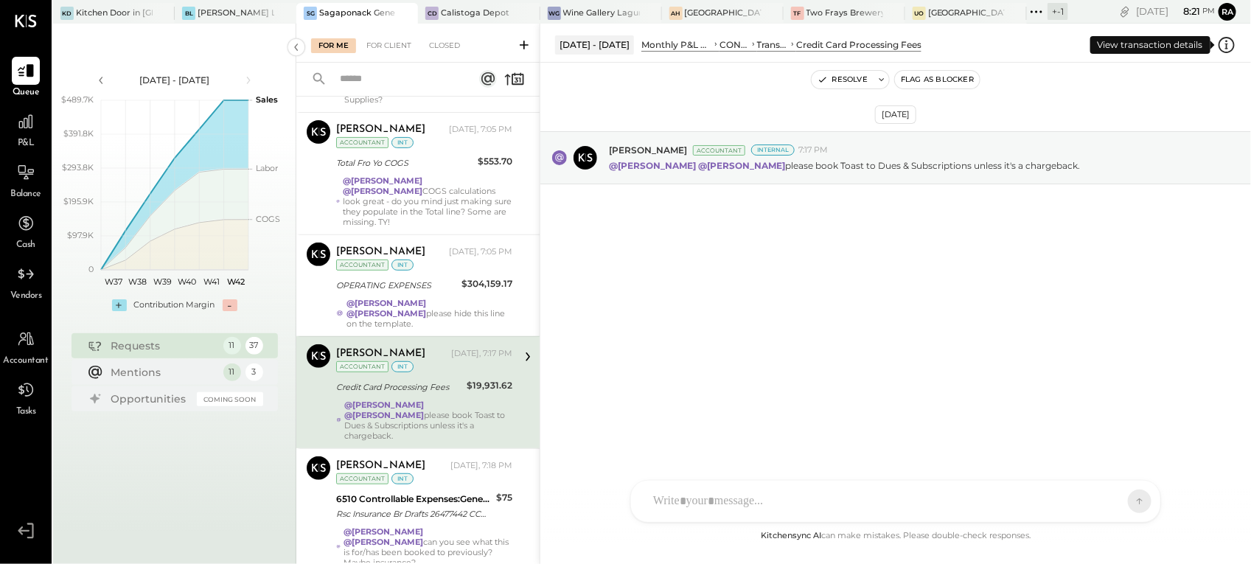
click at [1235, 44] on icon at bounding box center [1226, 44] width 19 height 19
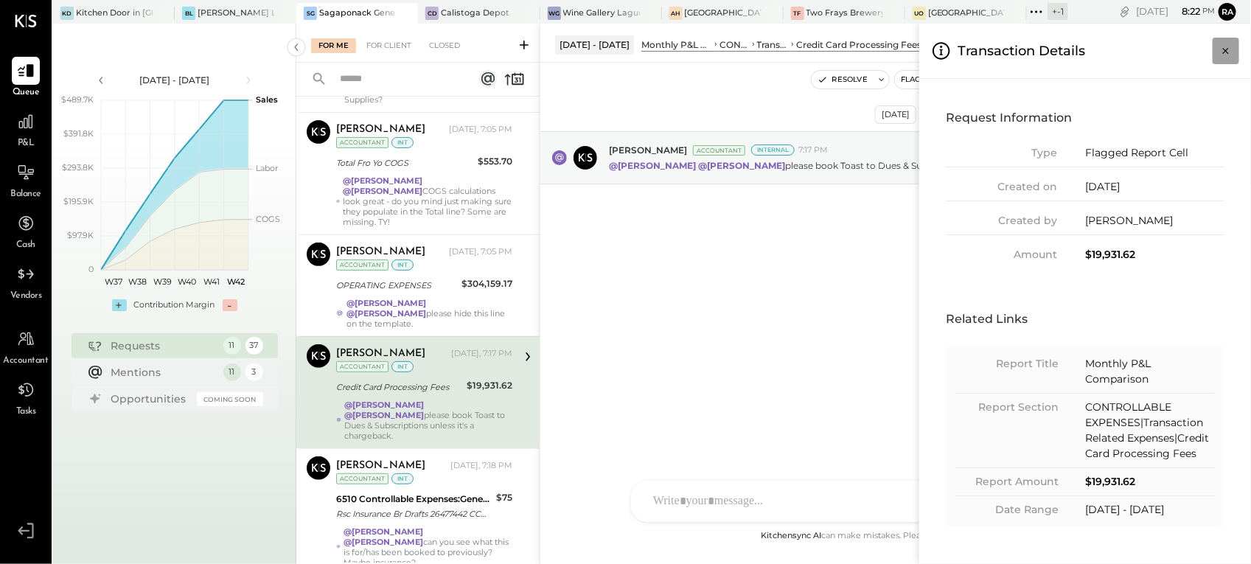
click at [1231, 57] on icon "Close panel" at bounding box center [1225, 50] width 15 height 15
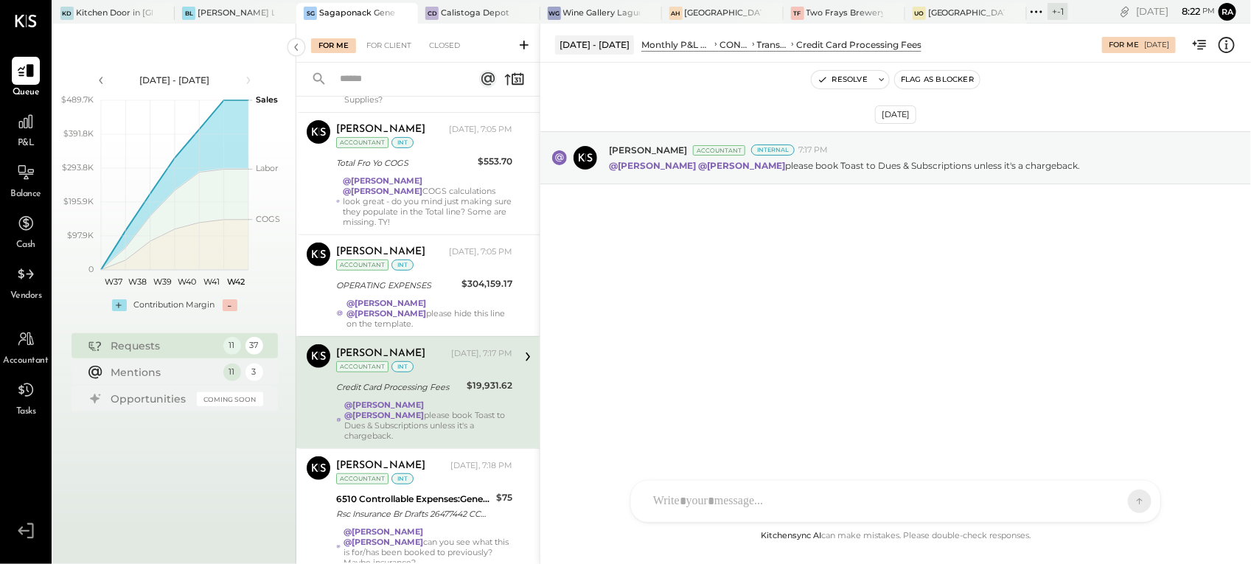
click at [1229, 49] on icon at bounding box center [1226, 44] width 19 height 19
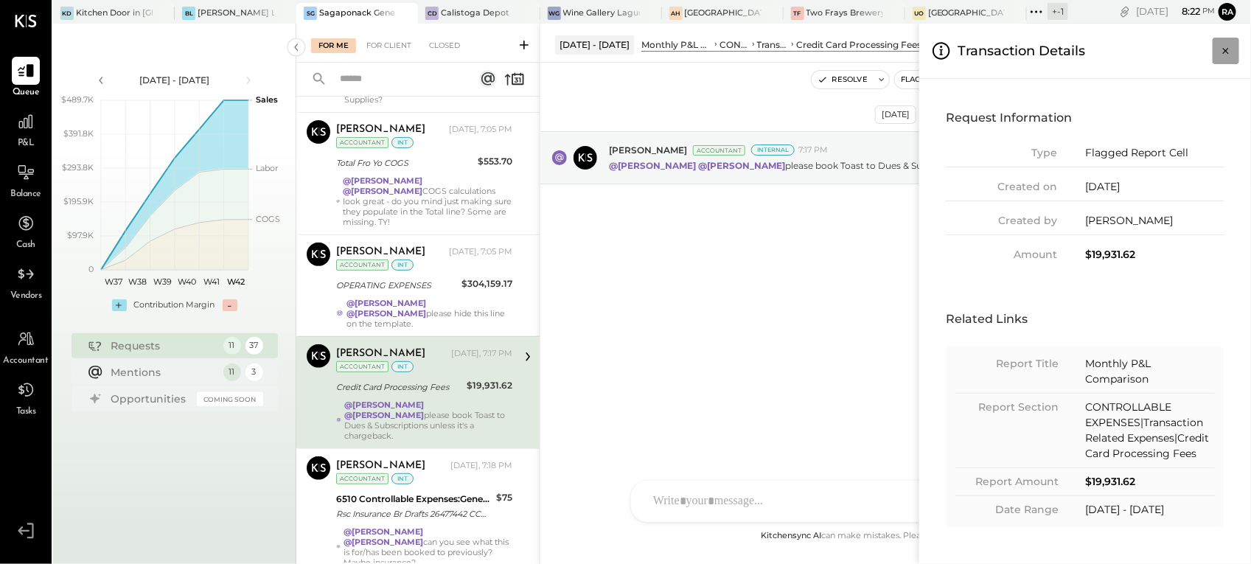
click at [1228, 54] on icon "Close panel" at bounding box center [1225, 50] width 15 height 15
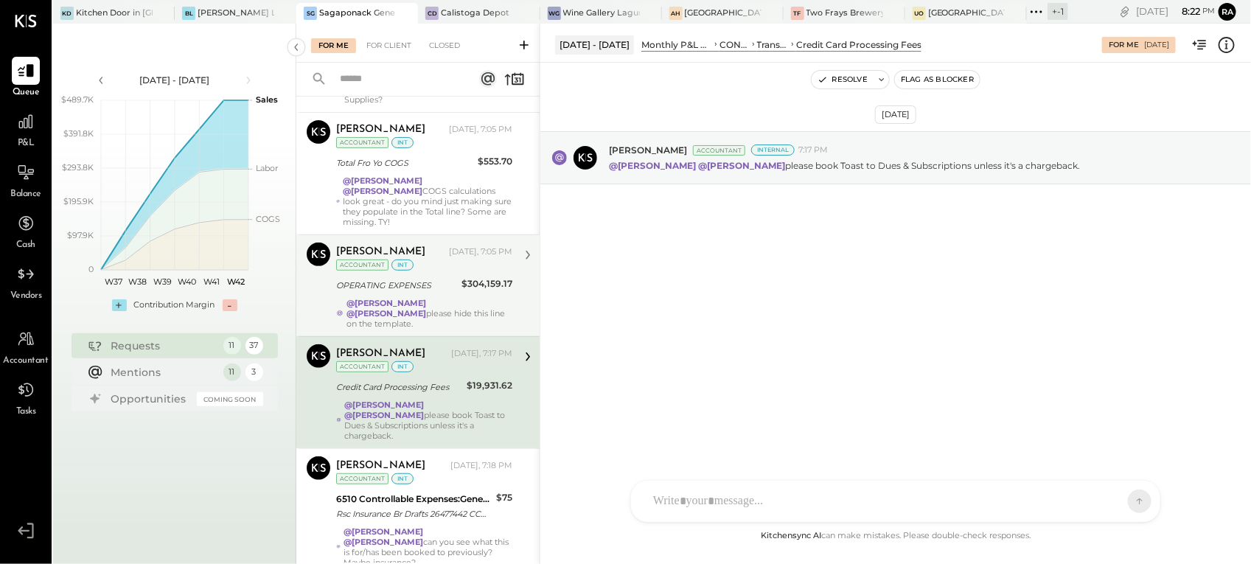
click at [418, 298] on strong "@[PERSON_NAME]" at bounding box center [386, 303] width 80 height 10
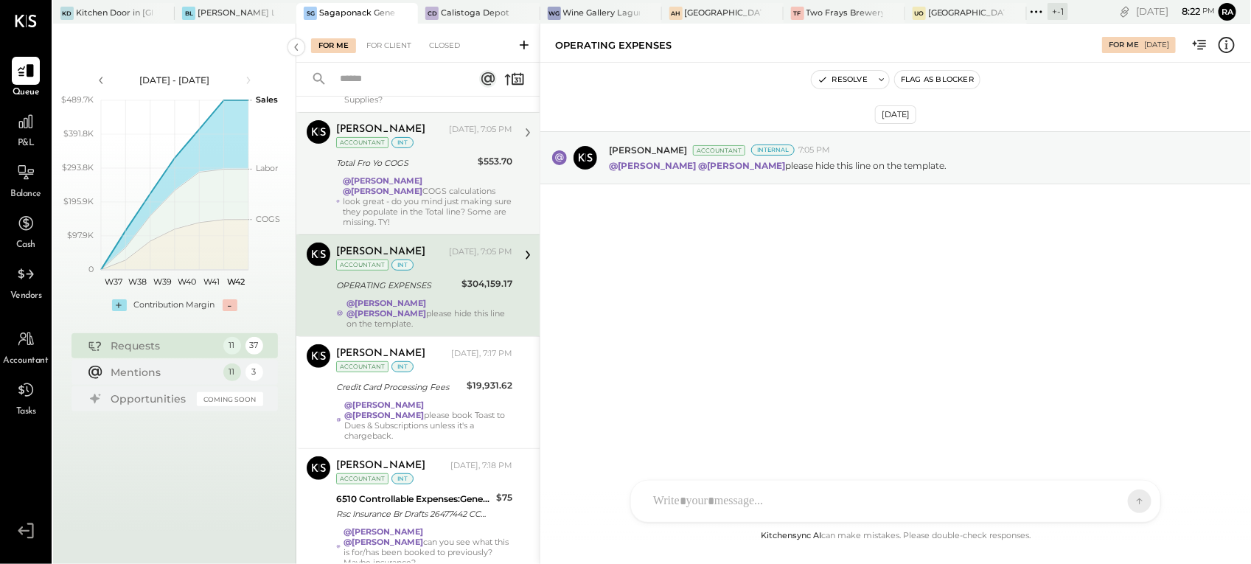
click at [399, 175] on strong "@[PERSON_NAME]" at bounding box center [383, 180] width 80 height 10
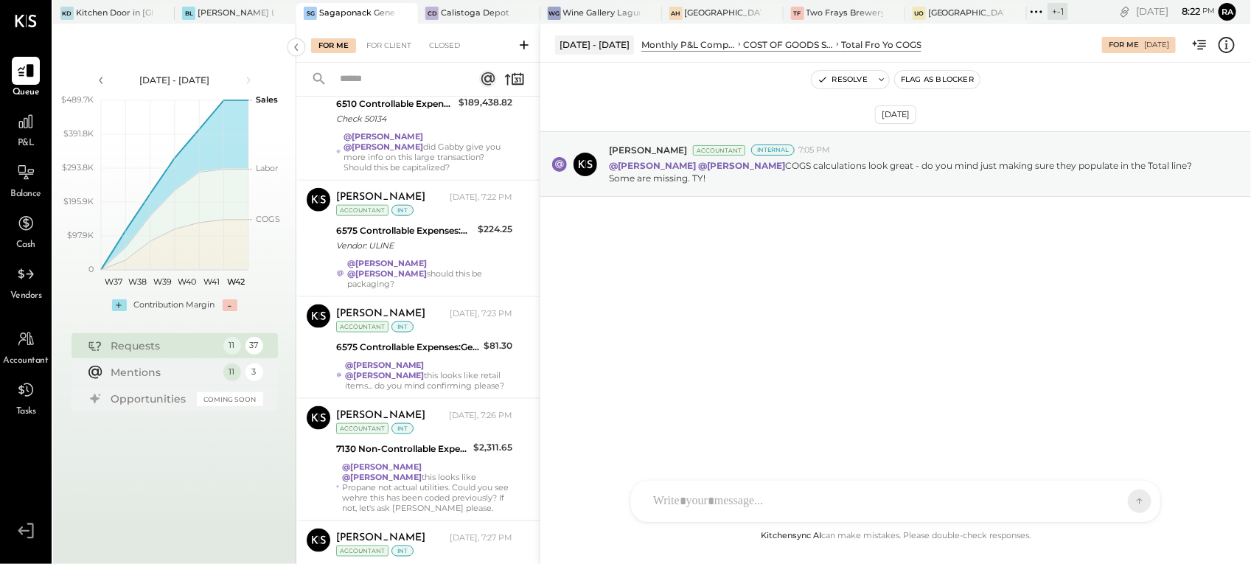
scroll to position [803, 0]
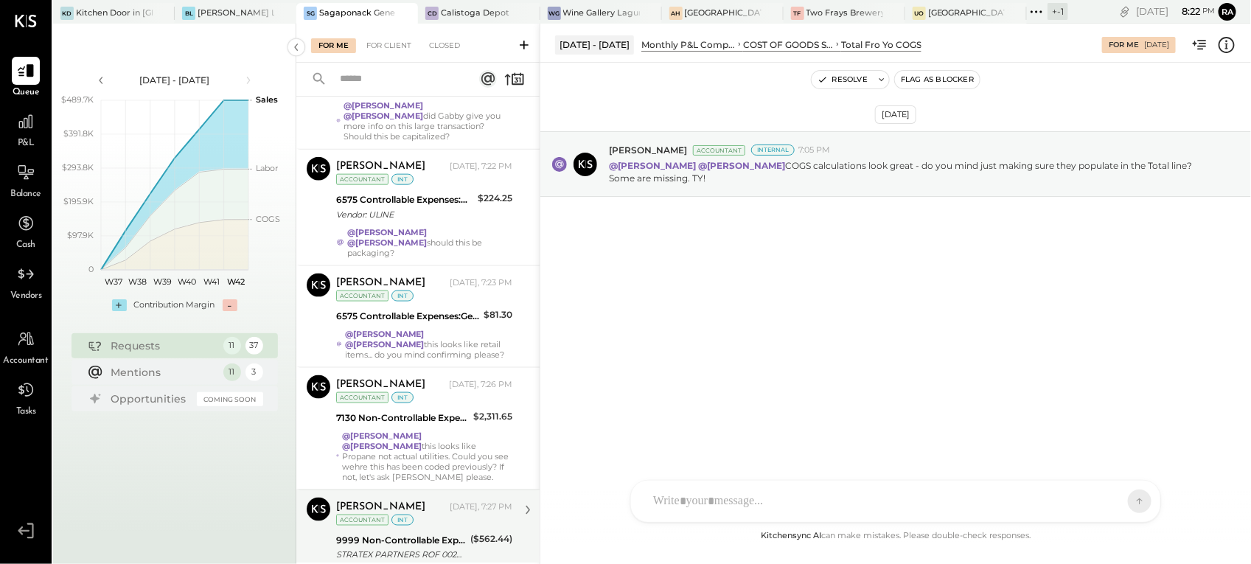
click at [454, 548] on div "STRATEX PARTNERS ROF 0020 CCD ID: XXXXXX0473" at bounding box center [401, 555] width 130 height 15
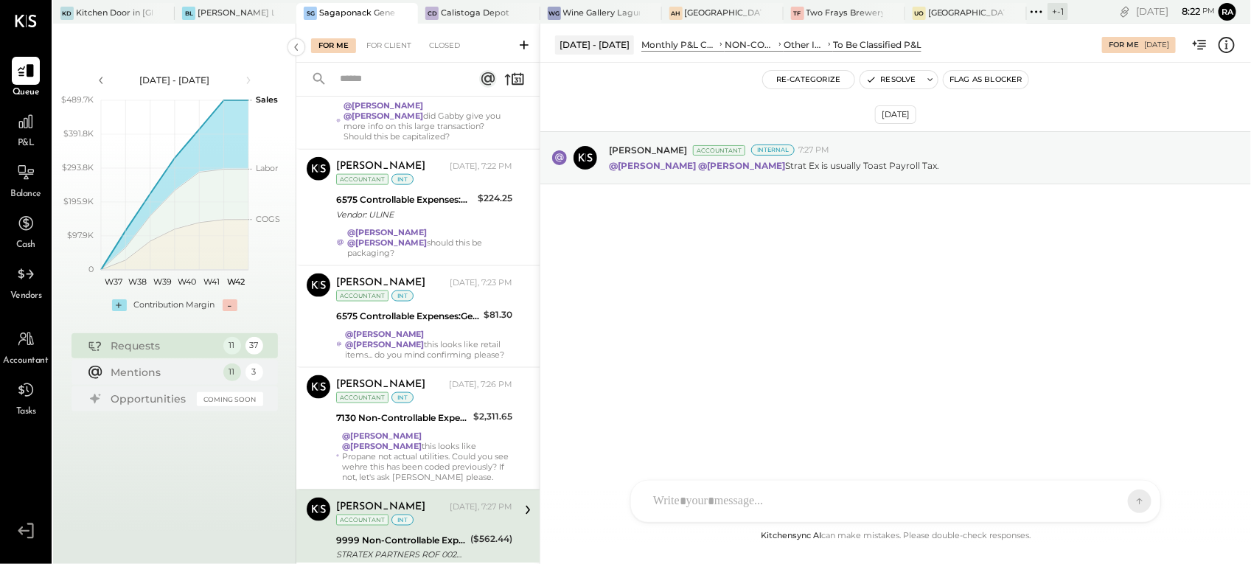
click at [441, 430] on div "@[PERSON_NAME] @[PERSON_NAME] this looks like Propane not actual utilities. Cou…" at bounding box center [427, 456] width 170 height 52
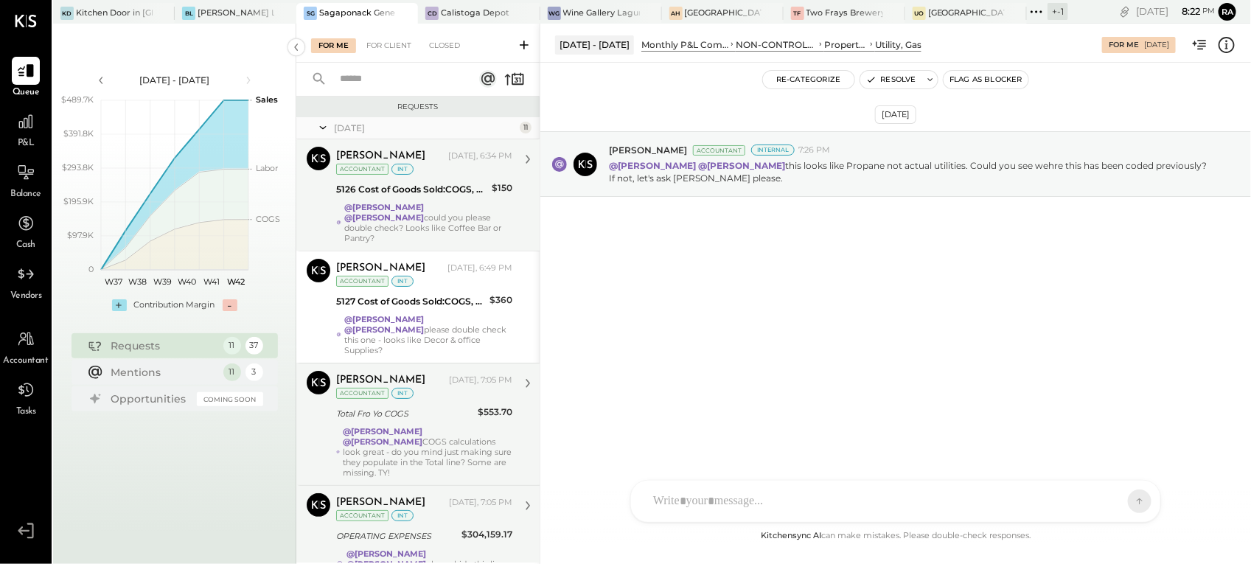
click at [446, 188] on div "5126 Cost of Goods Sold:COGS, House Made Food:COGS, Breakfast" at bounding box center [411, 189] width 151 height 15
